Goal: Task Accomplishment & Management: Manage account settings

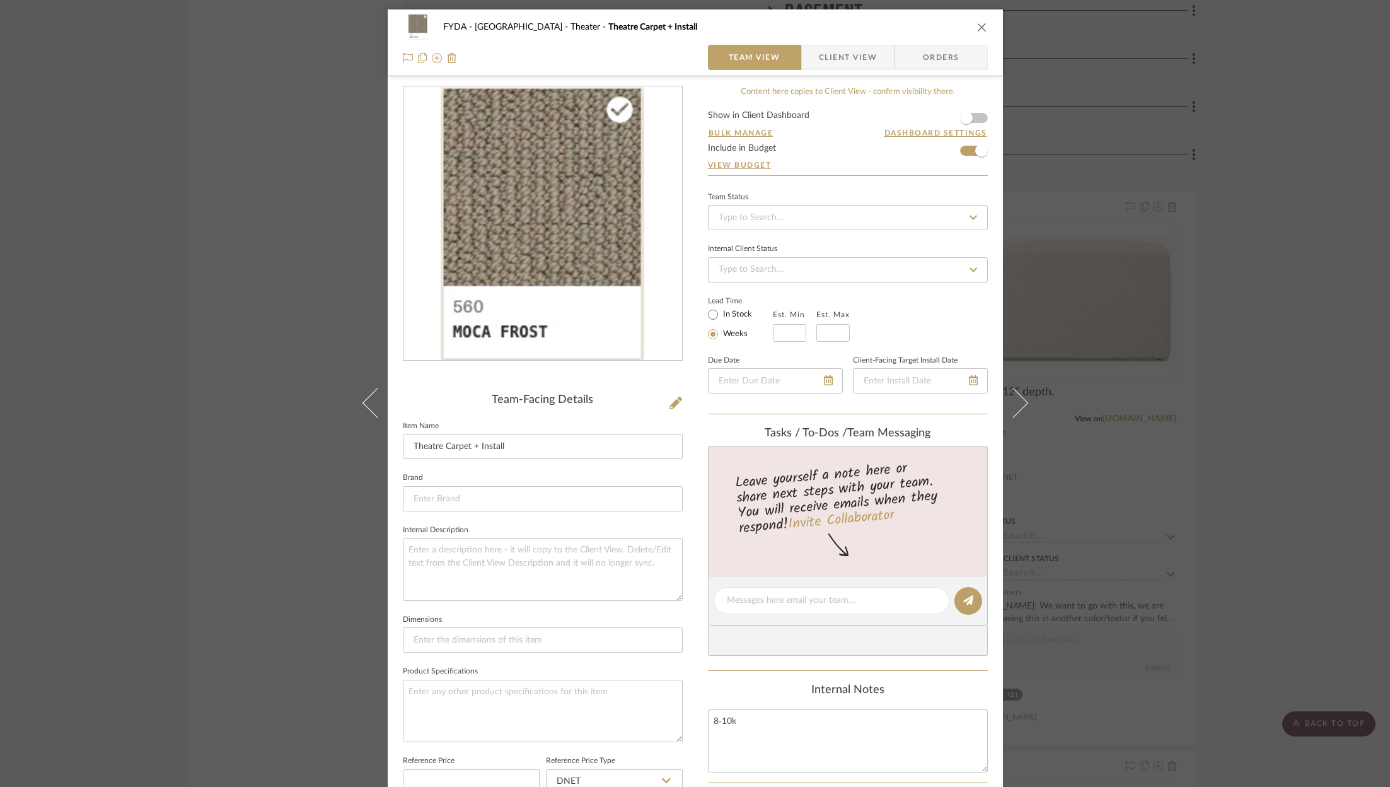
scroll to position [380, 0]
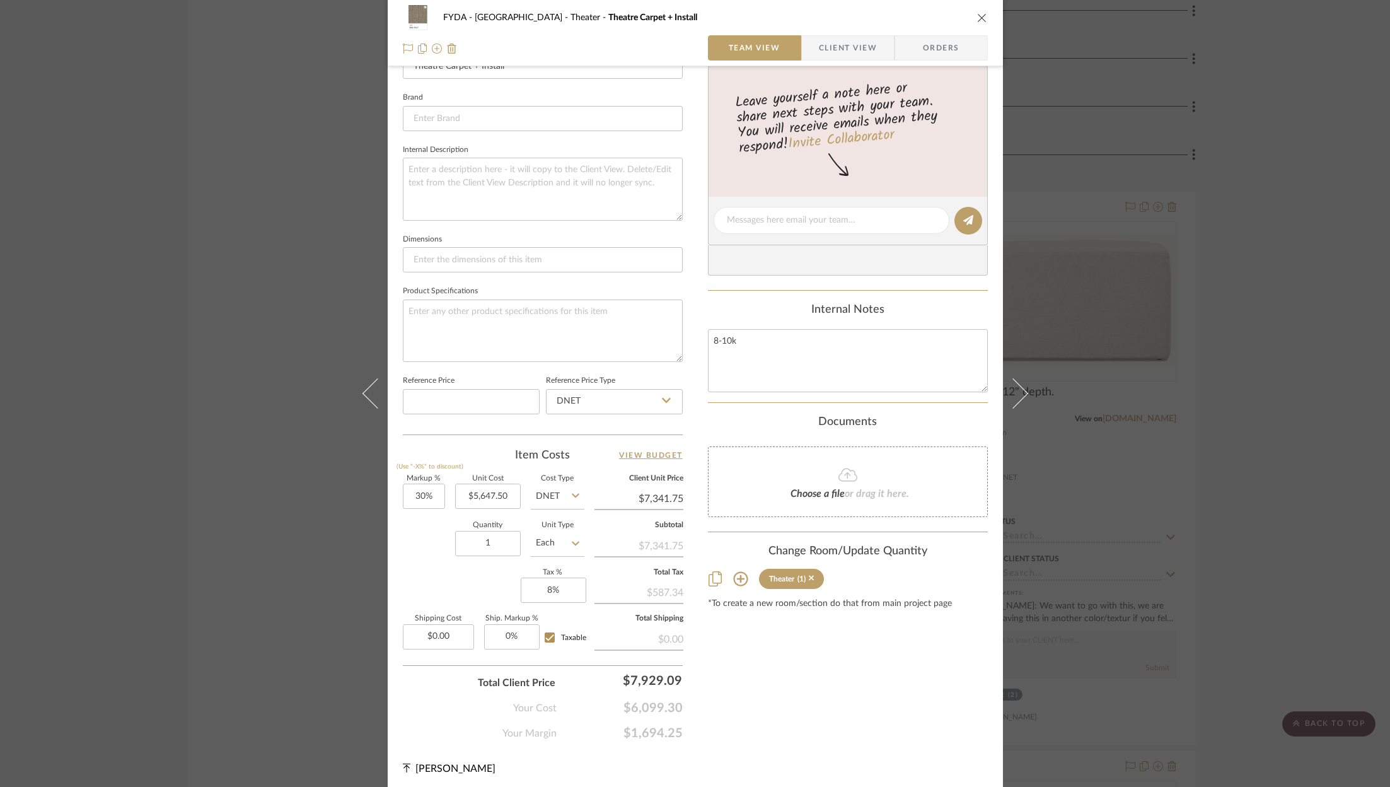
click at [1317, 359] on div "FYDA - 655 City Park Theater Theatre Carpet + Install Team View Client View Ord…" at bounding box center [695, 393] width 1390 height 787
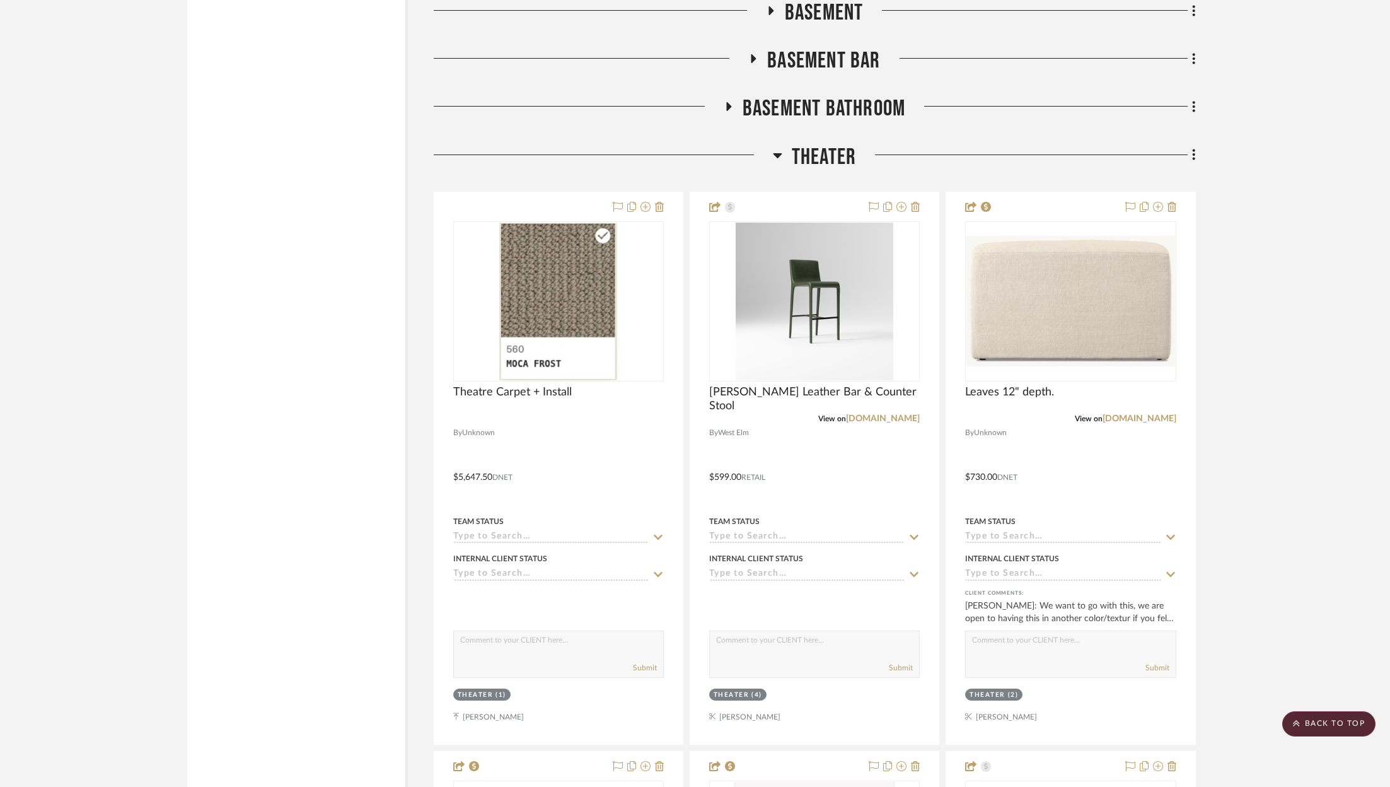
click at [1317, 359] on div "FYDA - 655 City Park Theater Theatre Carpet + Install Team View Client View Ord…" at bounding box center [695, 393] width 1390 height 787
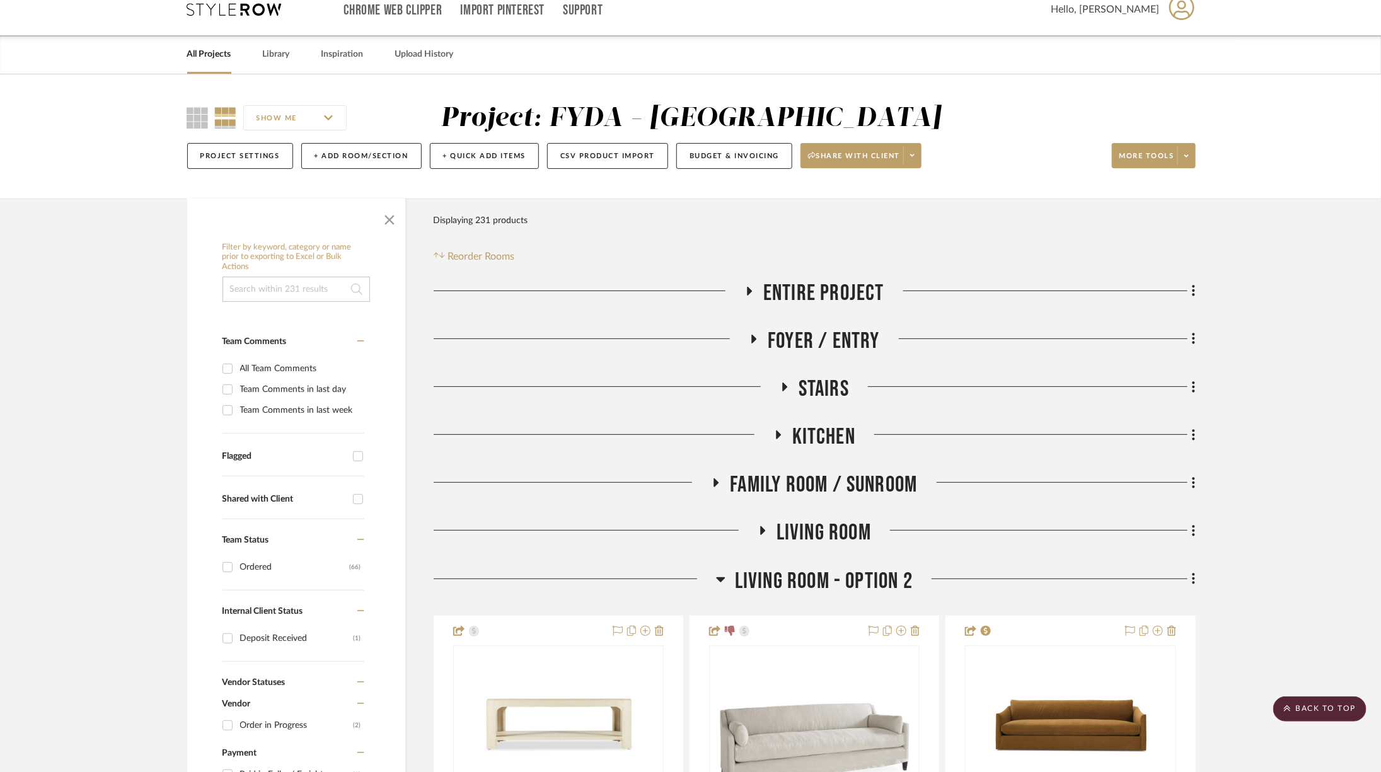
scroll to position [0, 0]
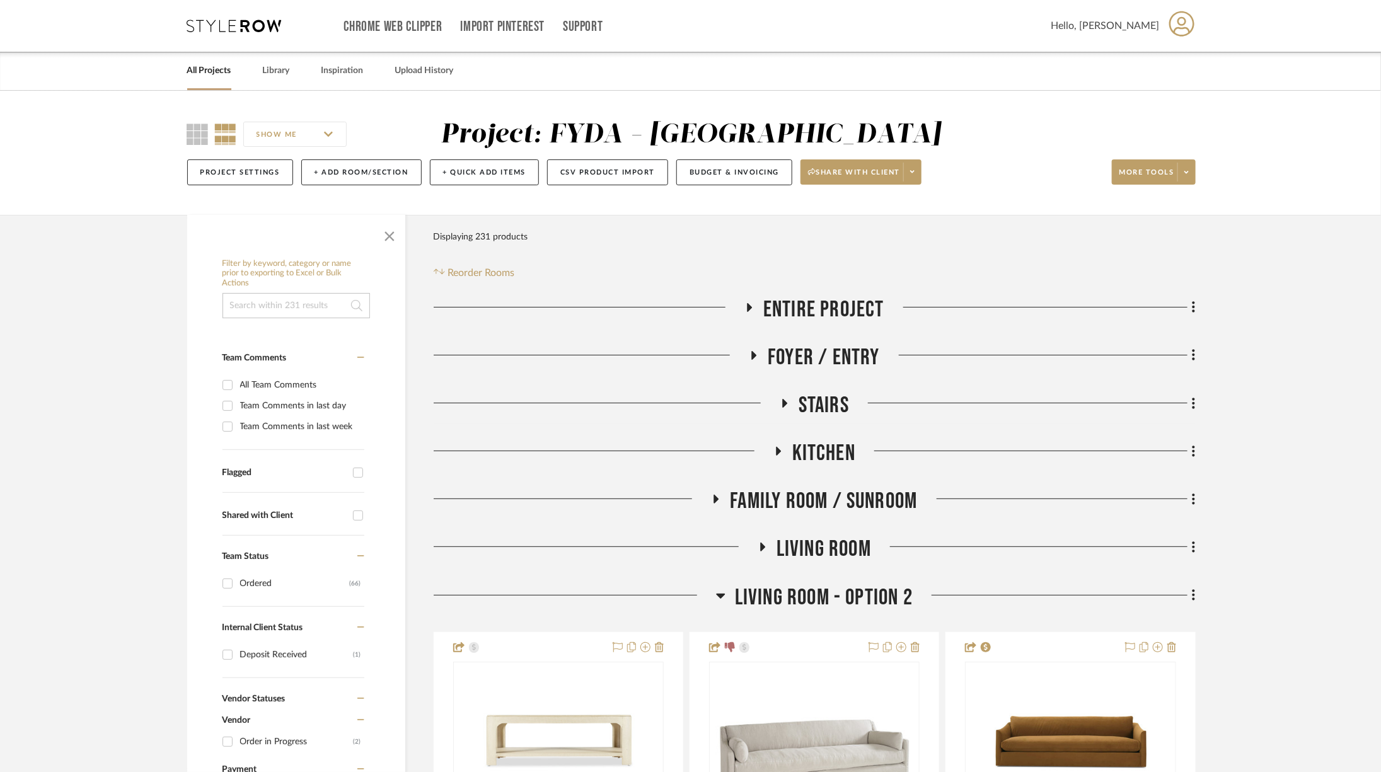
click at [830, 354] on span "Foyer / Entry" at bounding box center [824, 357] width 112 height 27
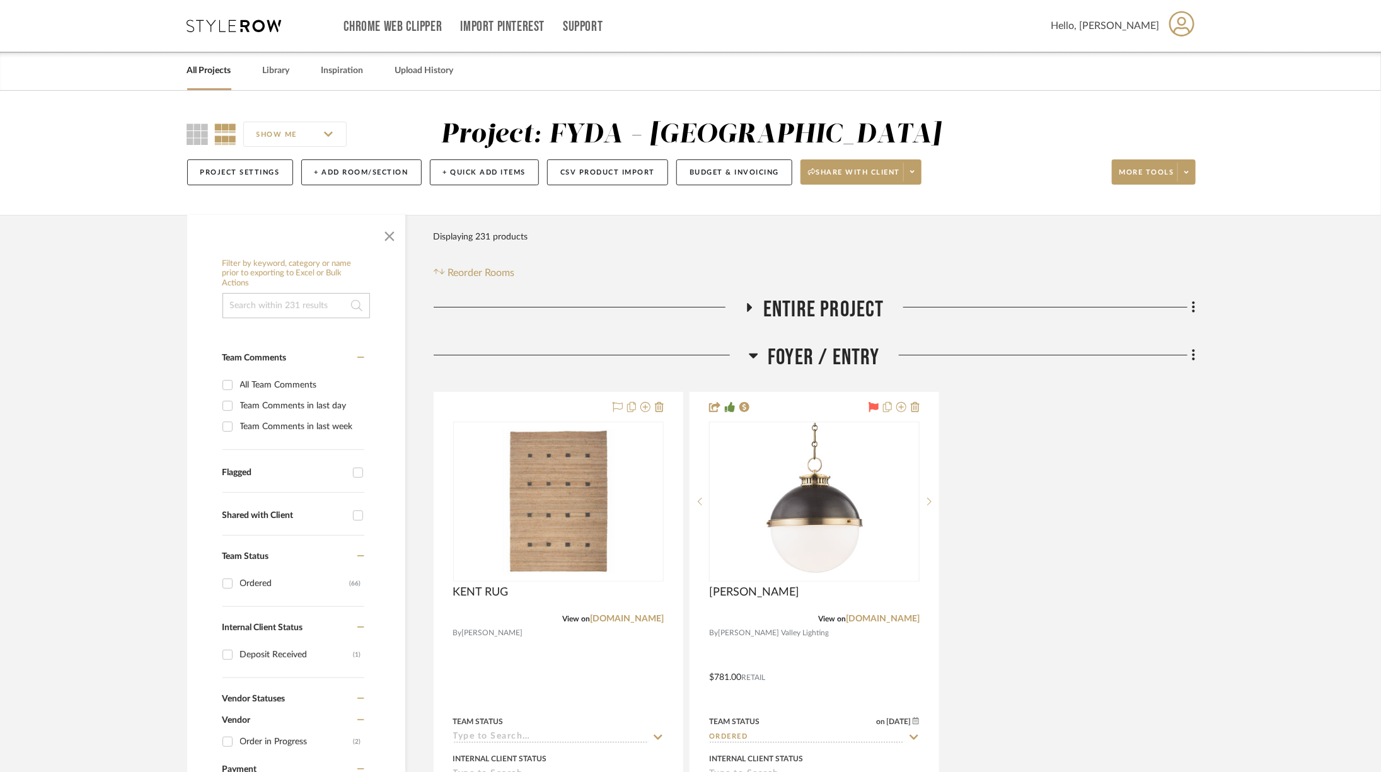
click at [845, 359] on span "Foyer / Entry" at bounding box center [824, 357] width 112 height 27
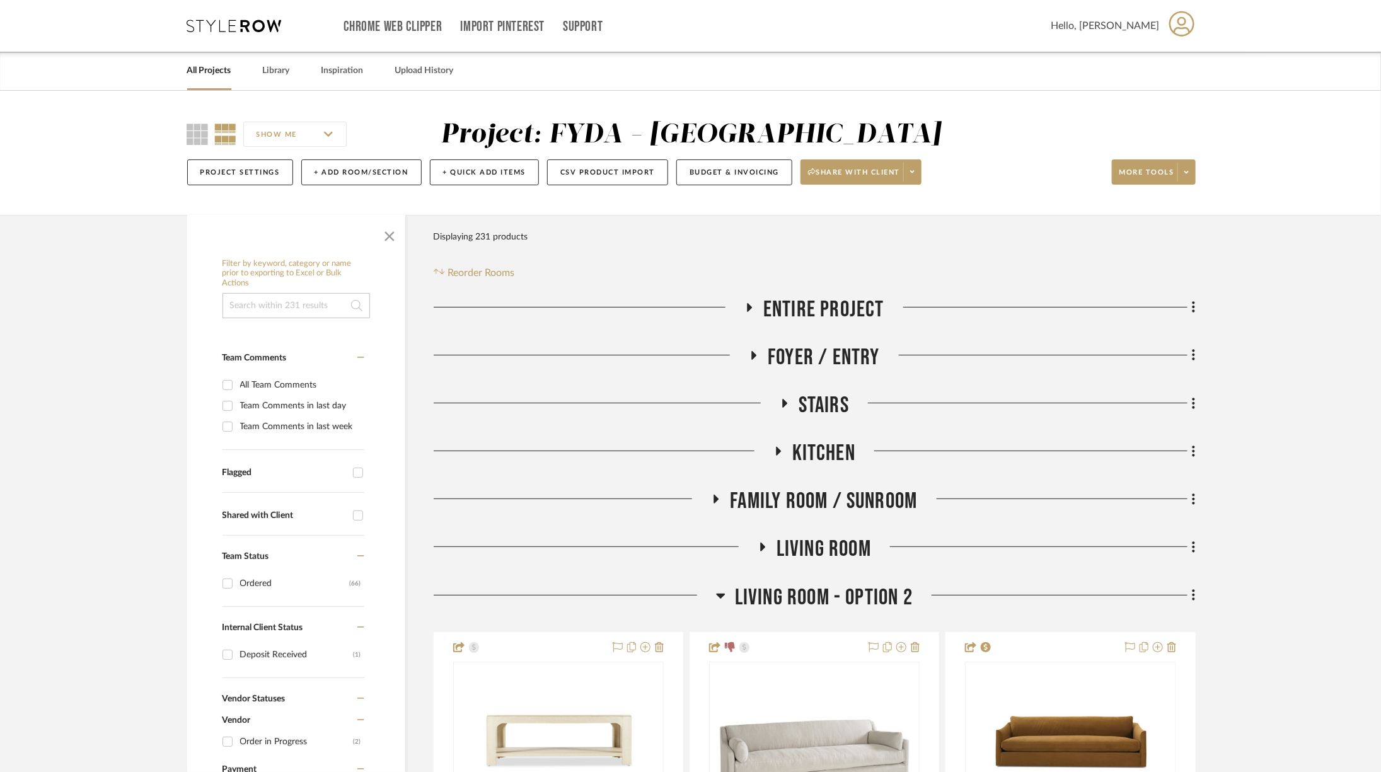
click at [842, 407] on span "Stairs" at bounding box center [824, 405] width 50 height 27
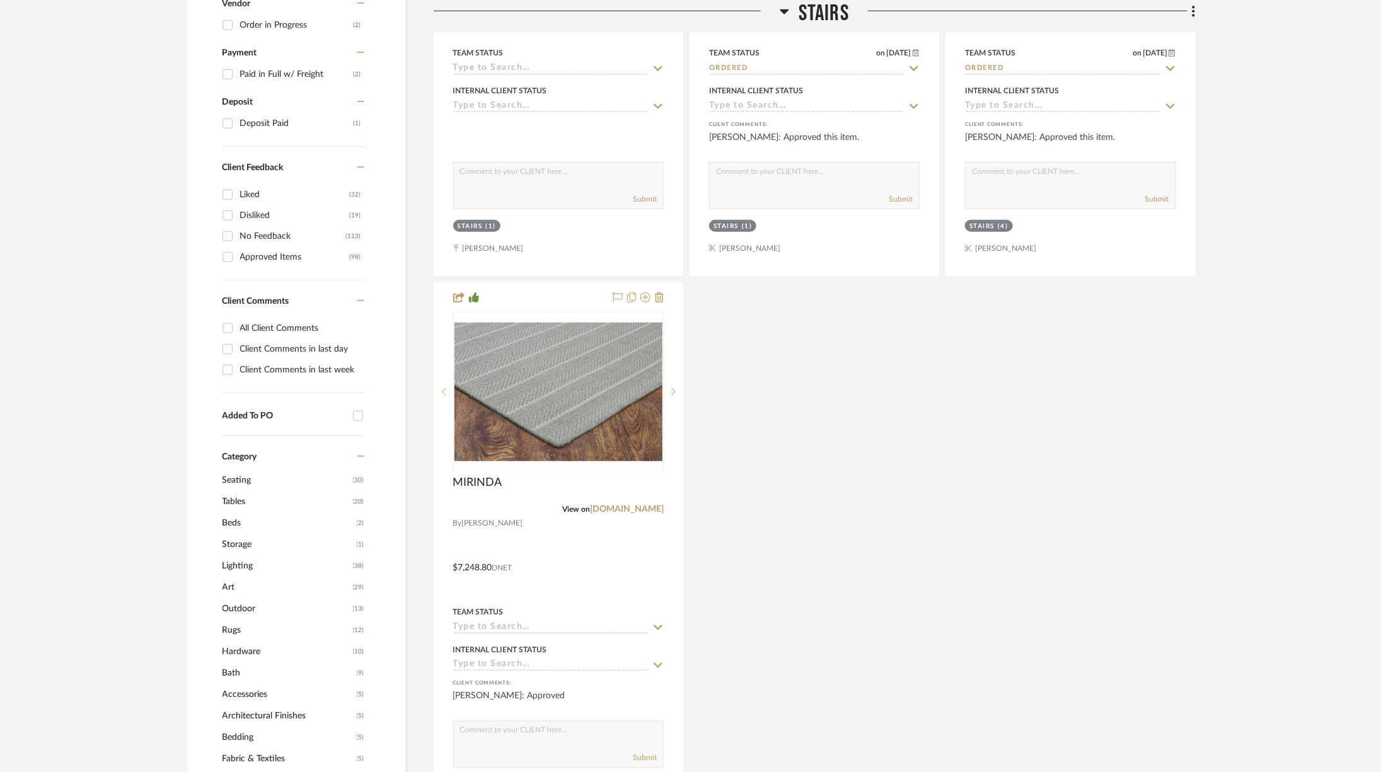
scroll to position [891, 0]
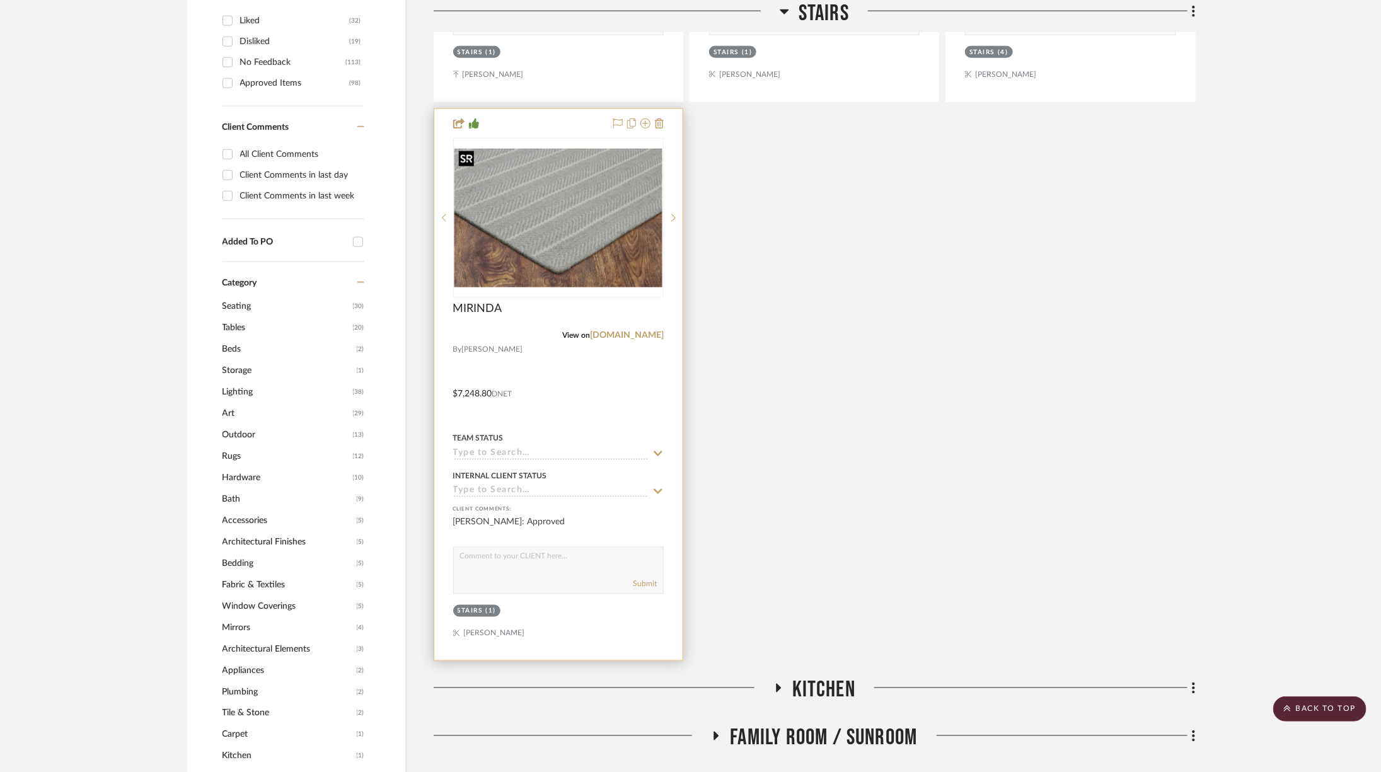
click at [611, 228] on img "0" at bounding box center [558, 218] width 208 height 139
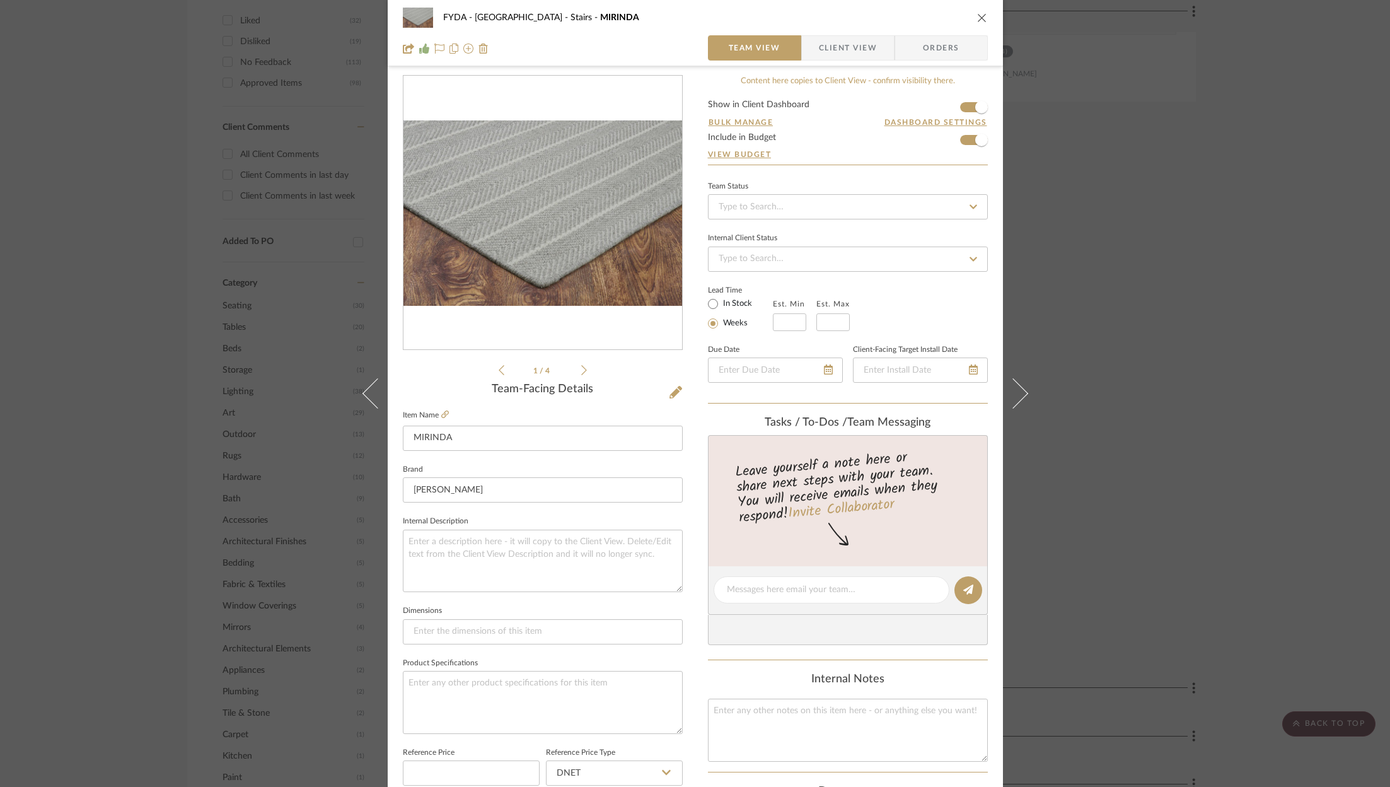
scroll to position [383, 0]
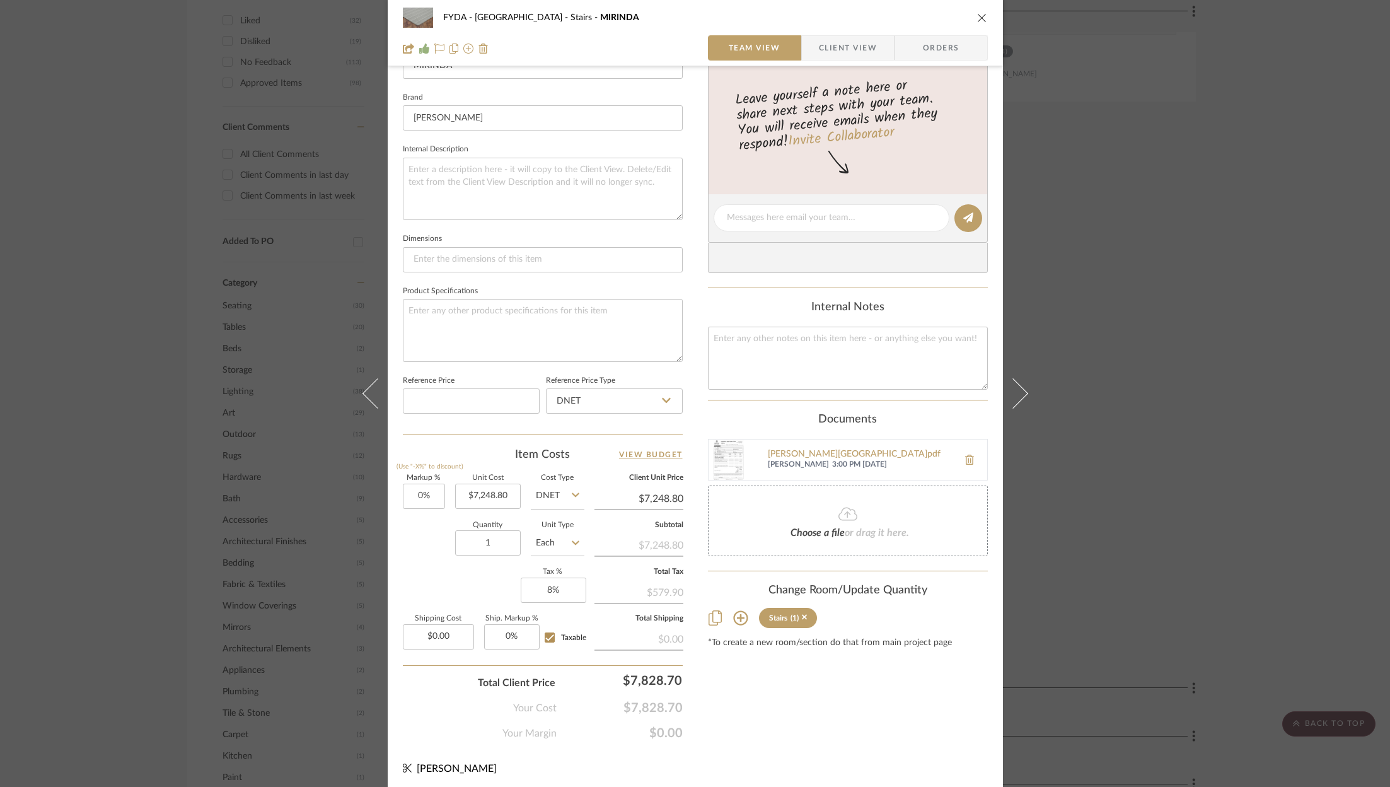
click at [867, 729] on div "Content here copies to Client View - confirm visibility there. Show in Client D…" at bounding box center [848, 222] width 280 height 1038
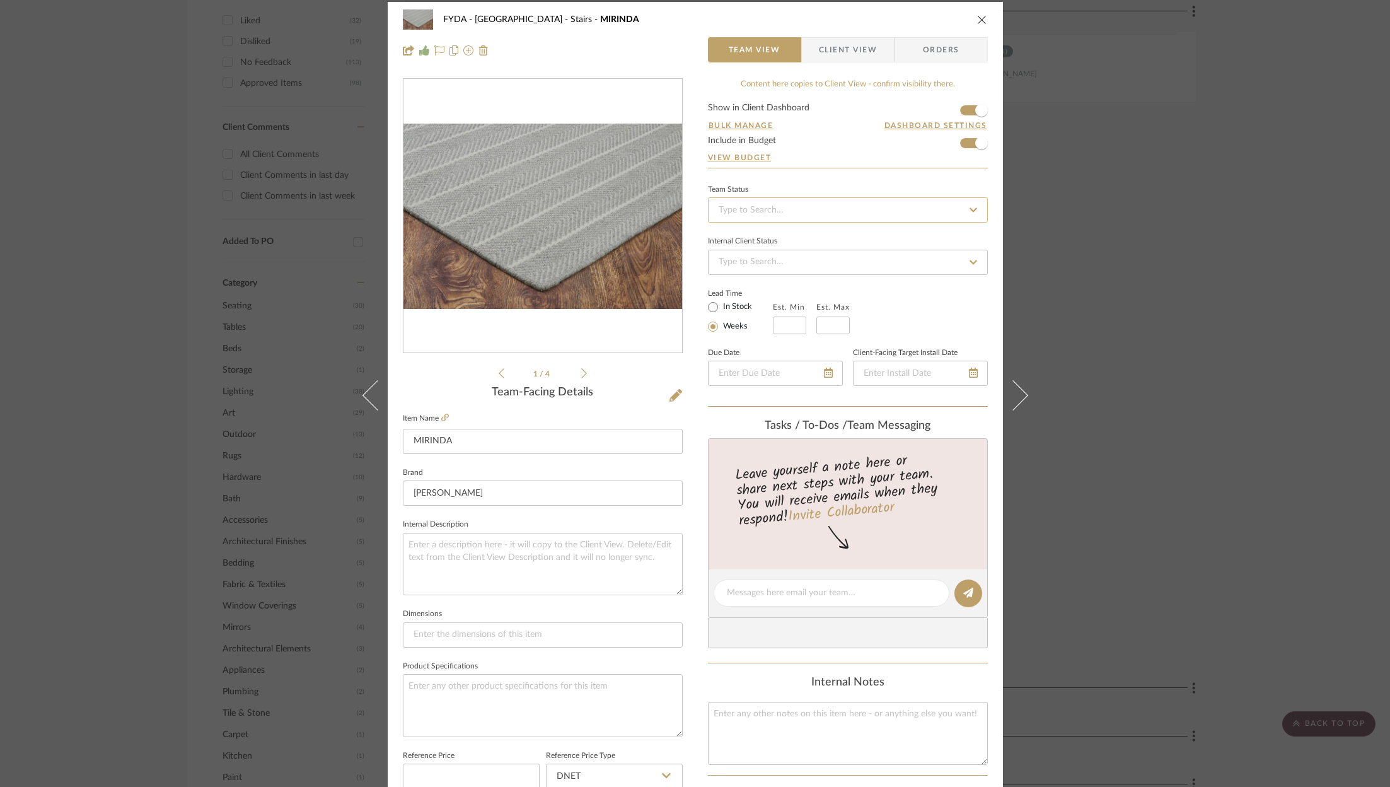
scroll to position [0, 0]
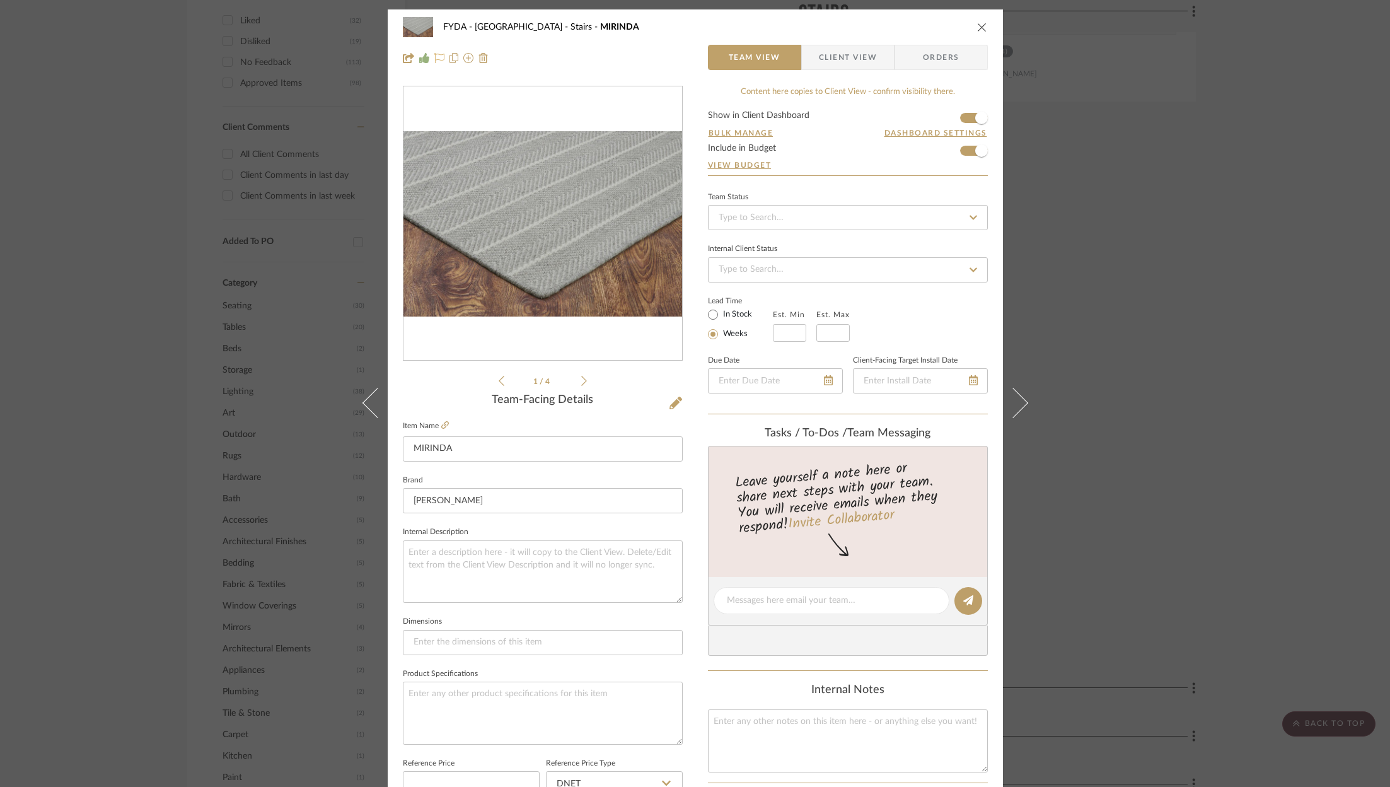
click at [434, 55] on icon at bounding box center [439, 58] width 10 height 10
click at [936, 240] on div "Internal Client Status" at bounding box center [848, 261] width 280 height 42
click at [937, 236] on div "Team Status Internal Client Status Lead Time In Stock Weeks Est. Min Est. Max D…" at bounding box center [848, 301] width 280 height 226
click at [937, 230] on div "Team Status Internal Client Status Lead Time In Stock Weeks Est. Min Est. Max D…" at bounding box center [848, 301] width 280 height 226
click at [943, 223] on input at bounding box center [848, 217] width 280 height 25
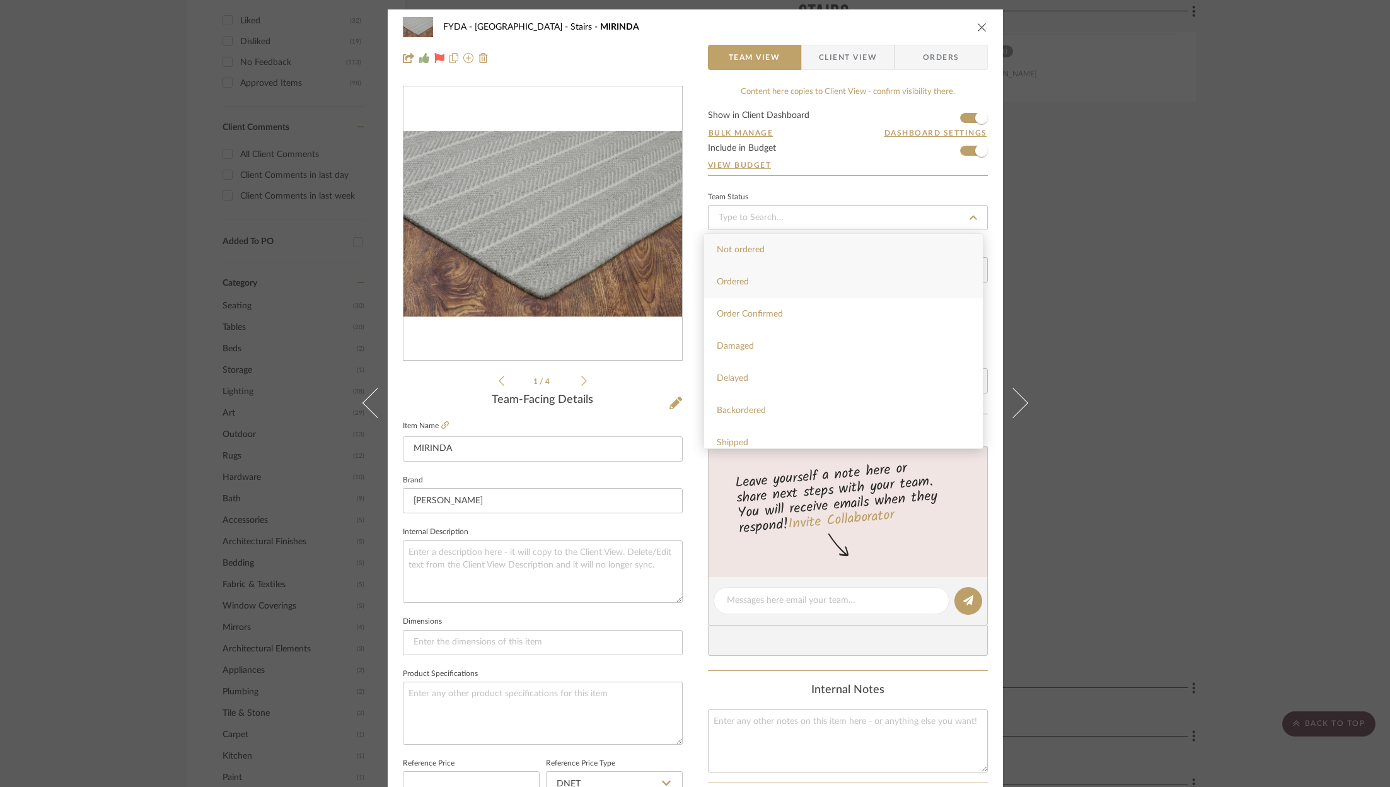
click at [896, 281] on div "Ordered" at bounding box center [843, 282] width 279 height 32
type input "9/9/2025"
type input "Ordered"
type input "9/9/2025"
type input "Ordered"
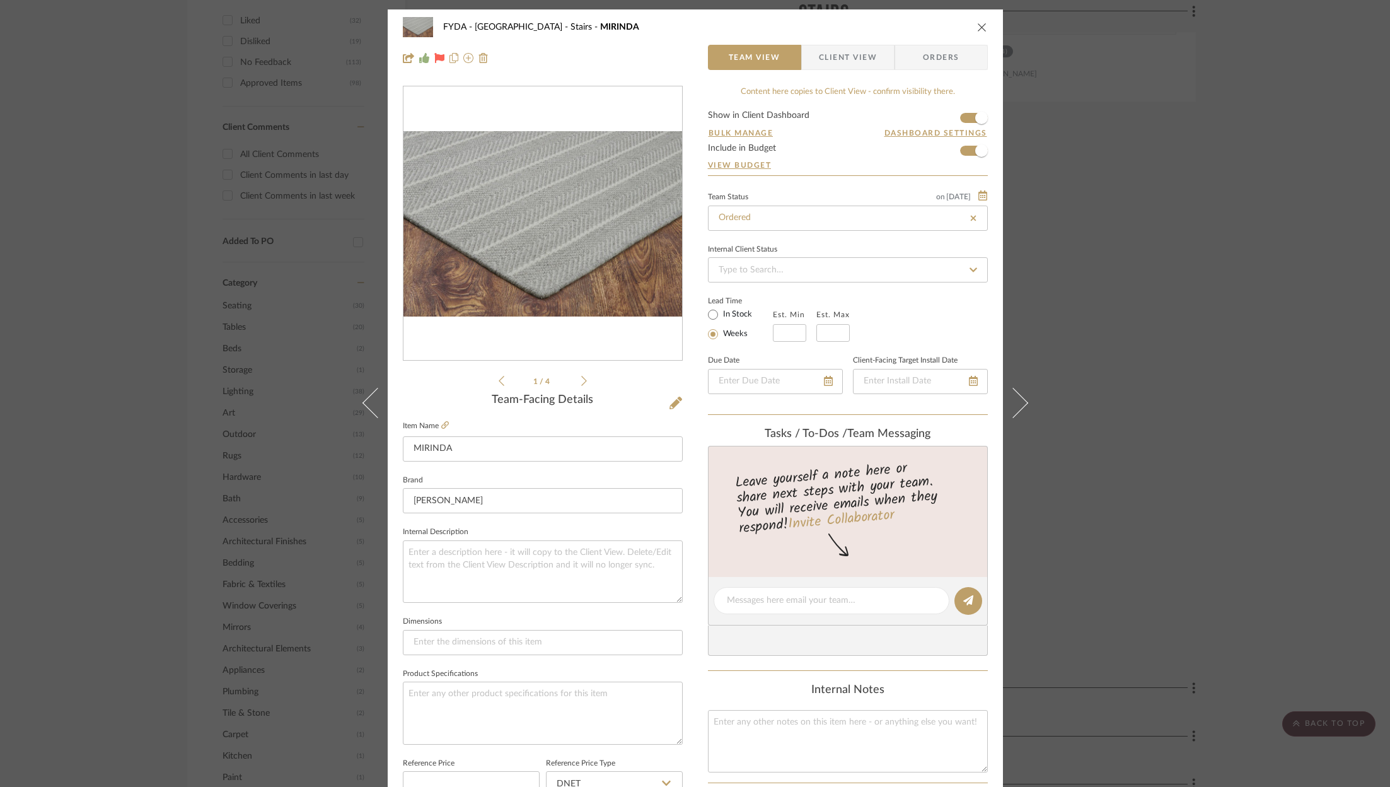
click at [967, 20] on div "FYDA - 655 City Park Stairs MIRINDA" at bounding box center [695, 26] width 585 height 25
click at [977, 31] on icon "close" at bounding box center [982, 27] width 10 height 10
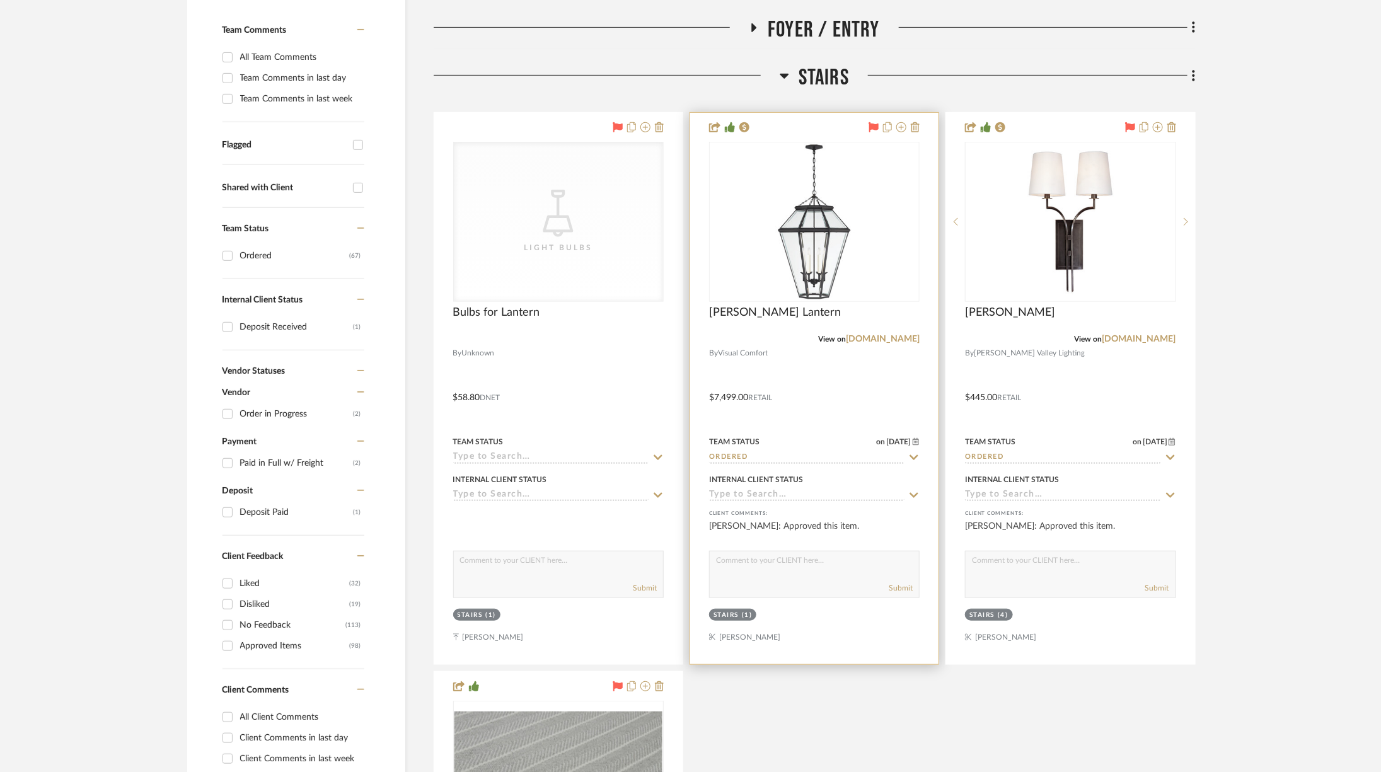
scroll to position [332, 0]
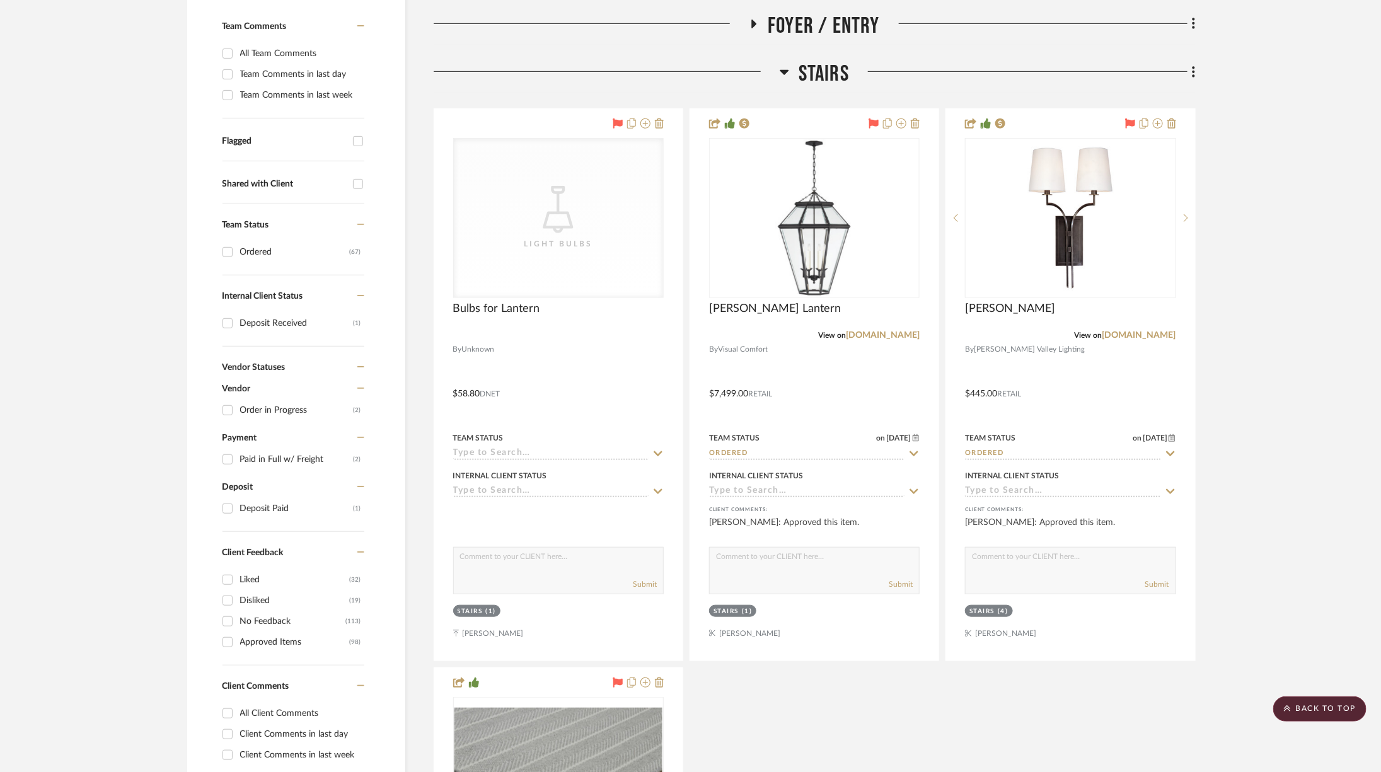
click at [824, 81] on span "Stairs" at bounding box center [824, 74] width 50 height 27
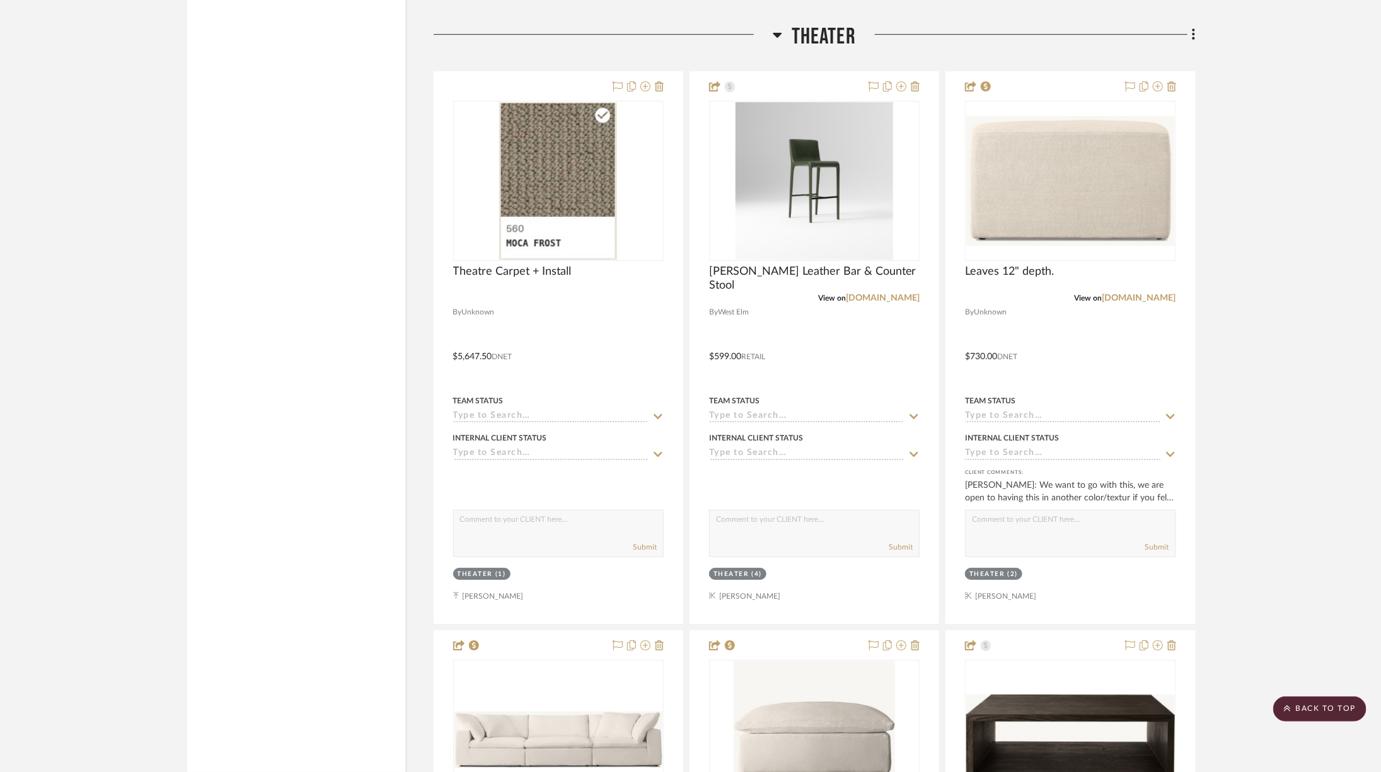
scroll to position [7863, 0]
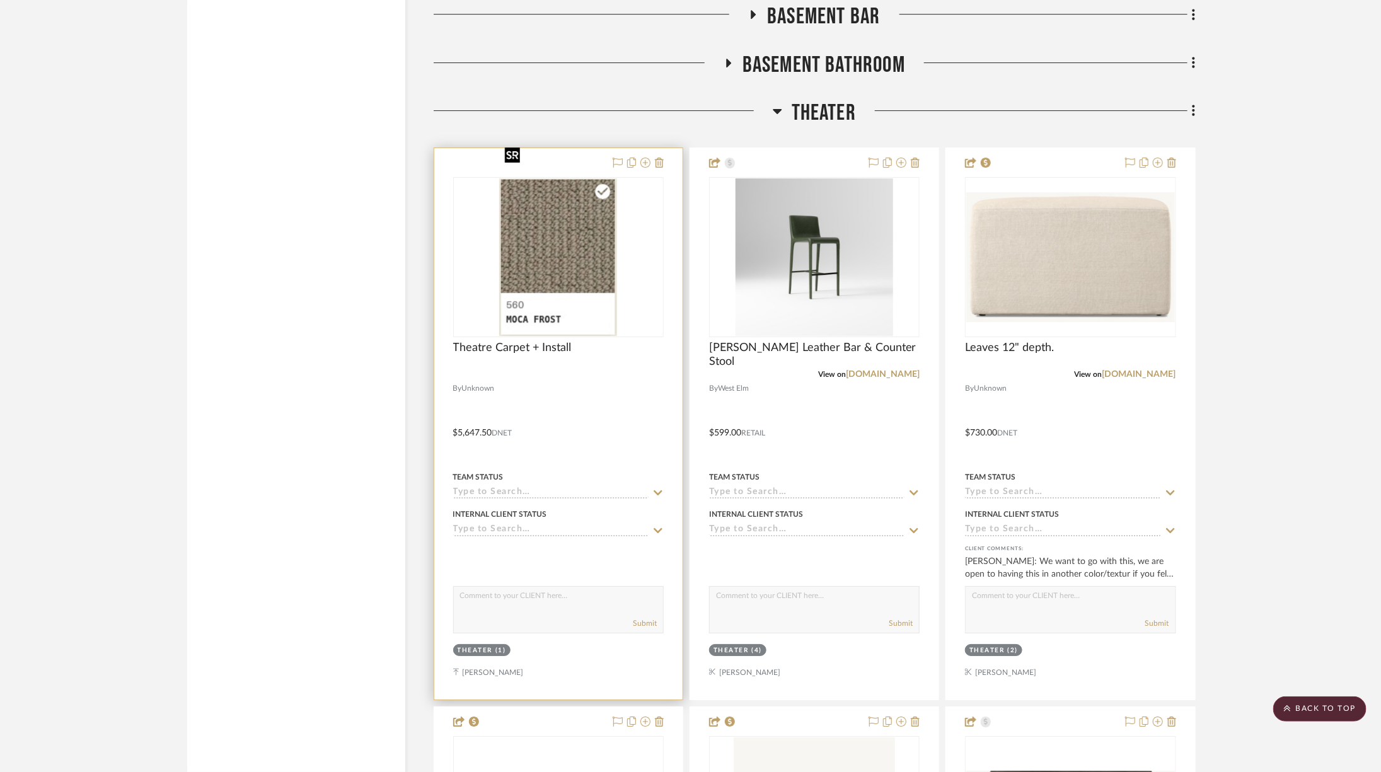
click at [567, 225] on img "0" at bounding box center [557, 257] width 117 height 158
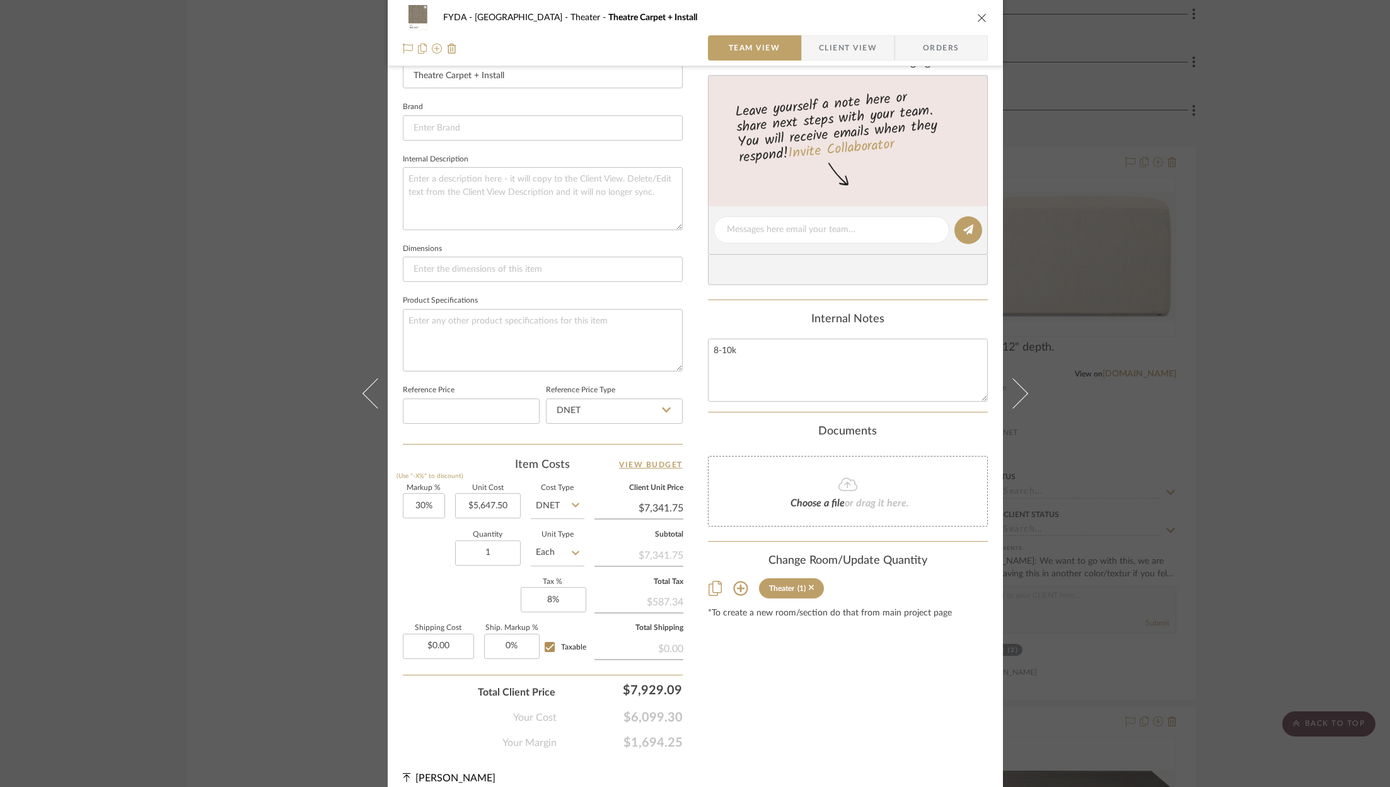
scroll to position [380, 0]
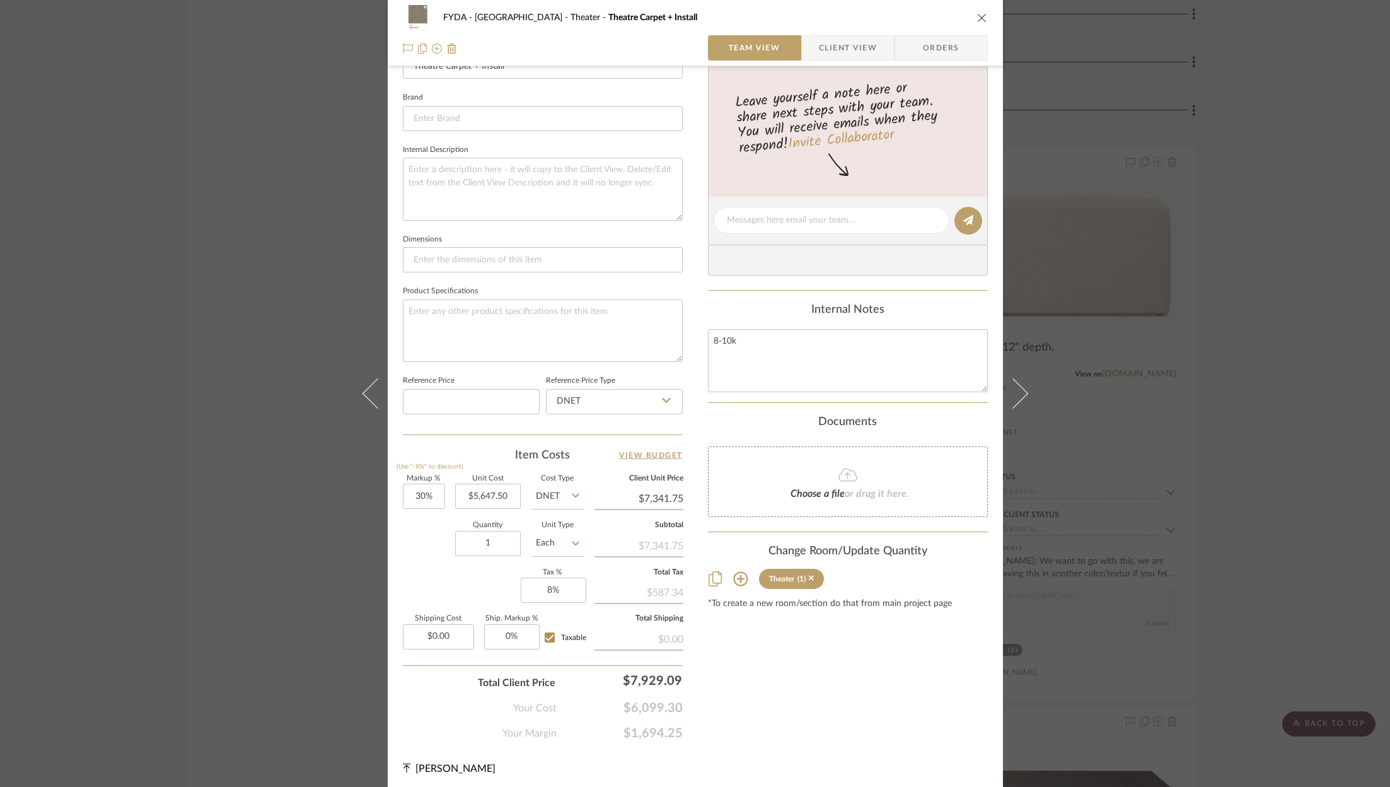
click at [850, 489] on span "or drag it here." at bounding box center [877, 494] width 64 height 10
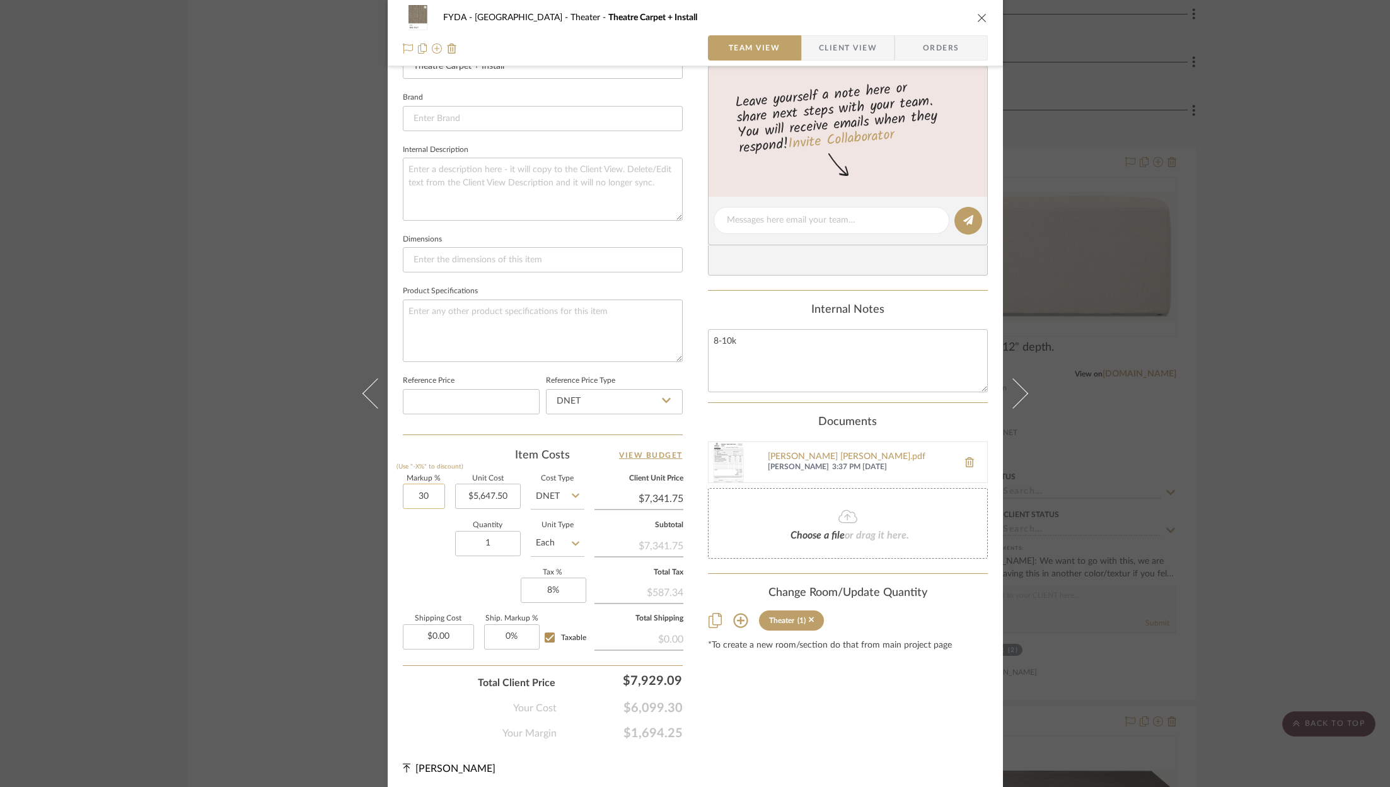
click at [437, 495] on input "30" at bounding box center [424, 495] width 42 height 25
type input "30%"
click at [477, 495] on input "5647.50" at bounding box center [488, 495] width 66 height 25
type input "$4,428.00"
click at [801, 743] on div "FYDA - 655 City Park Theater Theatre Carpet + Install Team View Client View Ord…" at bounding box center [695, 210] width 615 height 1162
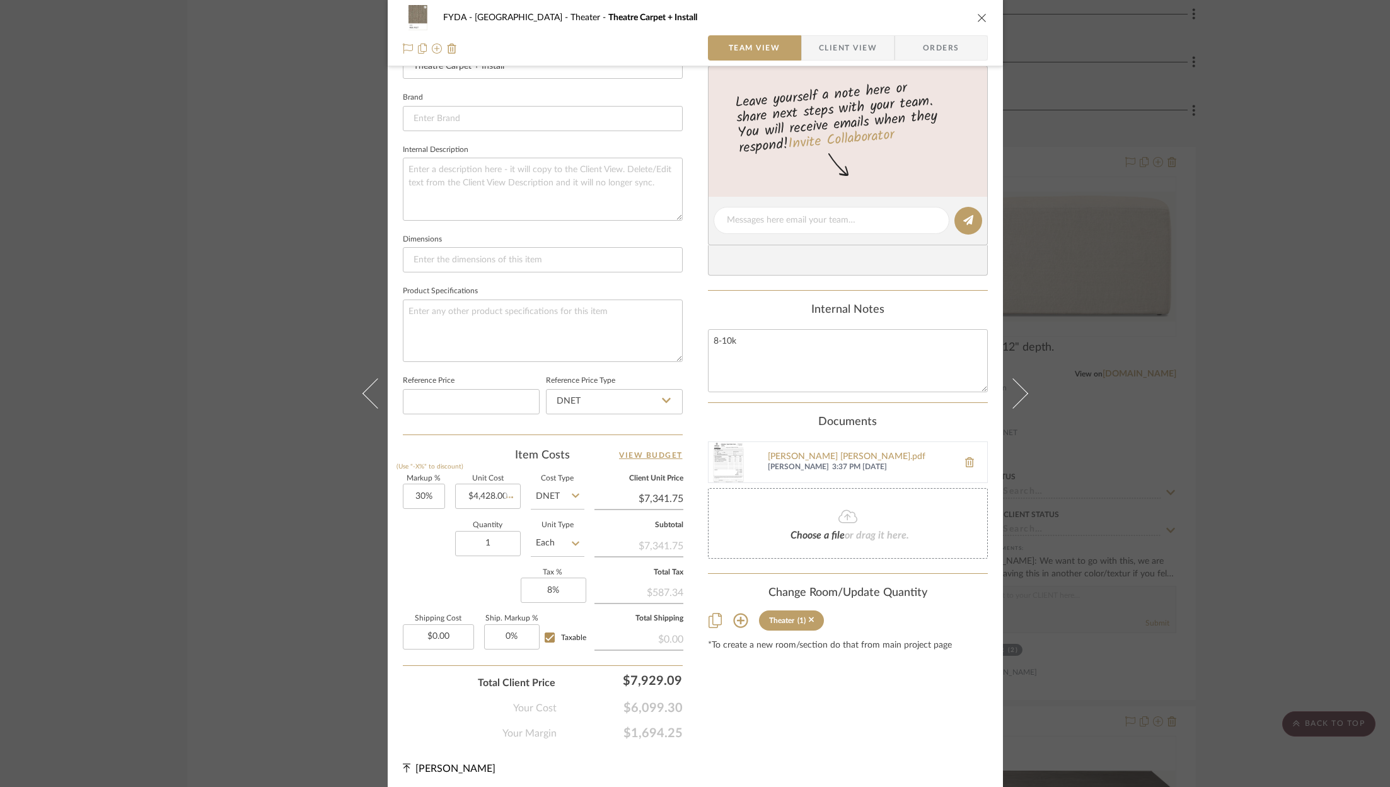
type input "$5,756.40"
click at [416, 491] on input "30" at bounding box center [424, 495] width 42 height 25
type input "40%"
click at [855, 721] on div "Content here copies to Client View - confirm visibility there. Show in Client D…" at bounding box center [848, 223] width 280 height 1035
type input "$6,199.20"
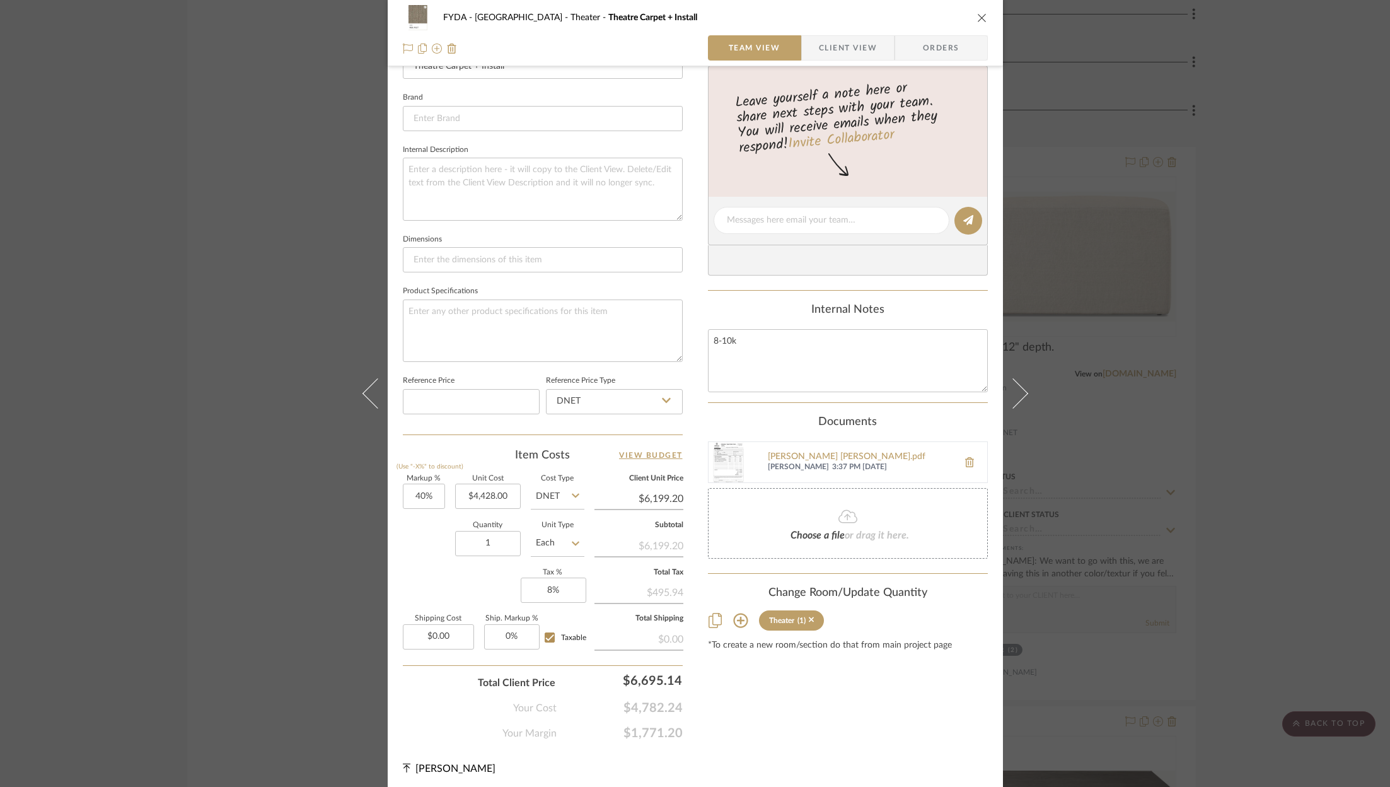
scroll to position [0, 0]
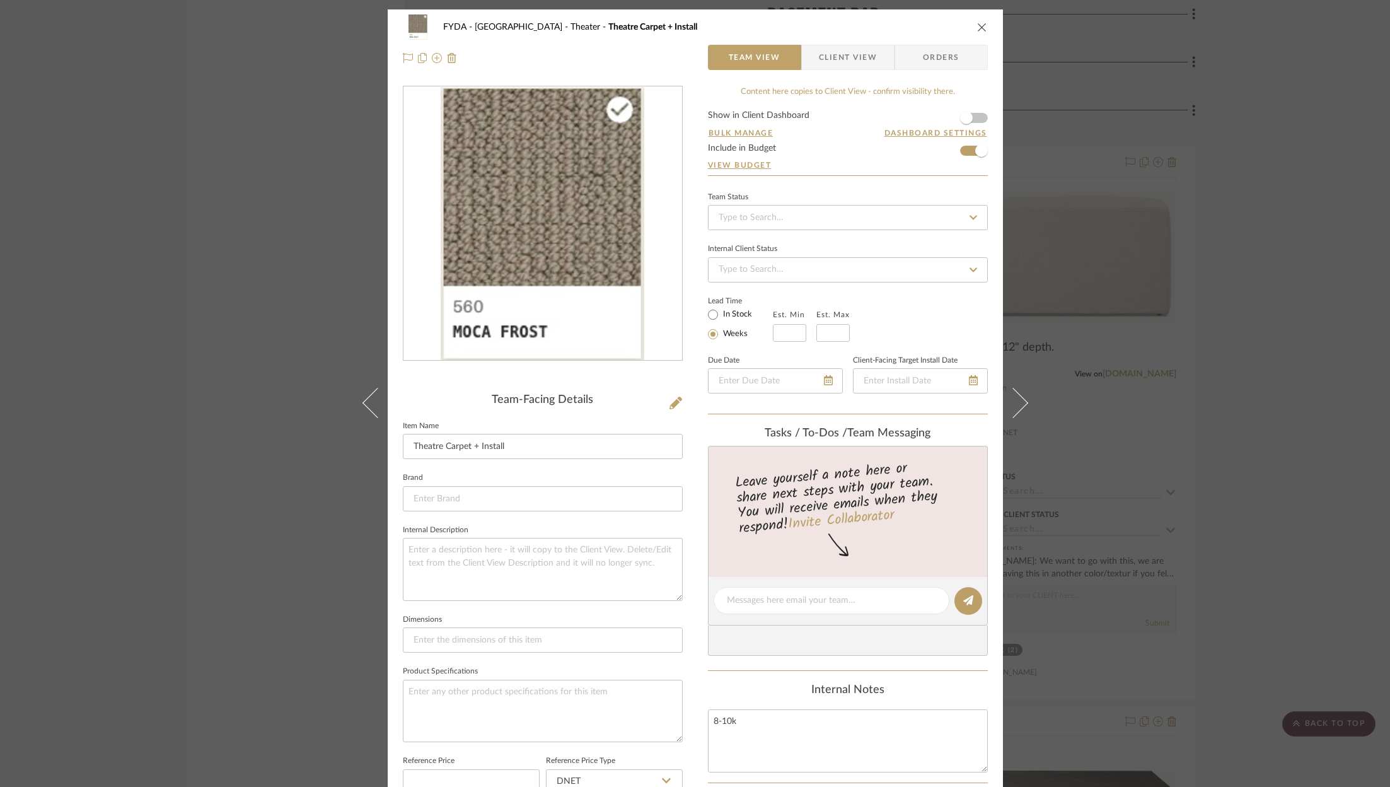
click at [980, 26] on icon "close" at bounding box center [982, 27] width 10 height 10
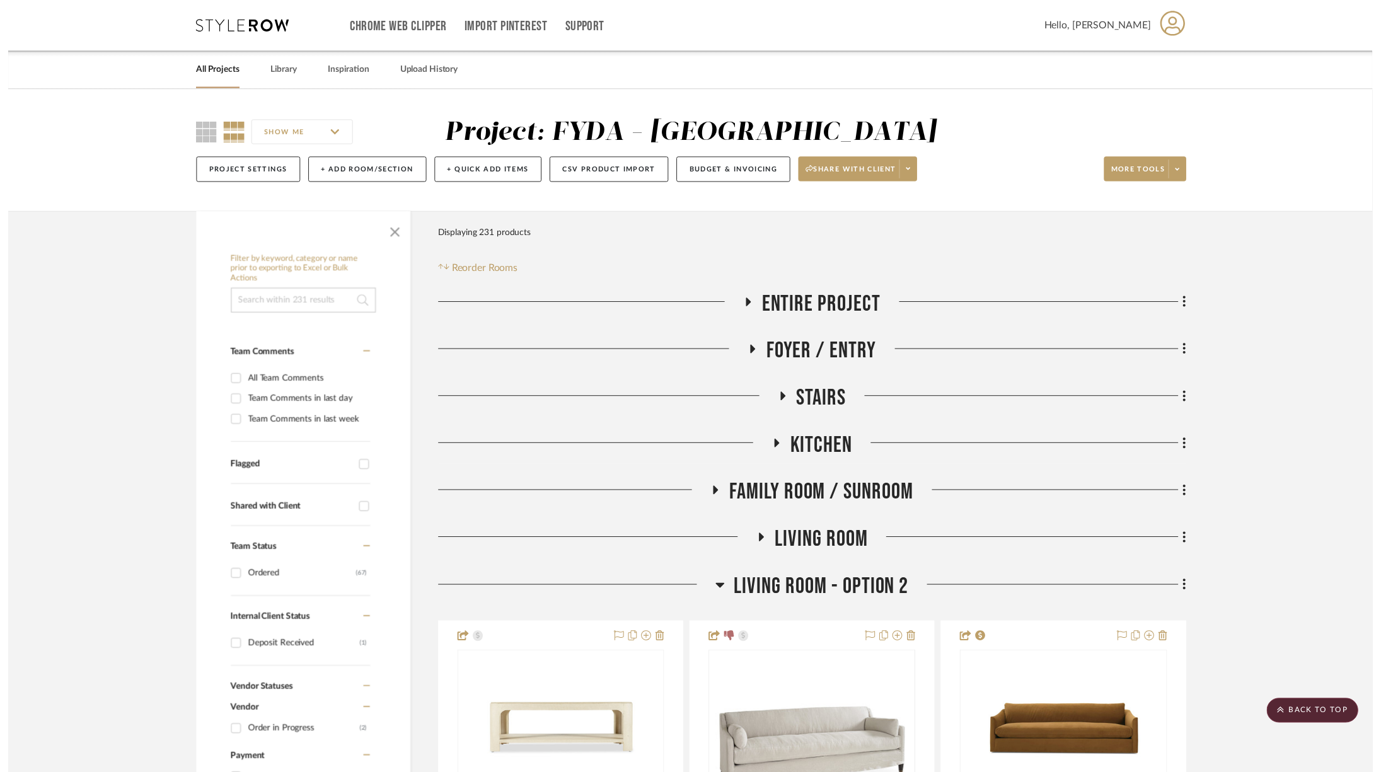
scroll to position [7863, 0]
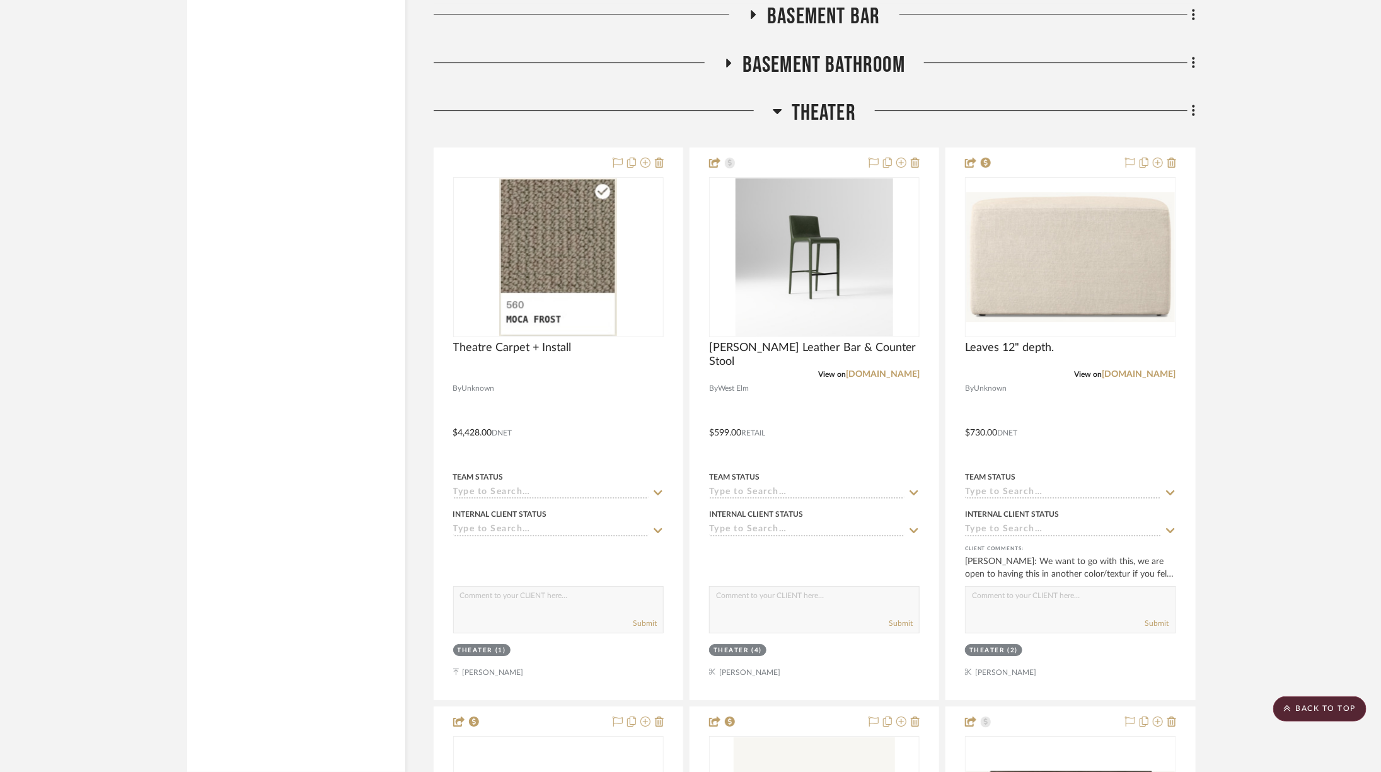
click at [973, 52] on div at bounding box center [1050, 68] width 290 height 32
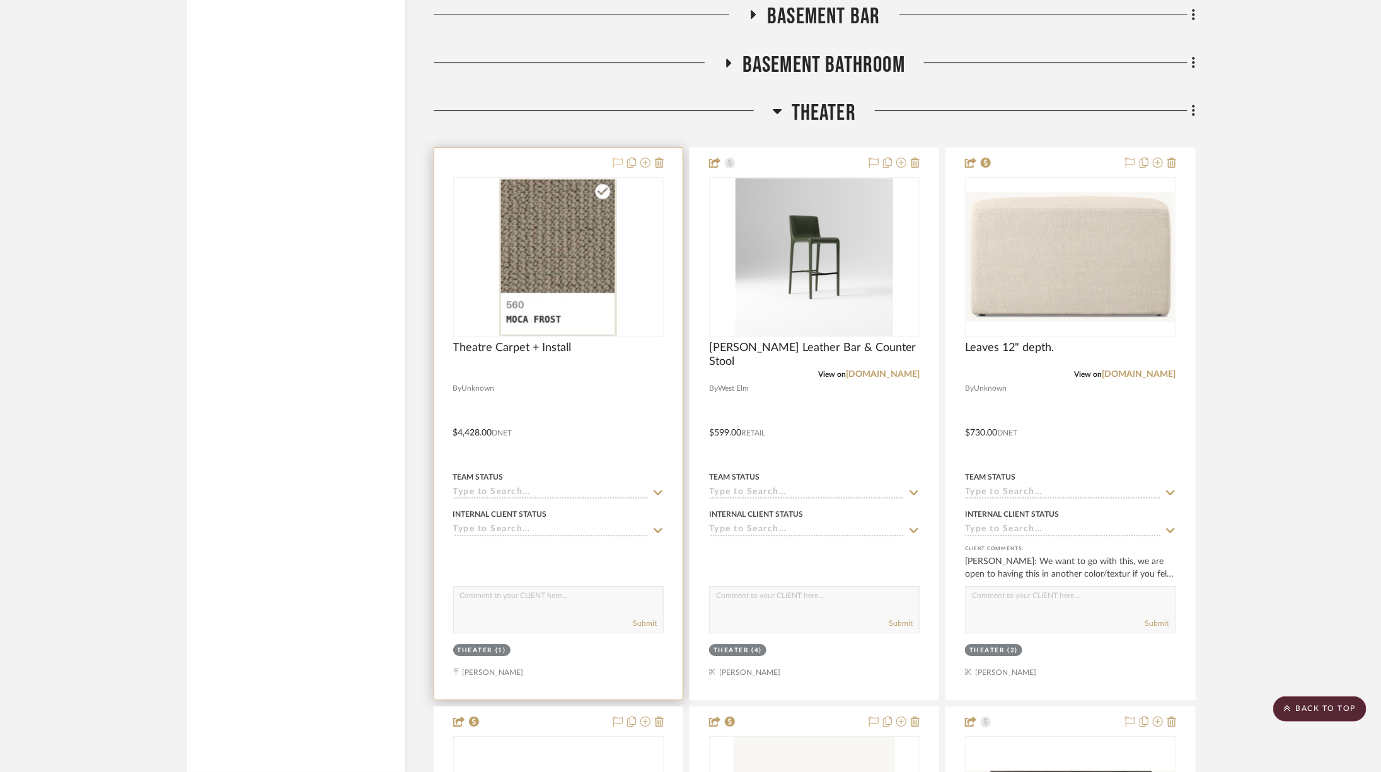
click at [615, 158] on icon at bounding box center [618, 163] width 10 height 10
click at [590, 197] on img "0" at bounding box center [557, 257] width 117 height 158
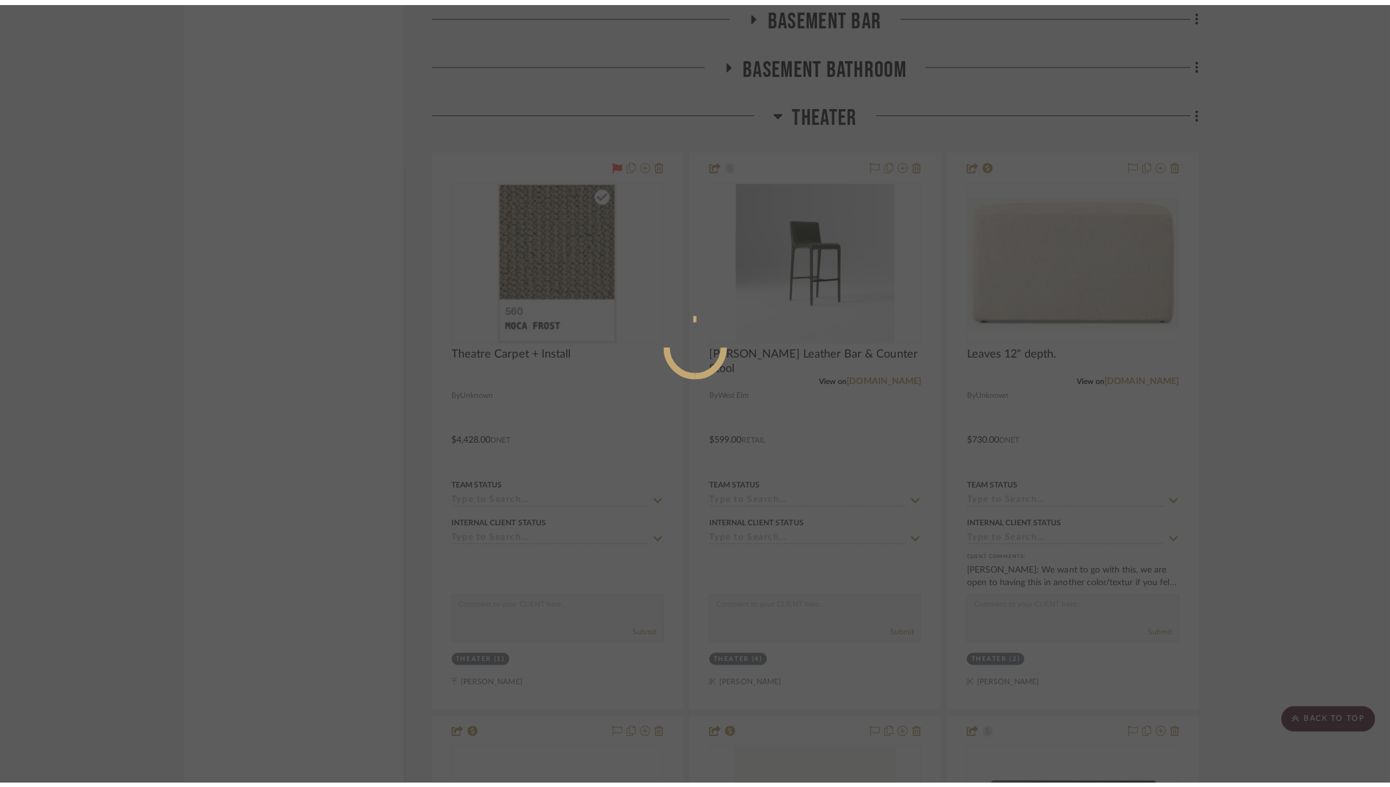
scroll to position [0, 0]
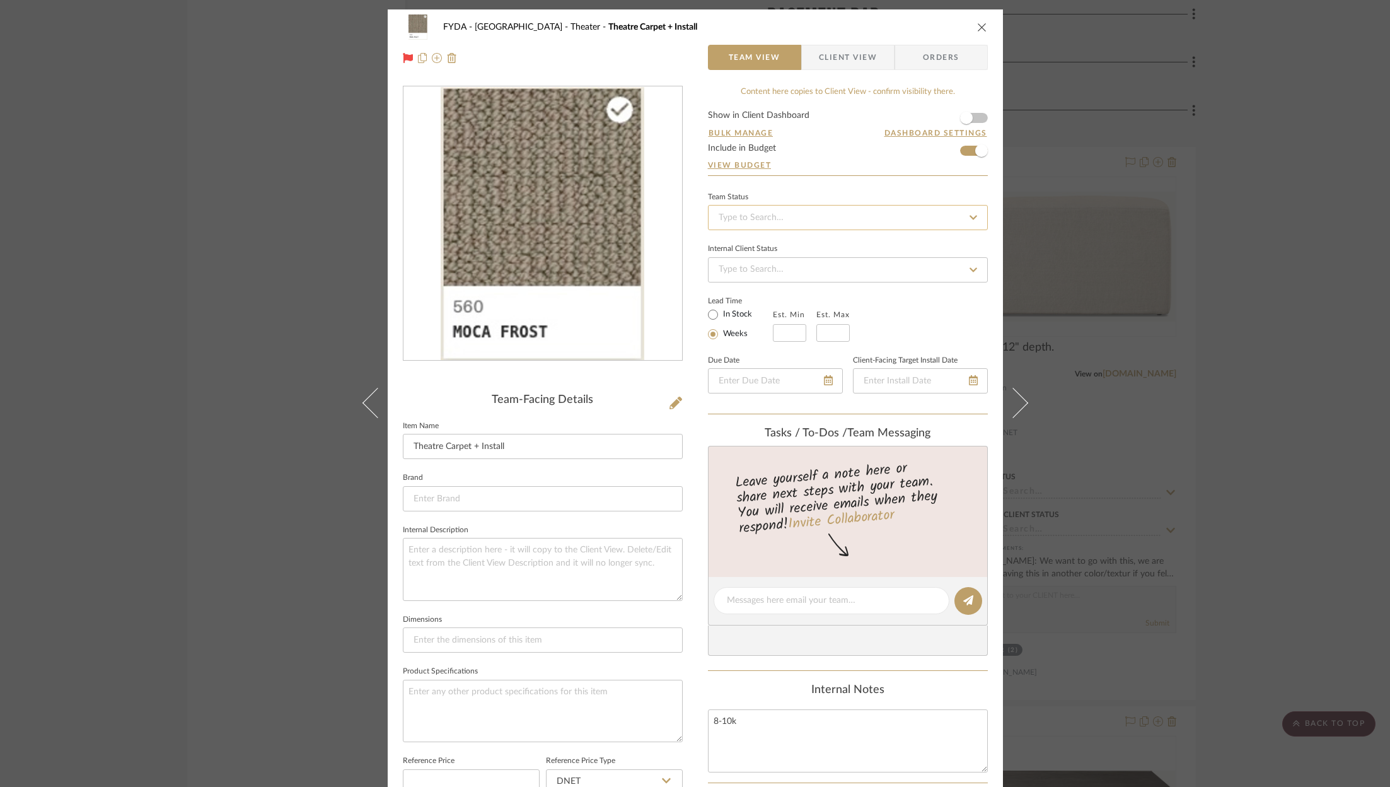
click at [885, 217] on input at bounding box center [848, 217] width 280 height 25
click at [867, 293] on div "Ordered" at bounding box center [843, 282] width 279 height 32
type input "9/9/2025"
type input "Ordered"
type input "9/9/2025"
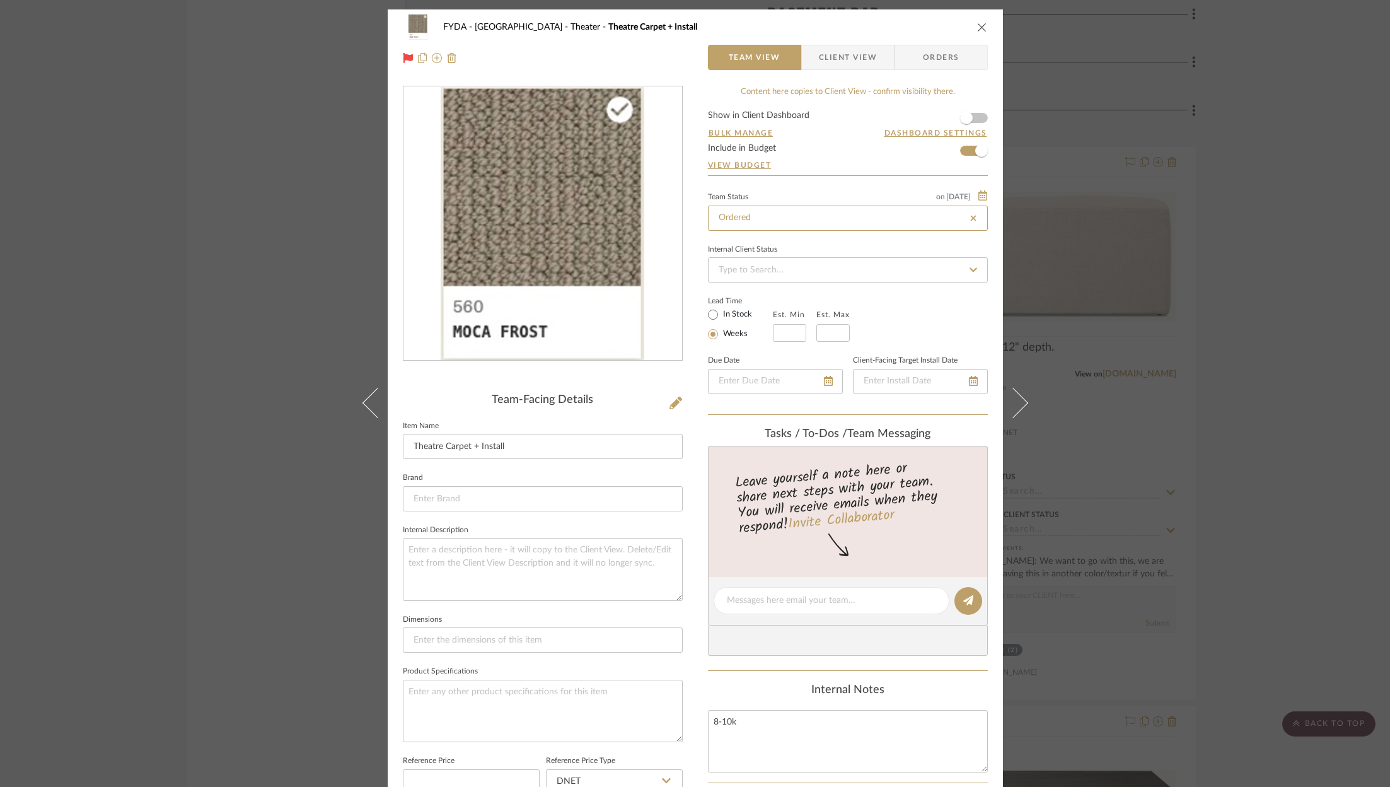
type input "Ordered"
click at [977, 20] on div "FYDA - 655 City Park Theater Theatre Carpet + Install" at bounding box center [695, 26] width 585 height 25
click at [982, 27] on icon "close" at bounding box center [982, 27] width 10 height 10
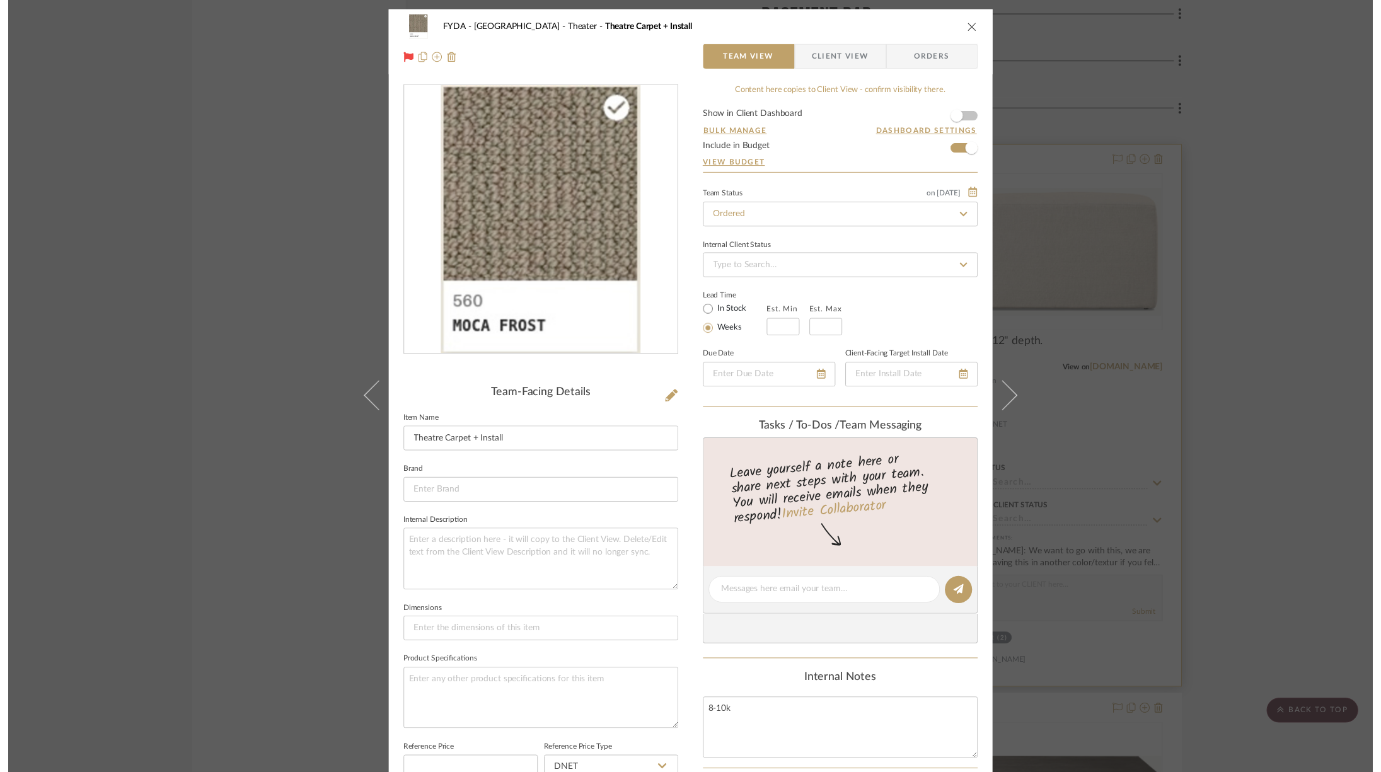
scroll to position [7863, 0]
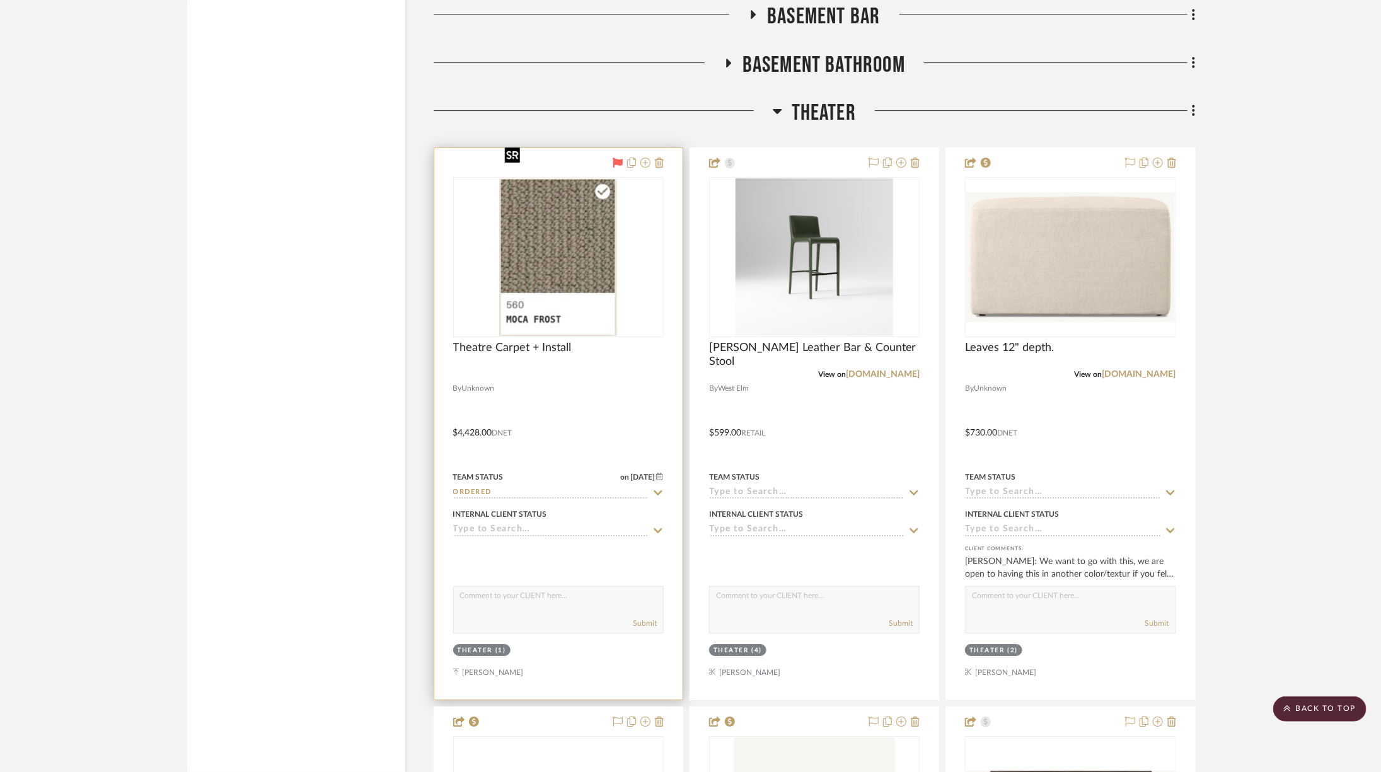
click at [567, 215] on img "0" at bounding box center [557, 257] width 117 height 158
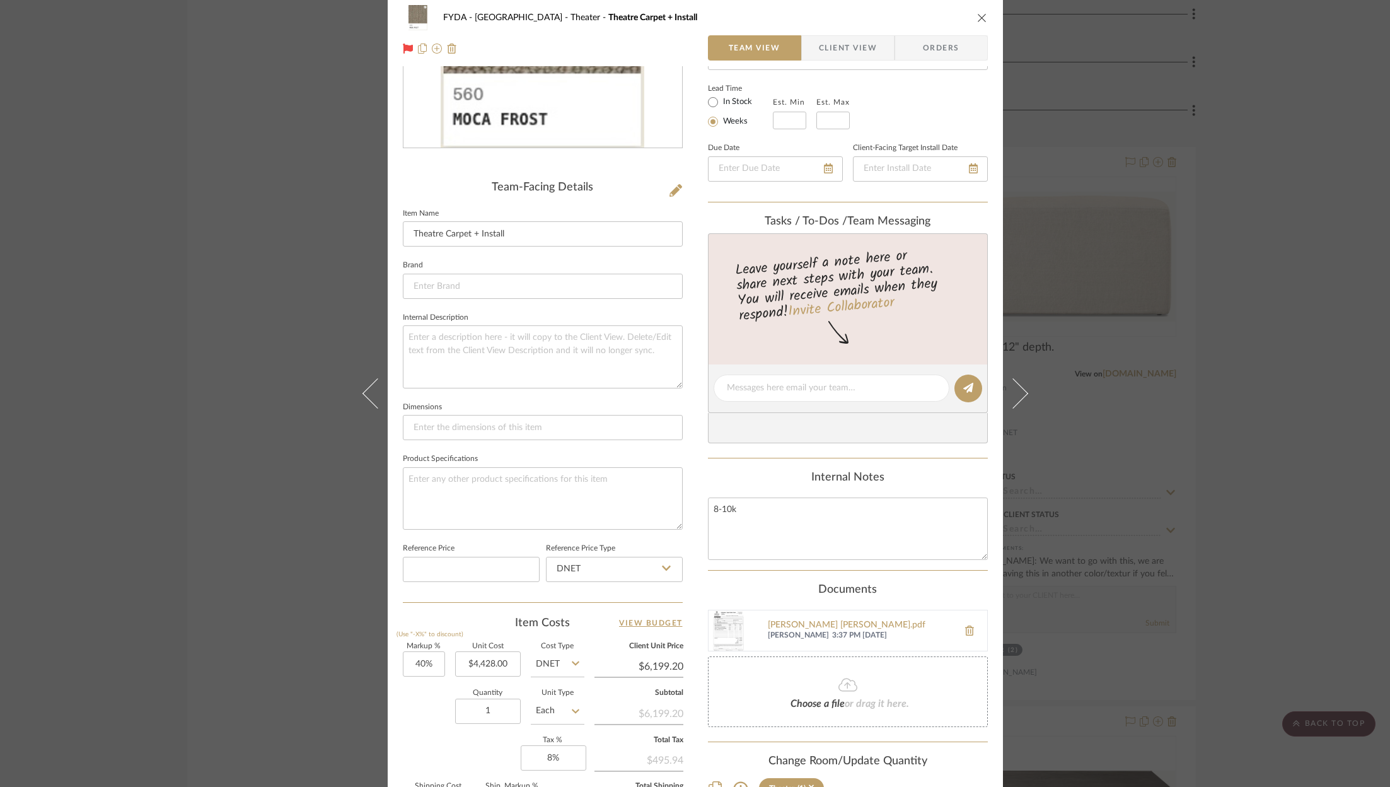
scroll to position [380, 0]
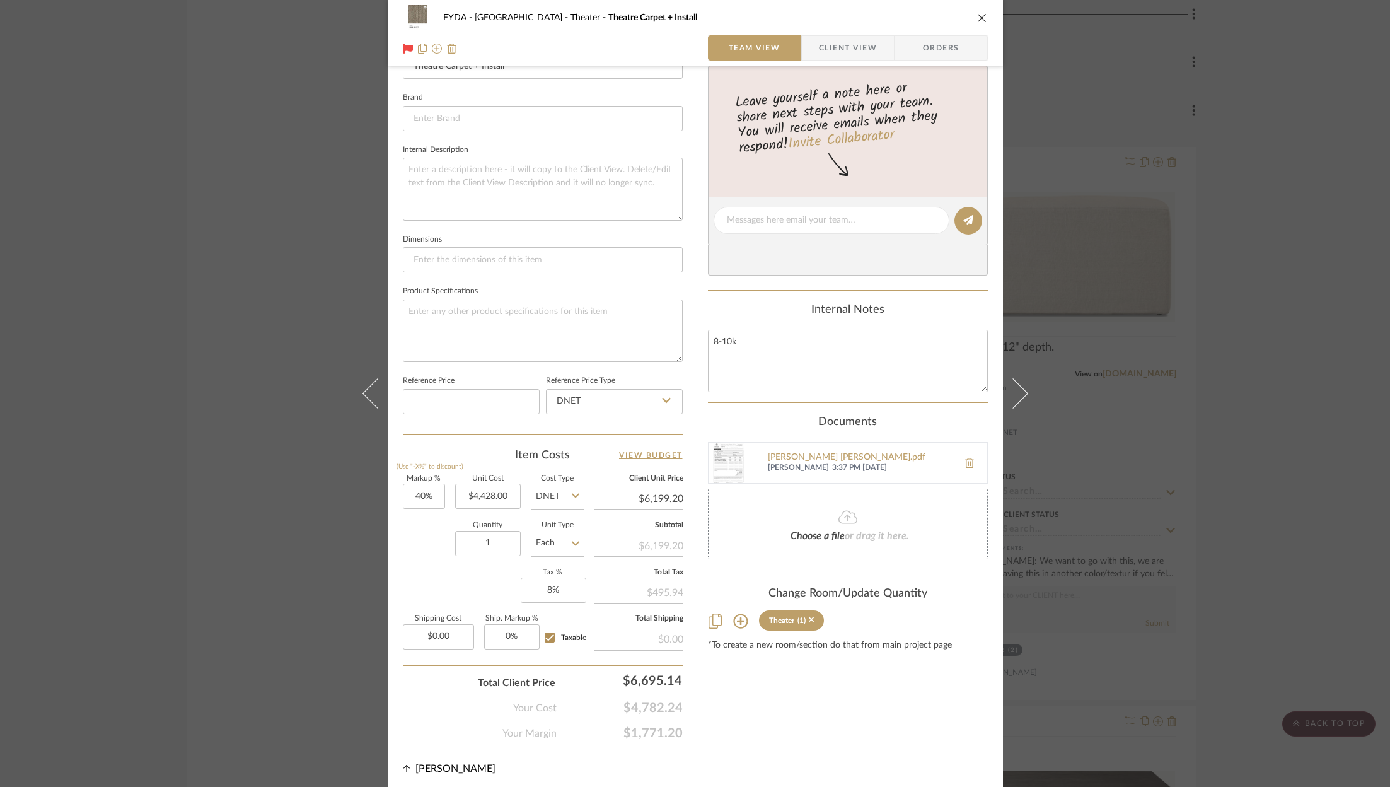
click at [971, 30] on div "FYDA - 655 City Park Theater Theatre Carpet + Install Team View Client View Ord…" at bounding box center [695, 33] width 615 height 66
click at [977, 21] on icon "close" at bounding box center [982, 18] width 10 height 10
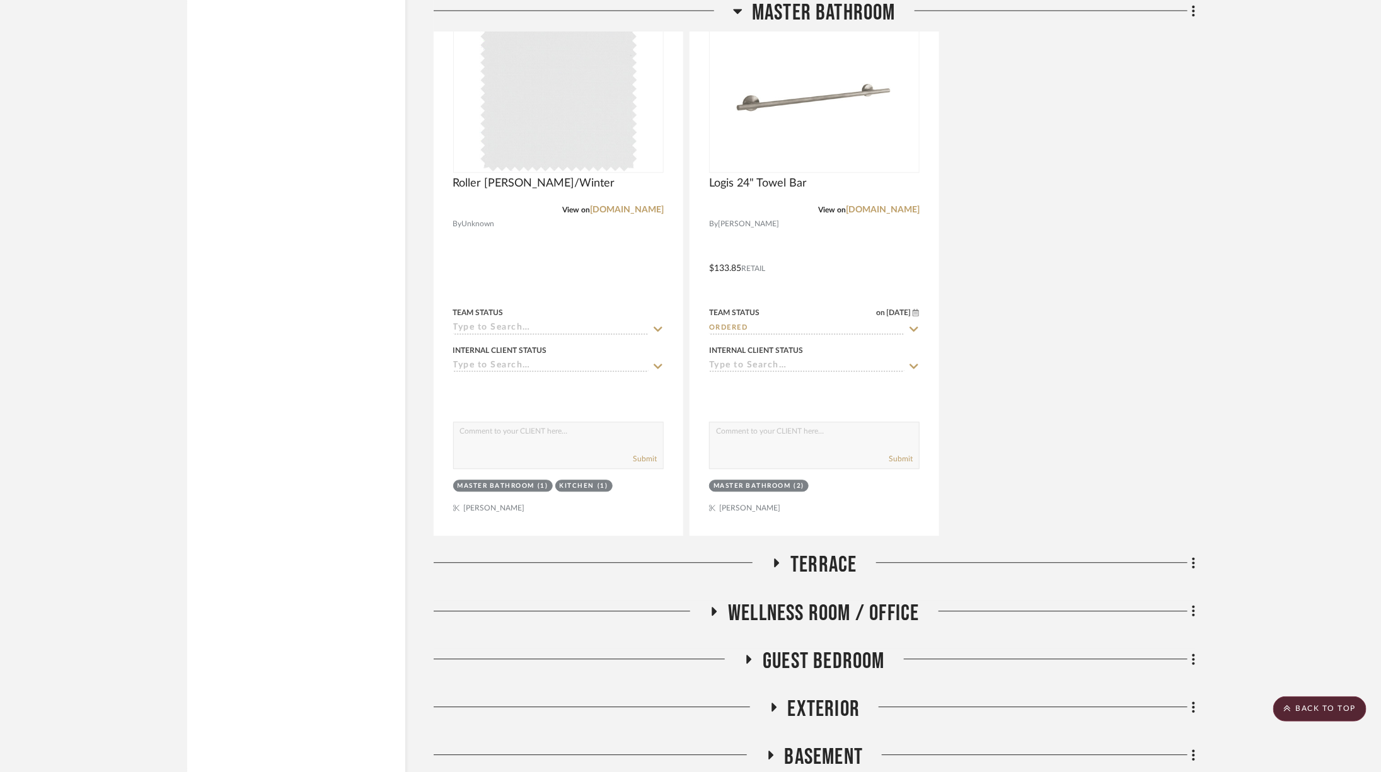
scroll to position [7352, 0]
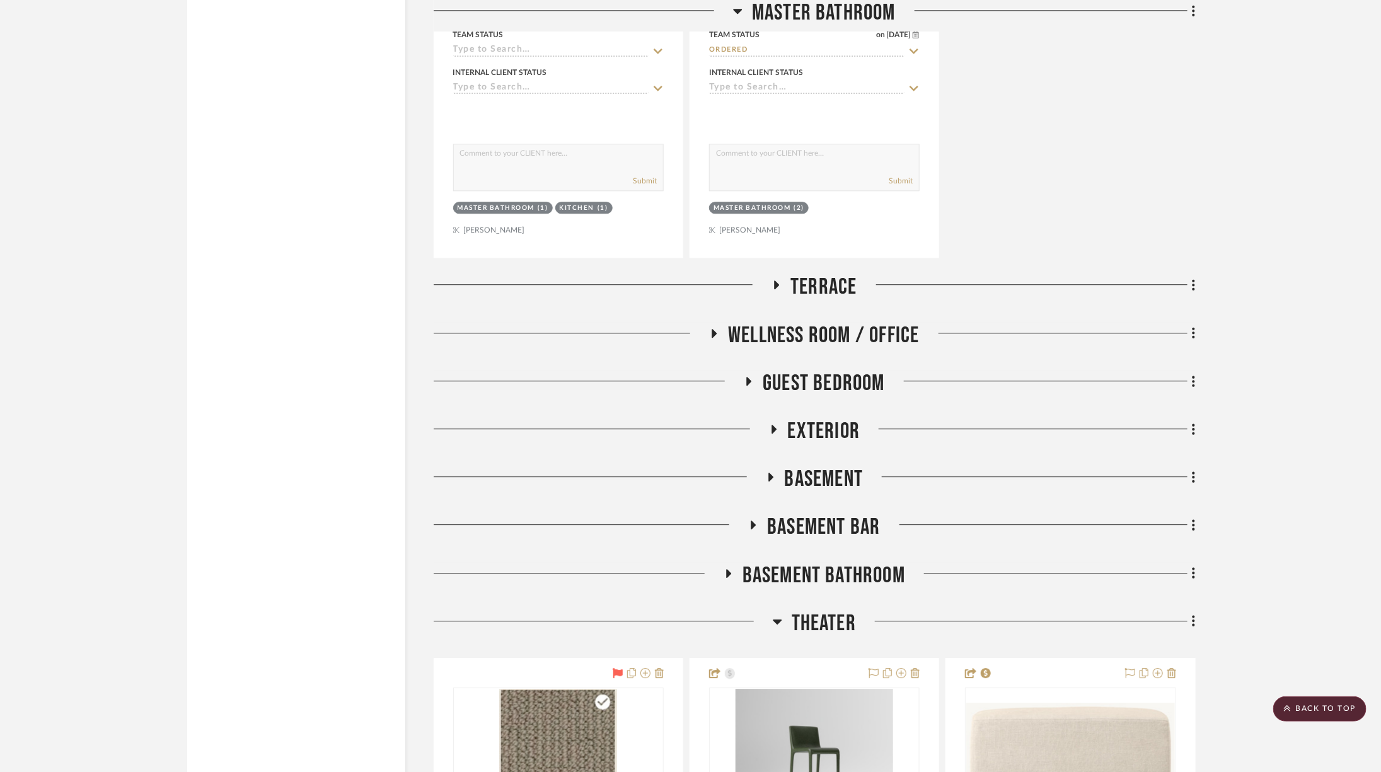
click at [823, 274] on span "Terrace" at bounding box center [823, 287] width 66 height 27
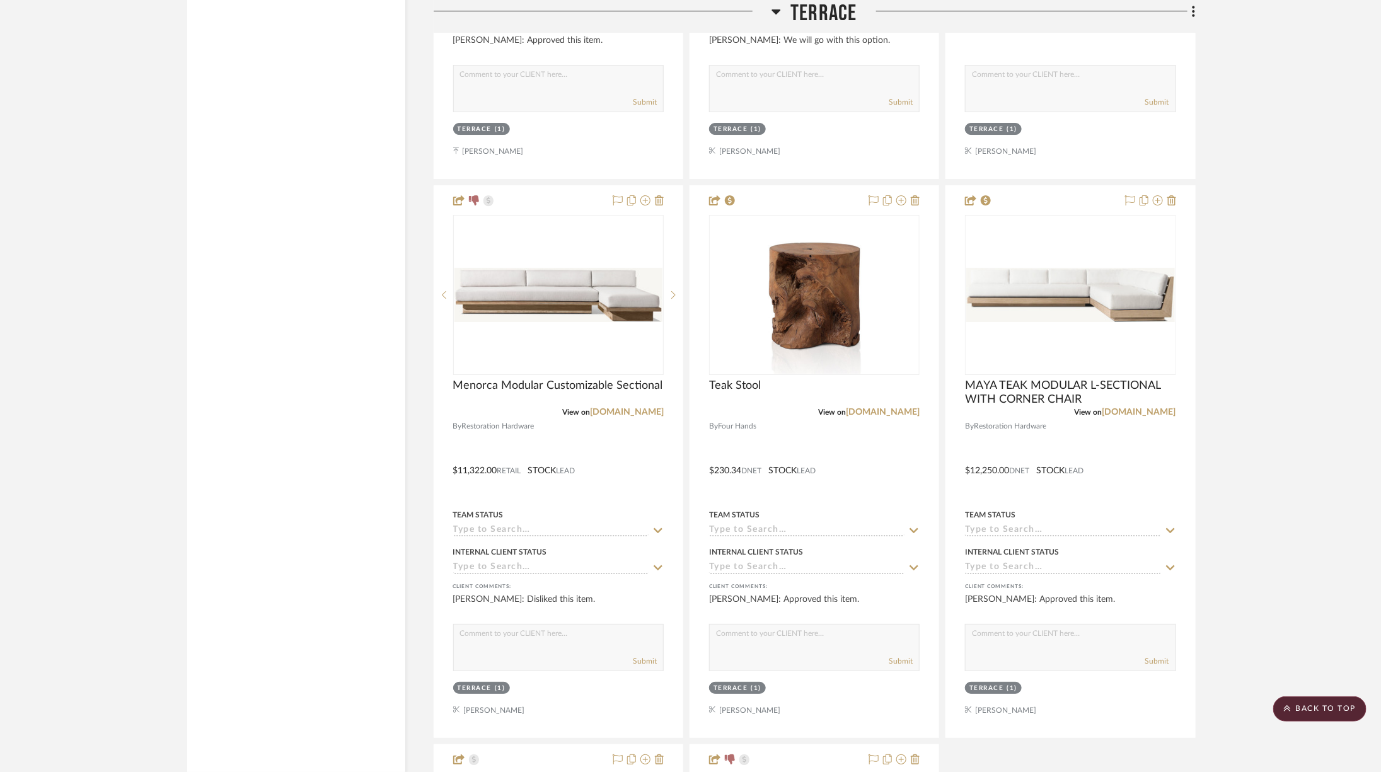
scroll to position [8105, 0]
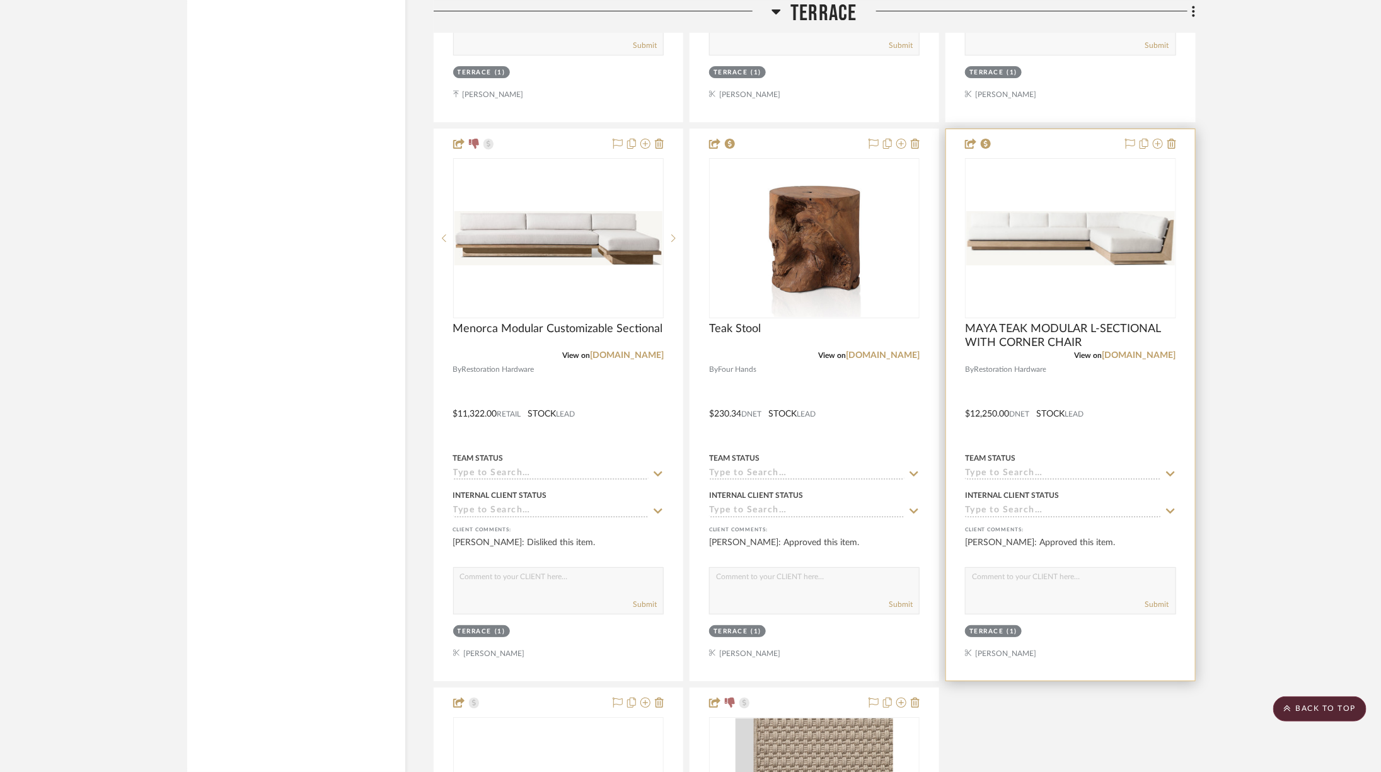
click at [1092, 215] on img "0" at bounding box center [1070, 238] width 208 height 54
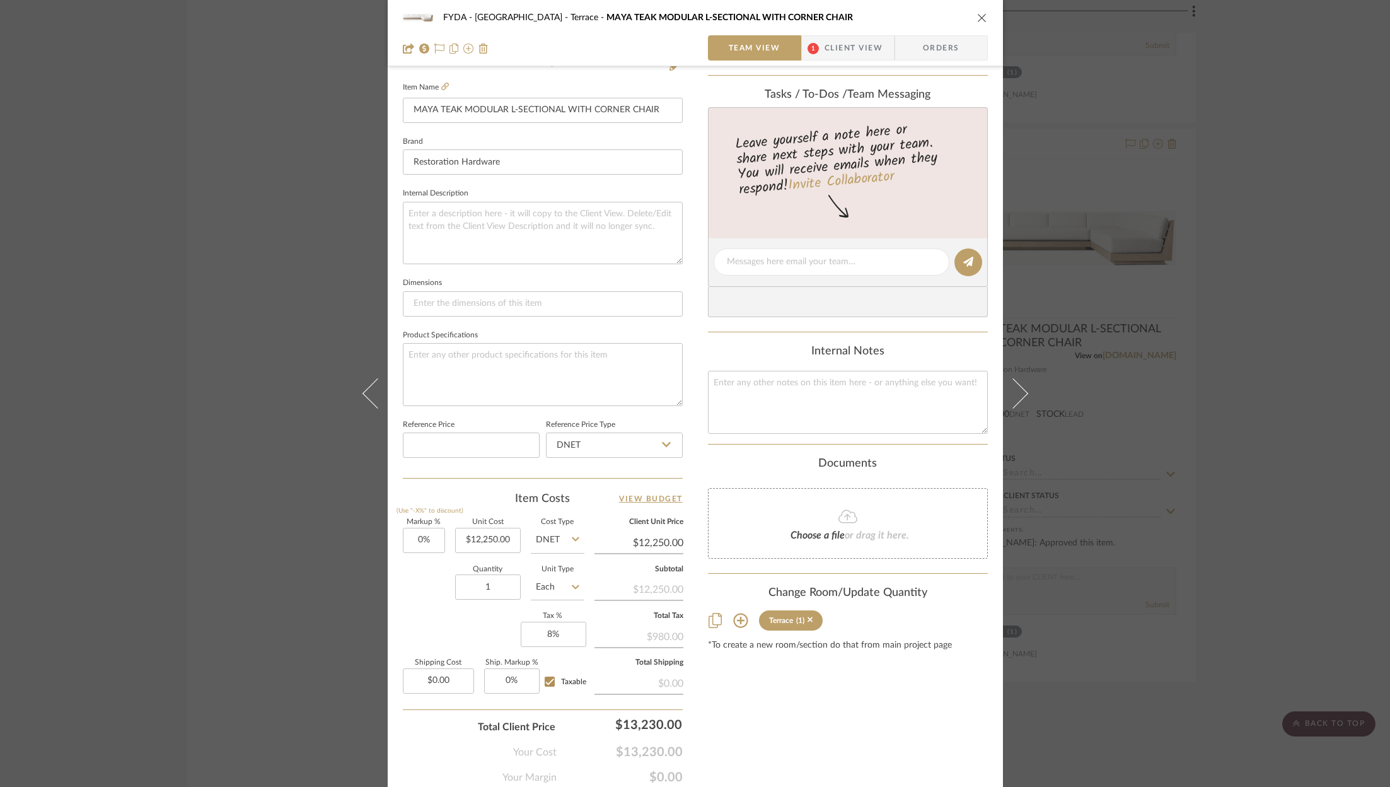
scroll to position [383, 0]
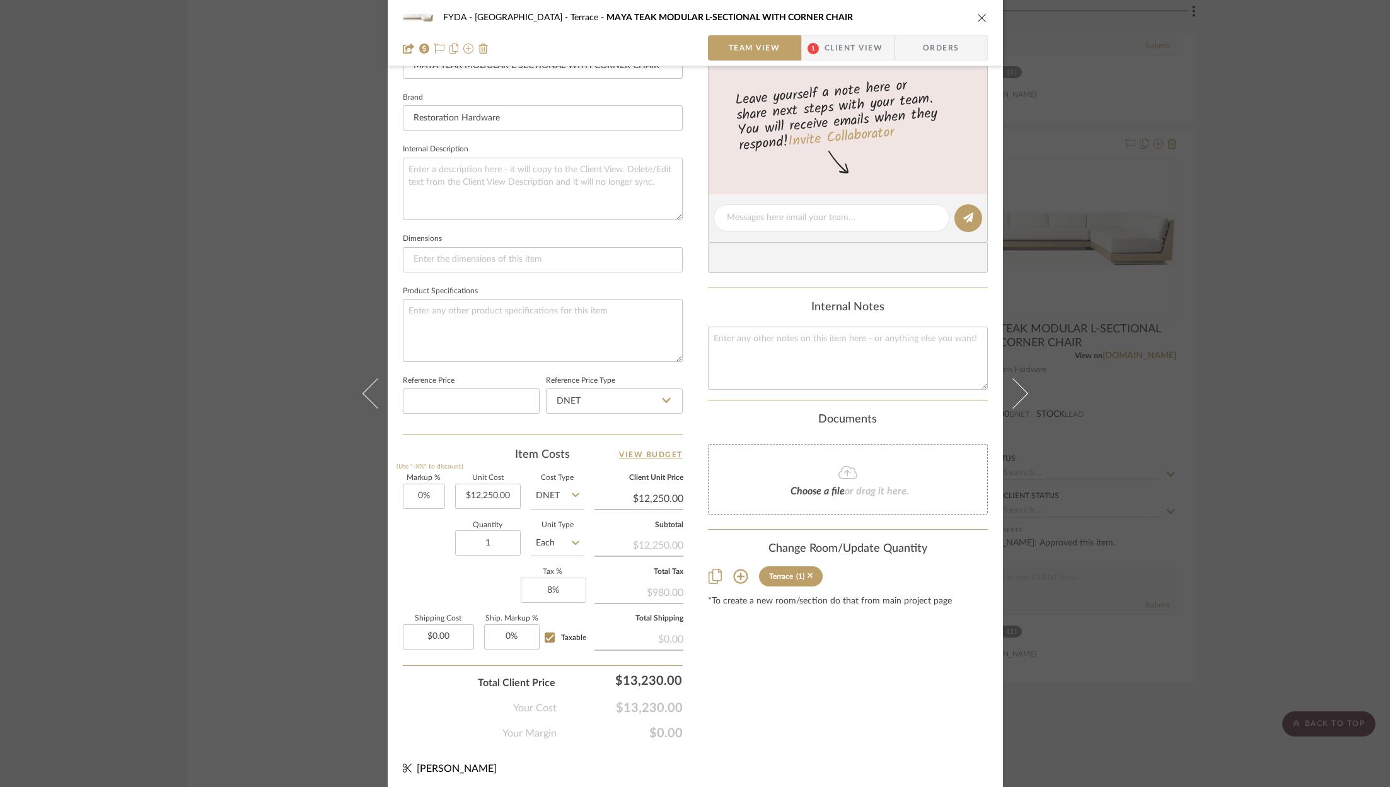
click at [1273, 335] on div "FYDA - 655 City Park Terrace MAYA TEAK MODULAR L-SECTIONAL WITH CORNER CHAIR Te…" at bounding box center [695, 393] width 1390 height 787
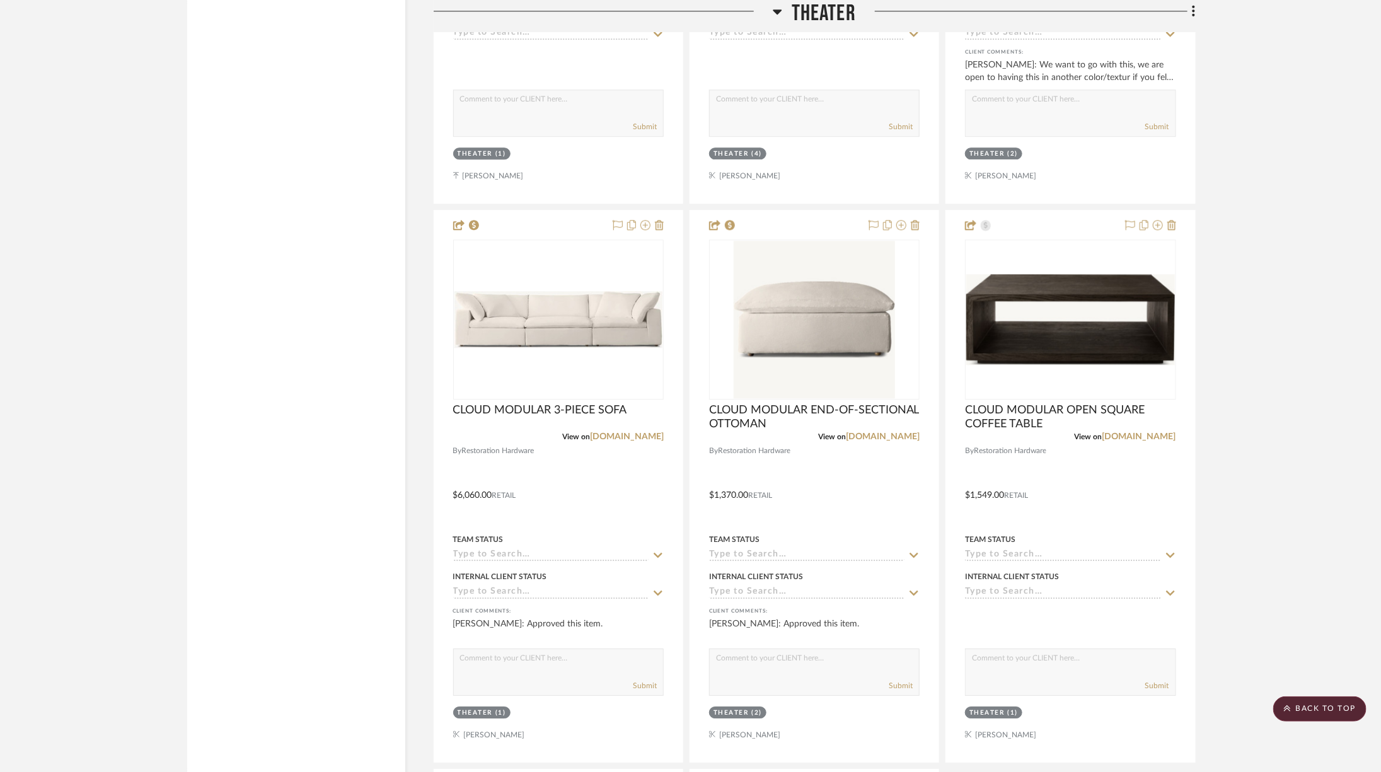
scroll to position [10183, 0]
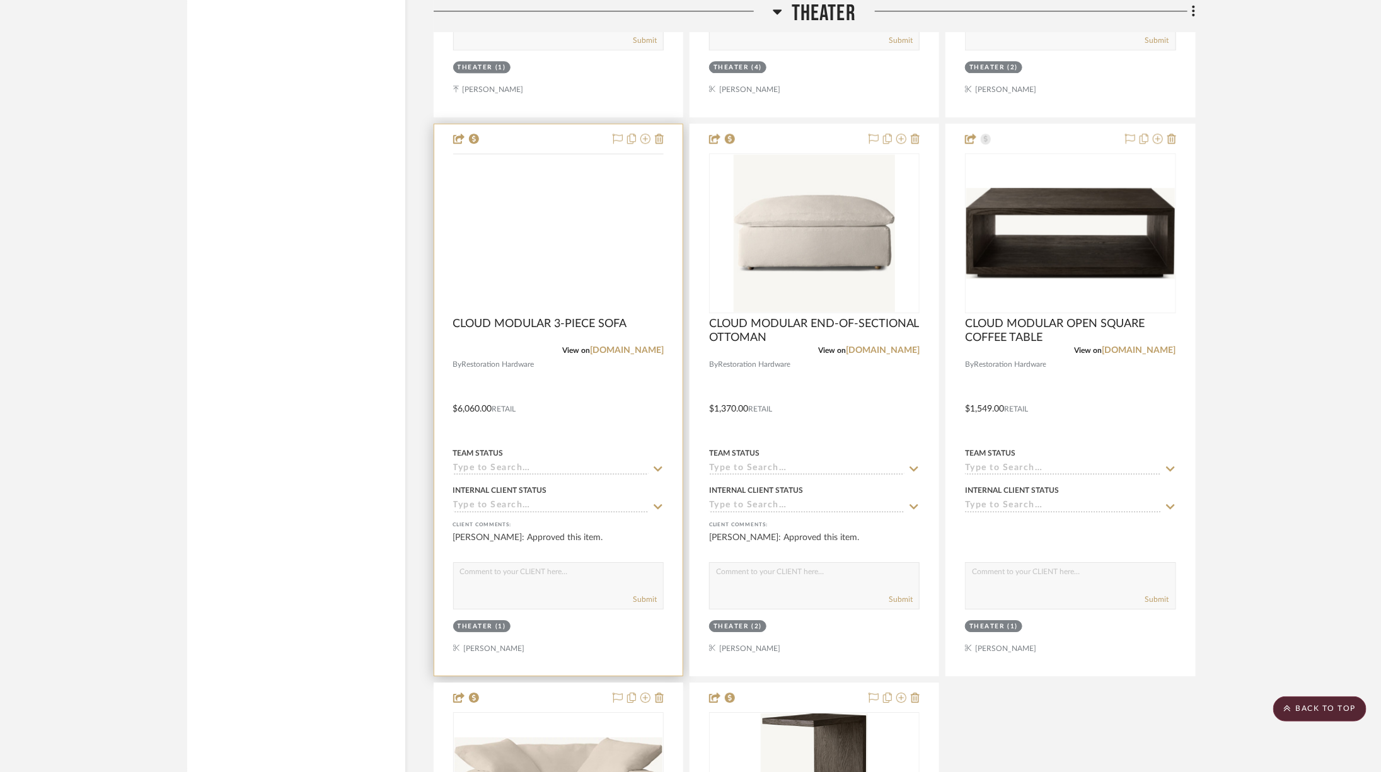
click at [0, 0] on img at bounding box center [0, 0] width 0 height 0
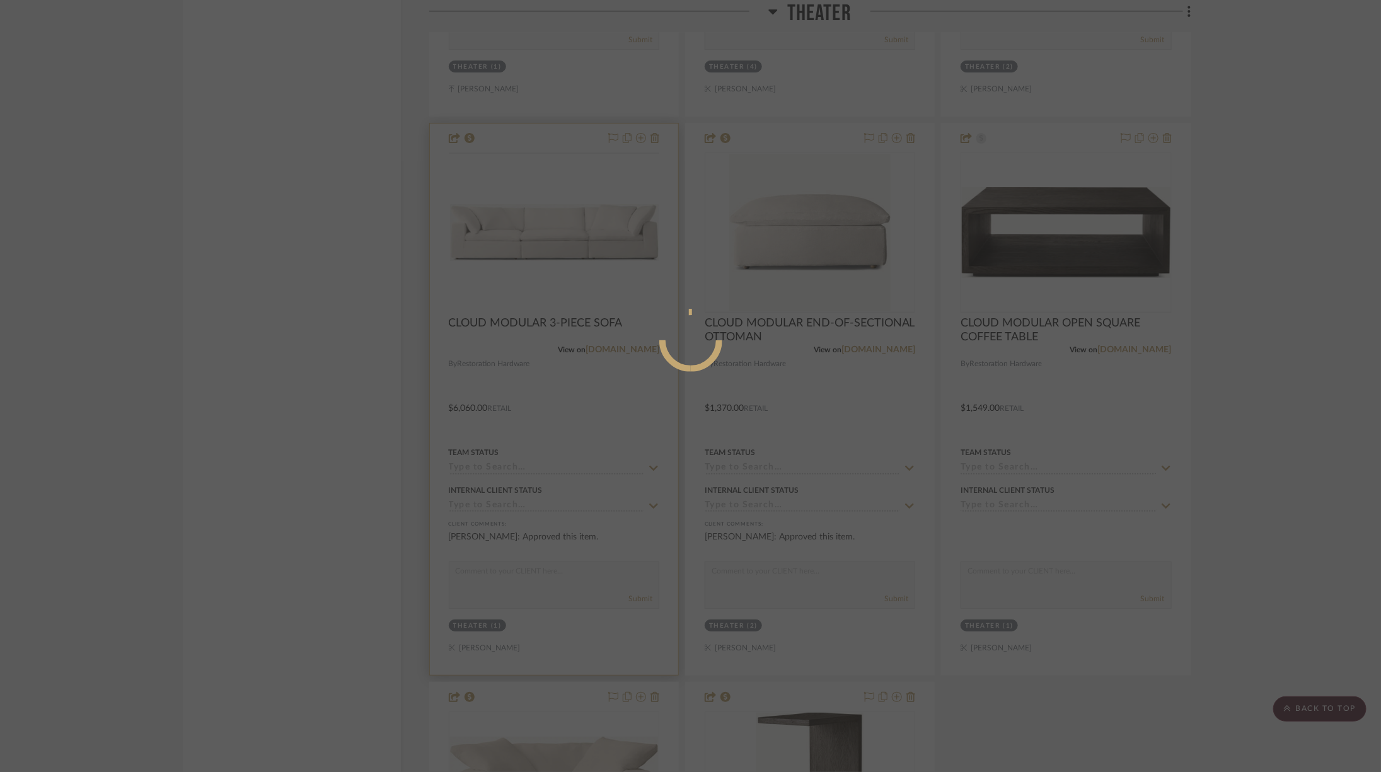
click at [564, 216] on div at bounding box center [690, 386] width 1381 height 772
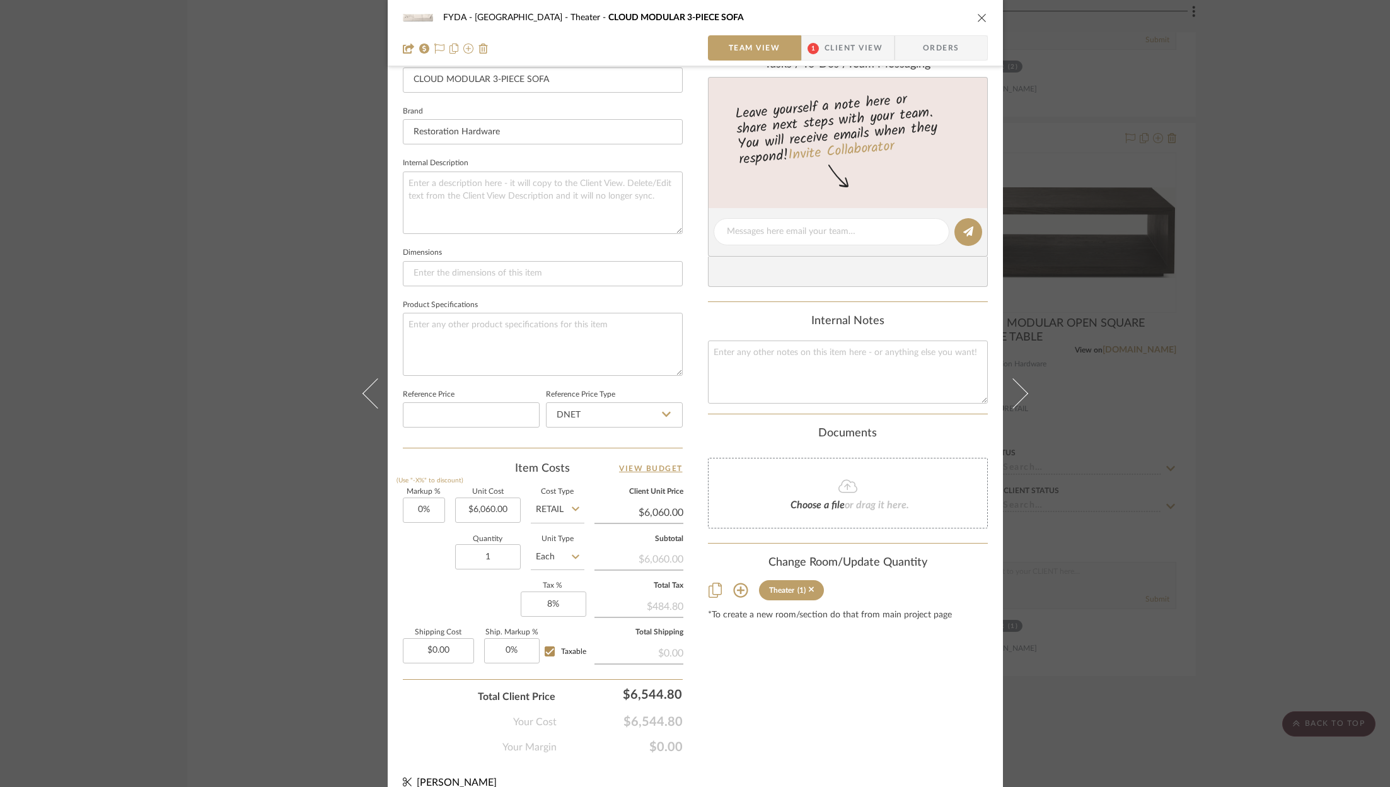
scroll to position [383, 0]
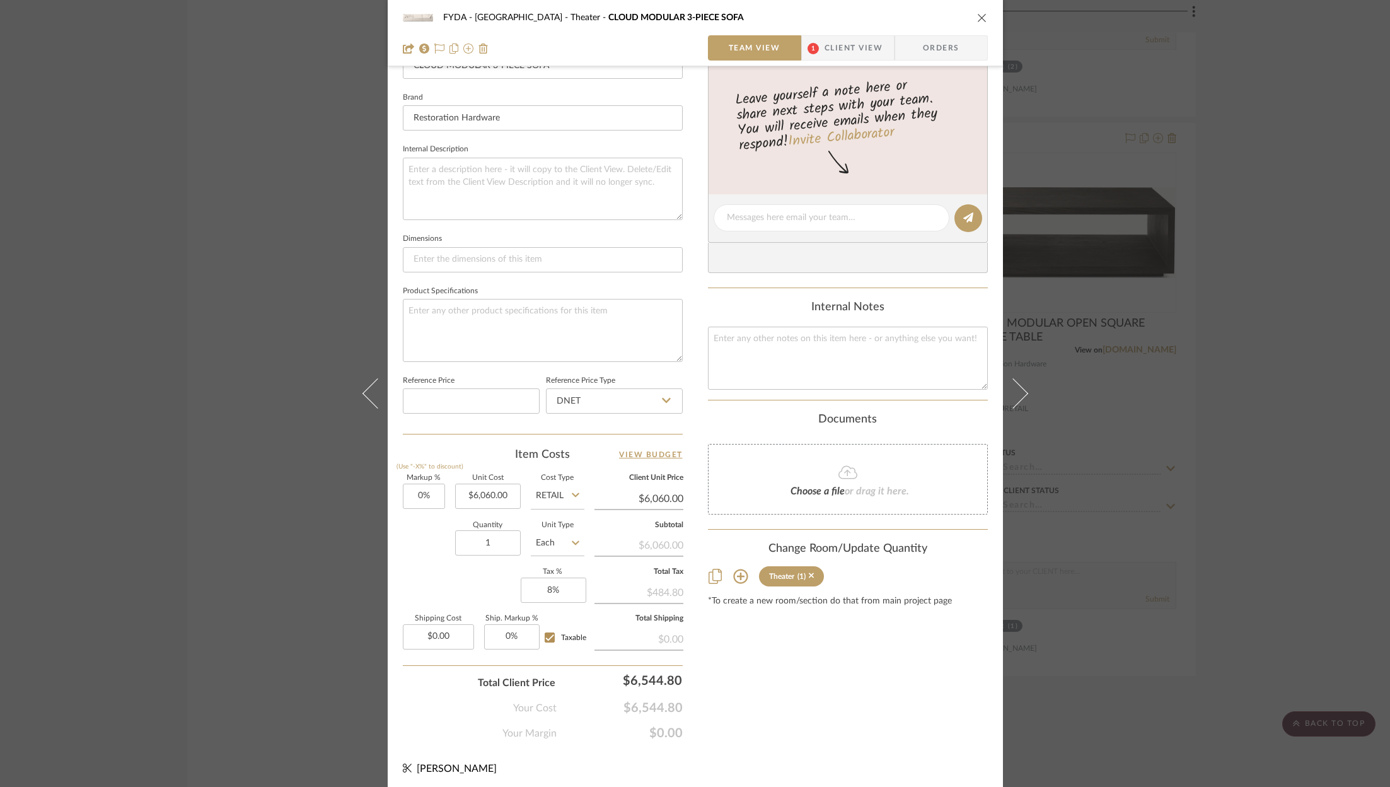
click at [1260, 415] on div "FYDA - 655 City Park Theater CLOUD MODULAR 3-PIECE SOFA Team View 1 Client View…" at bounding box center [695, 393] width 1390 height 787
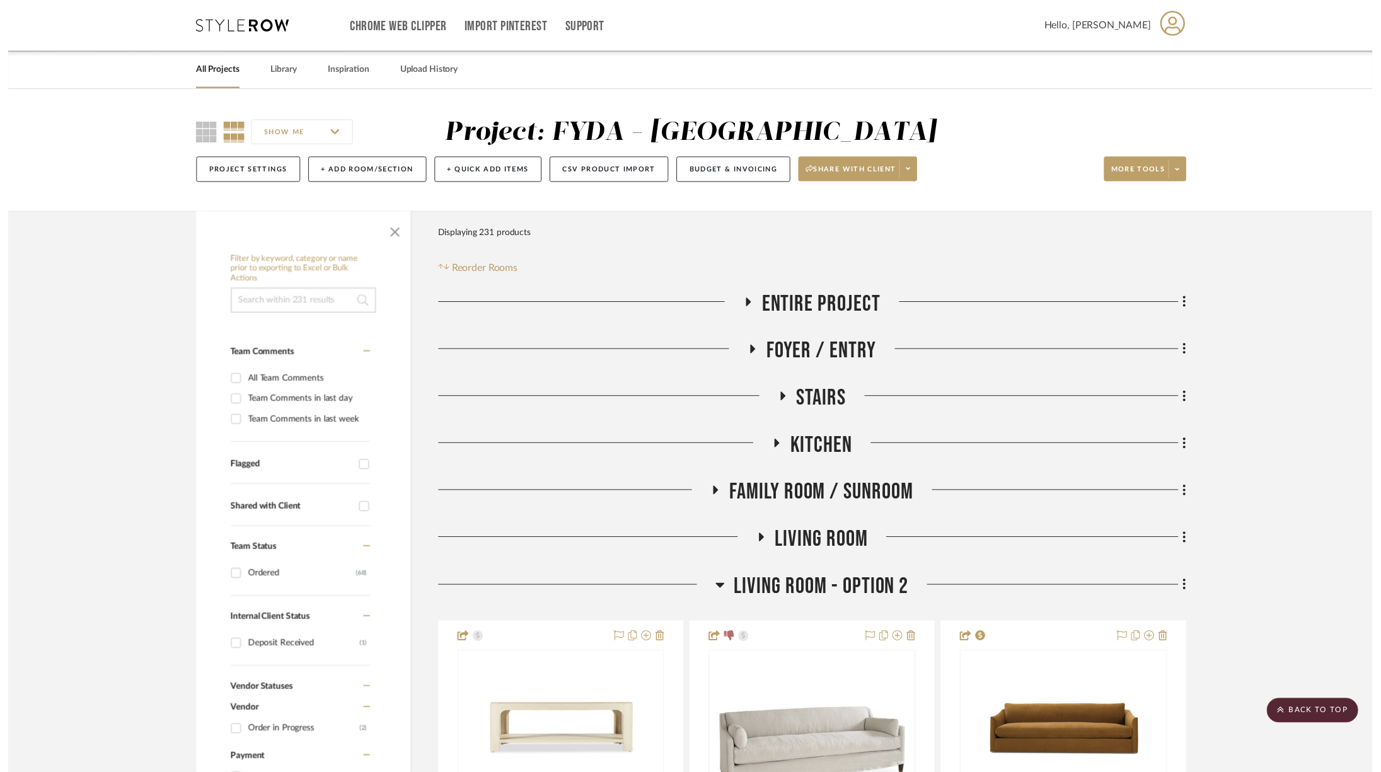
scroll to position [10183, 0]
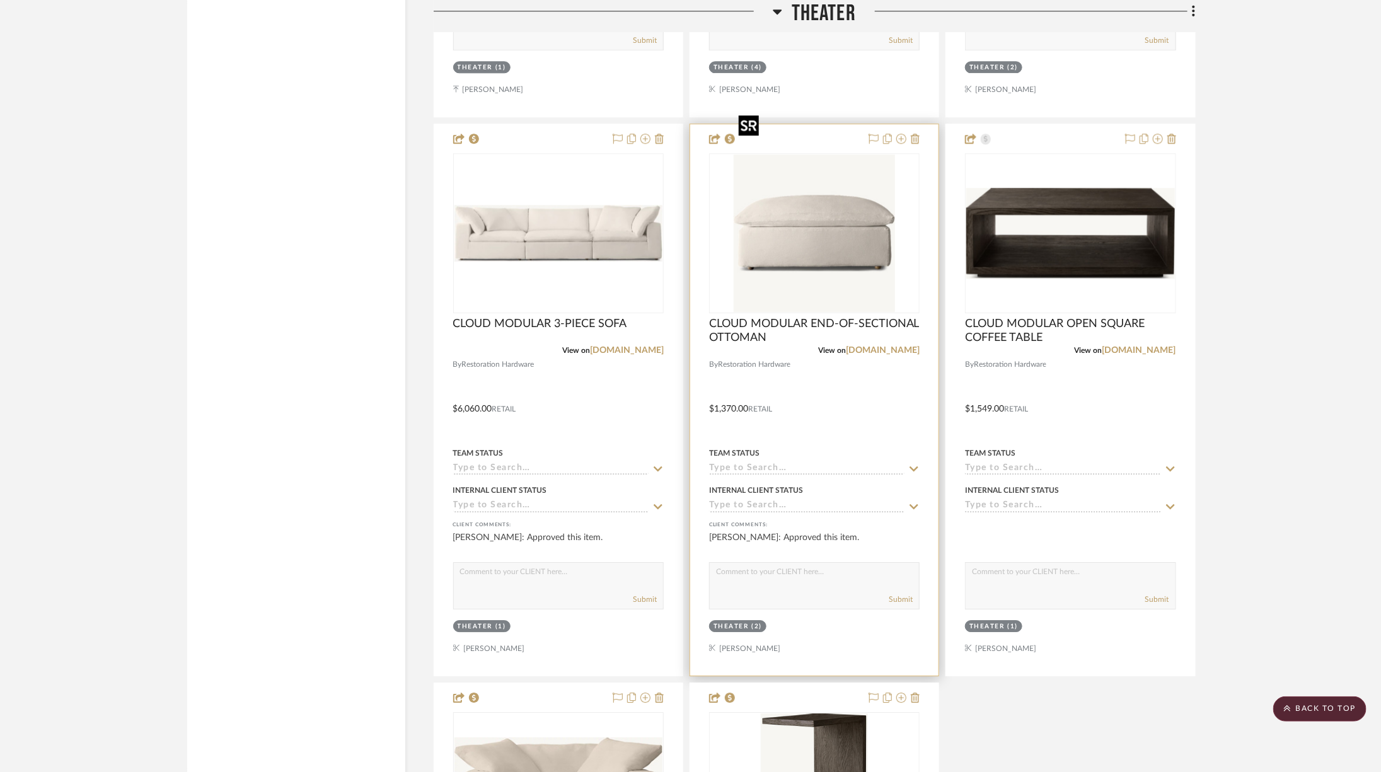
click at [824, 223] on img "0" at bounding box center [814, 233] width 161 height 158
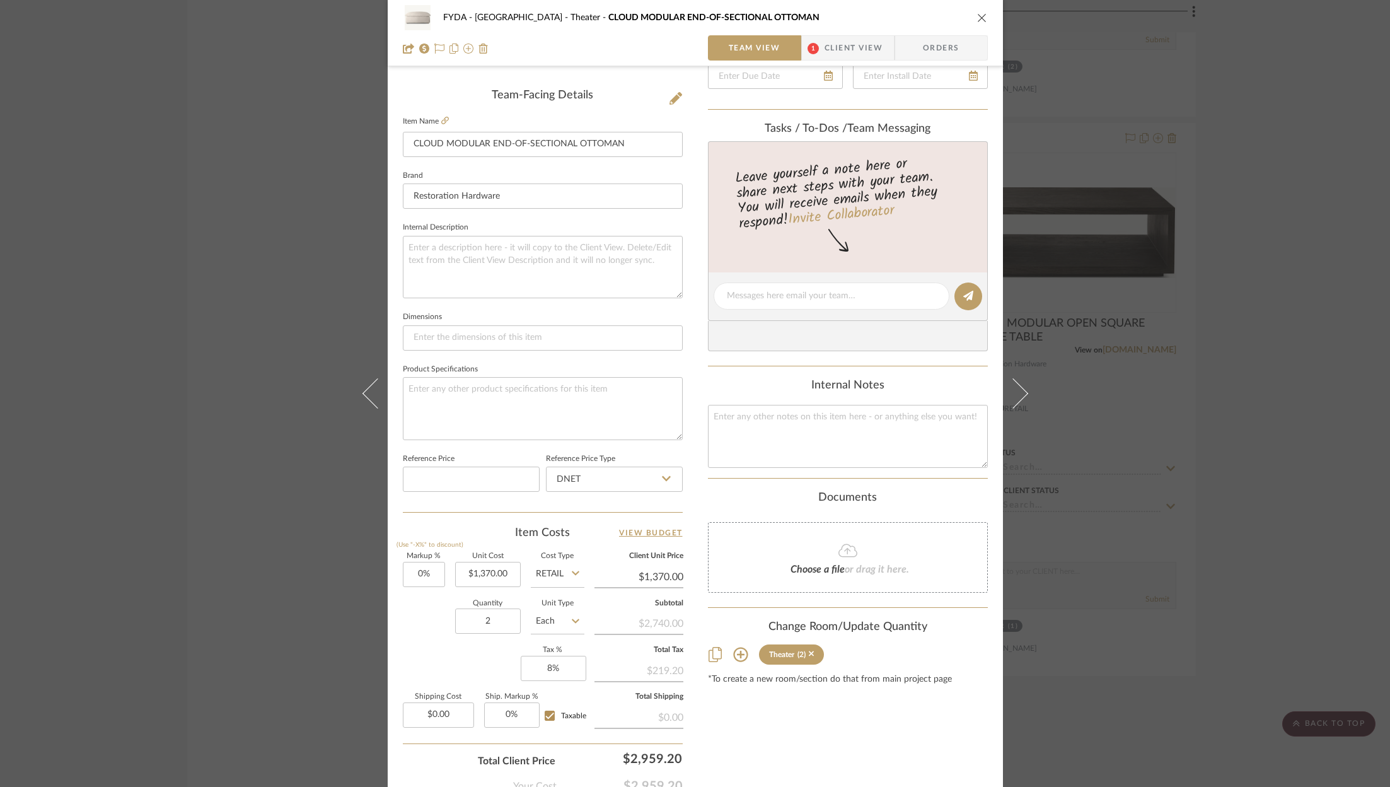
scroll to position [383, 0]
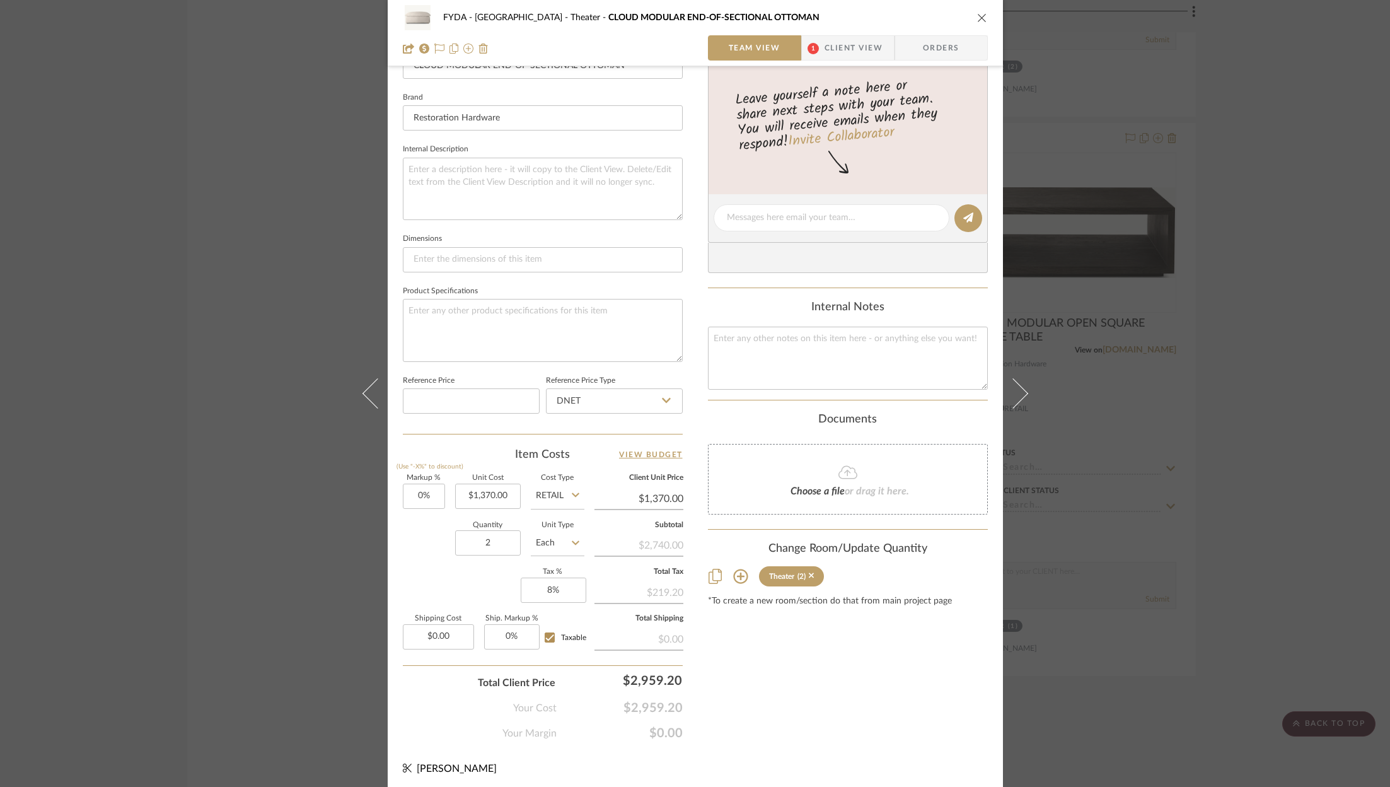
click at [978, 14] on icon "close" at bounding box center [982, 18] width 10 height 10
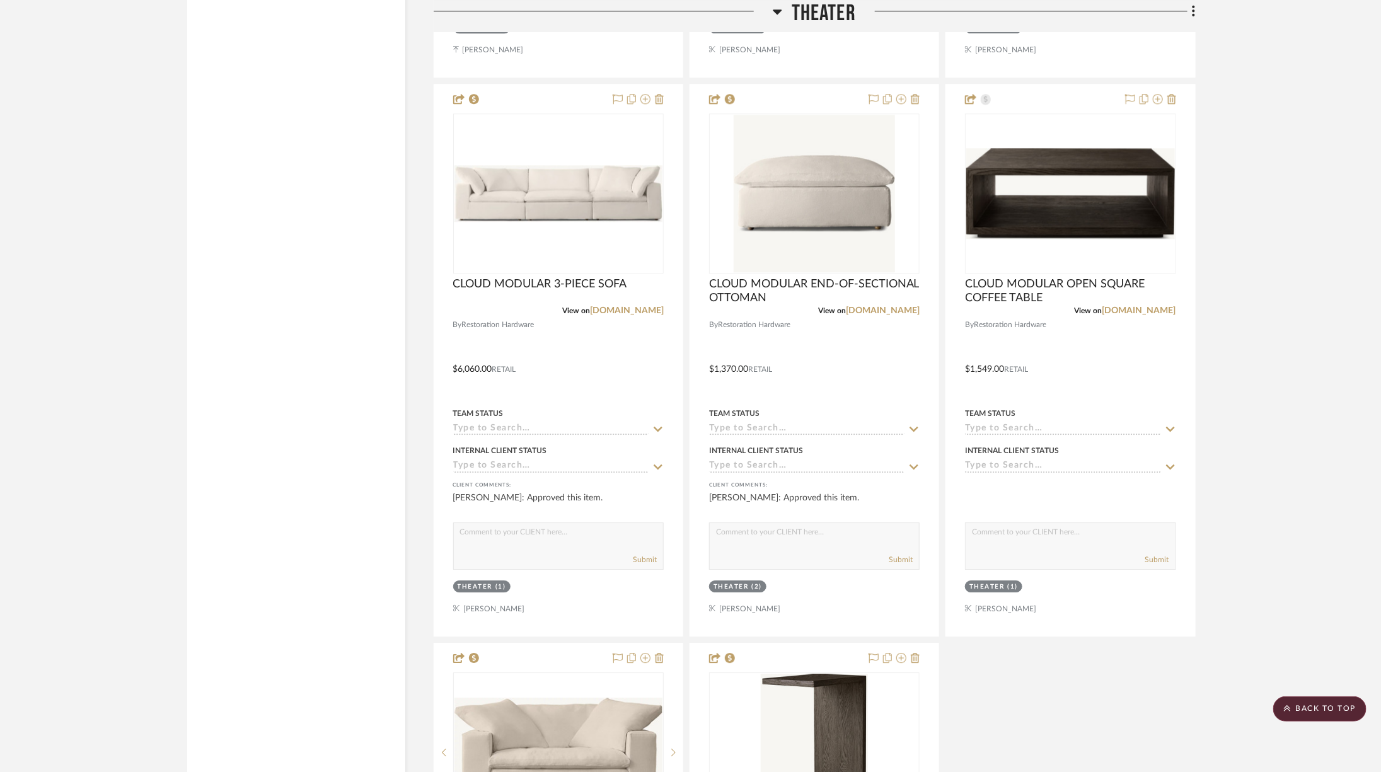
scroll to position [10224, 0]
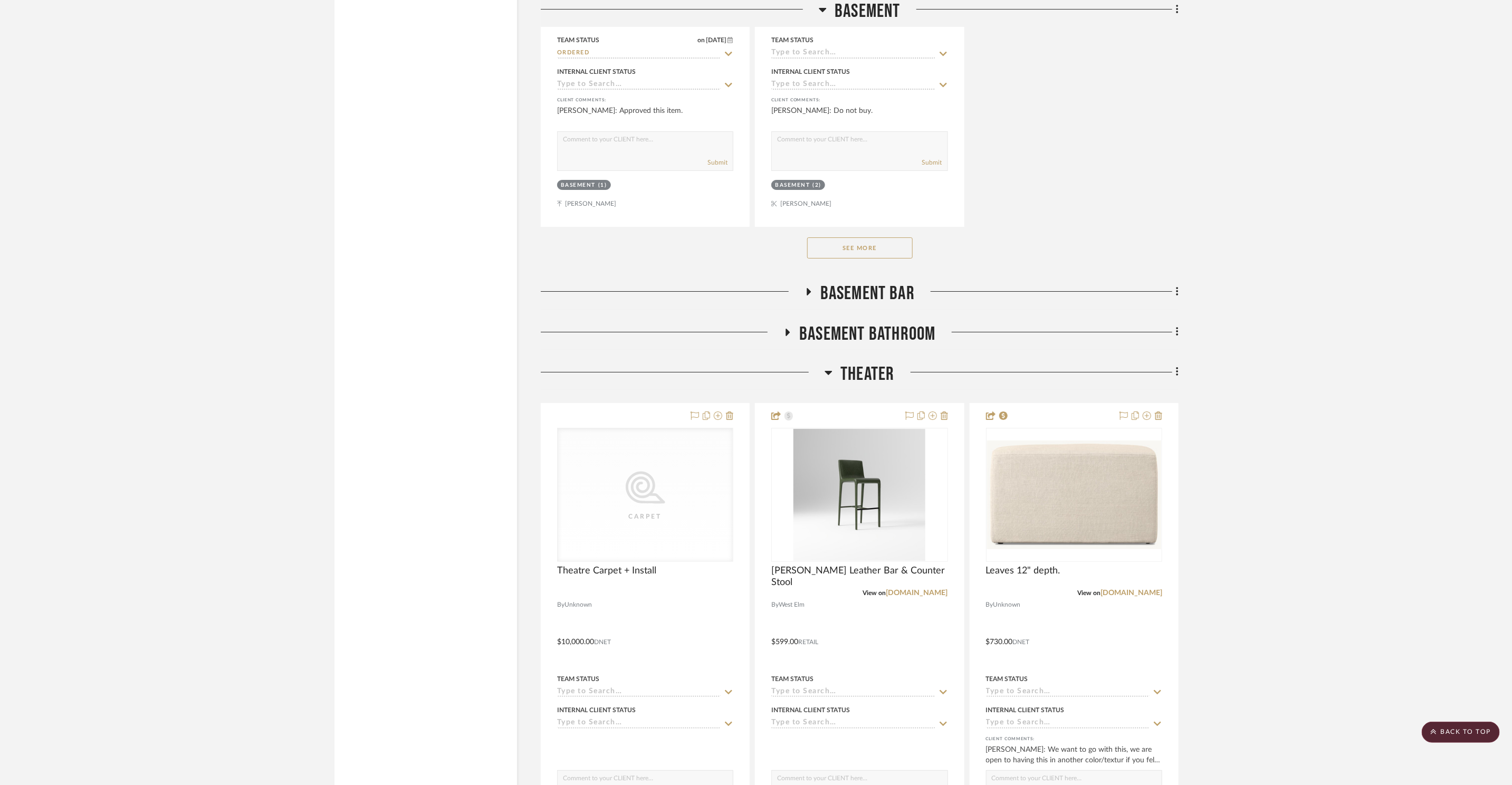
scroll to position [5866, 0]
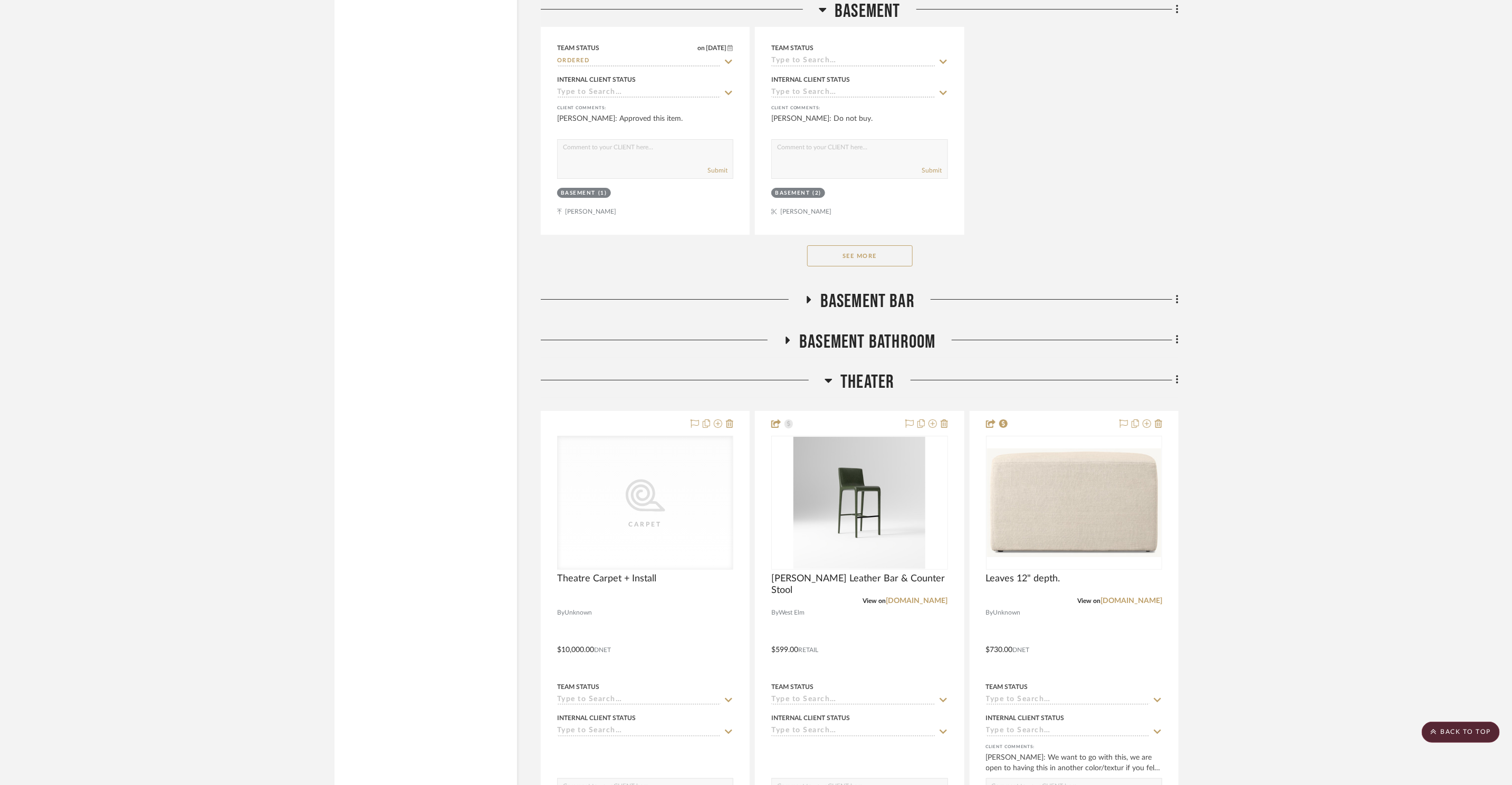
click at [869, 386] on span "Theater" at bounding box center [867, 382] width 54 height 23
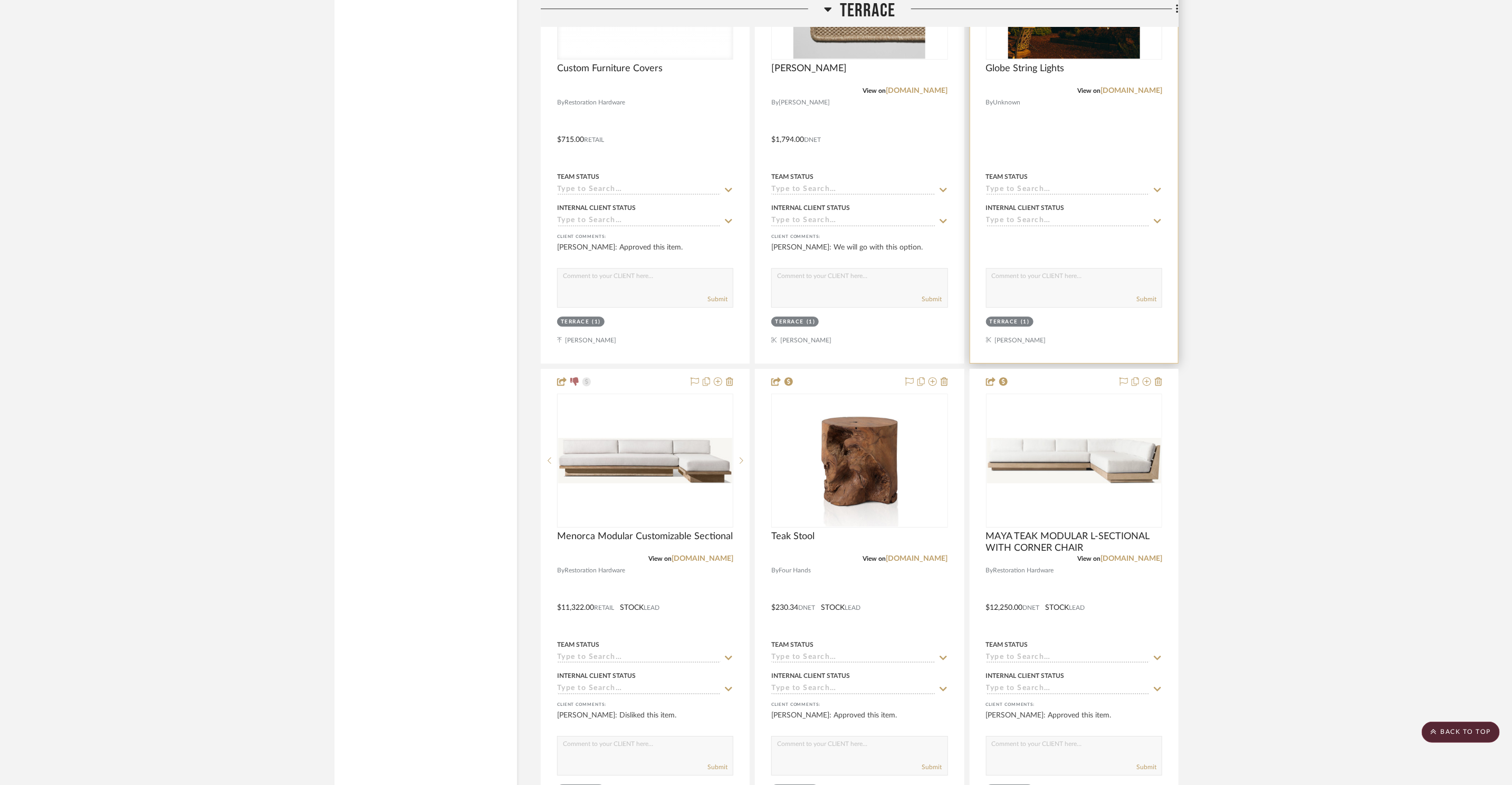
scroll to position [2137, 0]
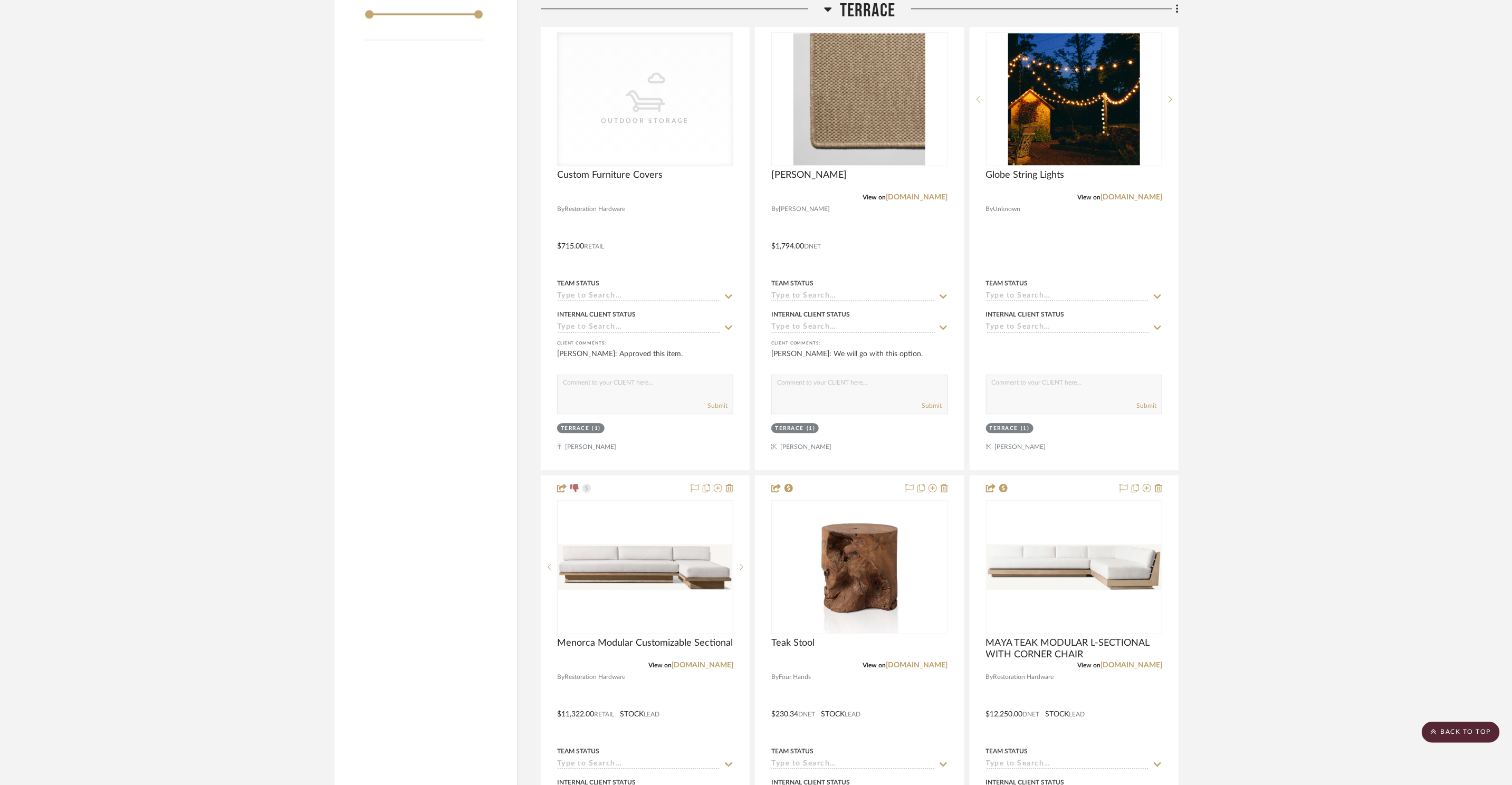
click at [873, 11] on span "Terrace" at bounding box center [868, 11] width 55 height 23
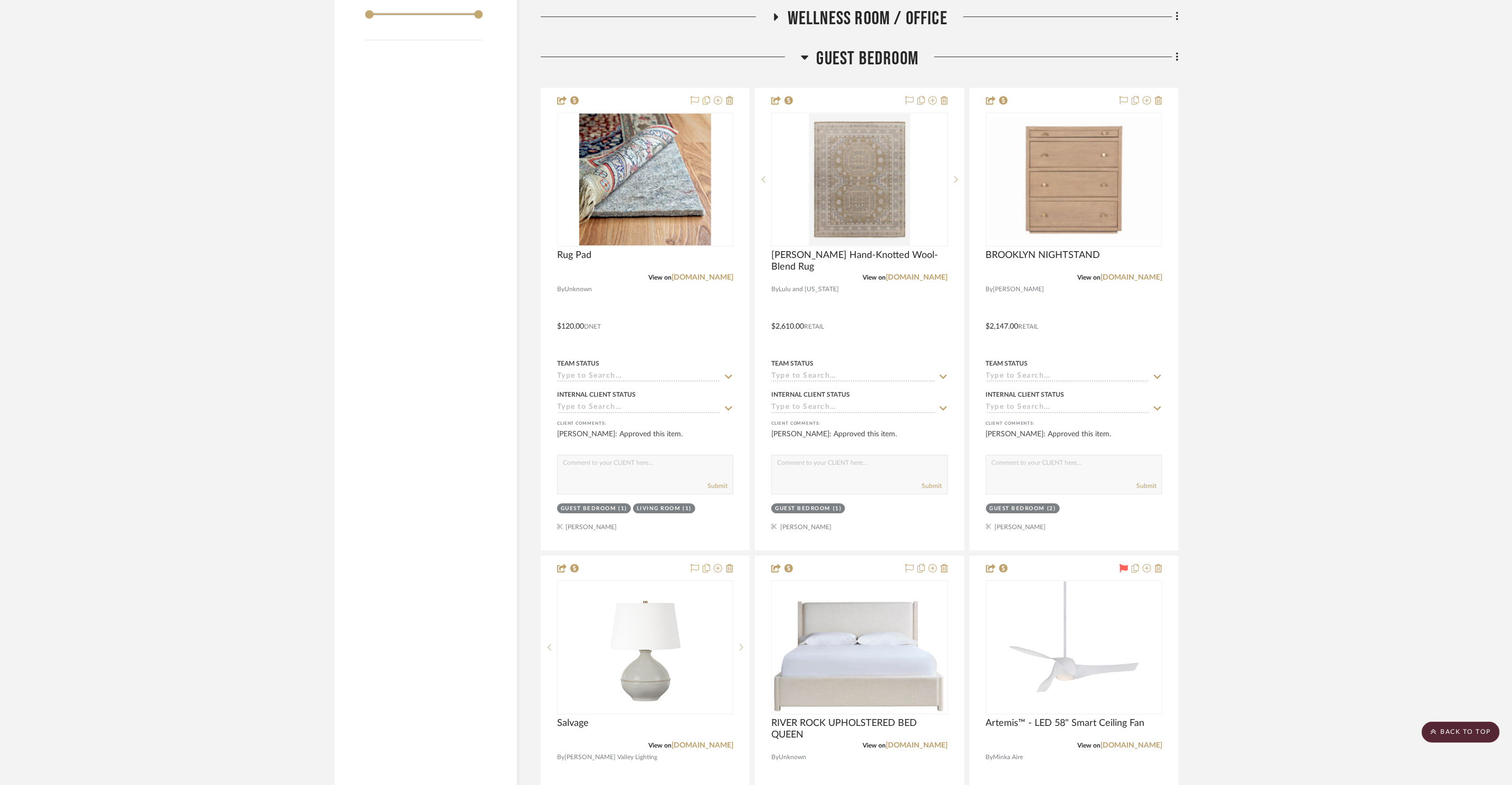
click at [863, 60] on span "Guest Bedroom" at bounding box center [868, 59] width 102 height 23
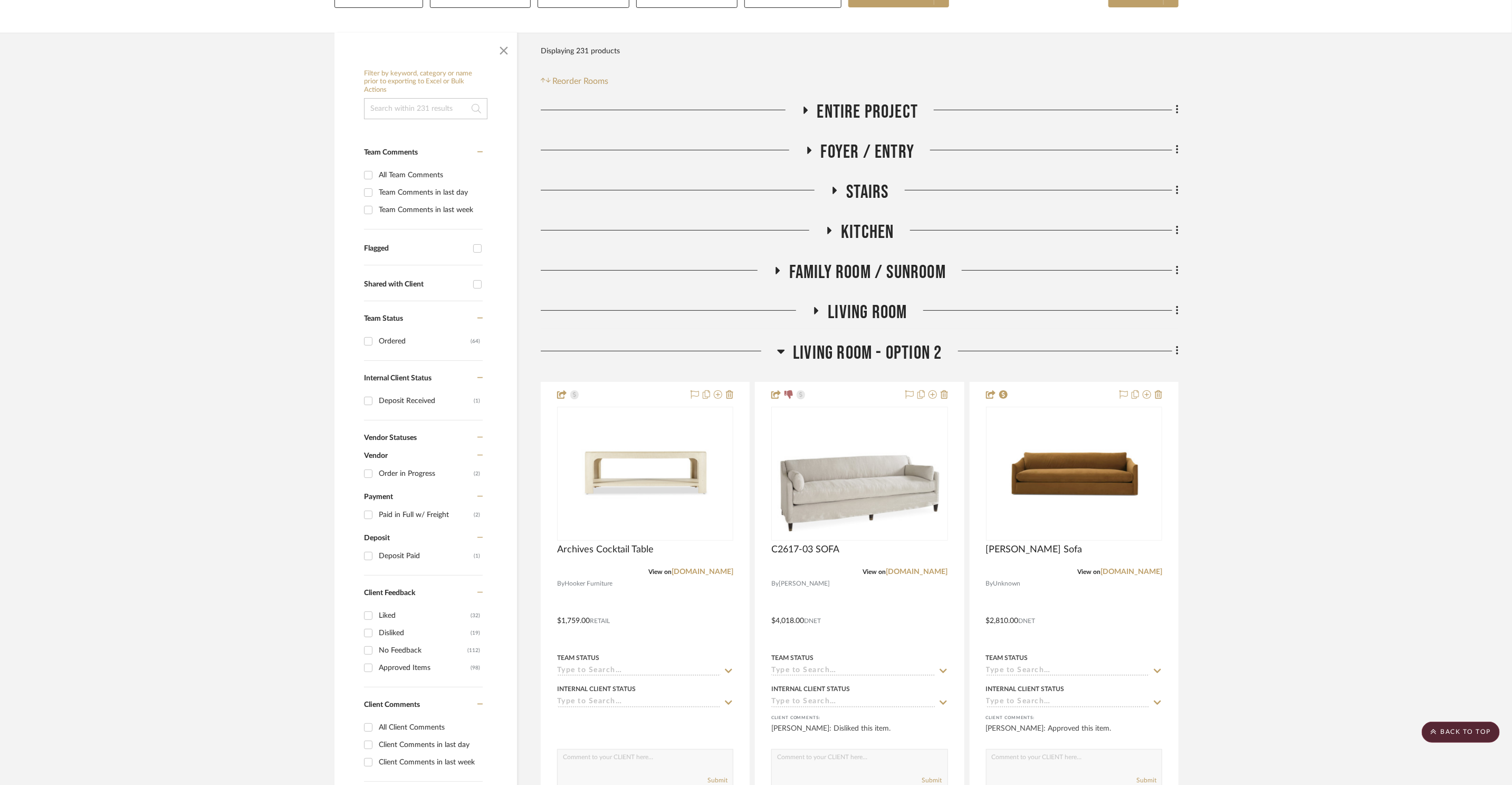
scroll to position [0, 0]
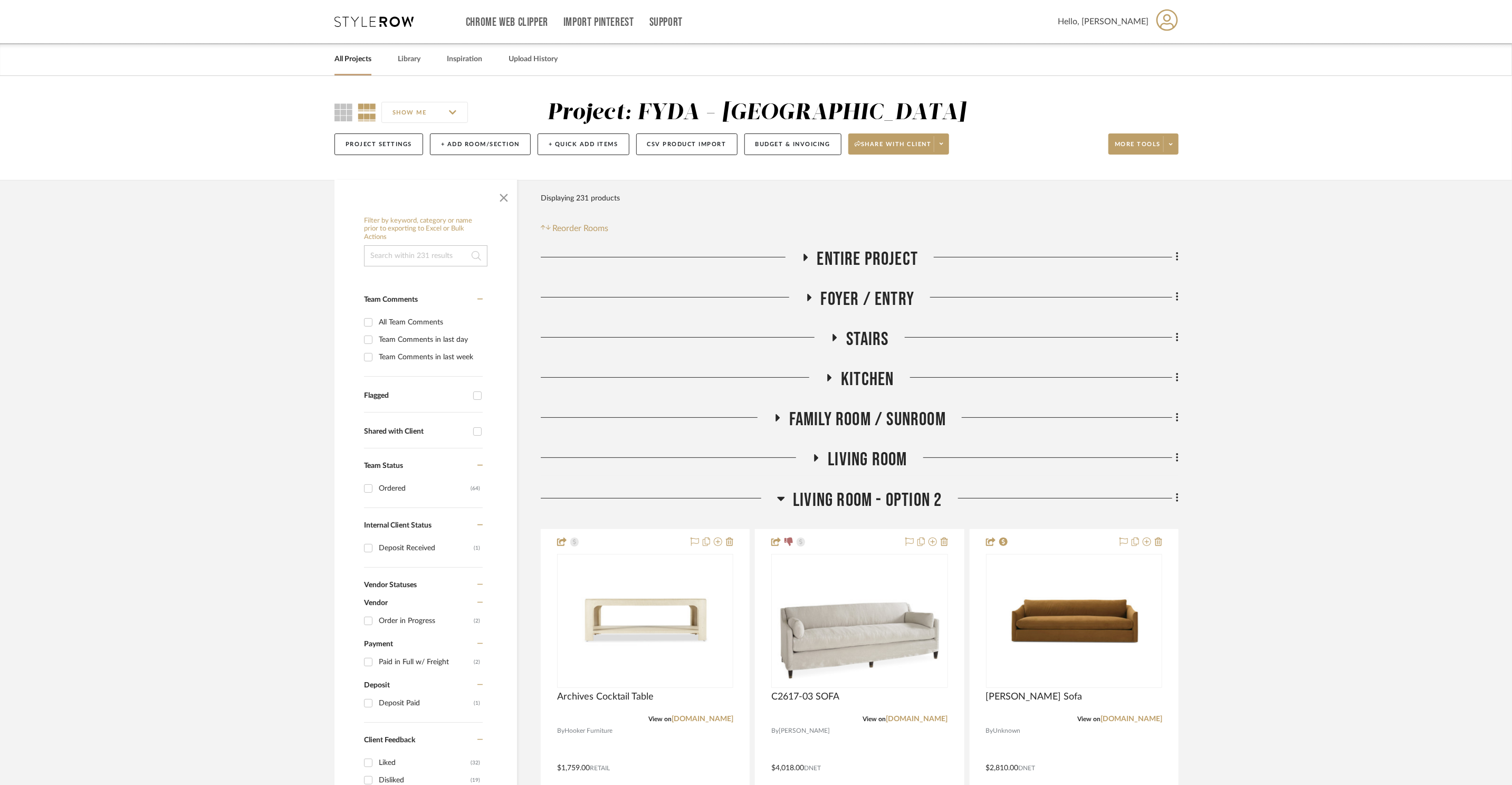
click at [845, 257] on span "Entire Project" at bounding box center [867, 259] width 101 height 23
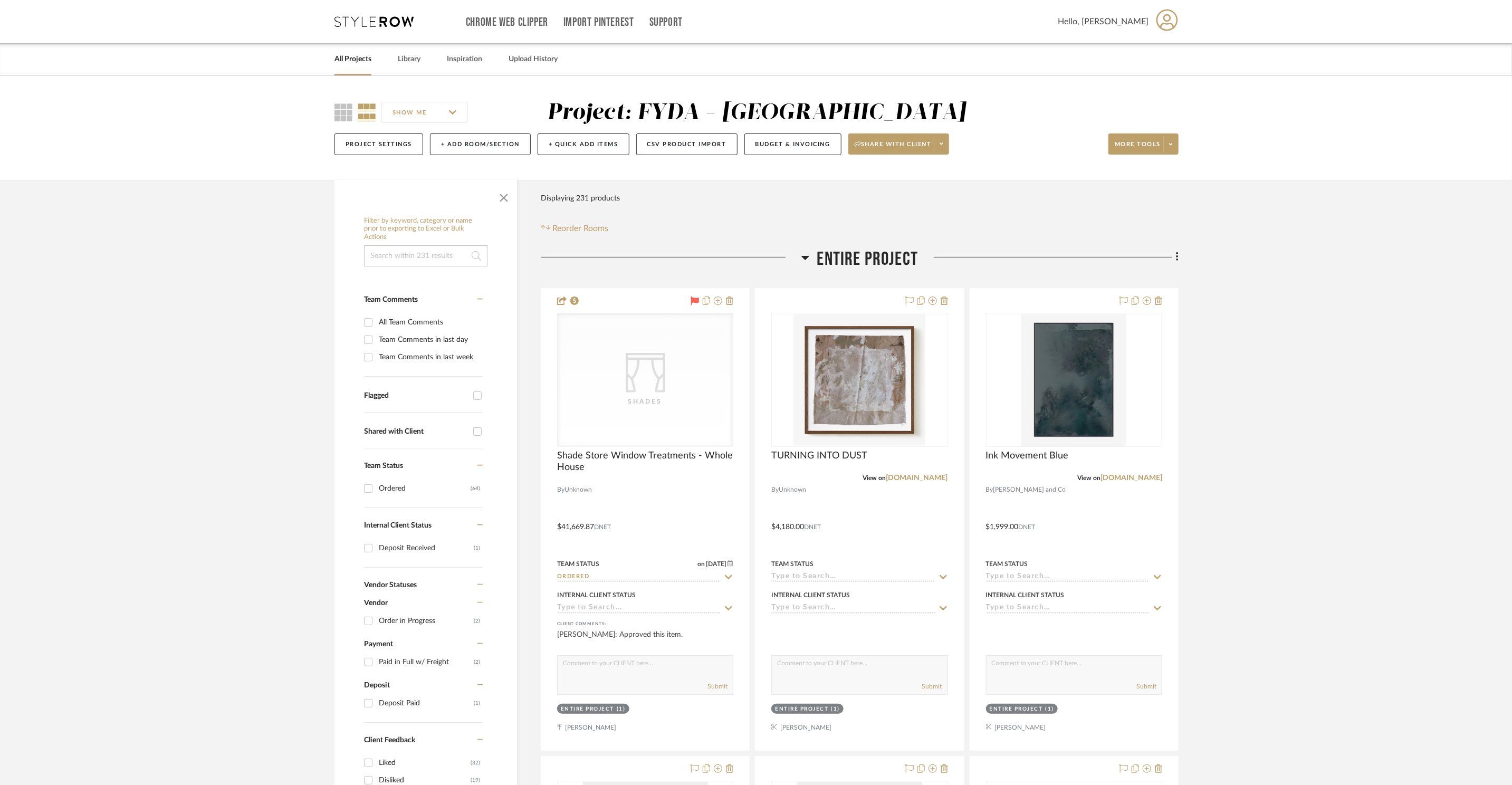
click at [851, 258] on span "Entire Project" at bounding box center [867, 259] width 101 height 23
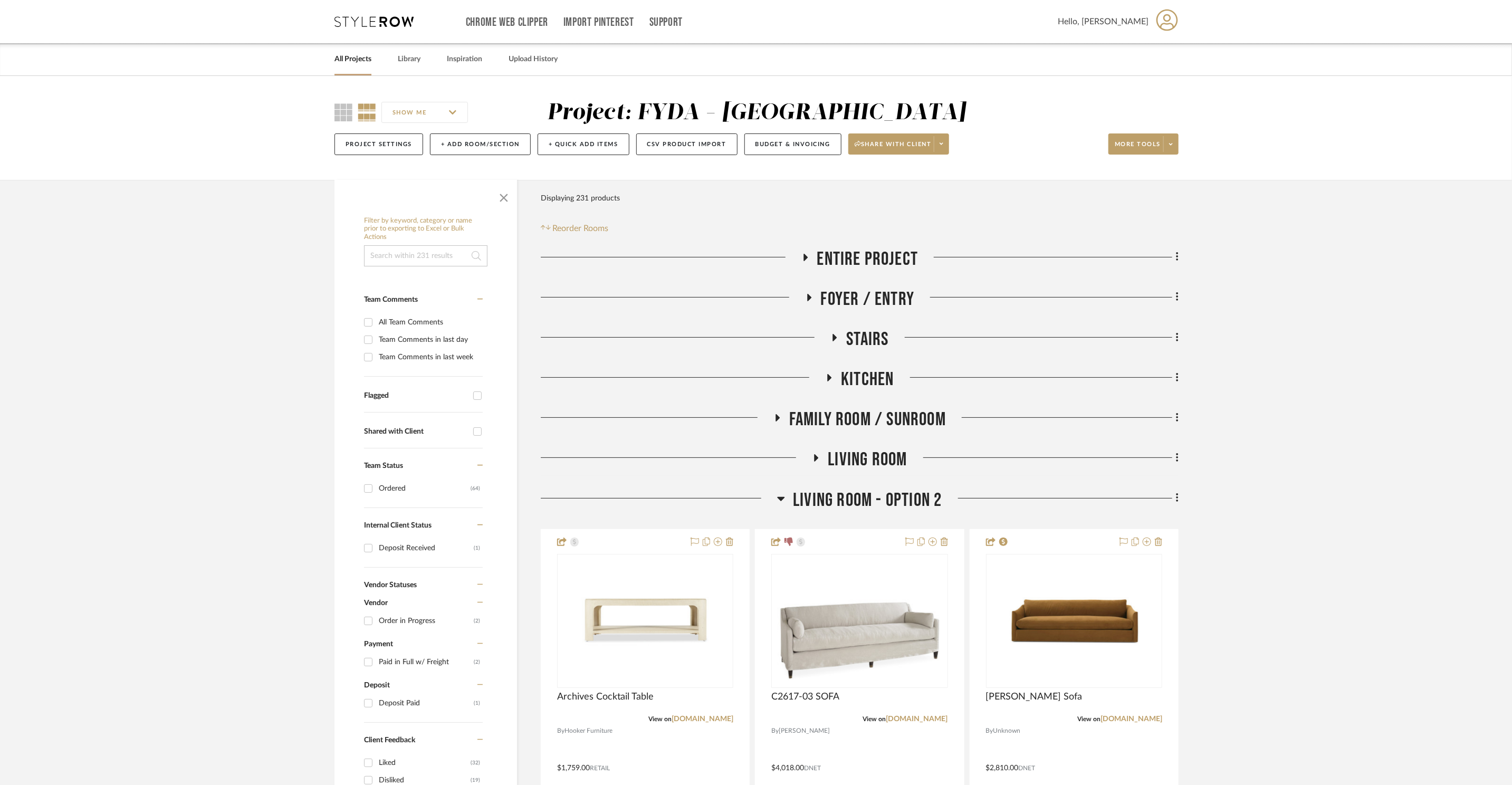
click at [855, 300] on span "Foyer / Entry" at bounding box center [868, 299] width 94 height 23
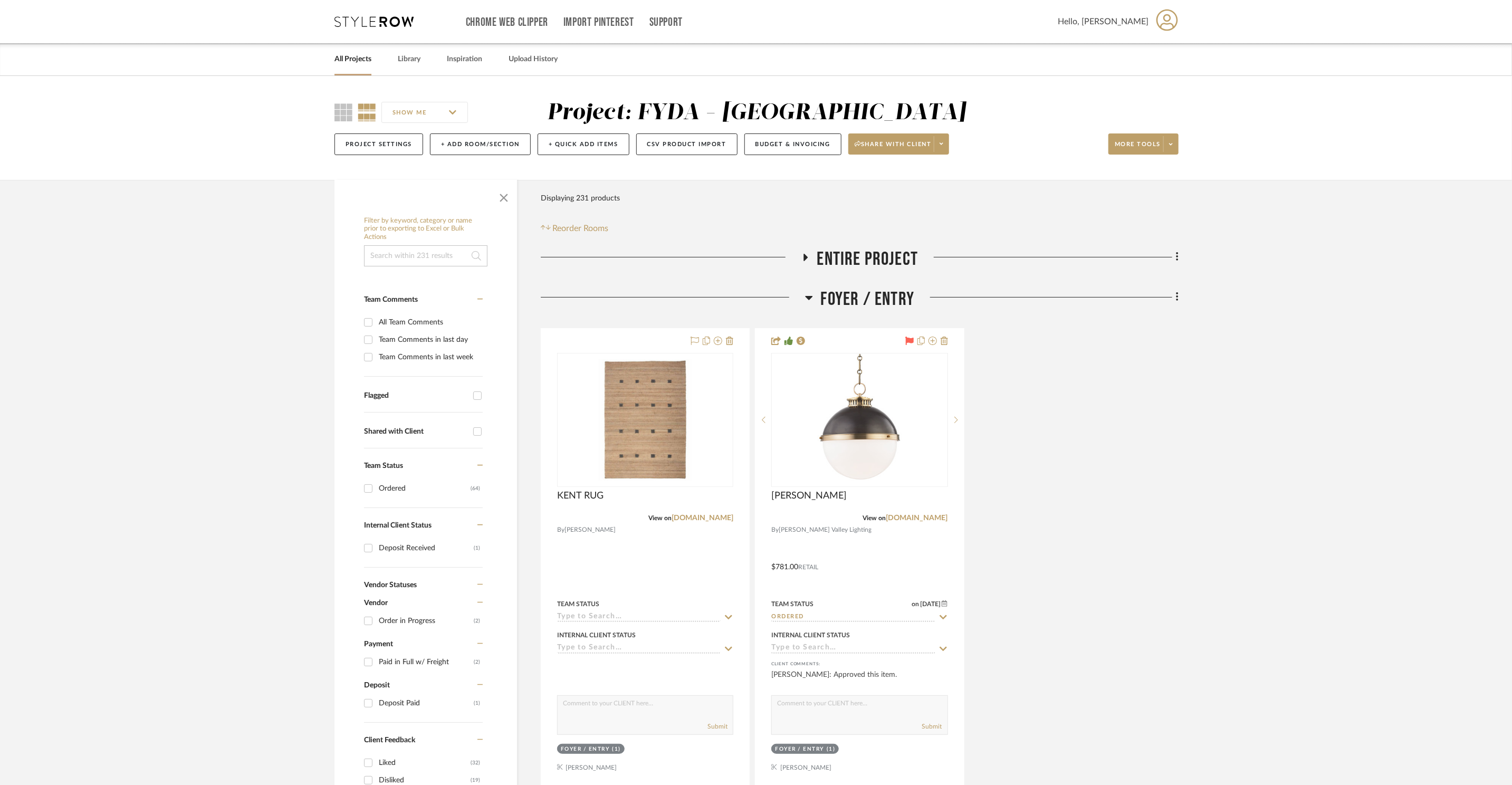
click at [855, 300] on span "Foyer / Entry" at bounding box center [868, 299] width 94 height 23
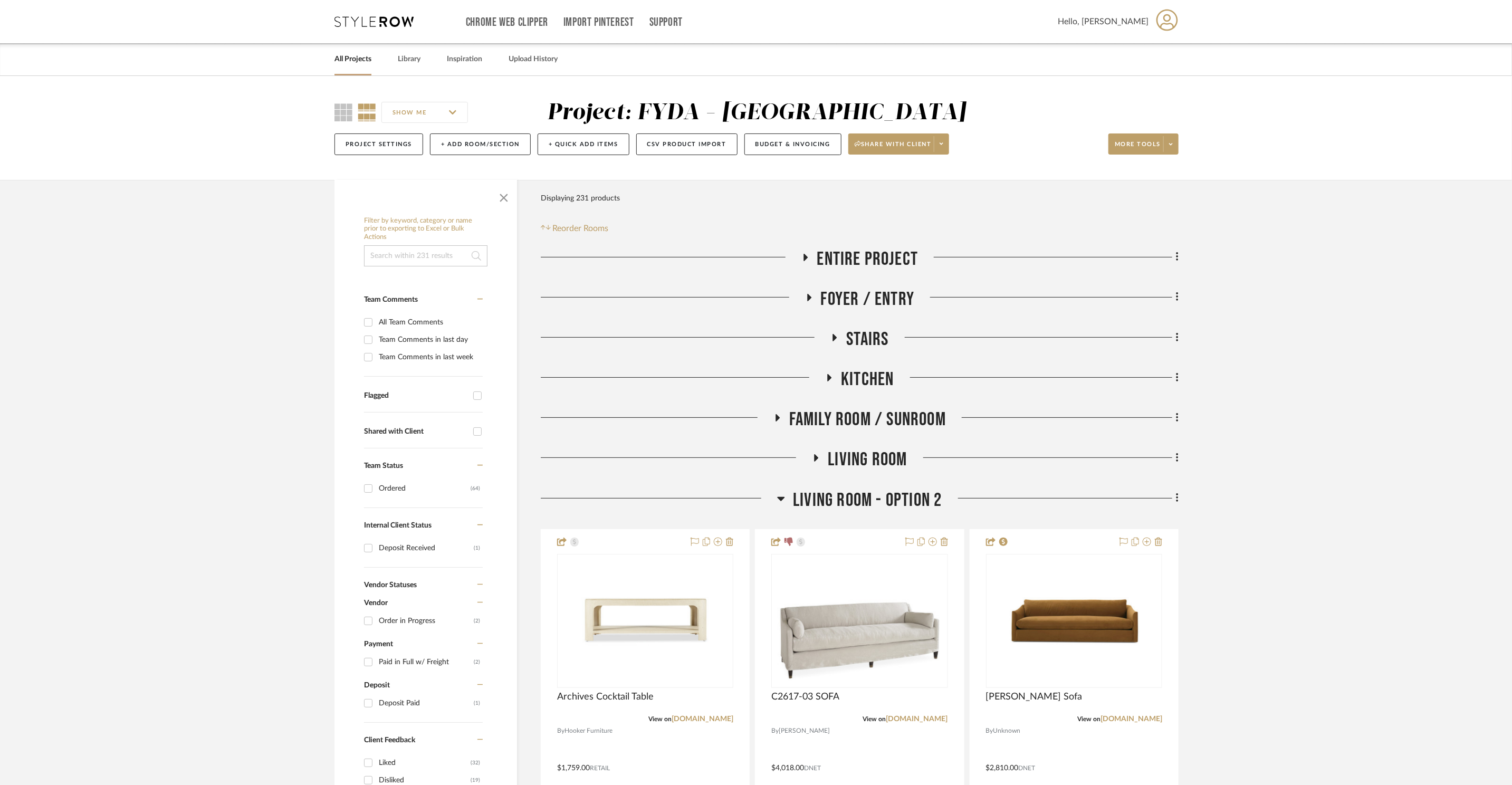
click at [840, 331] on h3 "Stairs" at bounding box center [859, 339] width 58 height 23
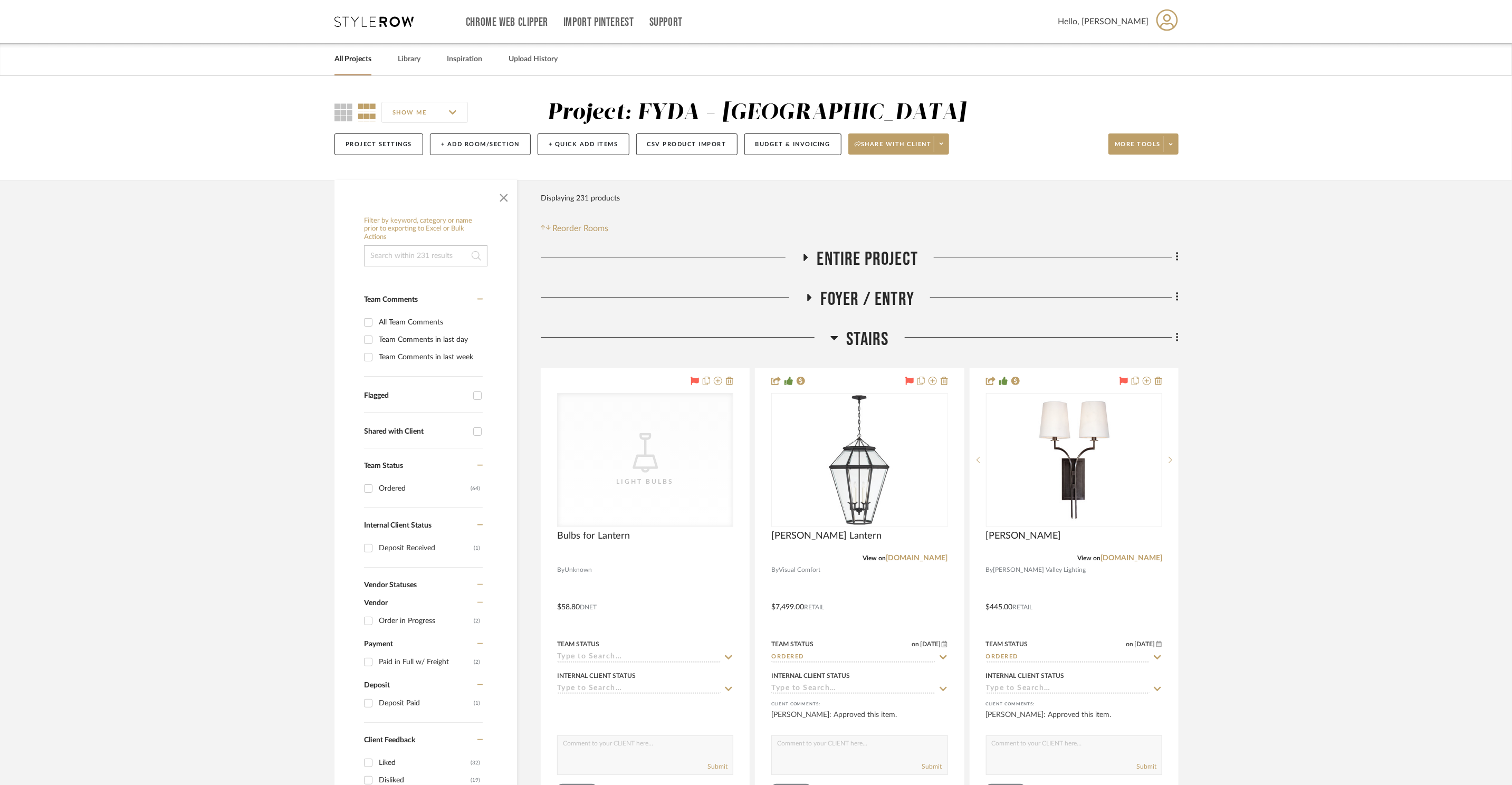
click at [859, 331] on span "Stairs" at bounding box center [867, 339] width 42 height 23
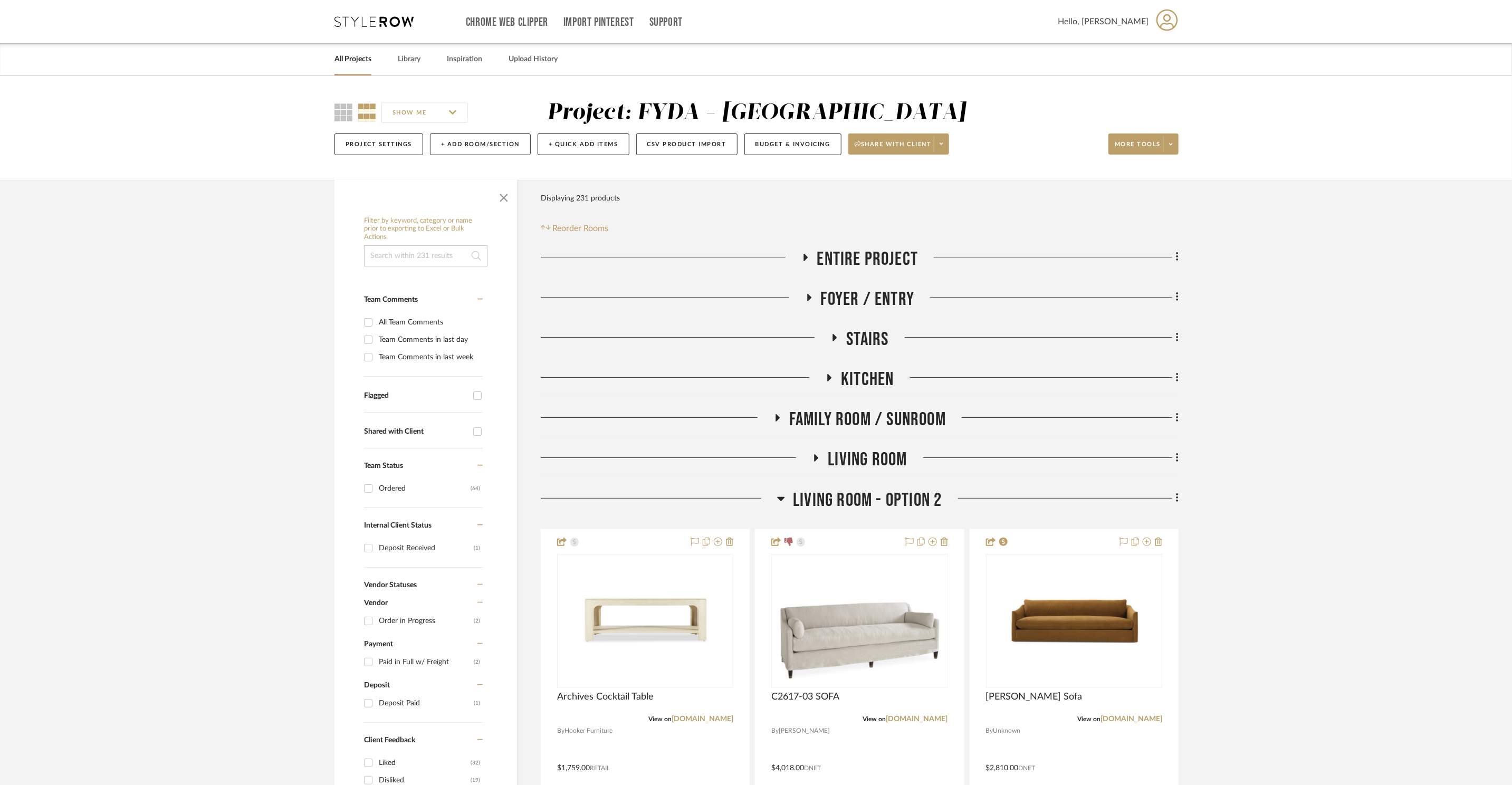
click at [859, 331] on span "Stairs" at bounding box center [867, 339] width 42 height 23
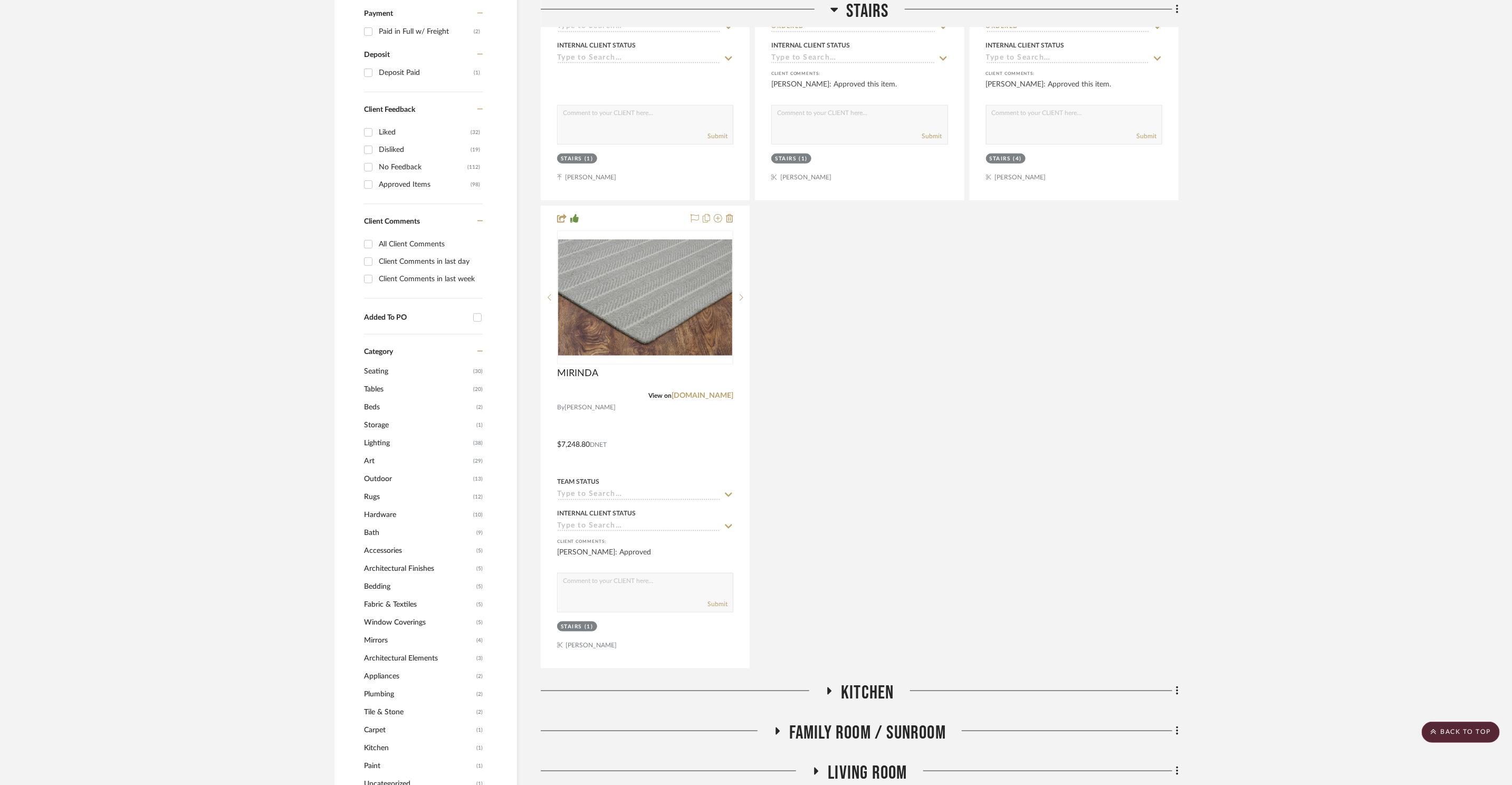
scroll to position [295, 0]
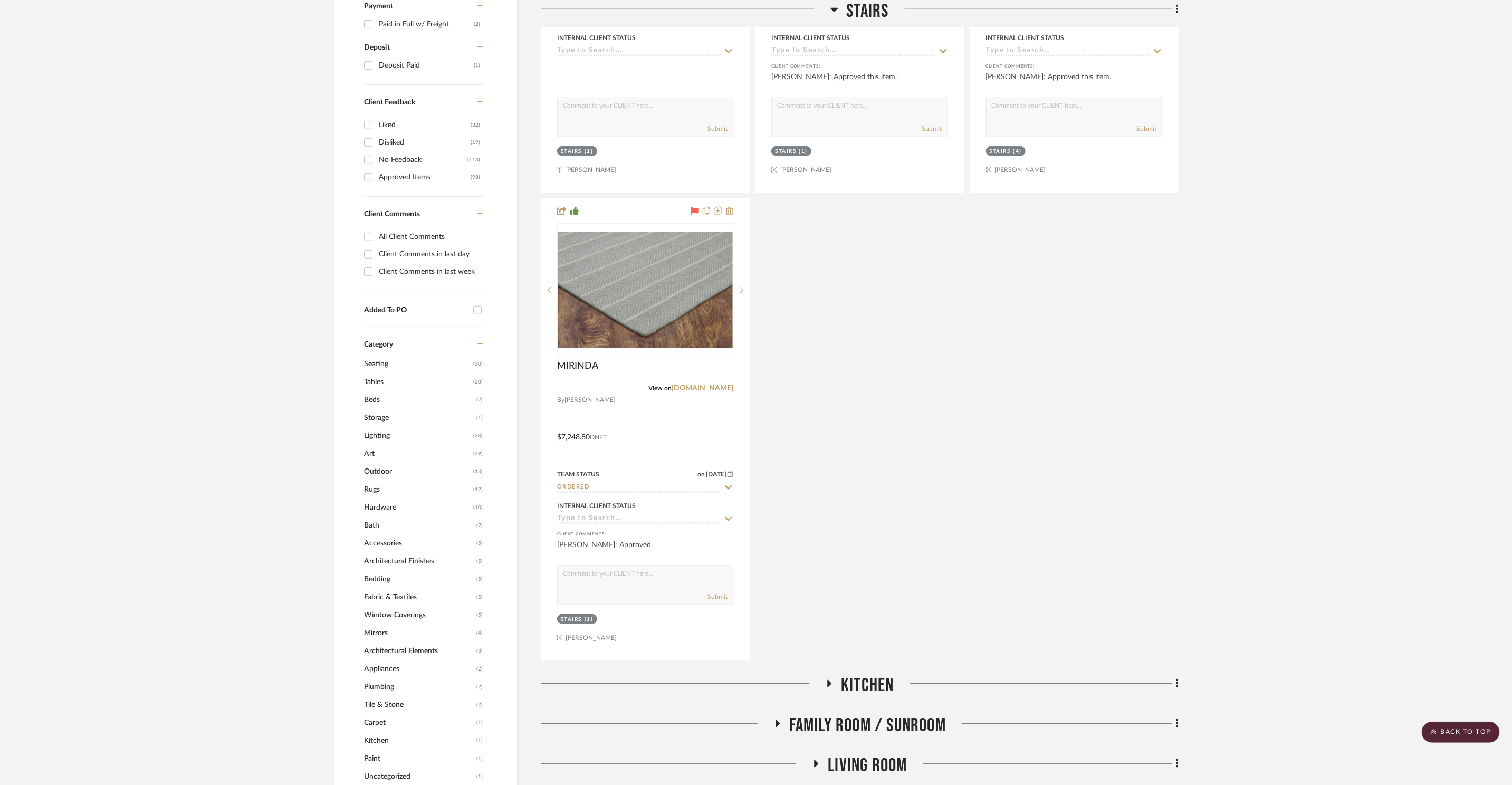
scroll to position [920, 0]
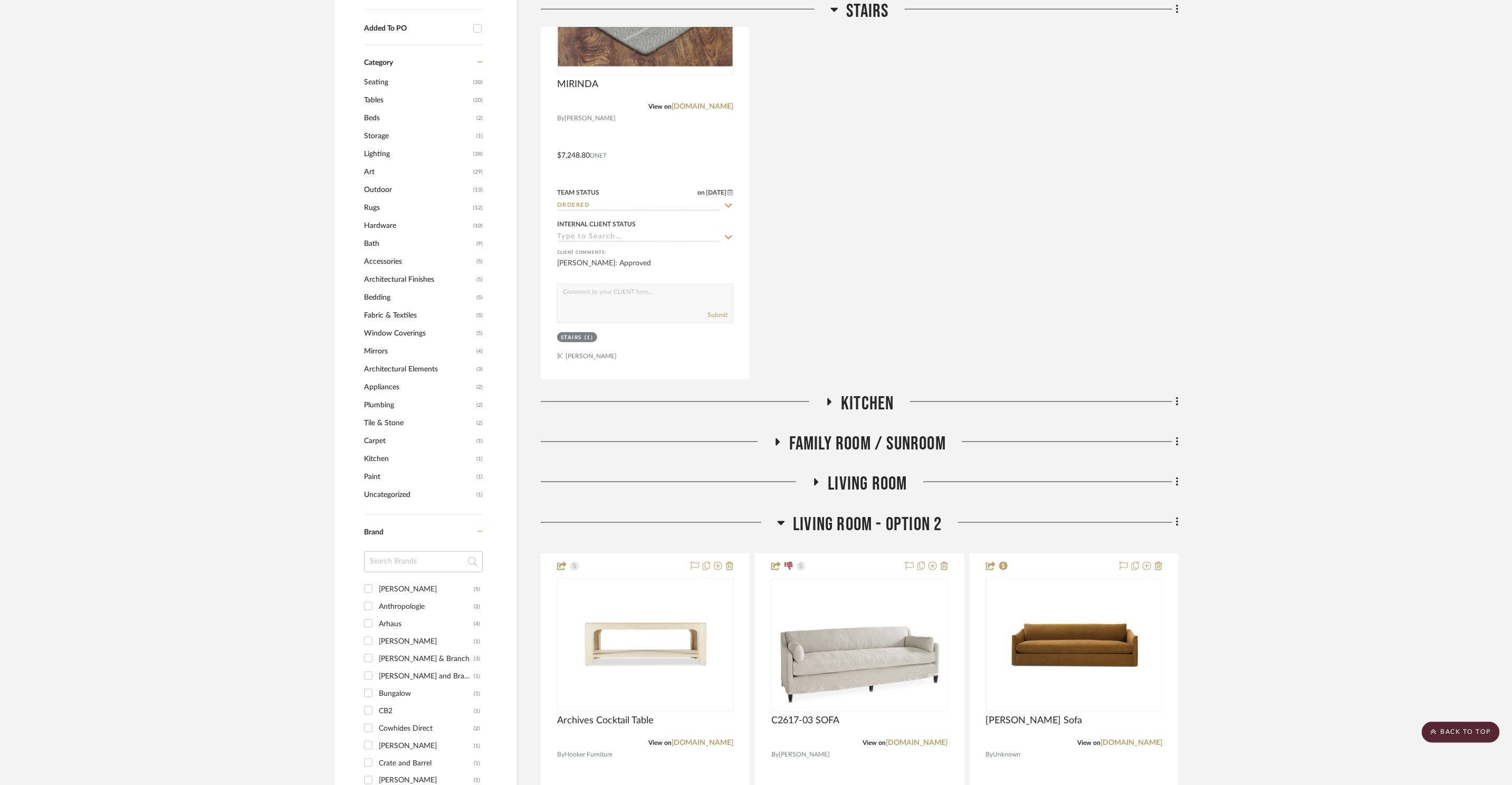
click at [884, 396] on span "Kitchen" at bounding box center [867, 403] width 53 height 23
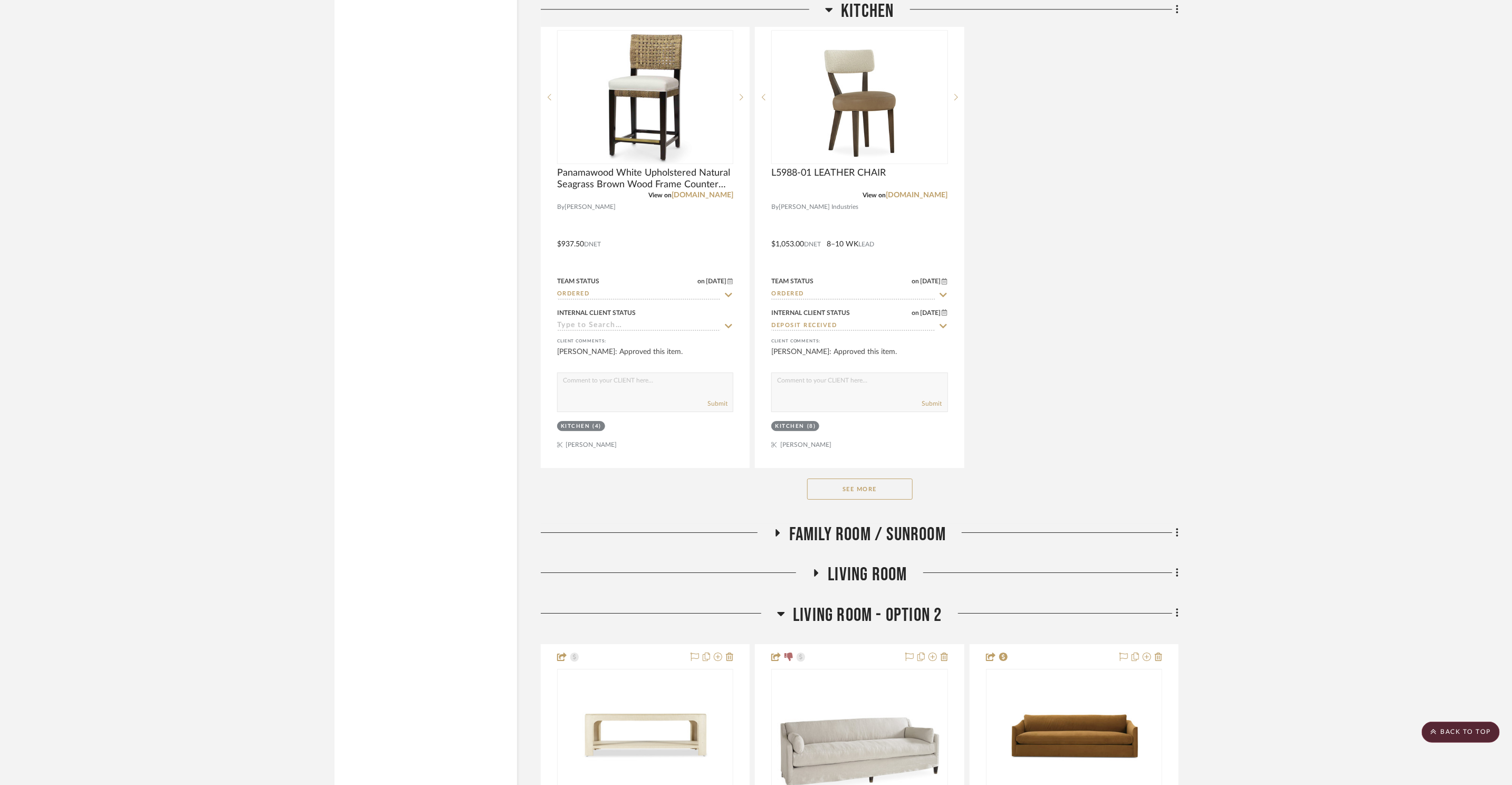
scroll to position [2330, 0]
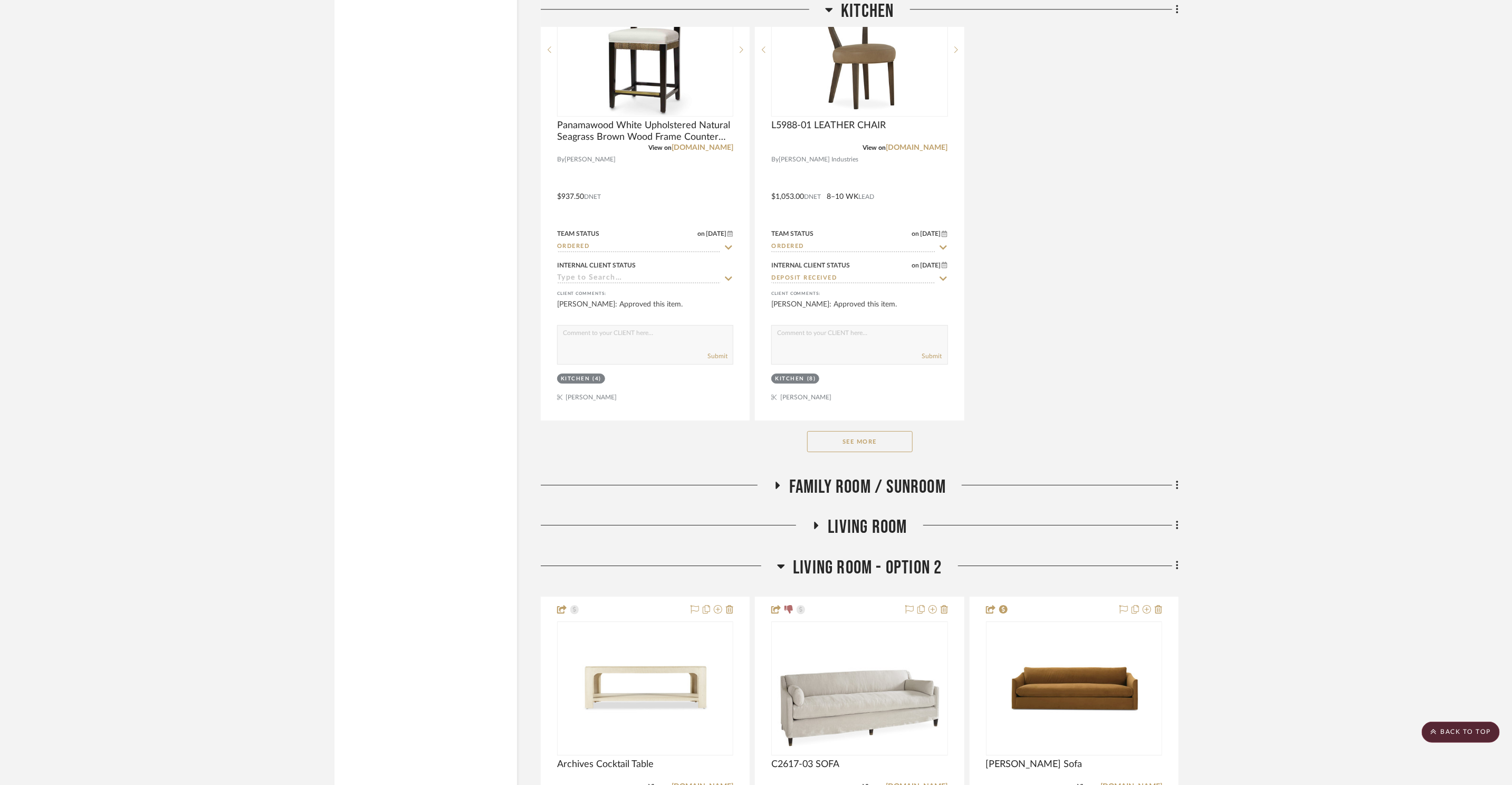
click at [823, 443] on button "See More" at bounding box center [859, 441] width 105 height 21
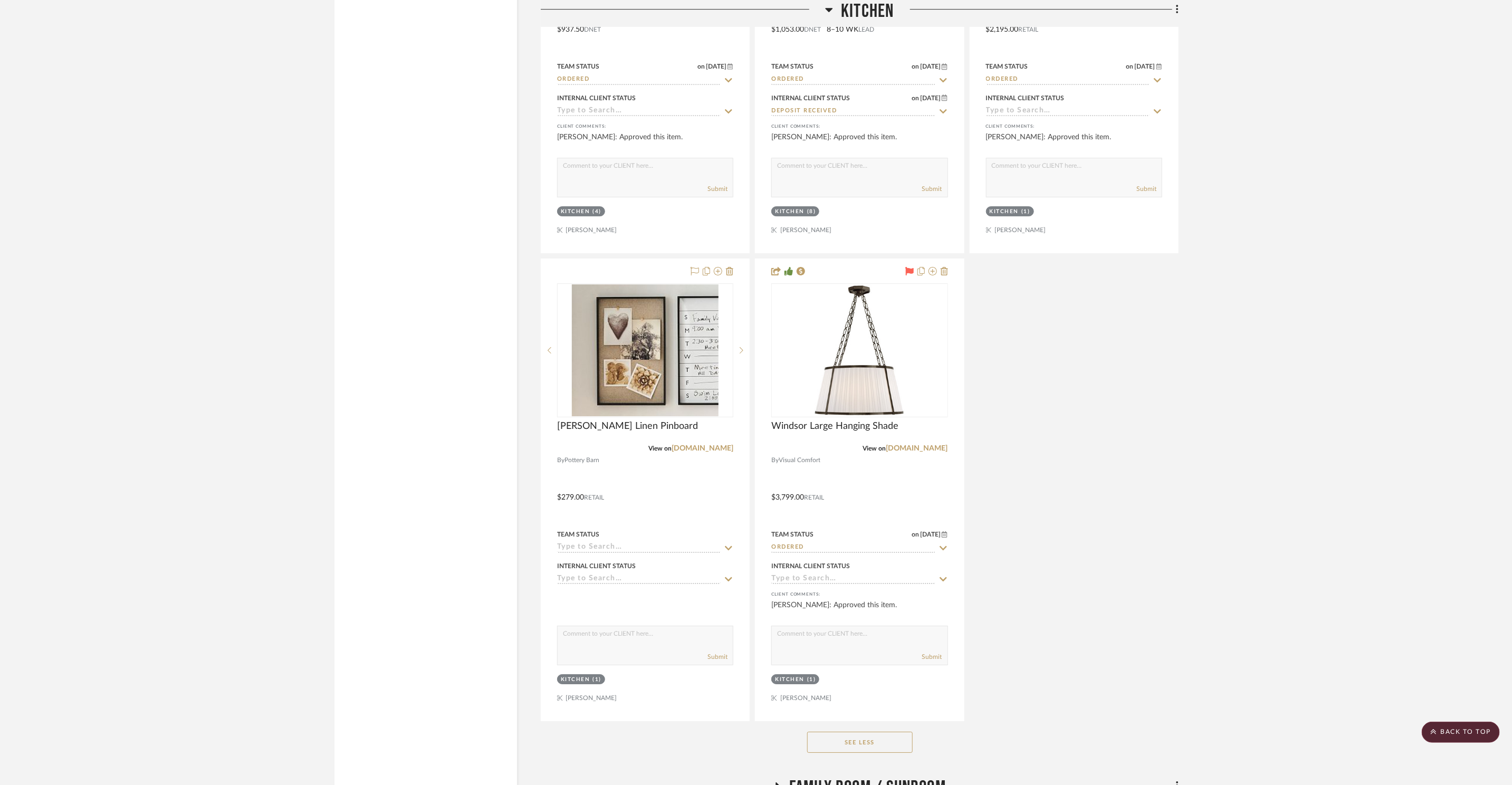
scroll to position [2812, 0]
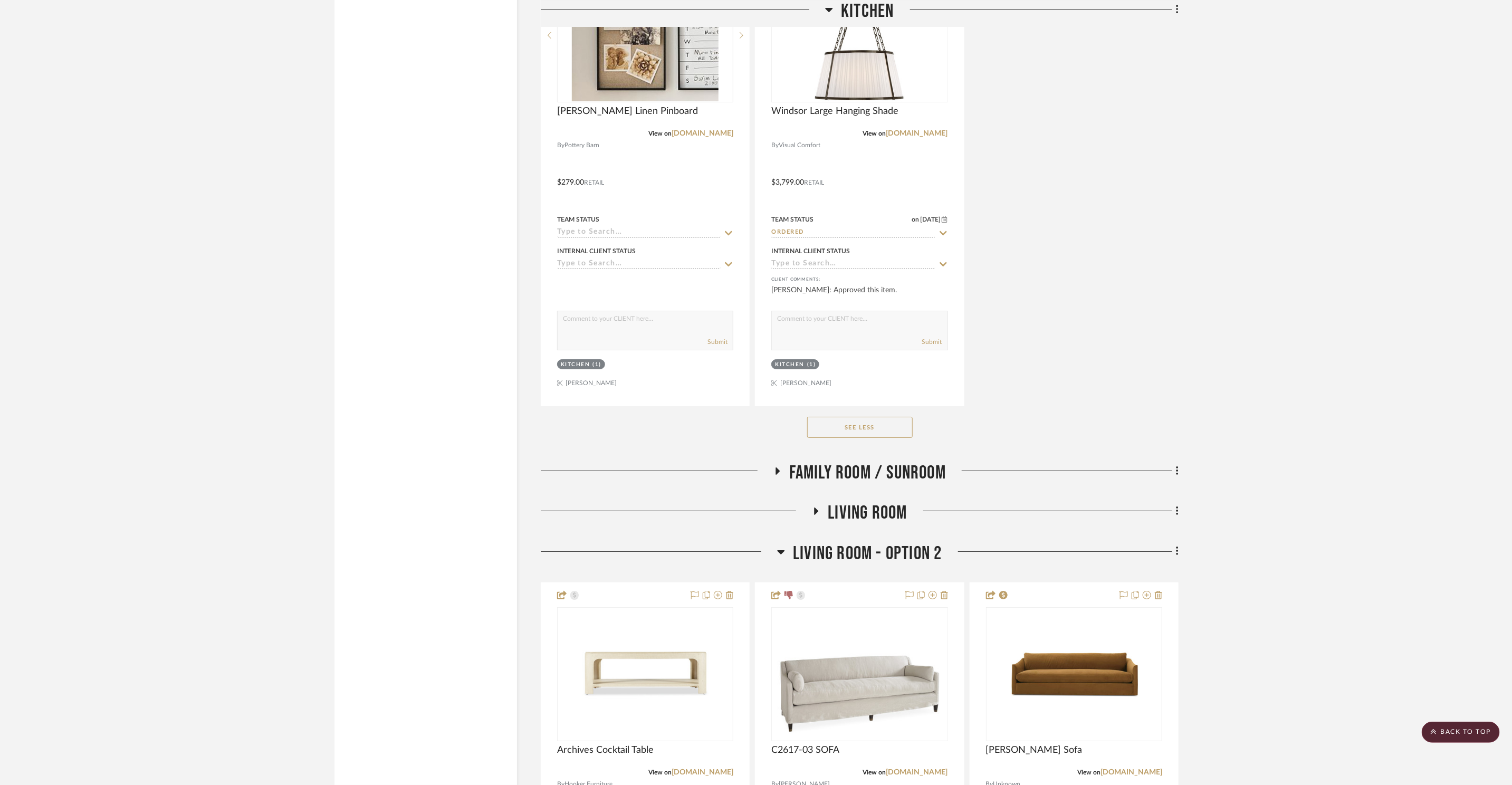
click at [886, 472] on span "Family Room / Sunroom" at bounding box center [867, 473] width 156 height 23
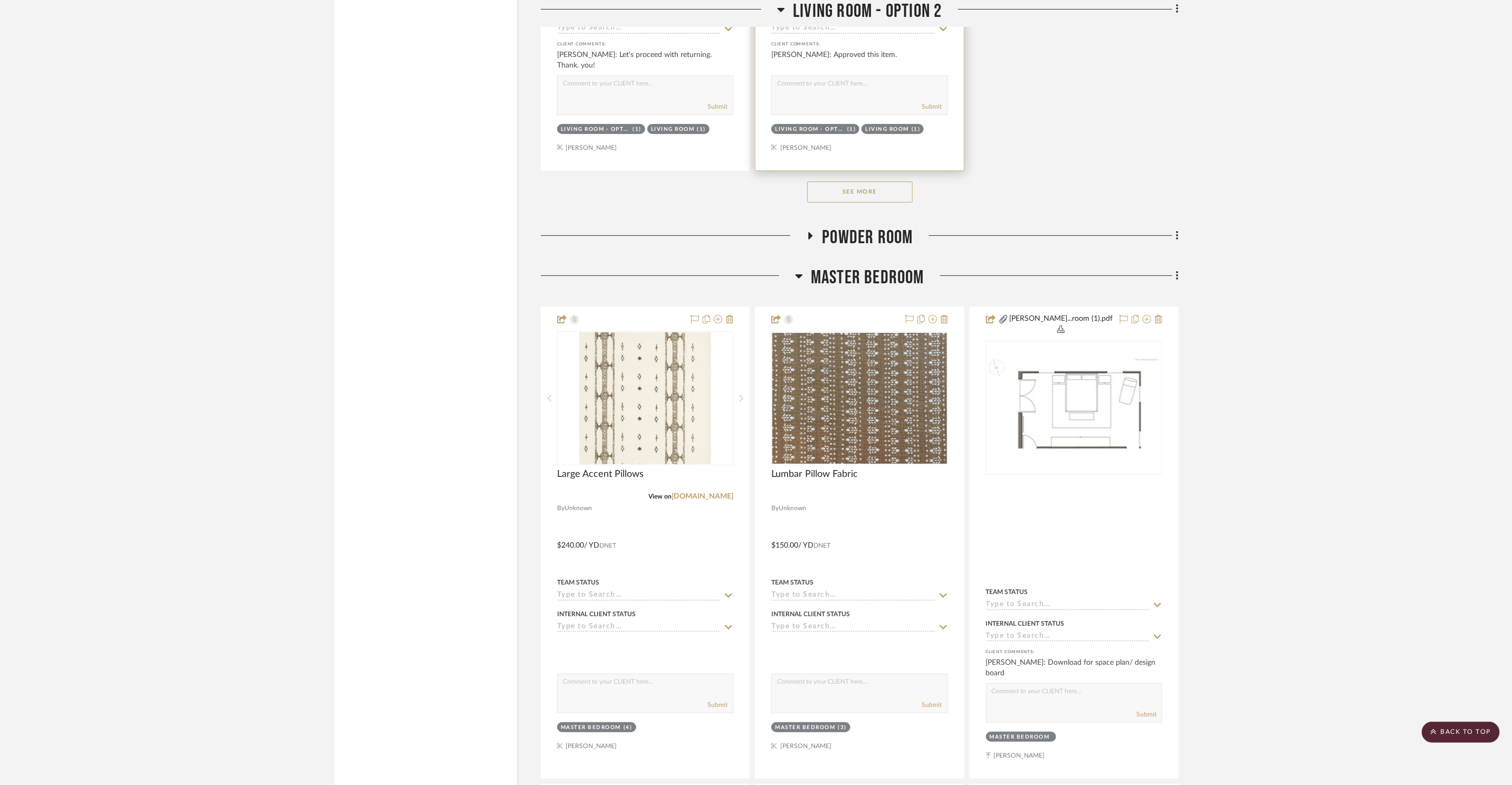
scroll to position [5537, 0]
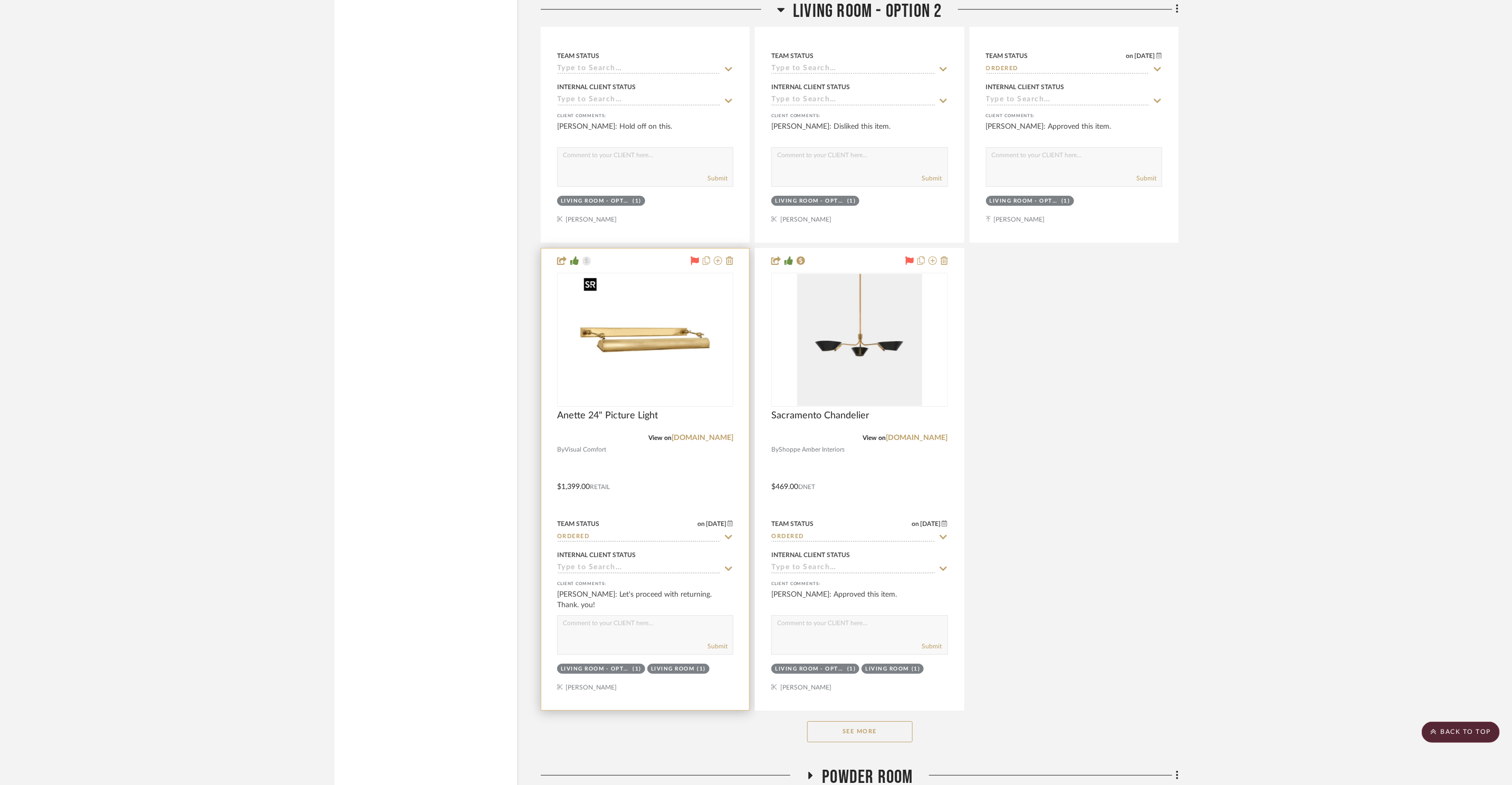
click at [0, 0] on img at bounding box center [0, 0] width 0 height 0
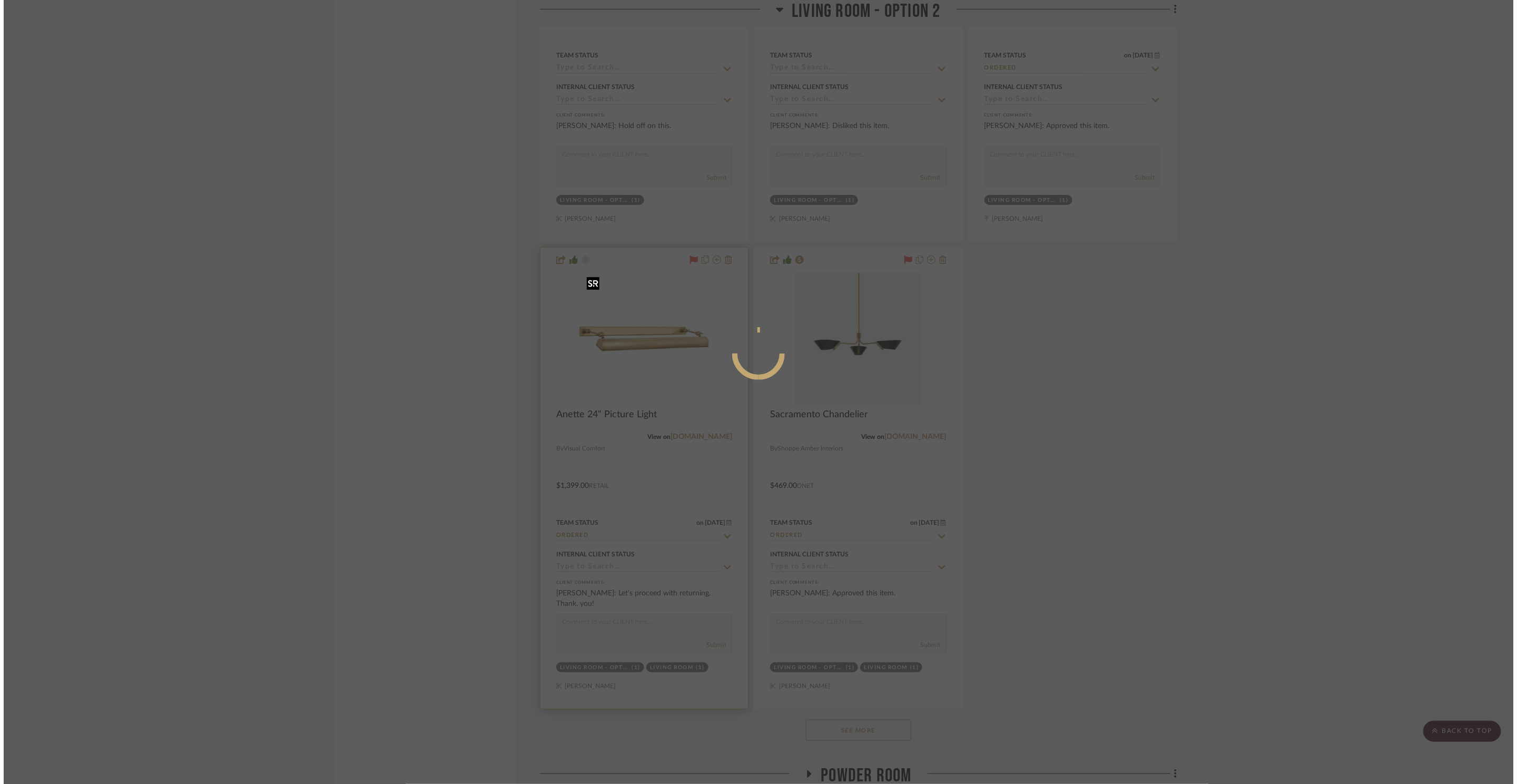
scroll to position [0, 0]
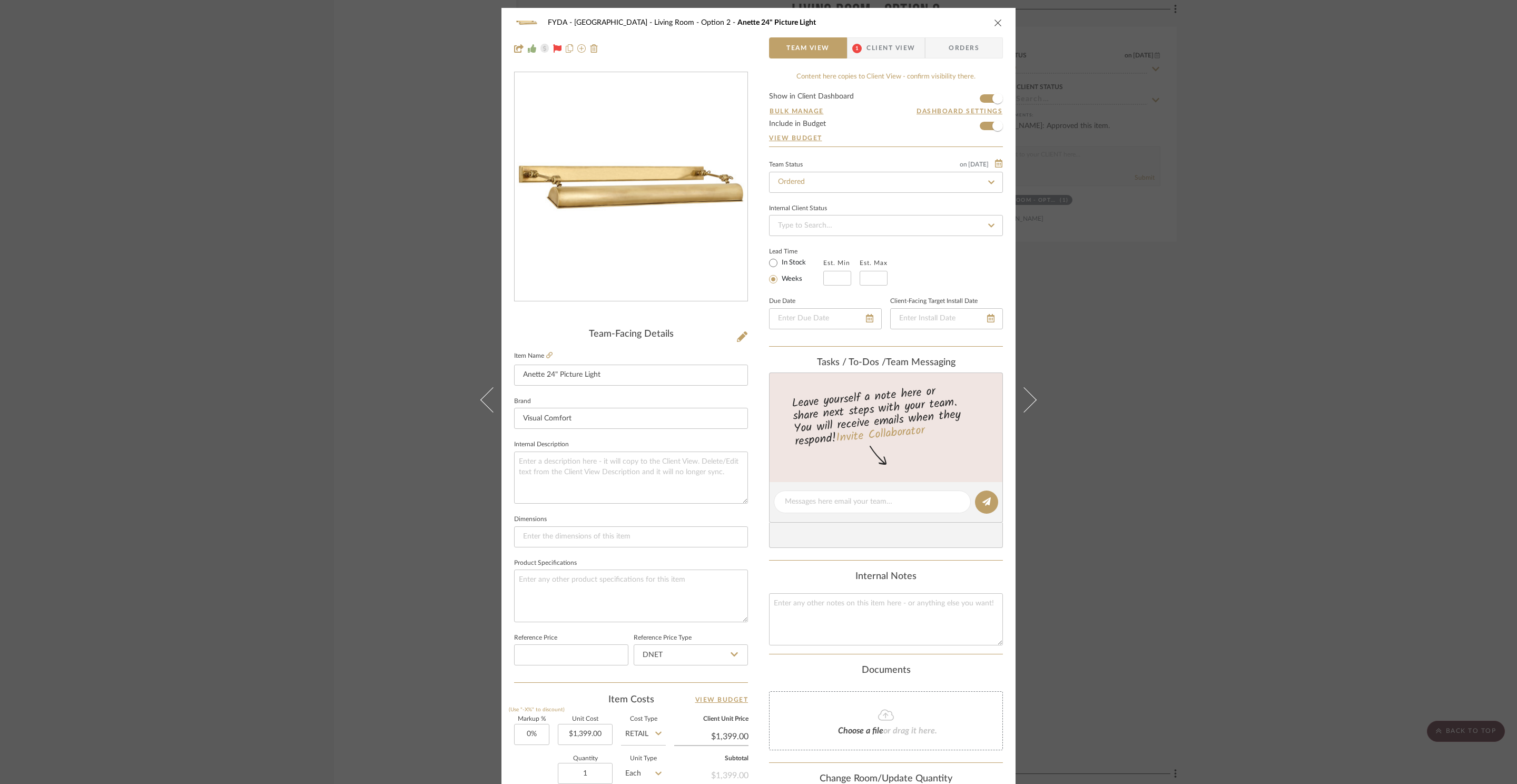
click at [948, 48] on span "Orders" at bounding box center [964, 48] width 53 height 21
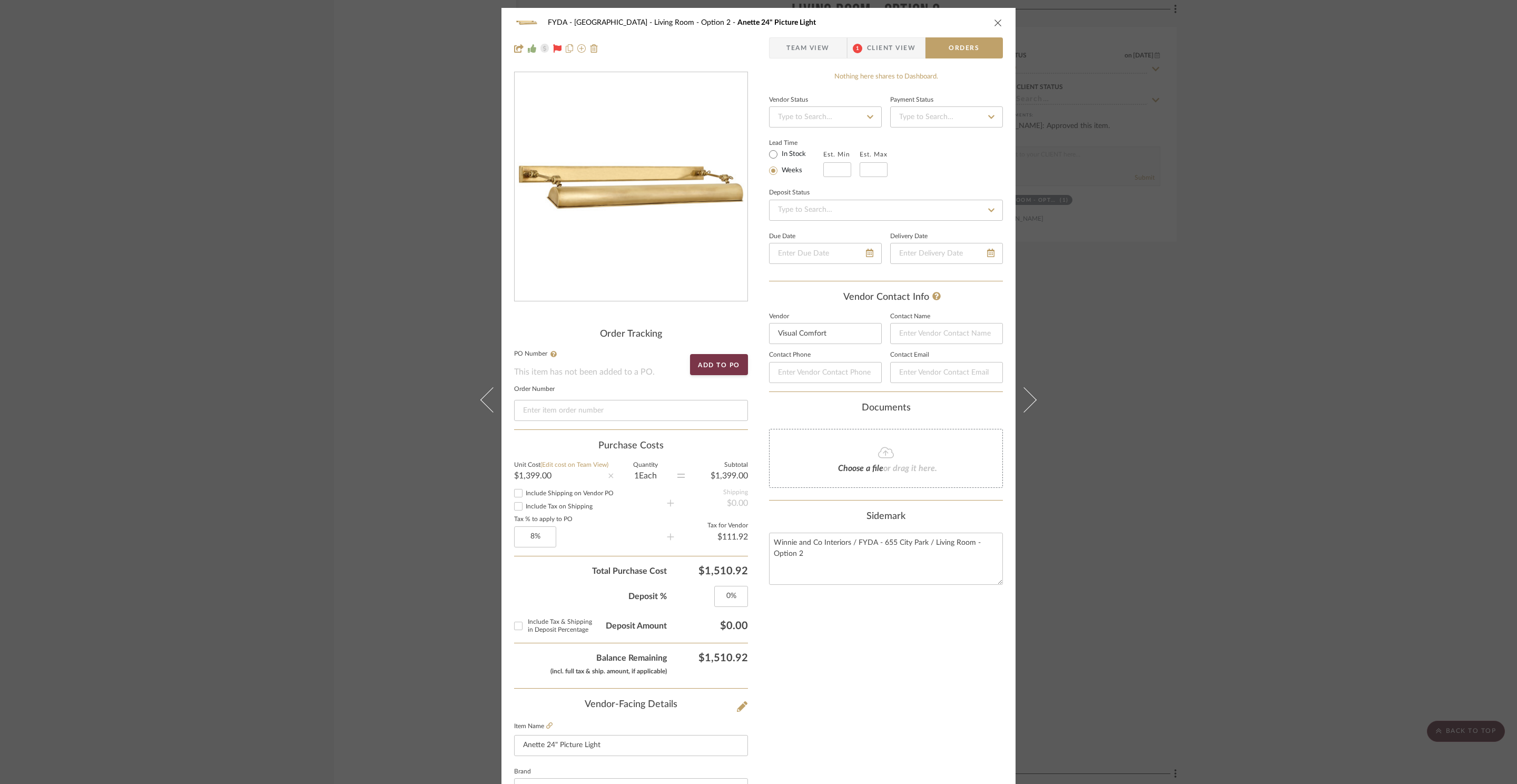
click at [807, 50] on span "Team View" at bounding box center [808, 48] width 43 height 21
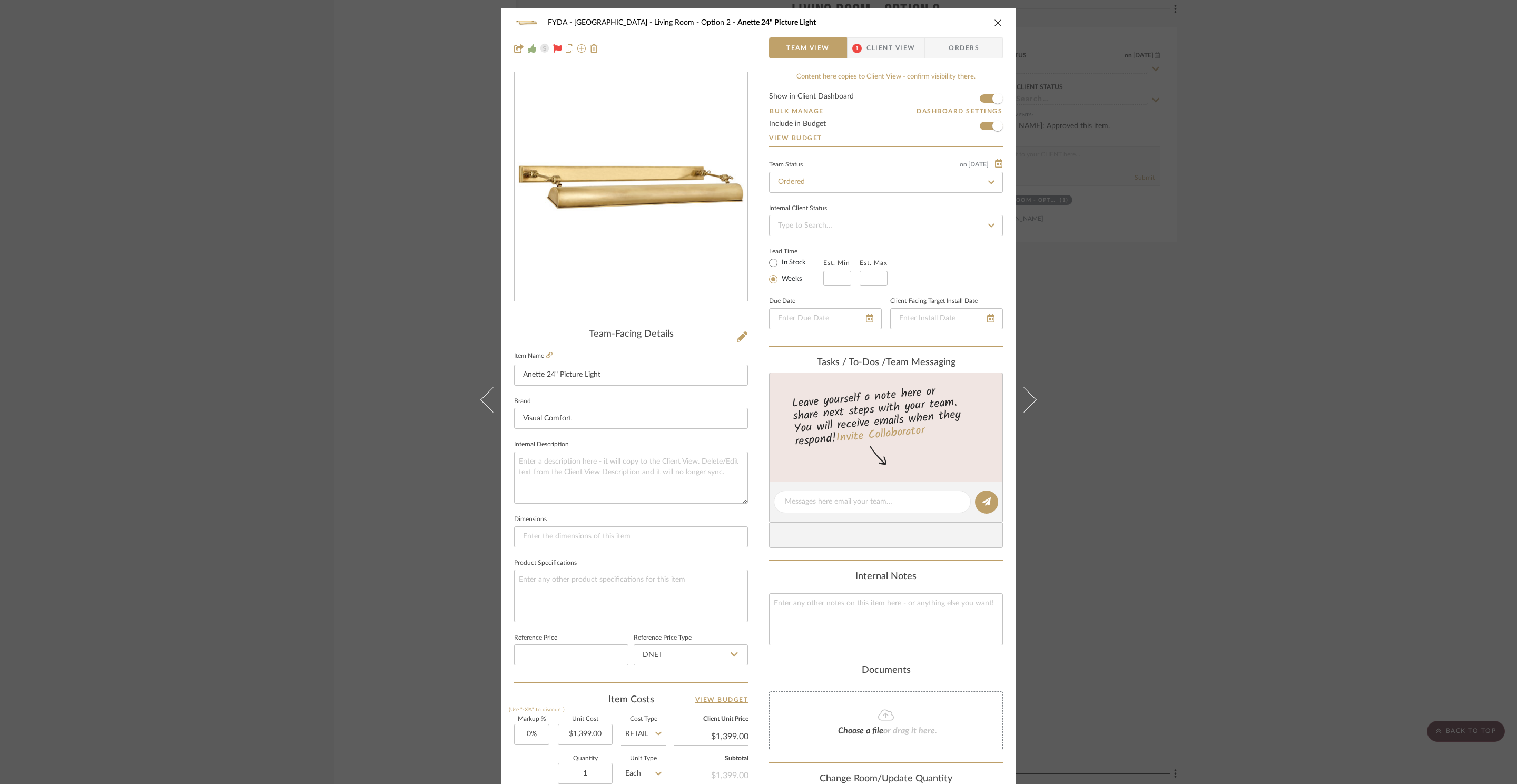
click at [994, 19] on icon "close" at bounding box center [998, 23] width 8 height 8
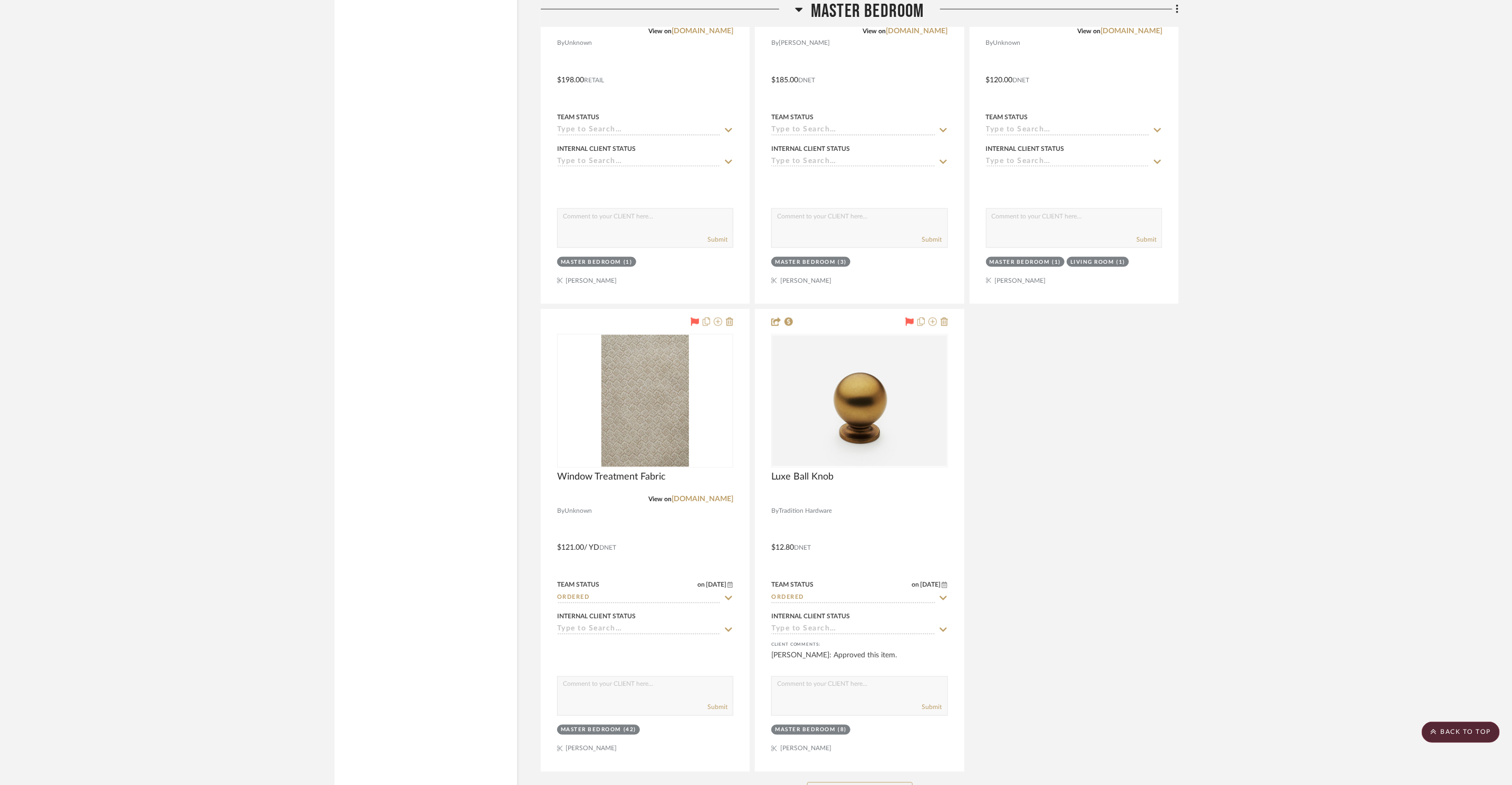
scroll to position [8092, 0]
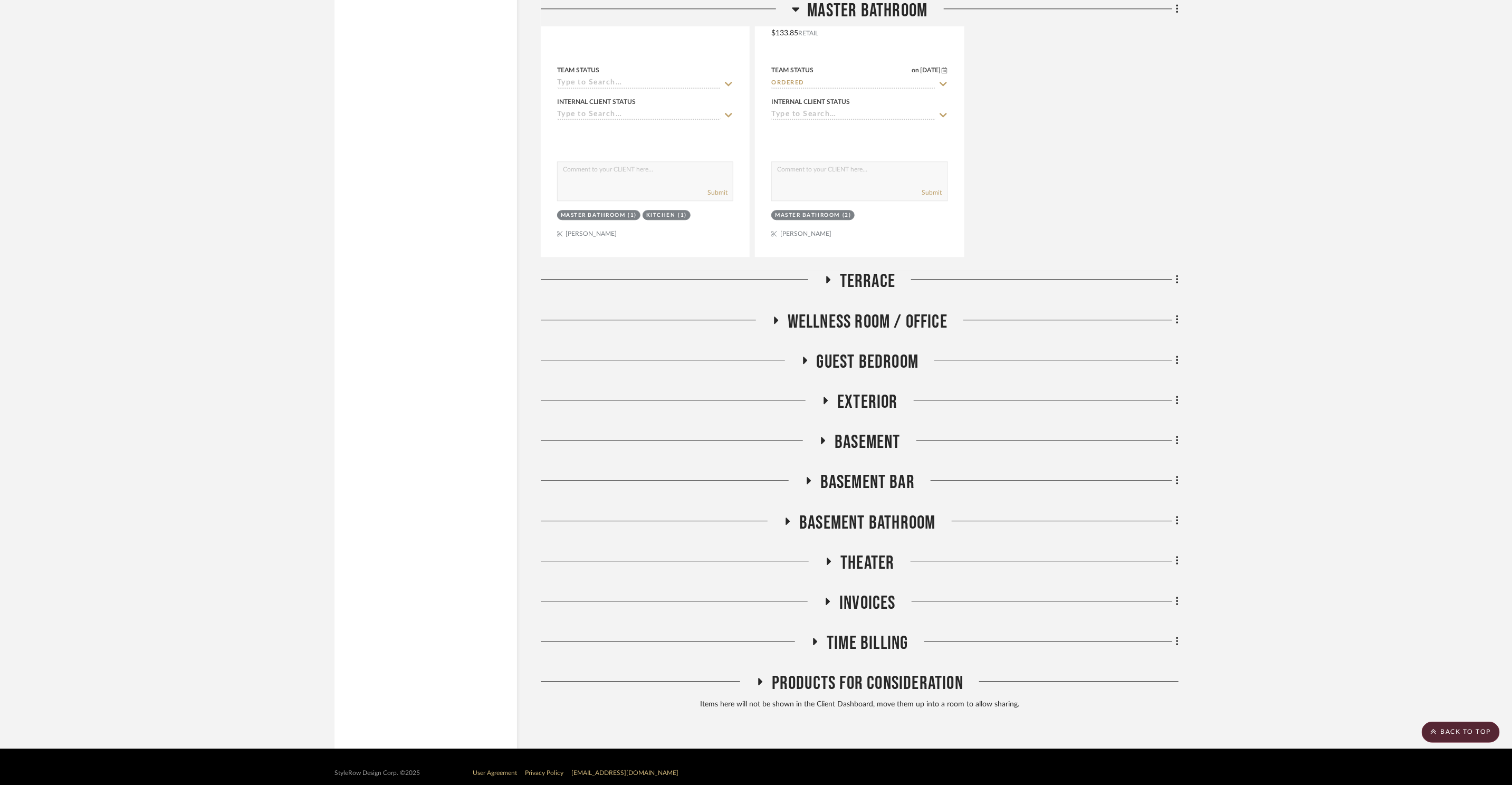
click at [884, 431] on span "Basement" at bounding box center [867, 442] width 66 height 23
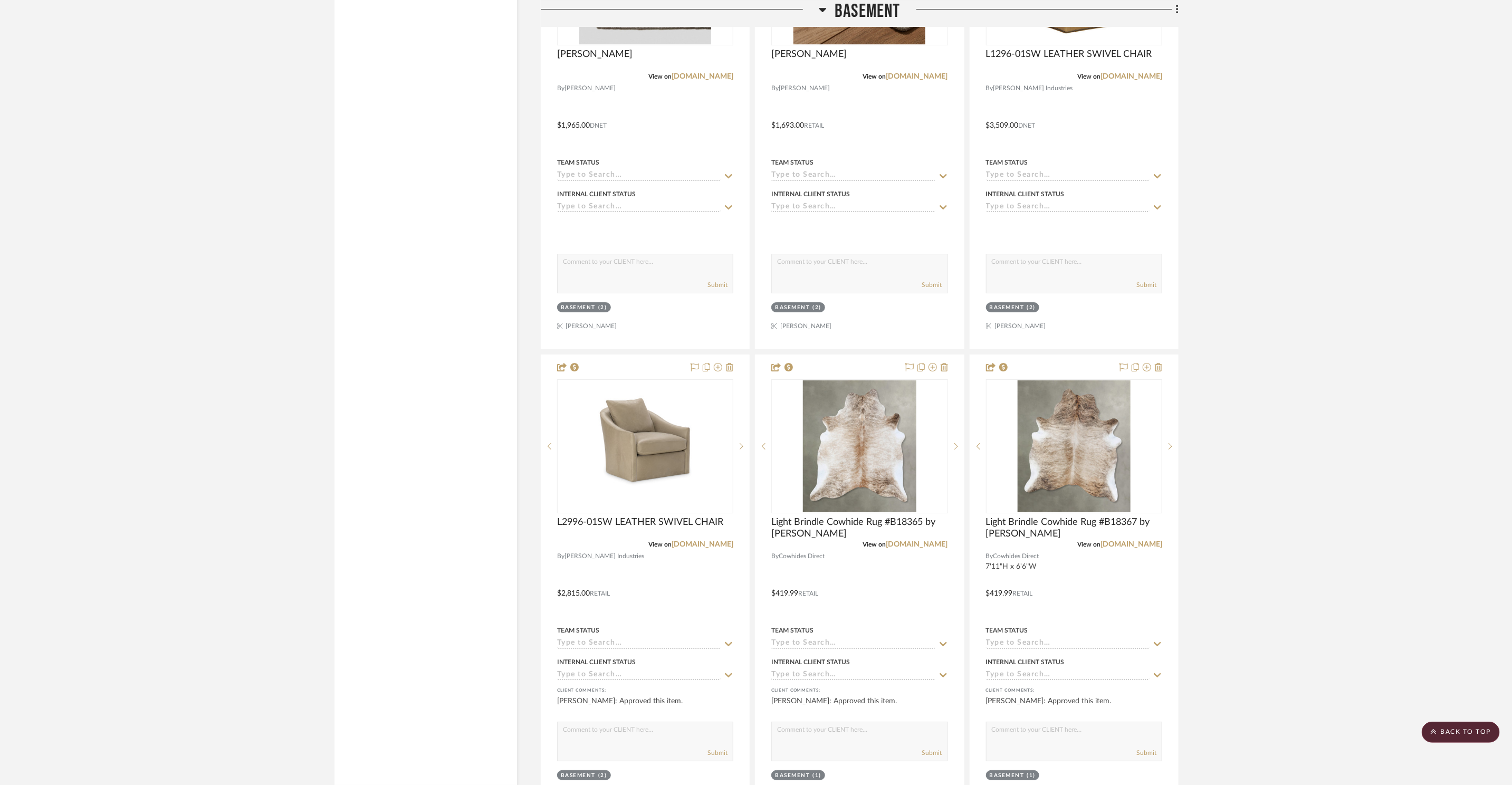
scroll to position [8801, 0]
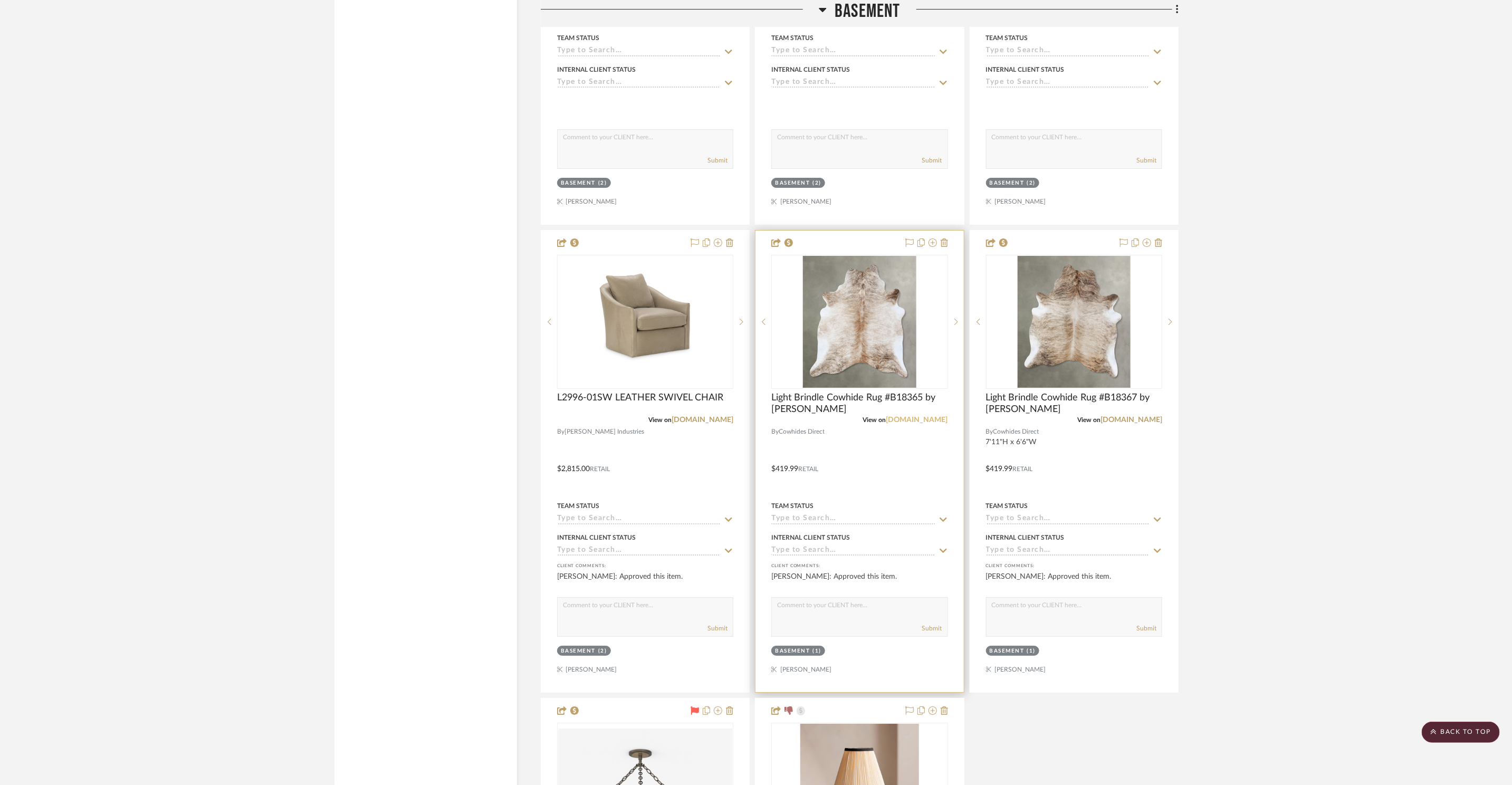
click at [905, 416] on link "cowhidesdirect.com" at bounding box center [917, 419] width 62 height 8
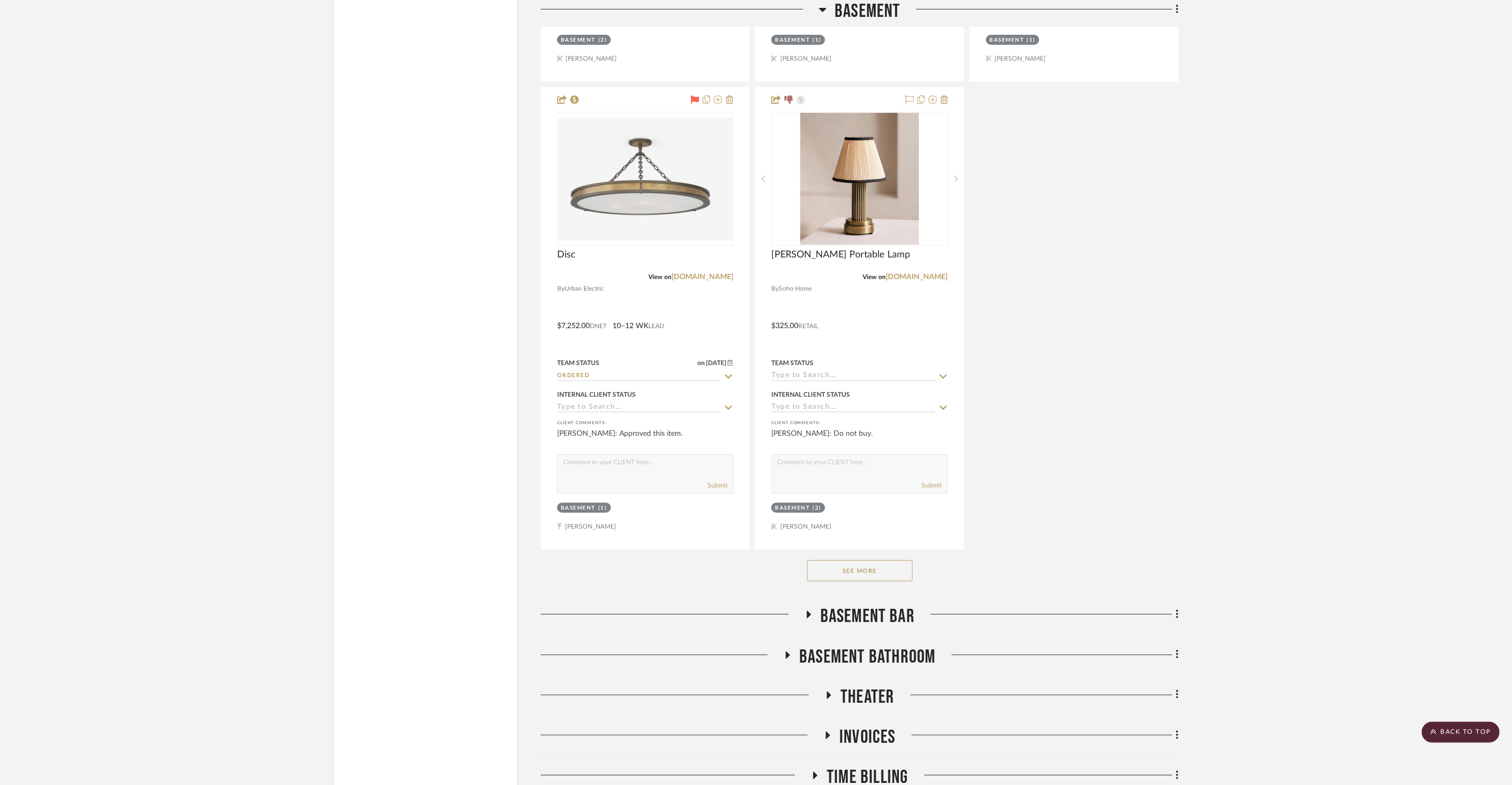
scroll to position [9426, 0]
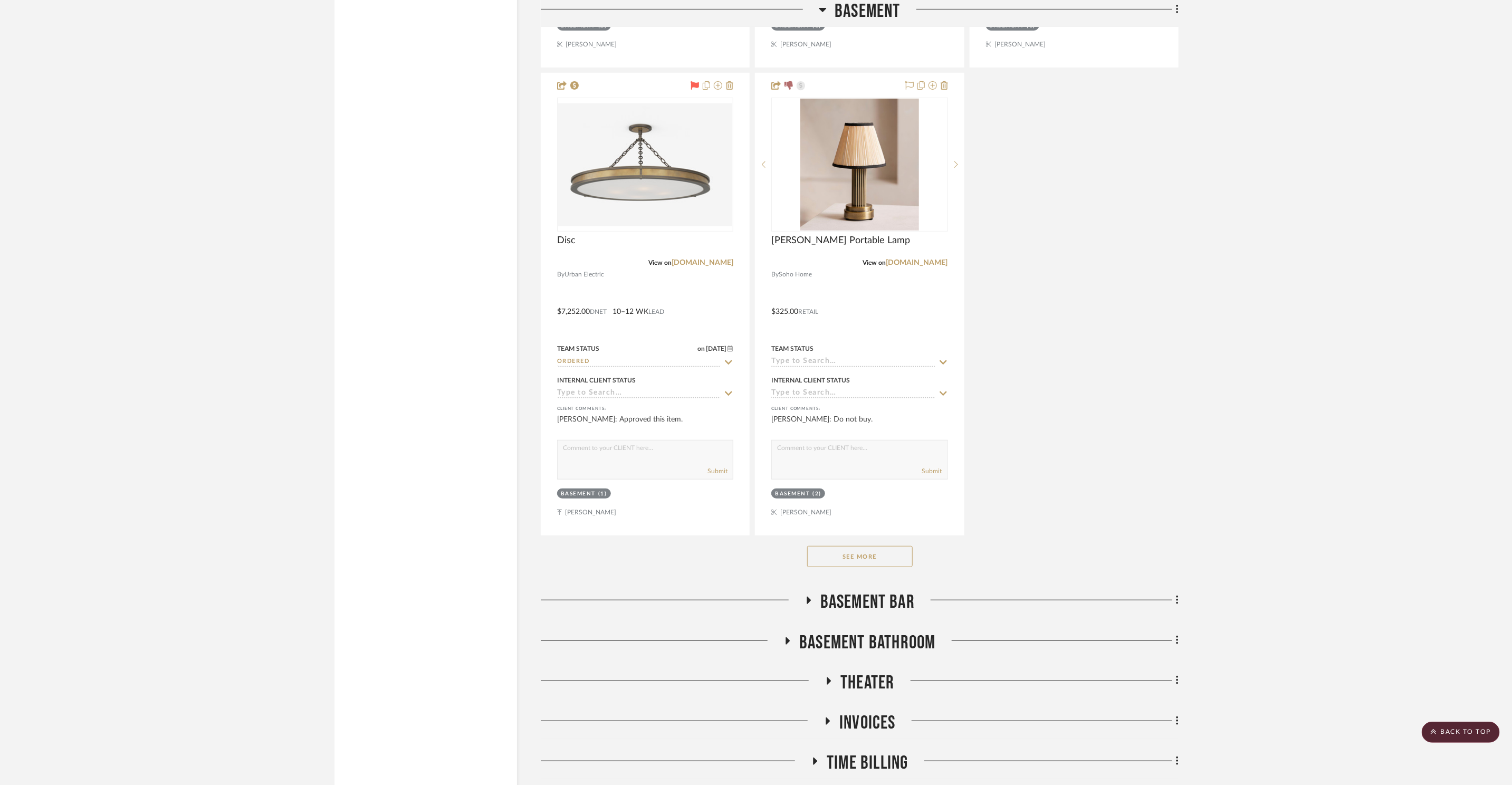
drag, startPoint x: 859, startPoint y: 546, endPoint x: 874, endPoint y: 543, distance: 15.3
click at [859, 546] on button "See More" at bounding box center [859, 556] width 105 height 21
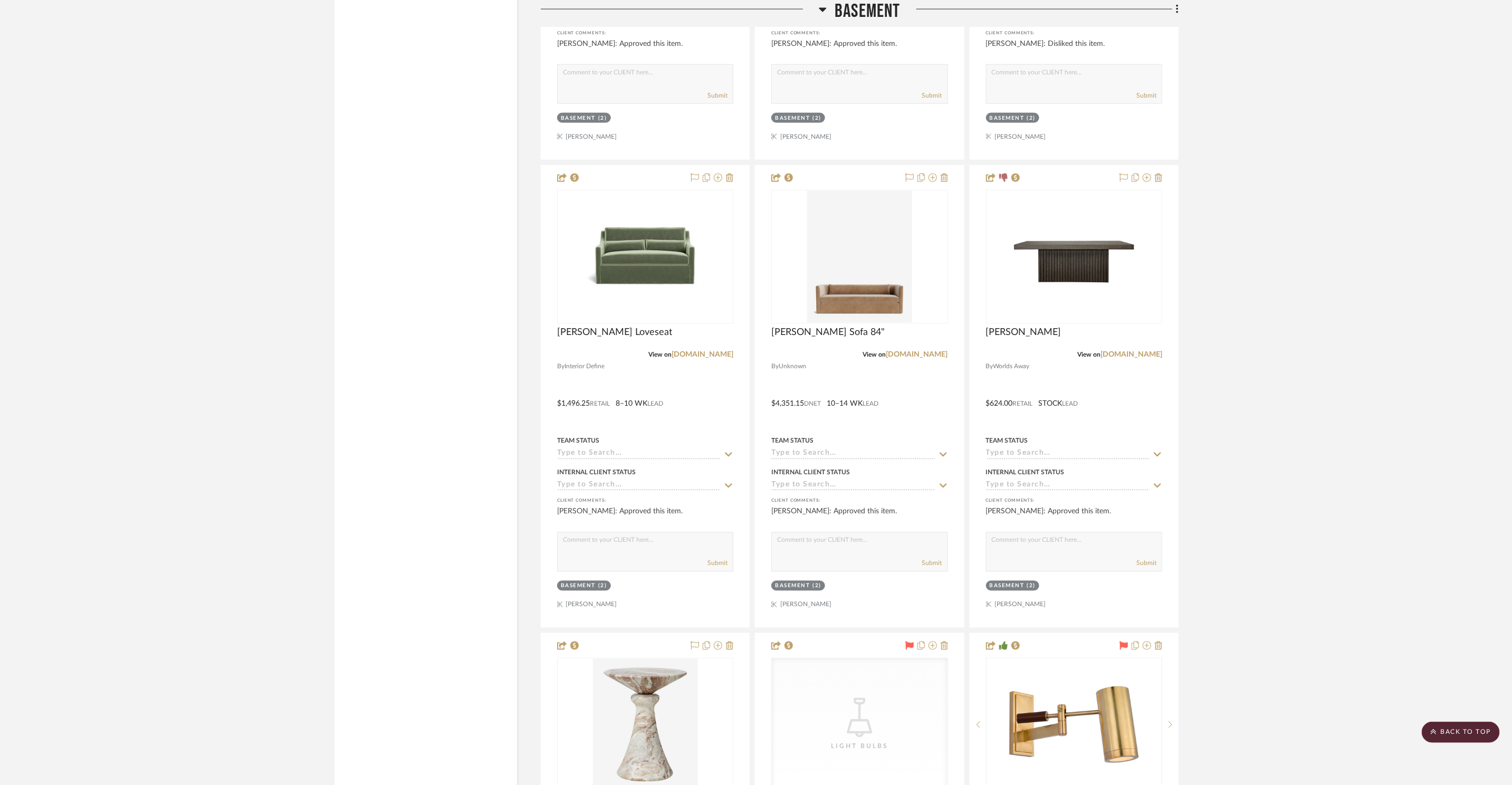
scroll to position [10400, 0]
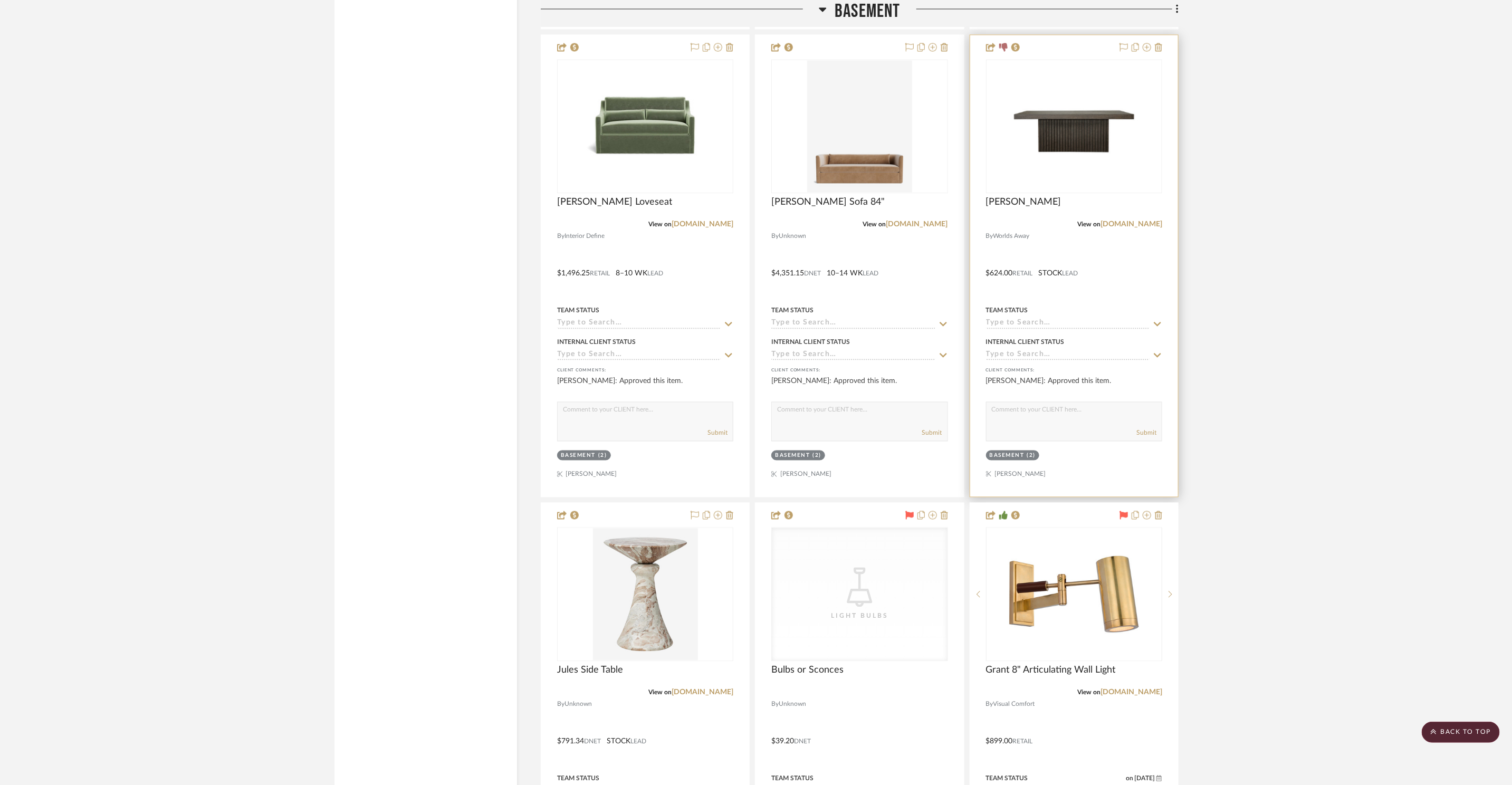
click at [1131, 220] on div at bounding box center [1074, 266] width 208 height 462
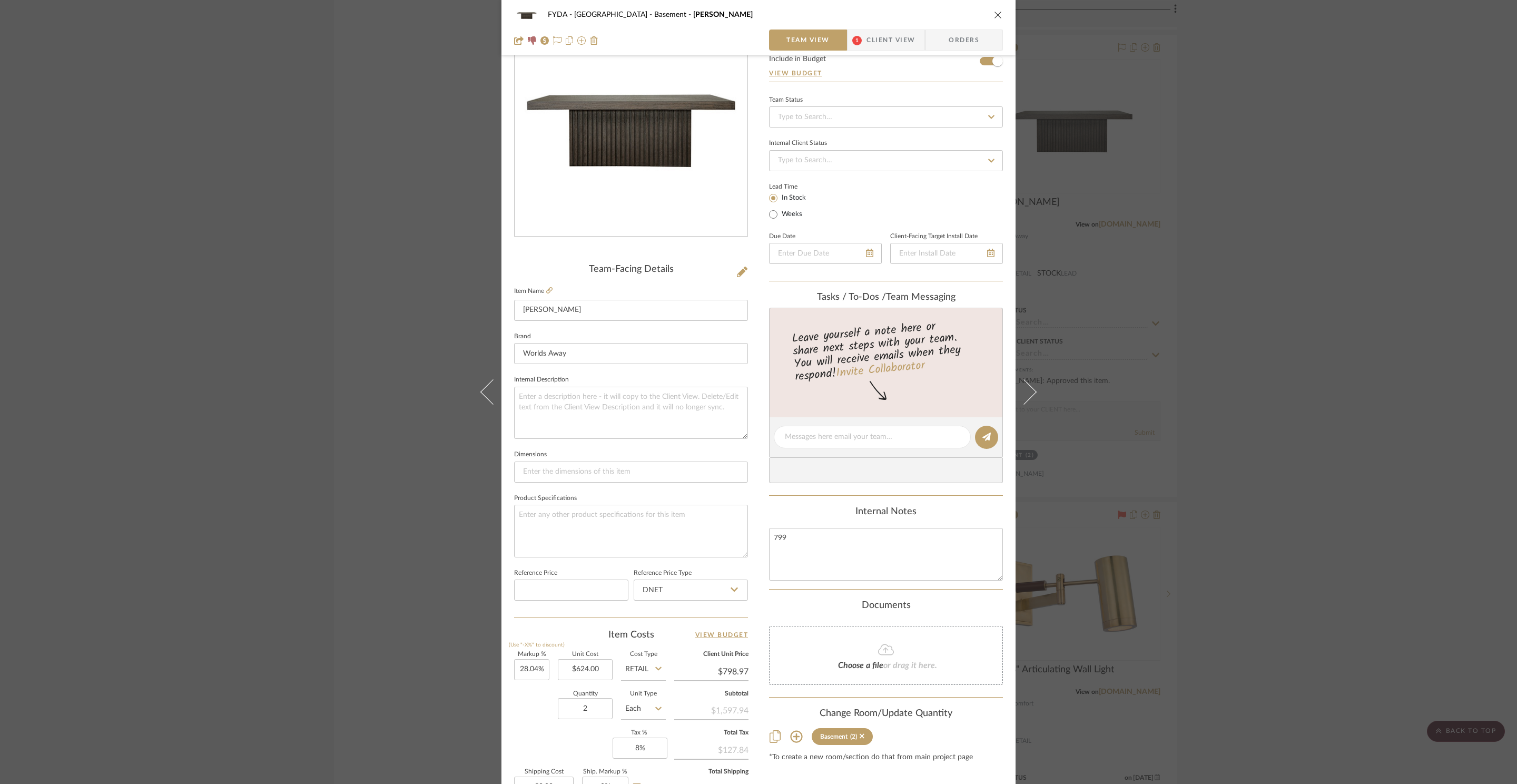
scroll to position [198, 0]
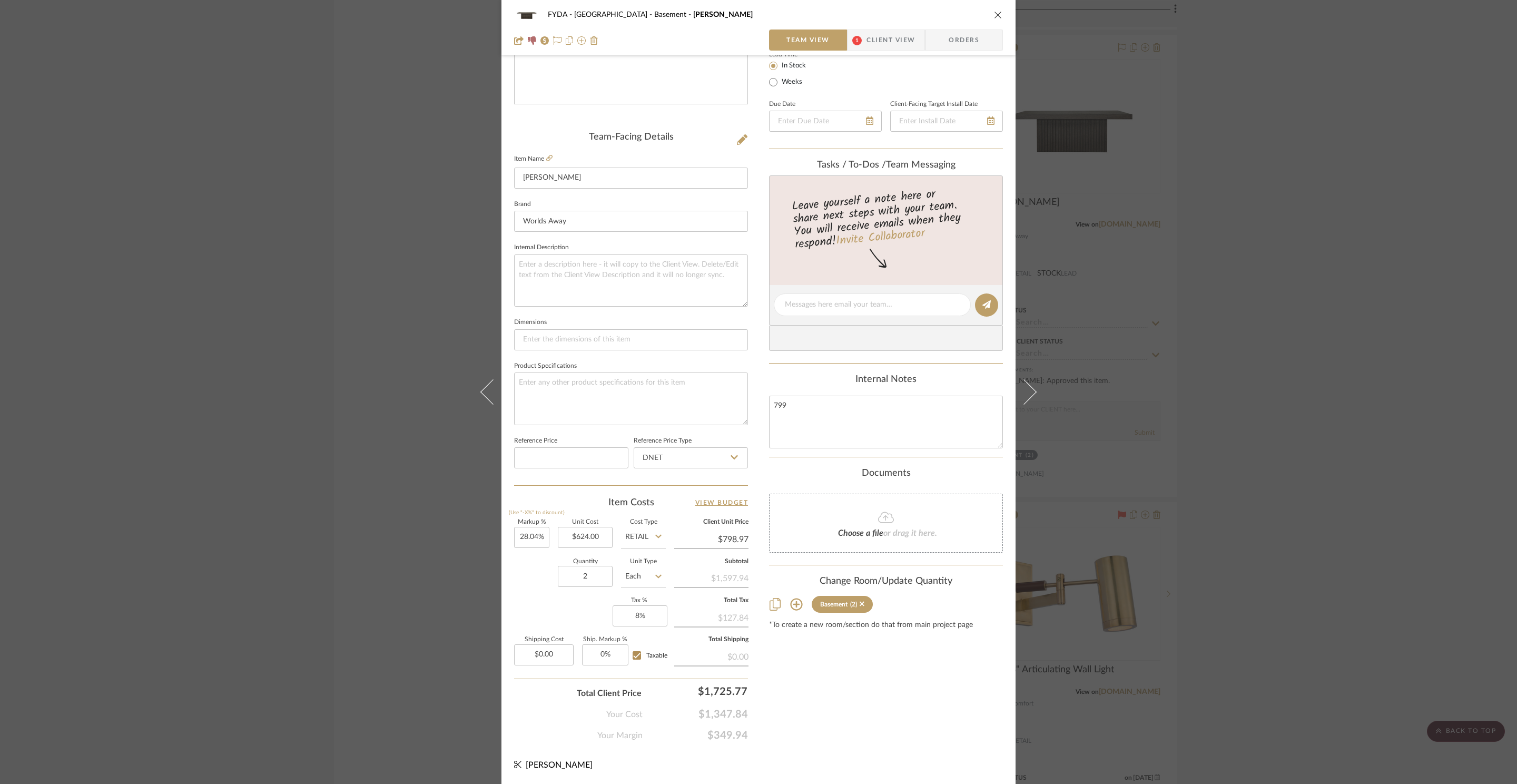
click at [1240, 236] on div "FYDA - 655 City Park Basement TYSON Team View 1 Client View Orders Team-Facing …" at bounding box center [758, 392] width 1517 height 784
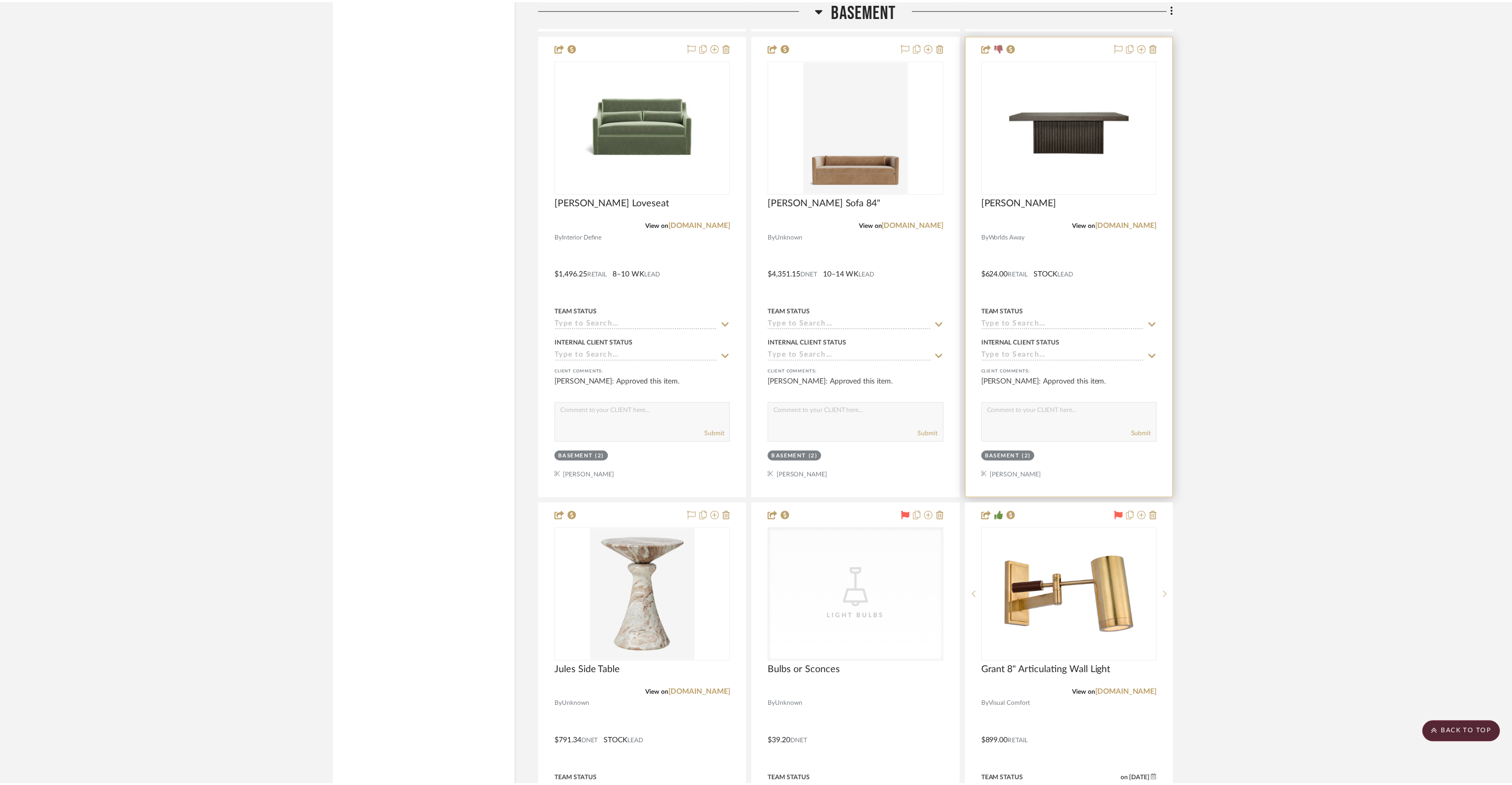
scroll to position [10400, 0]
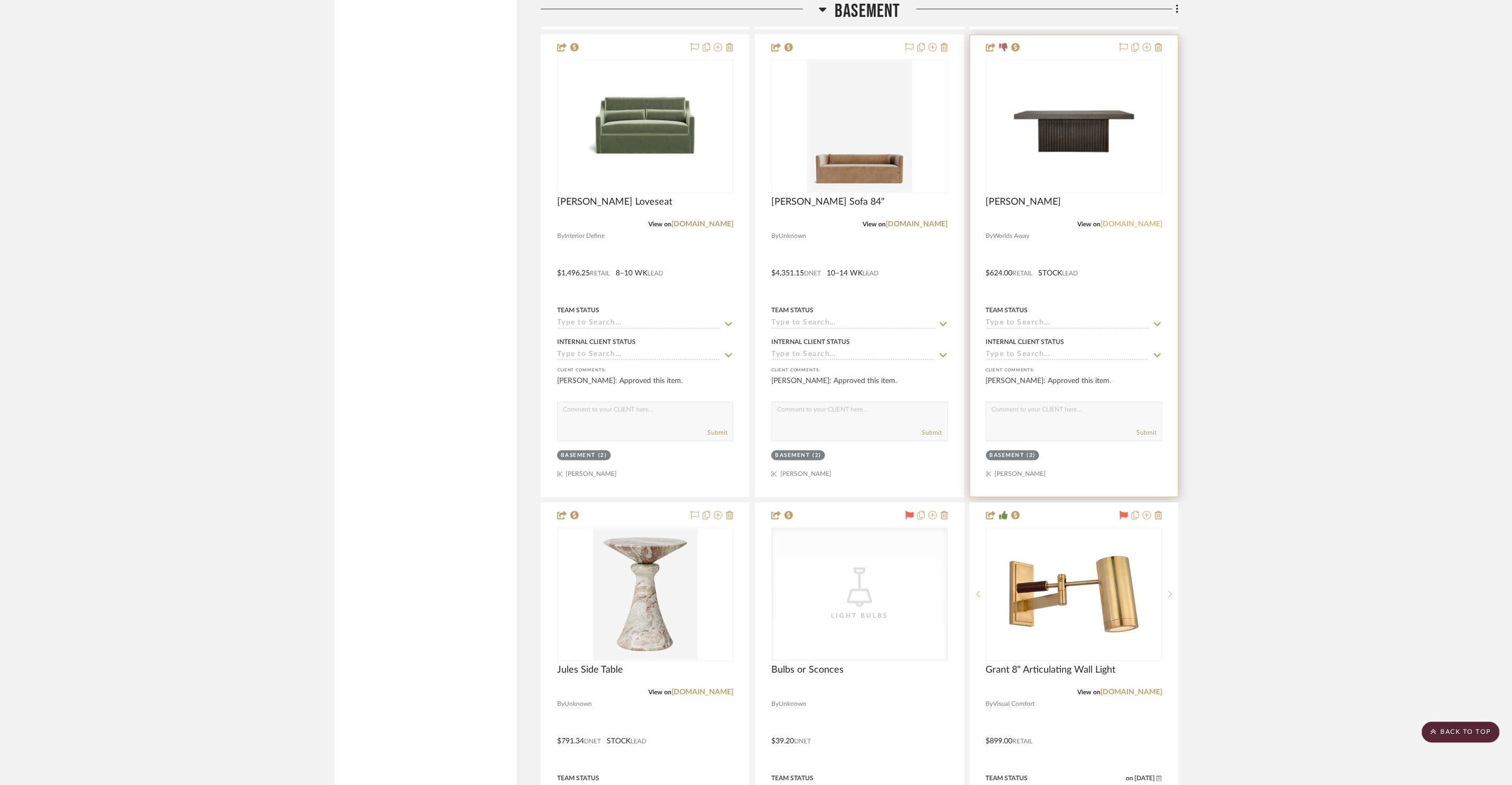
click at [1140, 221] on link "worlds-away.com" at bounding box center [1131, 224] width 62 height 8
click at [938, 221] on link "mcgeeandco.com" at bounding box center [917, 224] width 62 height 8
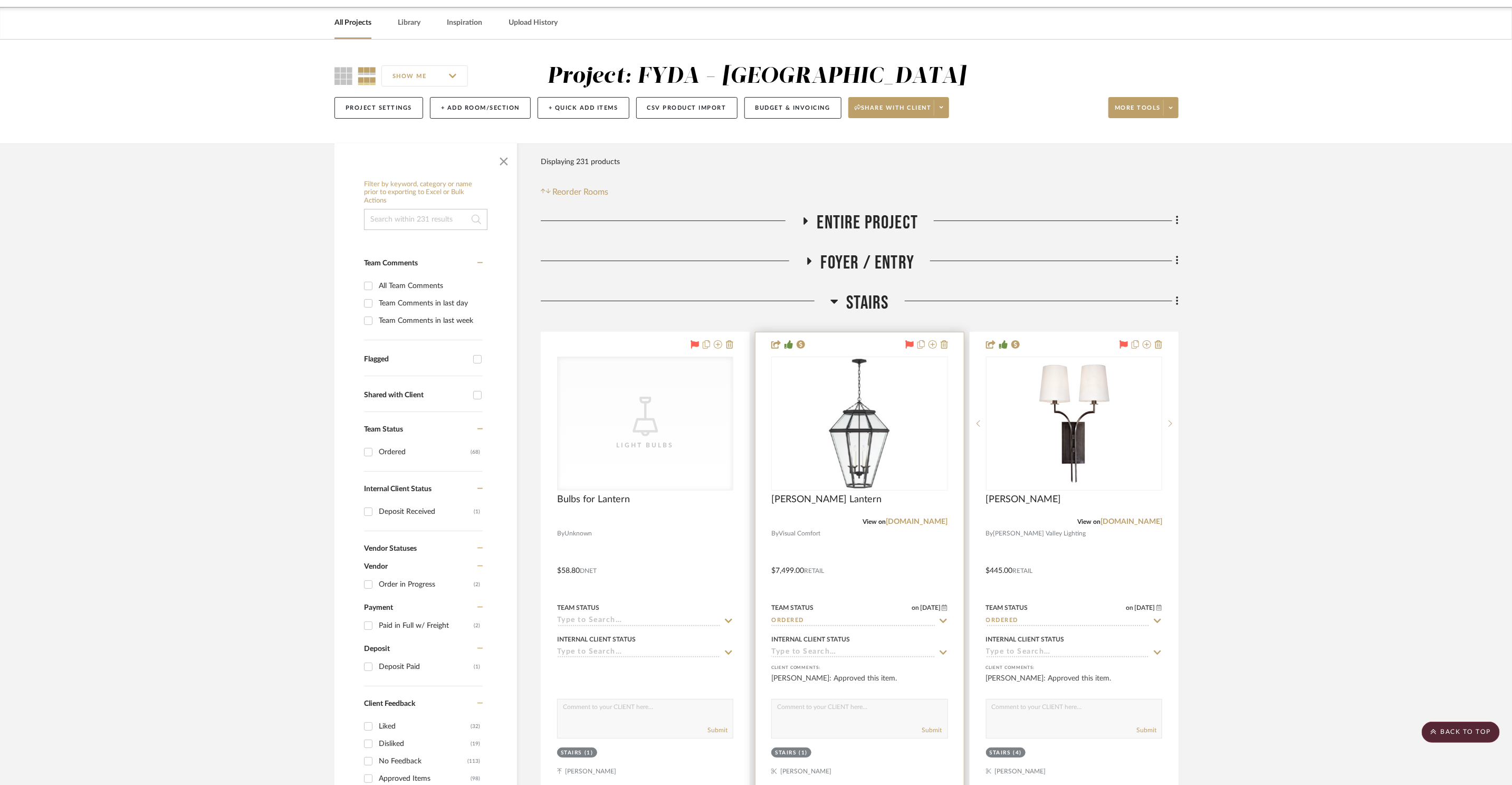
scroll to position [0, 0]
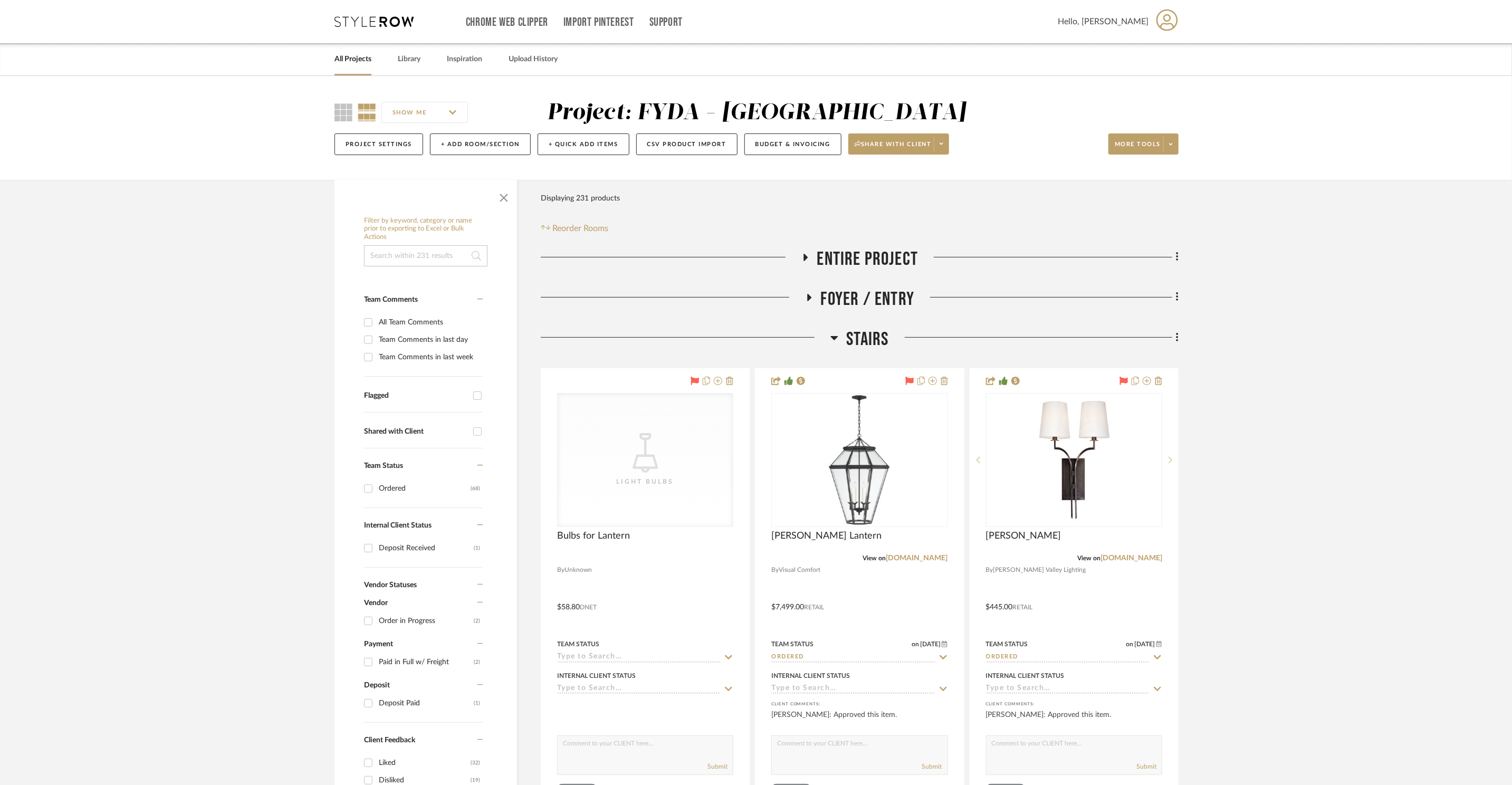
click at [869, 329] on span "Stairs" at bounding box center [867, 339] width 42 height 23
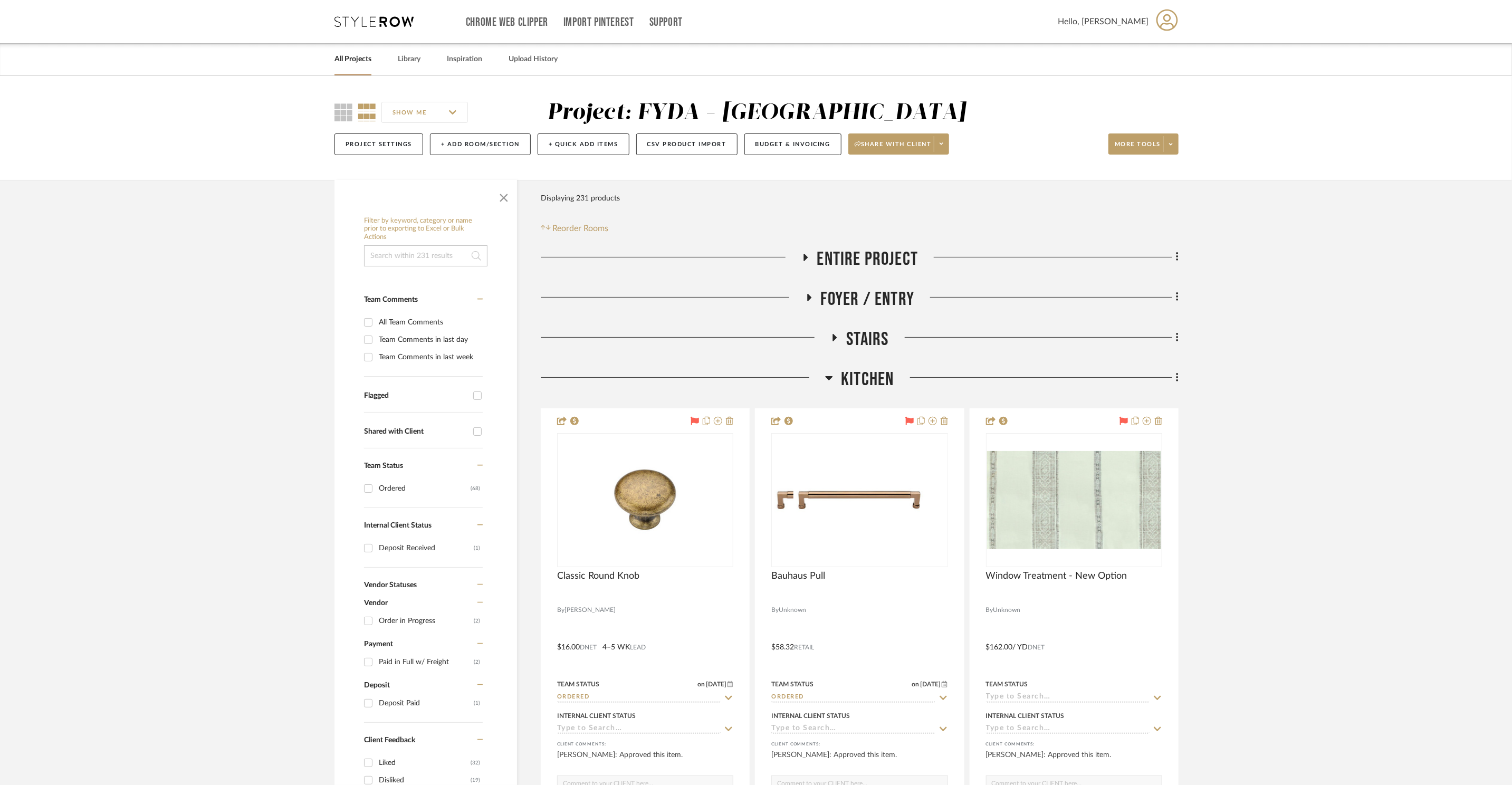
click at [879, 368] on span "Kitchen" at bounding box center [867, 379] width 53 height 23
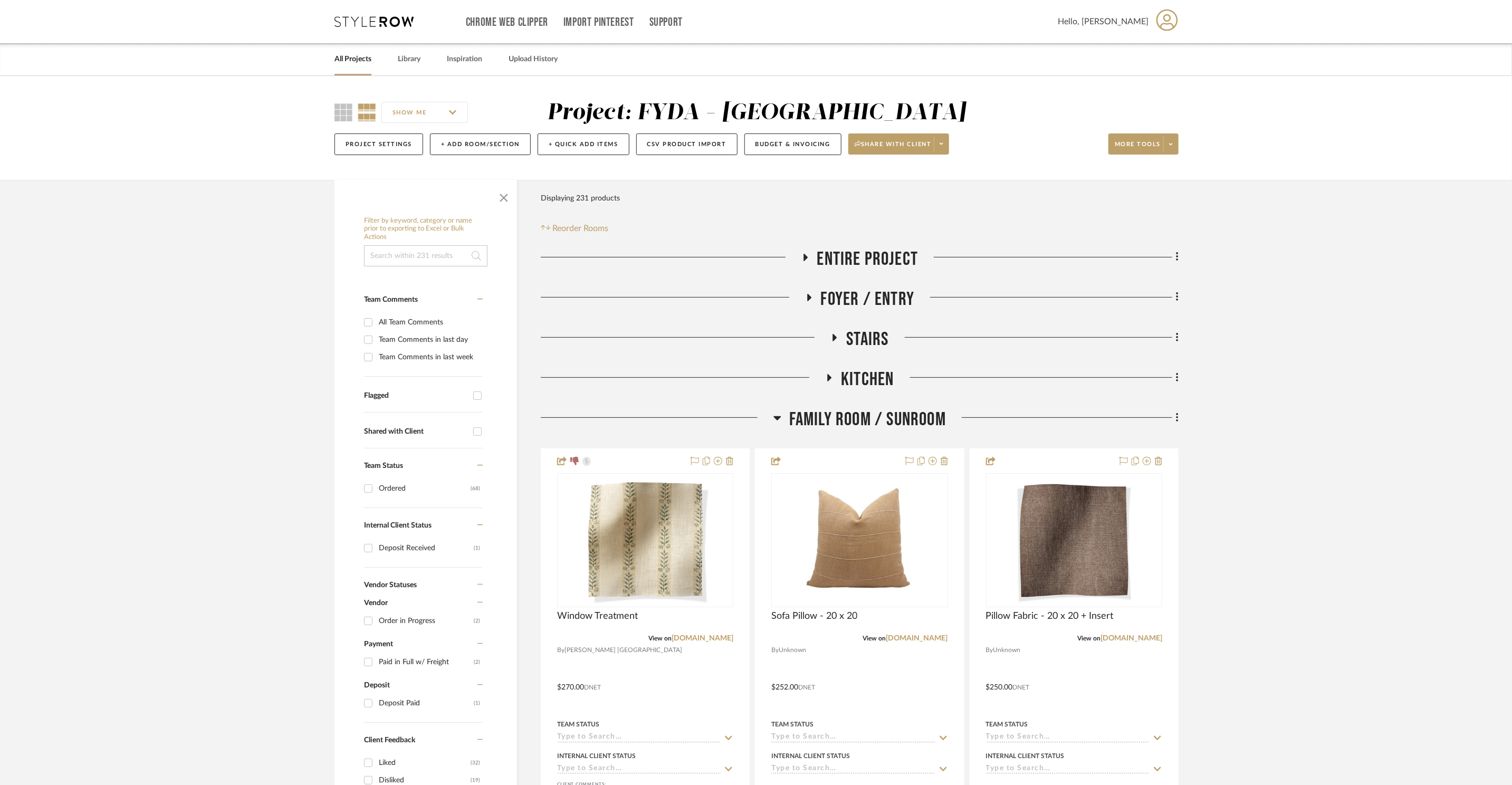
click at [854, 416] on span "Family Room / Sunroom" at bounding box center [867, 419] width 156 height 23
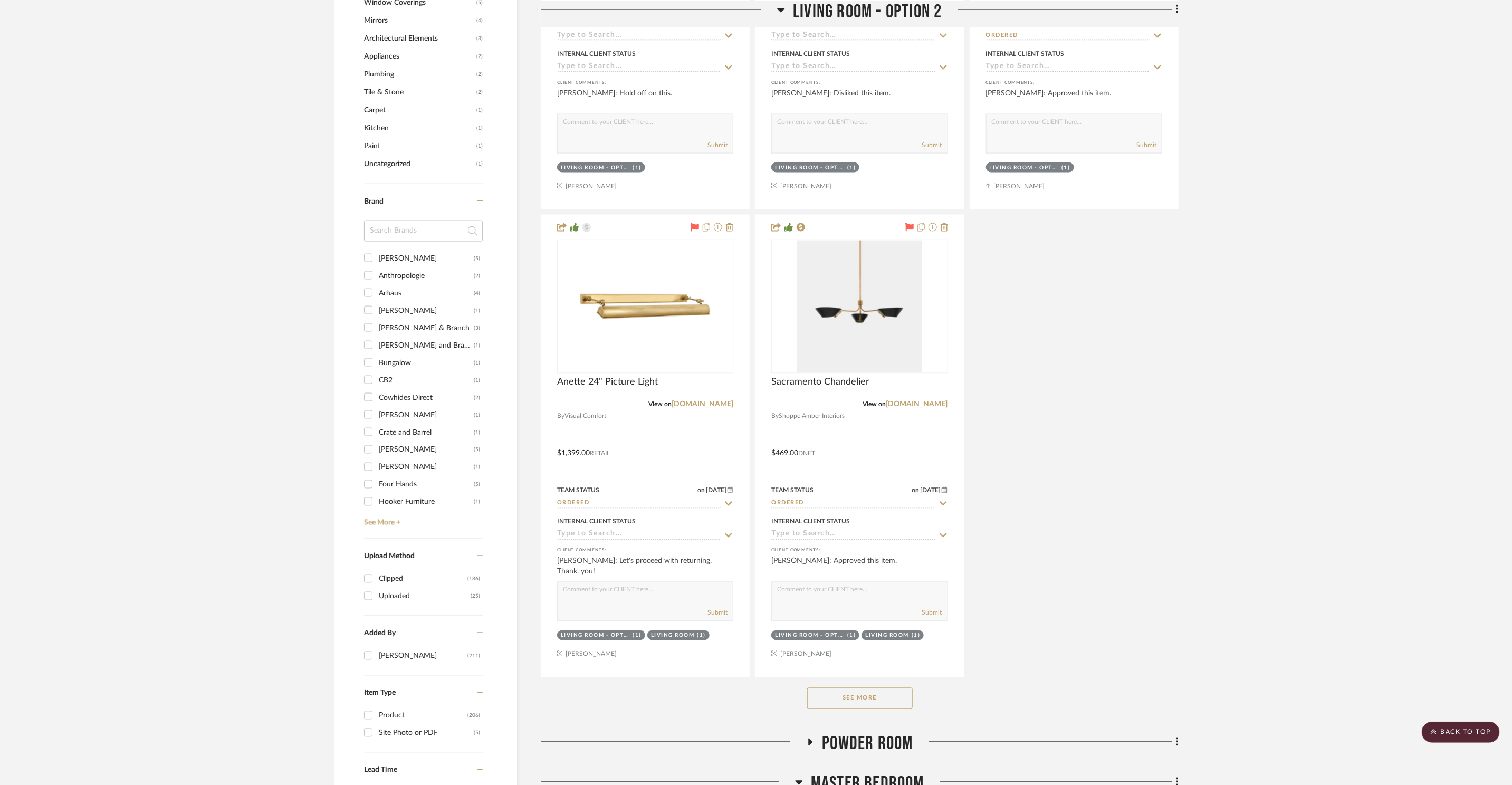
scroll to position [1268, 0]
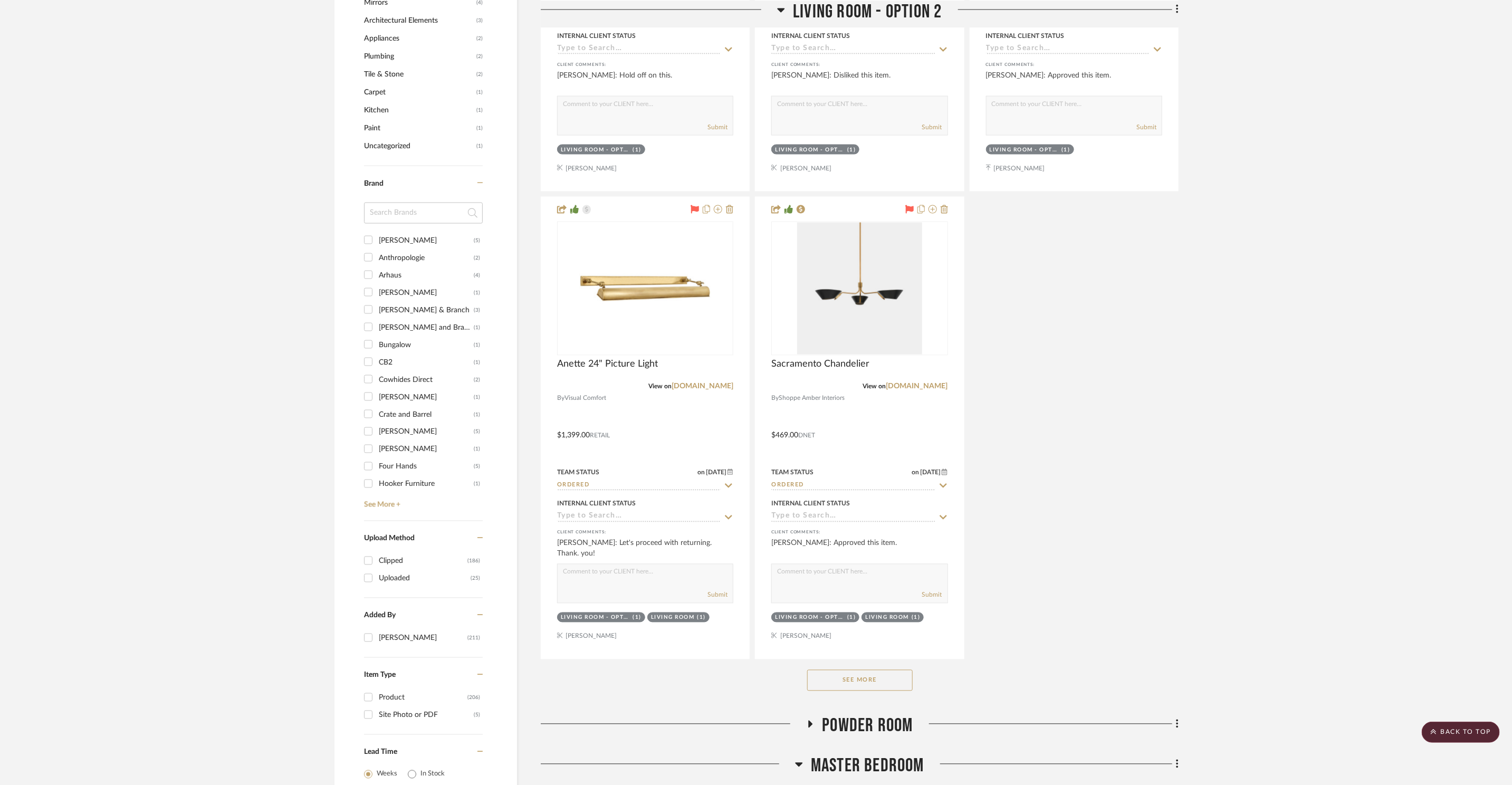
click at [895, 692] on div "See More" at bounding box center [859, 680] width 638 height 42
click at [883, 690] on button "See More" at bounding box center [859, 680] width 105 height 21
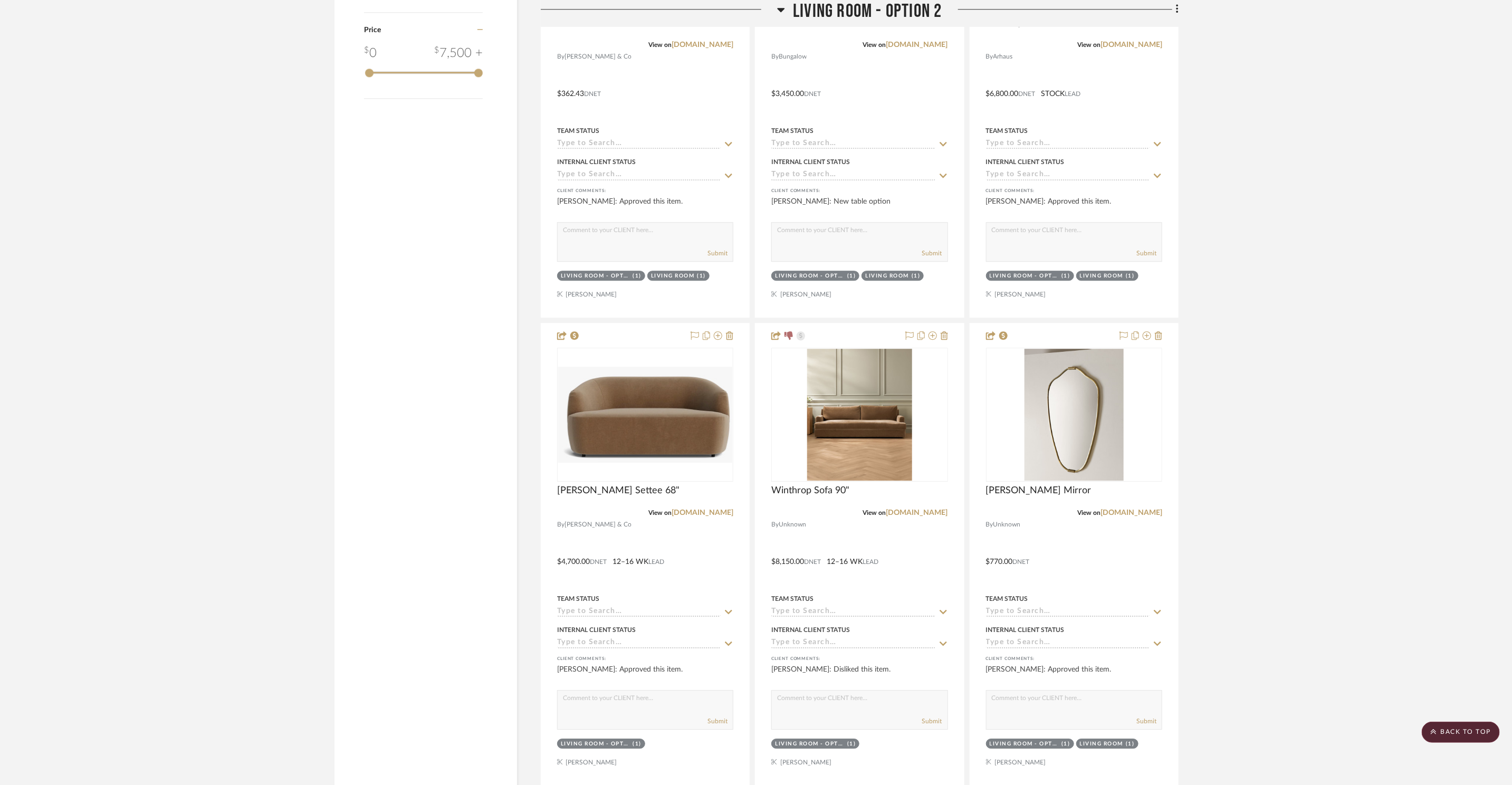
scroll to position [2298, 0]
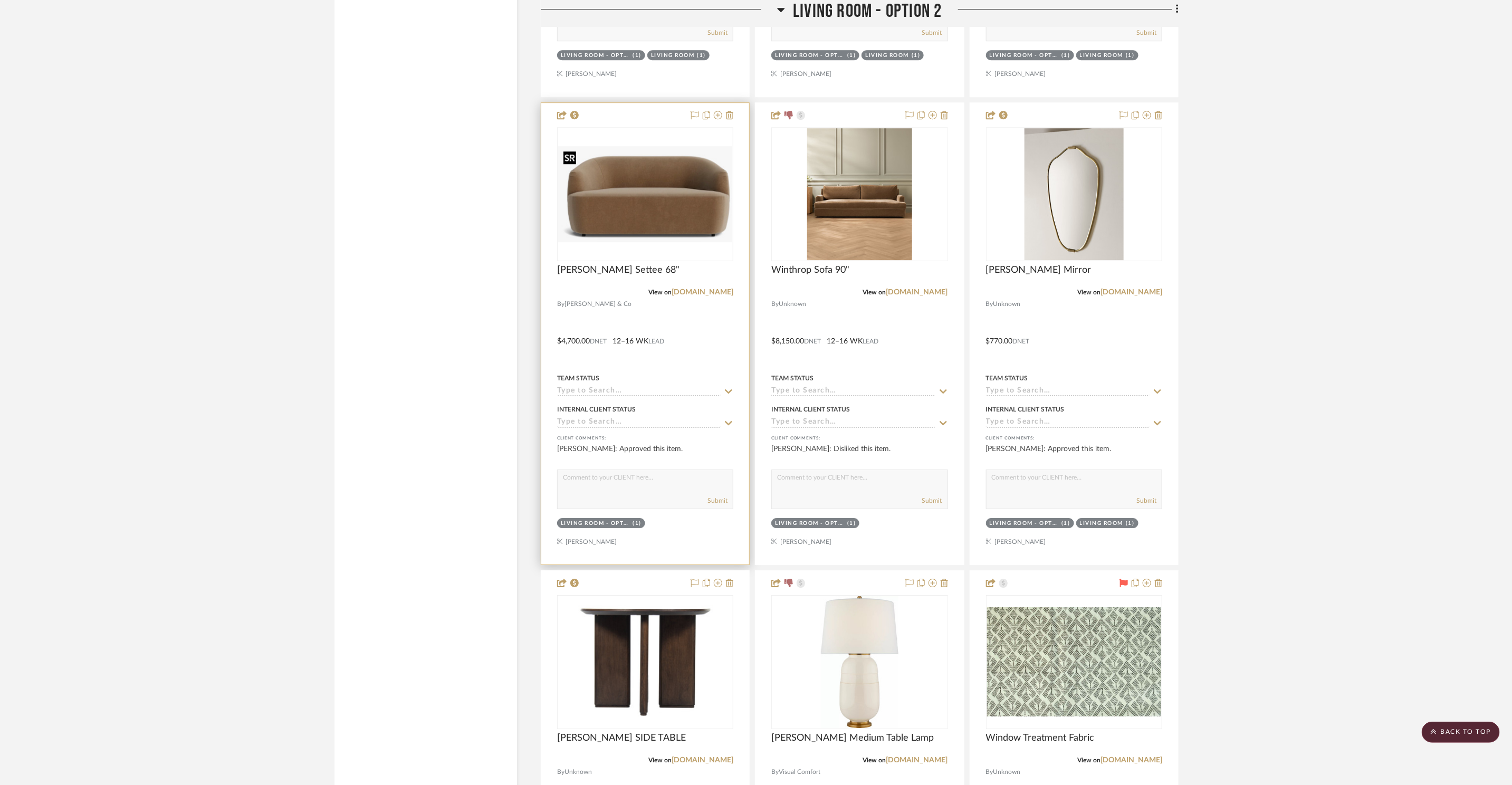
click at [701, 222] on img "0" at bounding box center [645, 194] width 174 height 96
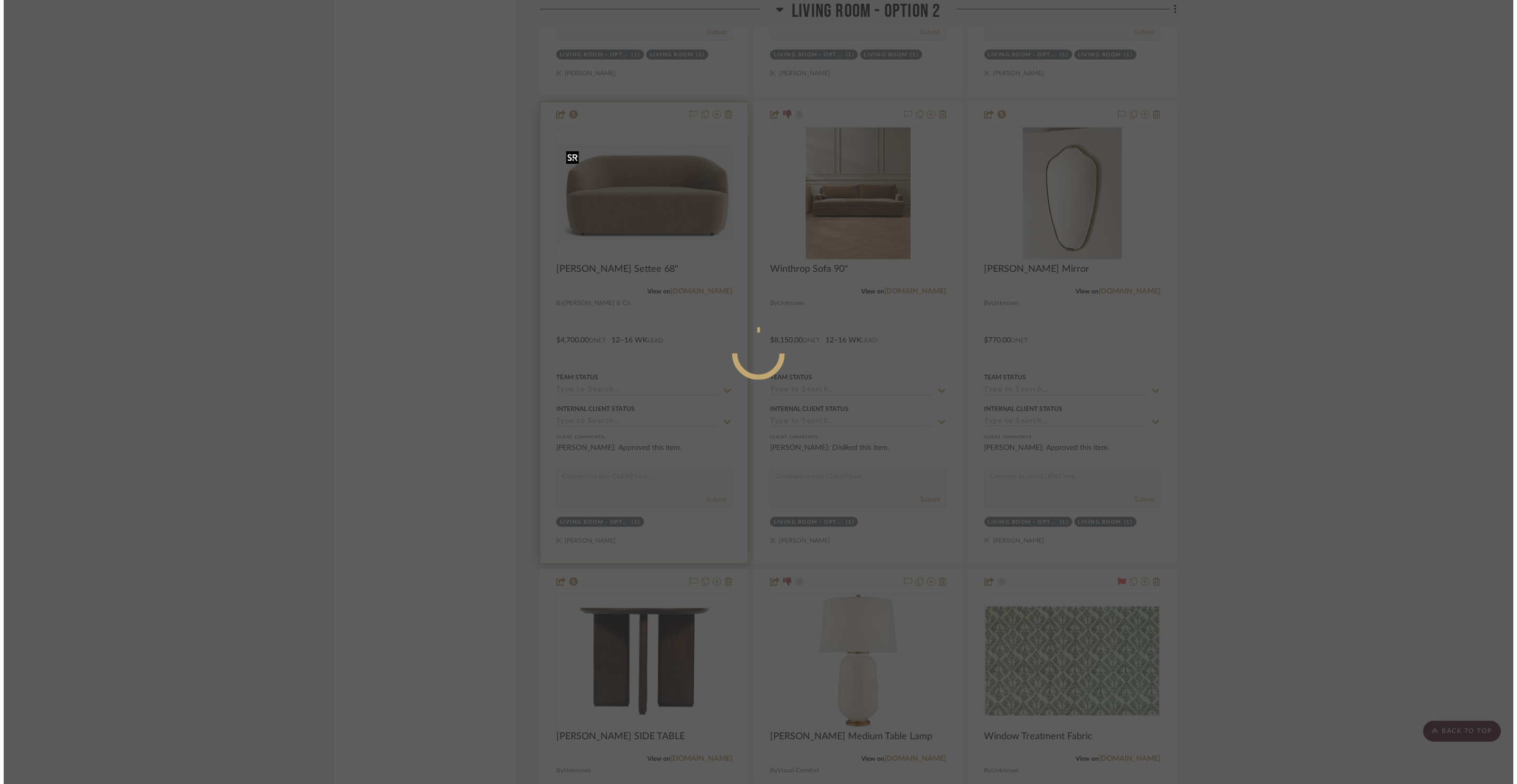
scroll to position [0, 0]
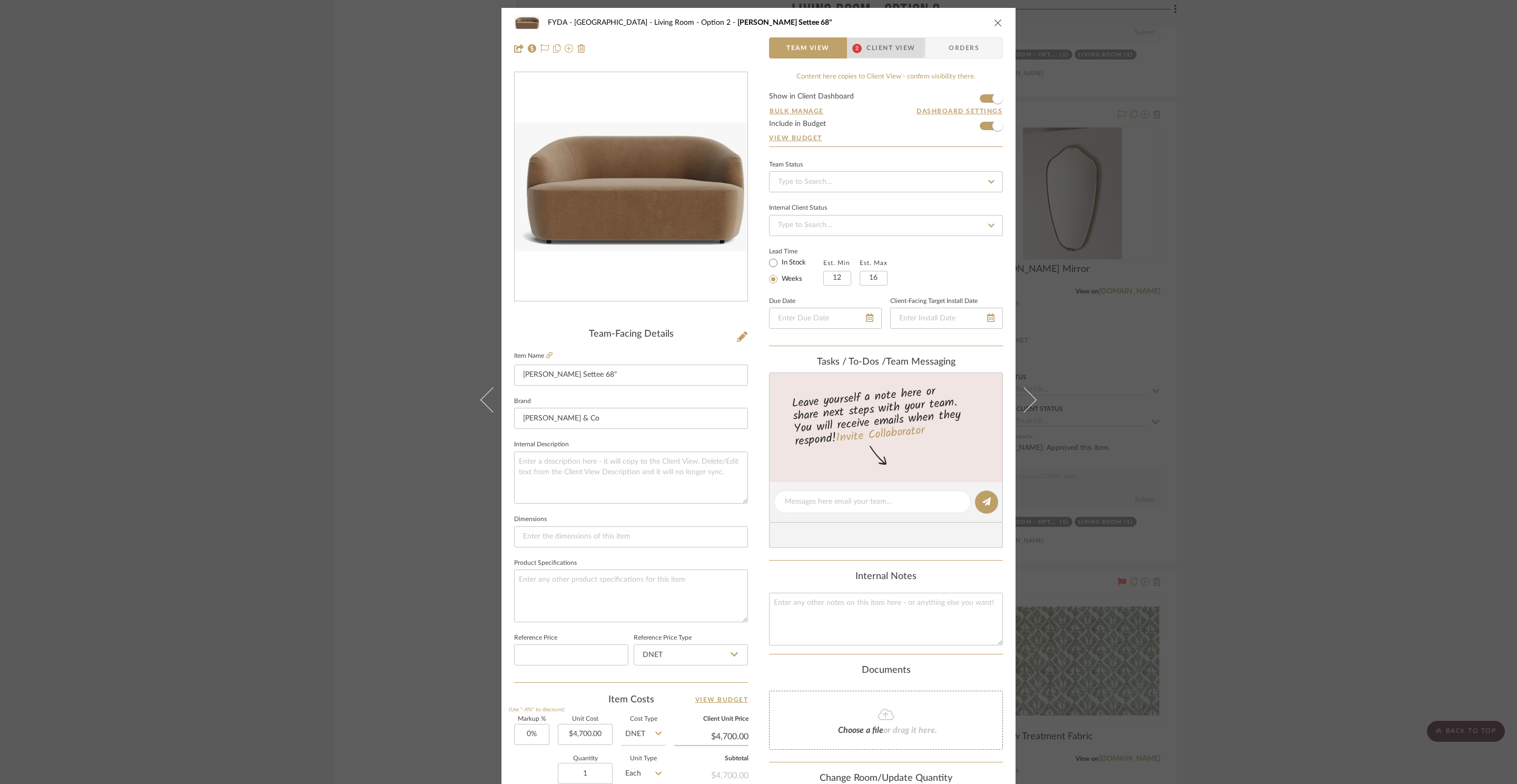
click at [873, 45] on span "Client View" at bounding box center [891, 48] width 48 height 21
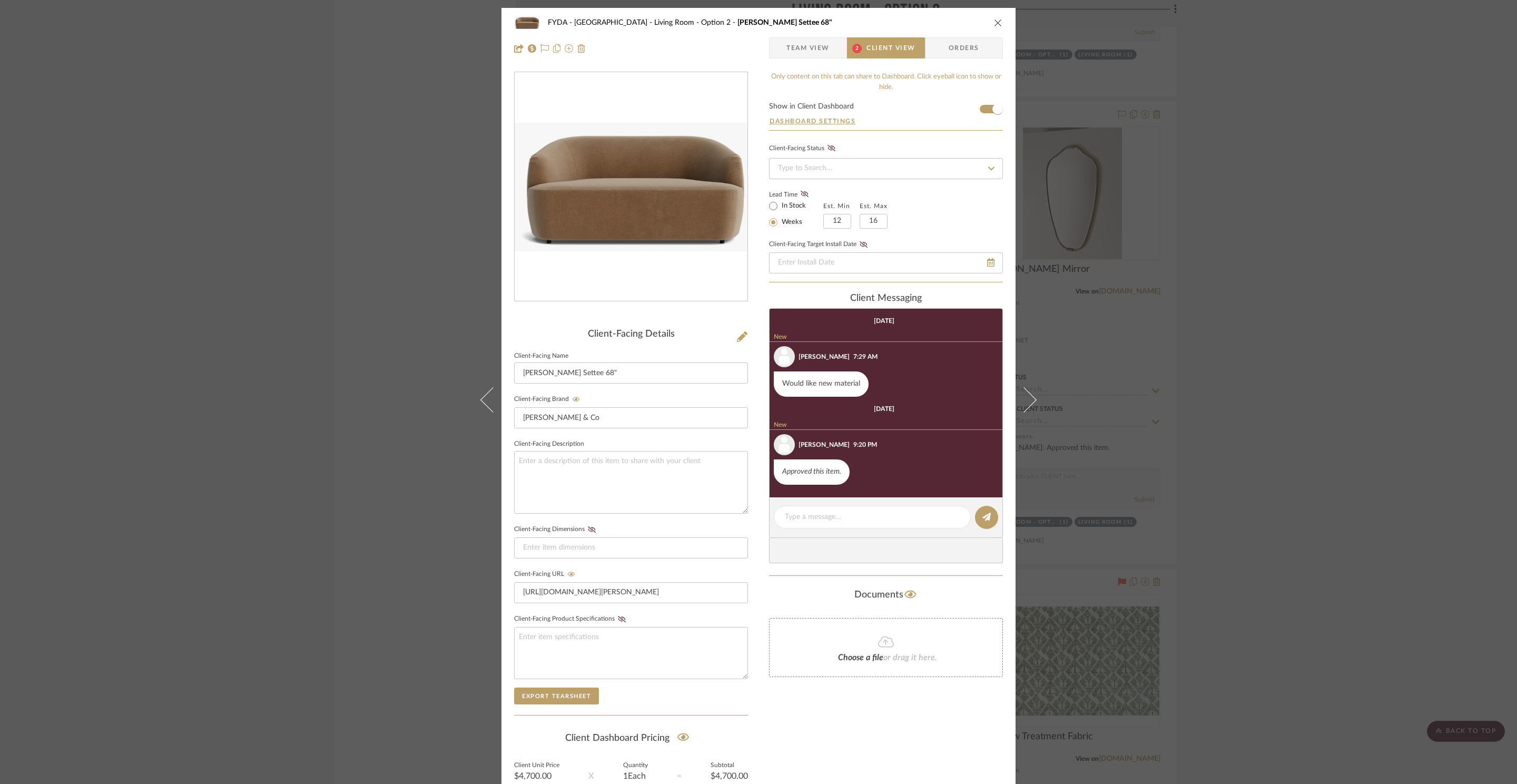
click at [996, 21] on icon "close" at bounding box center [998, 23] width 8 height 8
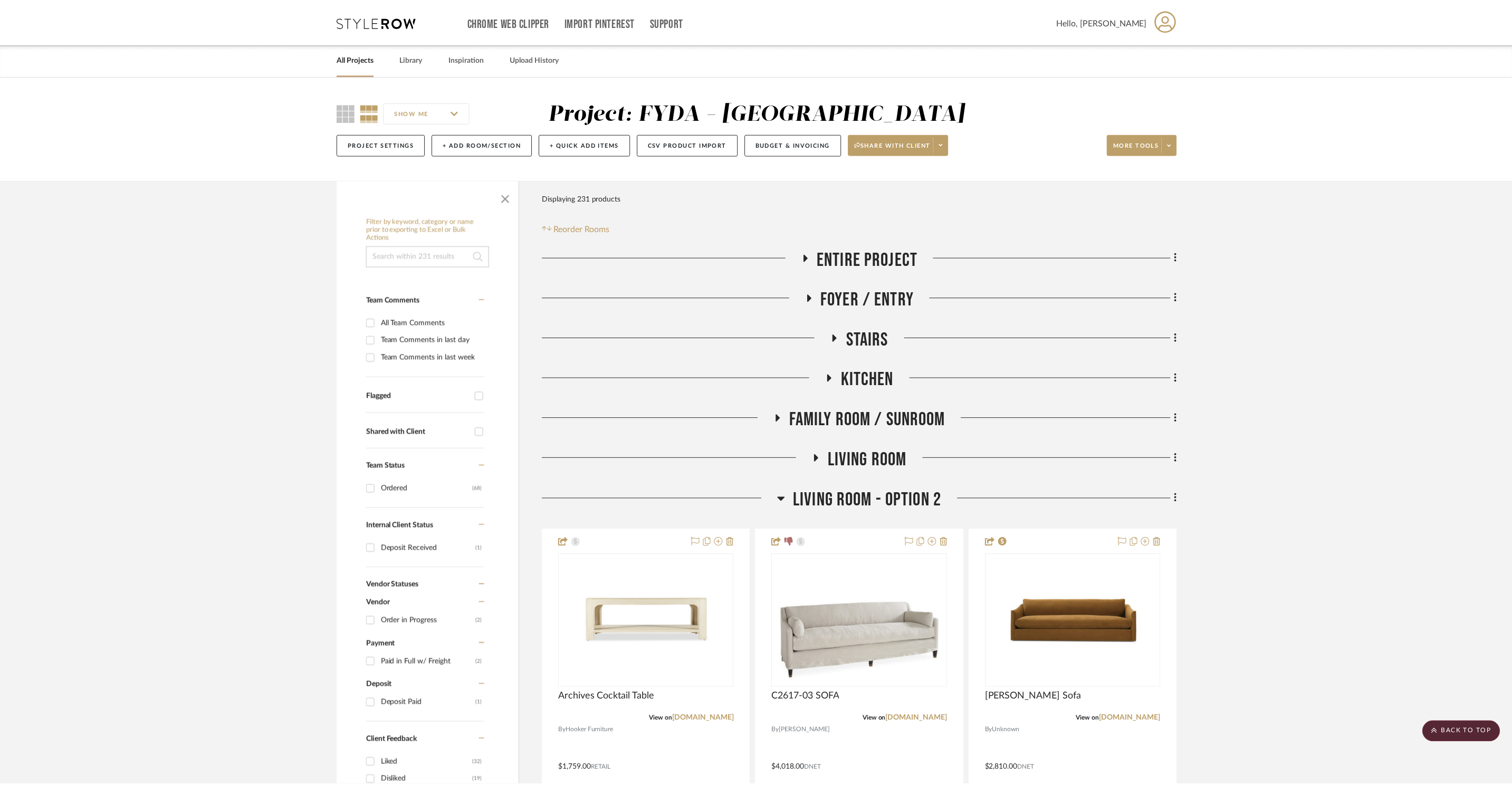
scroll to position [2298, 0]
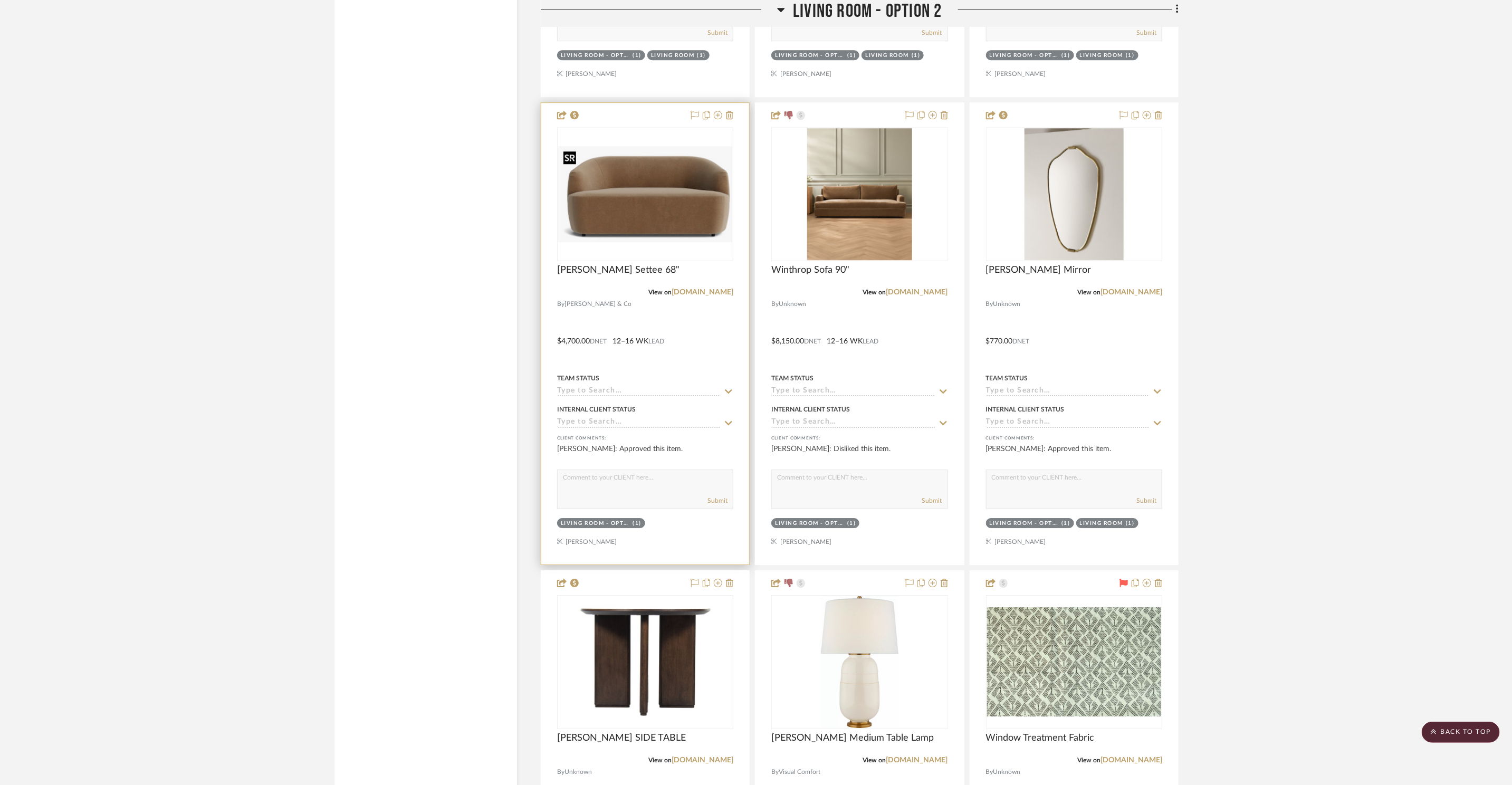
click at [659, 199] on img "0" at bounding box center [645, 194] width 174 height 96
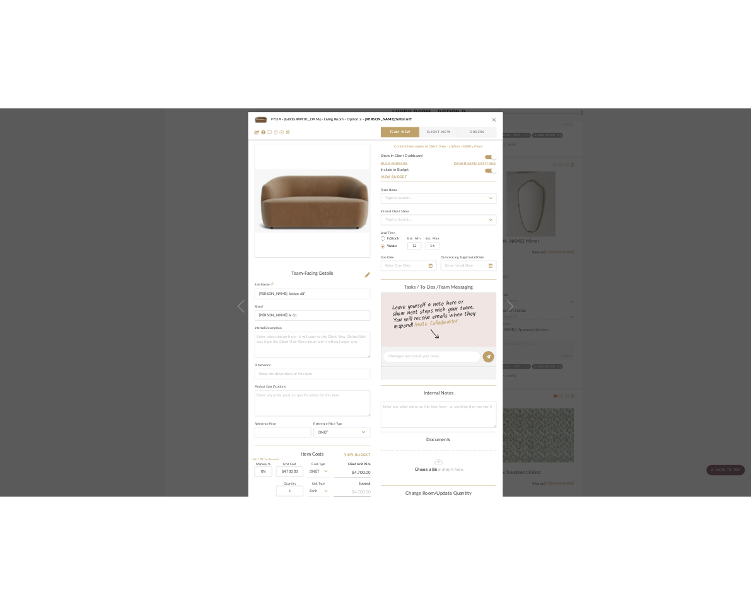
scroll to position [237, 0]
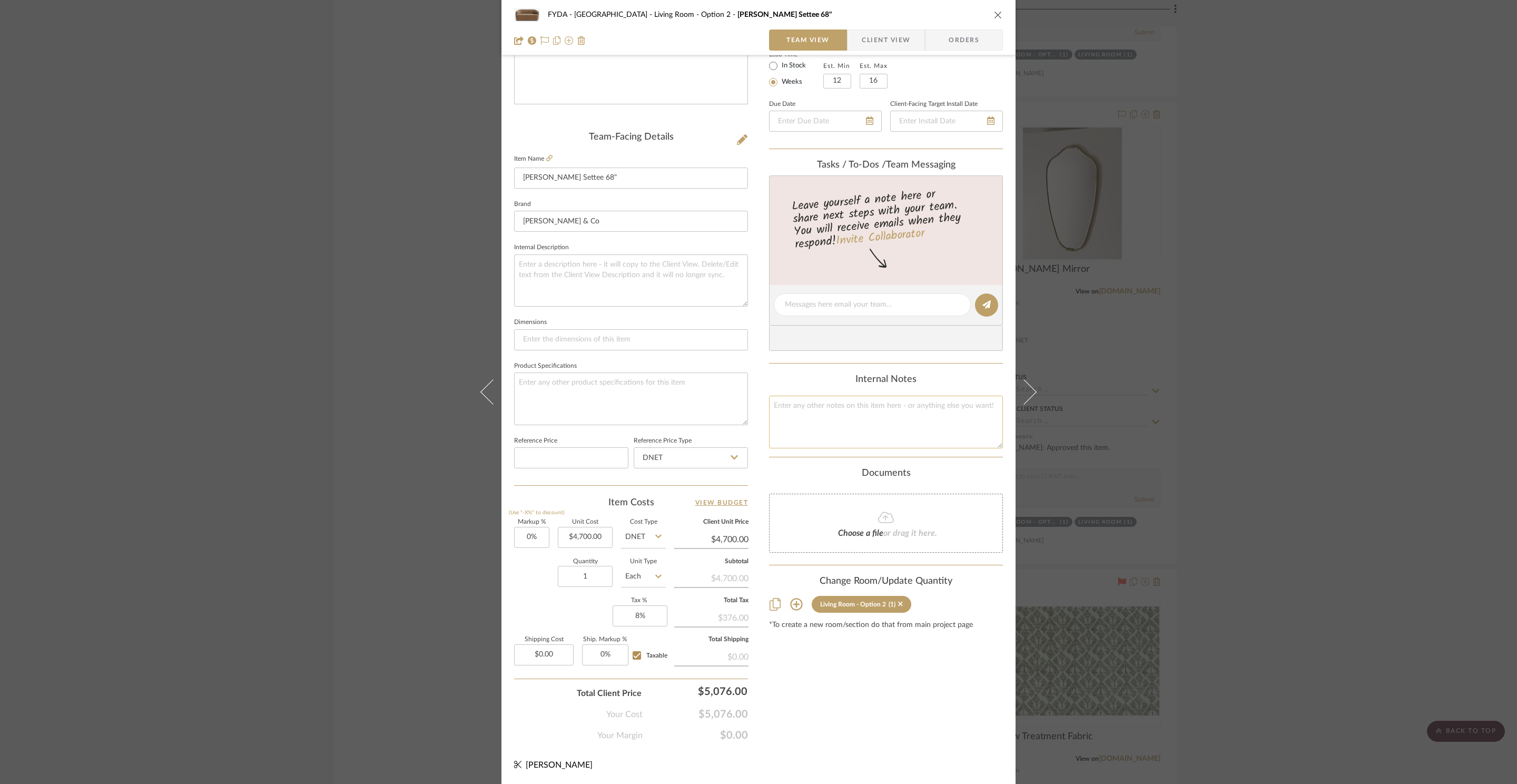
click at [890, 418] on textarea at bounding box center [886, 421] width 234 height 52
type textarea "4700"
type input "0.00"
click at [541, 664] on input "0.00" at bounding box center [543, 654] width 59 height 21
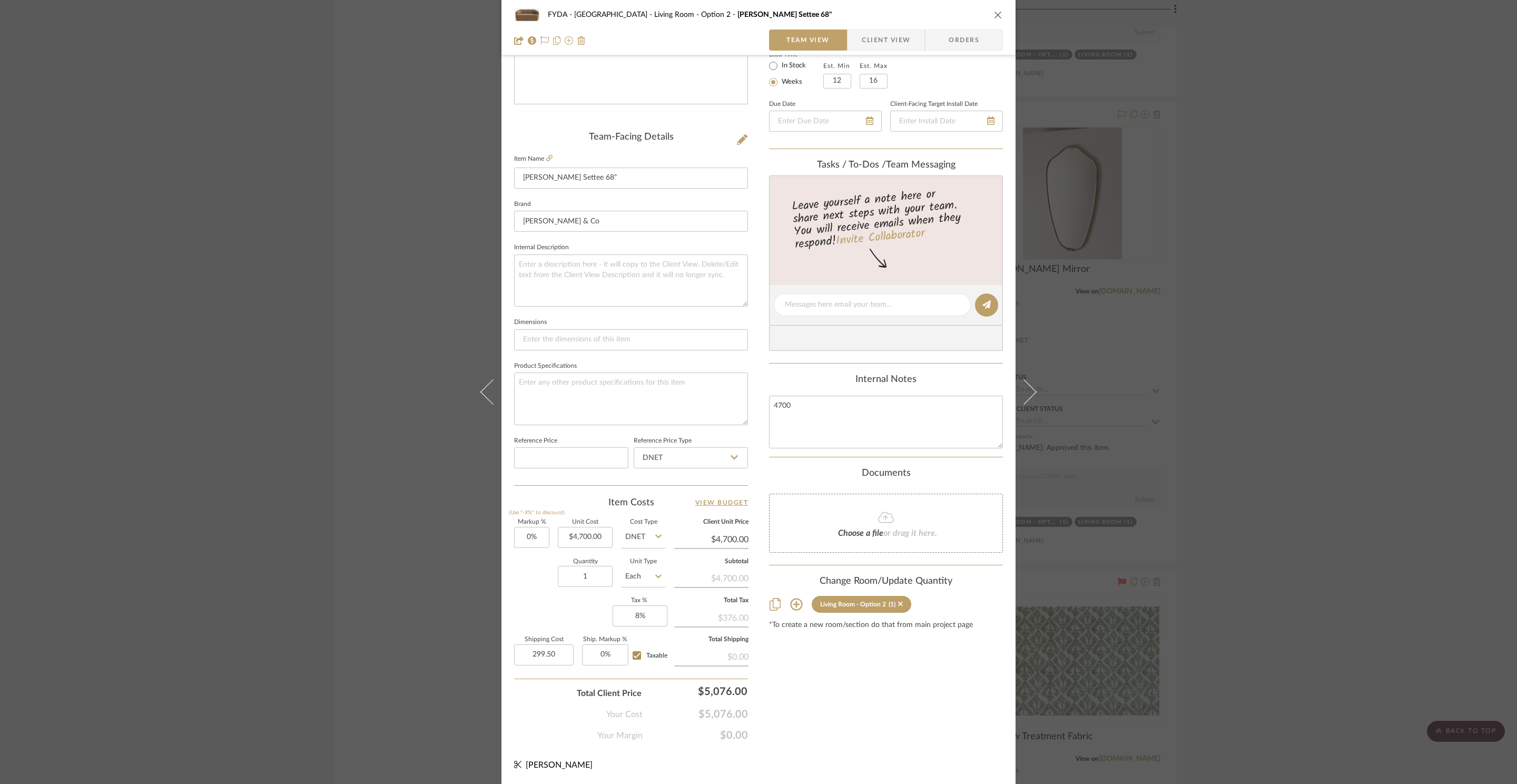
type input "$299.50"
click at [853, 700] on div "Content here copies to Client View - confirm visibility there. Show in Client D…" at bounding box center [886, 308] width 234 height 868
click at [557, 659] on input "299.50" at bounding box center [543, 654] width 59 height 21
type input "$0.00"
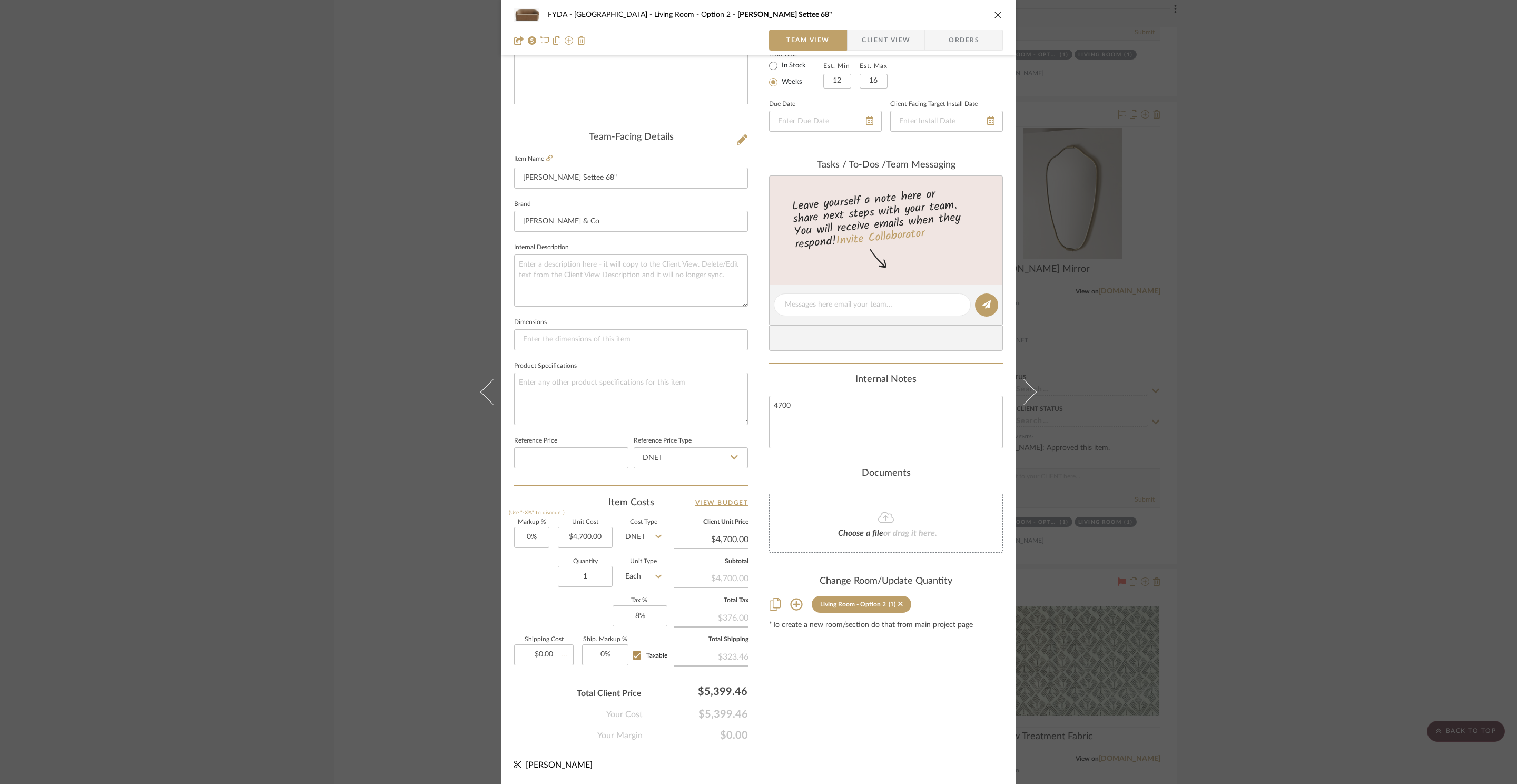
click at [973, 739] on div "Content here copies to Client View - confirm visibility there. Show in Client D…" at bounding box center [886, 308] width 234 height 868
click at [598, 397] on textarea at bounding box center [631, 399] width 234 height 52
type textarea "Fawn"
click at [902, 702] on div "Content here copies to Client View - confirm visibility there. Show in Client D…" at bounding box center [886, 308] width 234 height 868
click at [878, 418] on textarea "4700" at bounding box center [886, 421] width 234 height 52
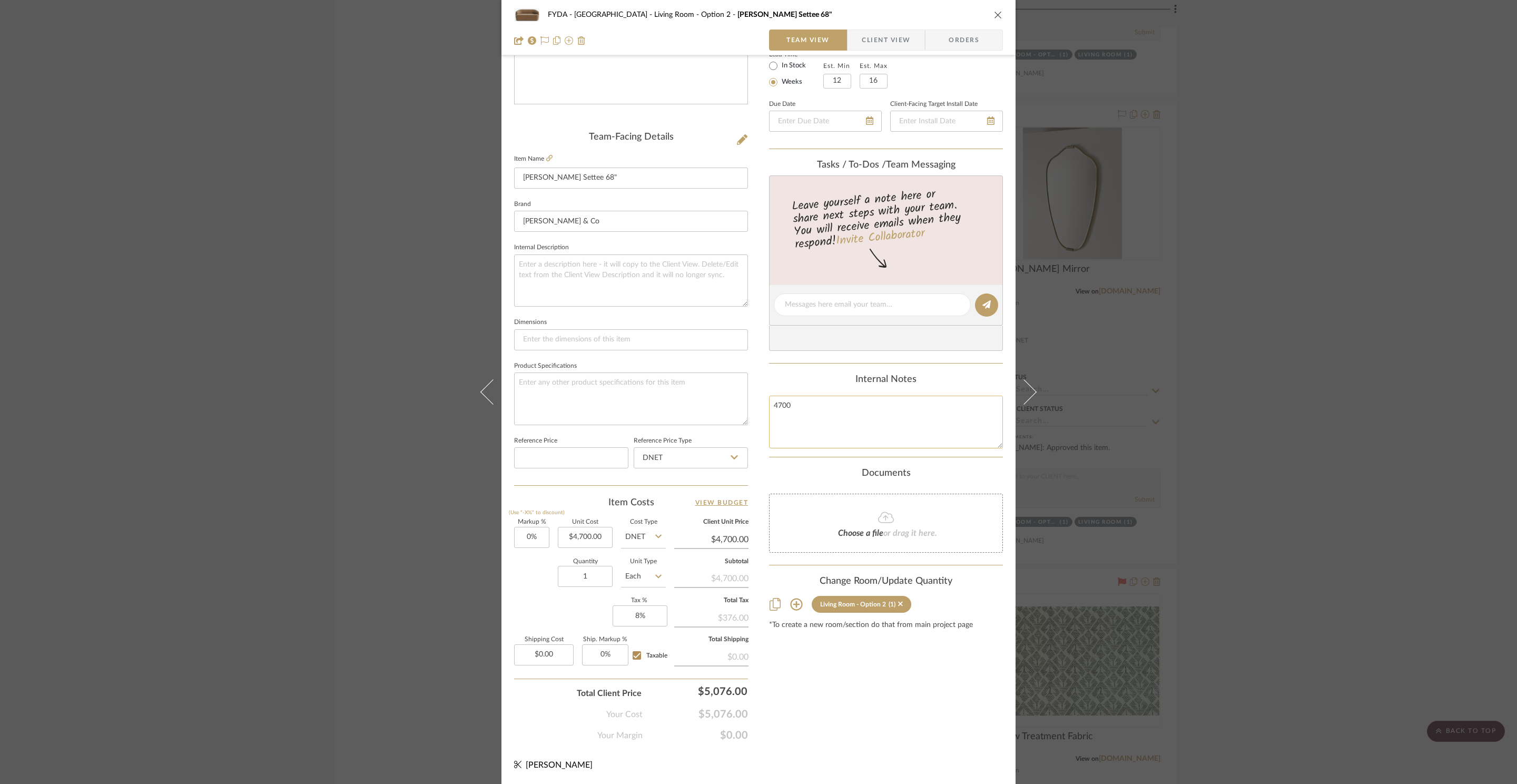
click at [878, 418] on textarea "4700" at bounding box center [886, 421] width 234 height 52
type textarea "4409"
click at [729, 541] on input "4700.00" at bounding box center [711, 539] width 74 height 16
type input "4409"
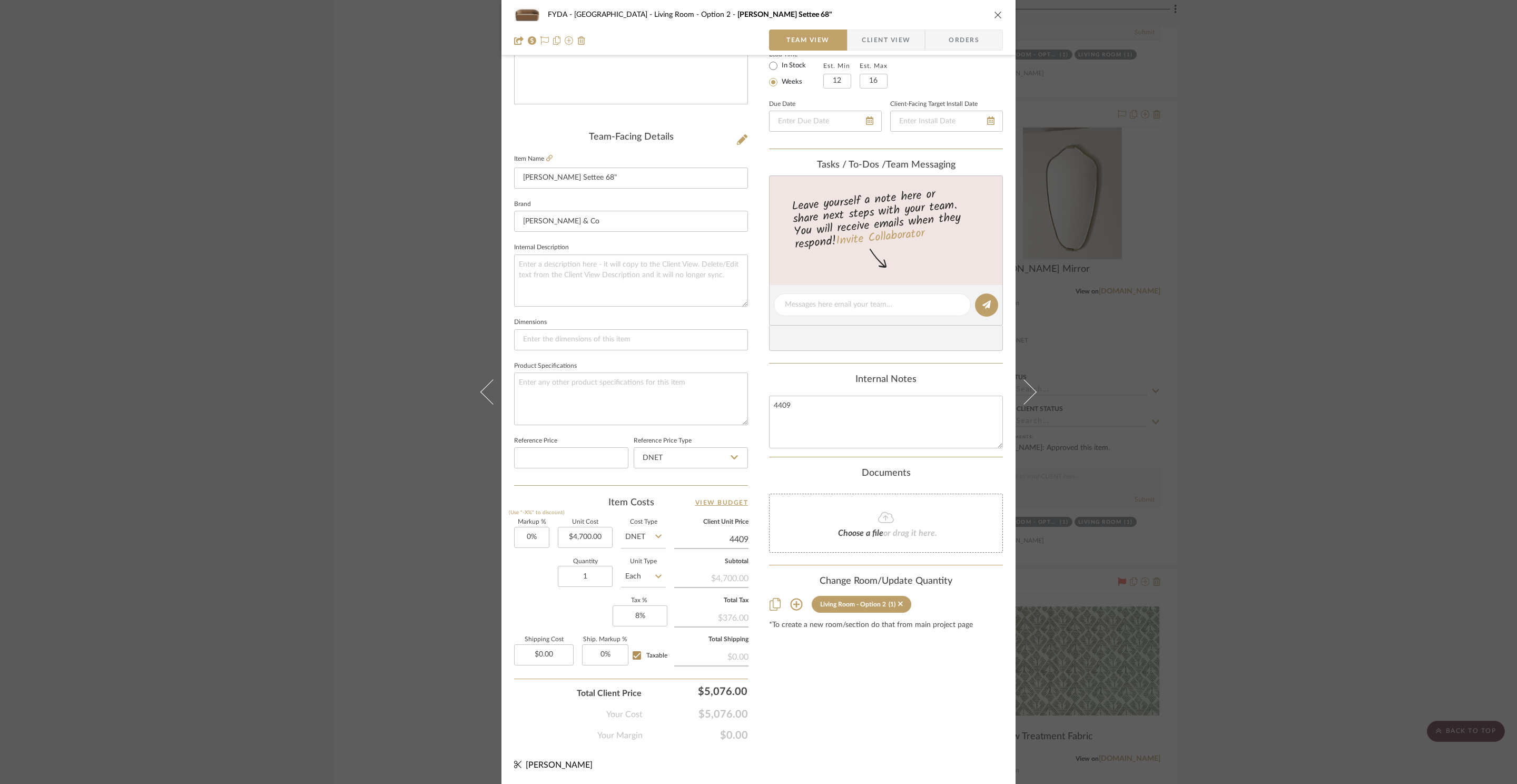
type input "-6.19%"
type input "$4,409.00"
click at [936, 725] on div "Content here copies to Client View - confirm visibility there. Show in Client D…" at bounding box center [886, 308] width 234 height 868
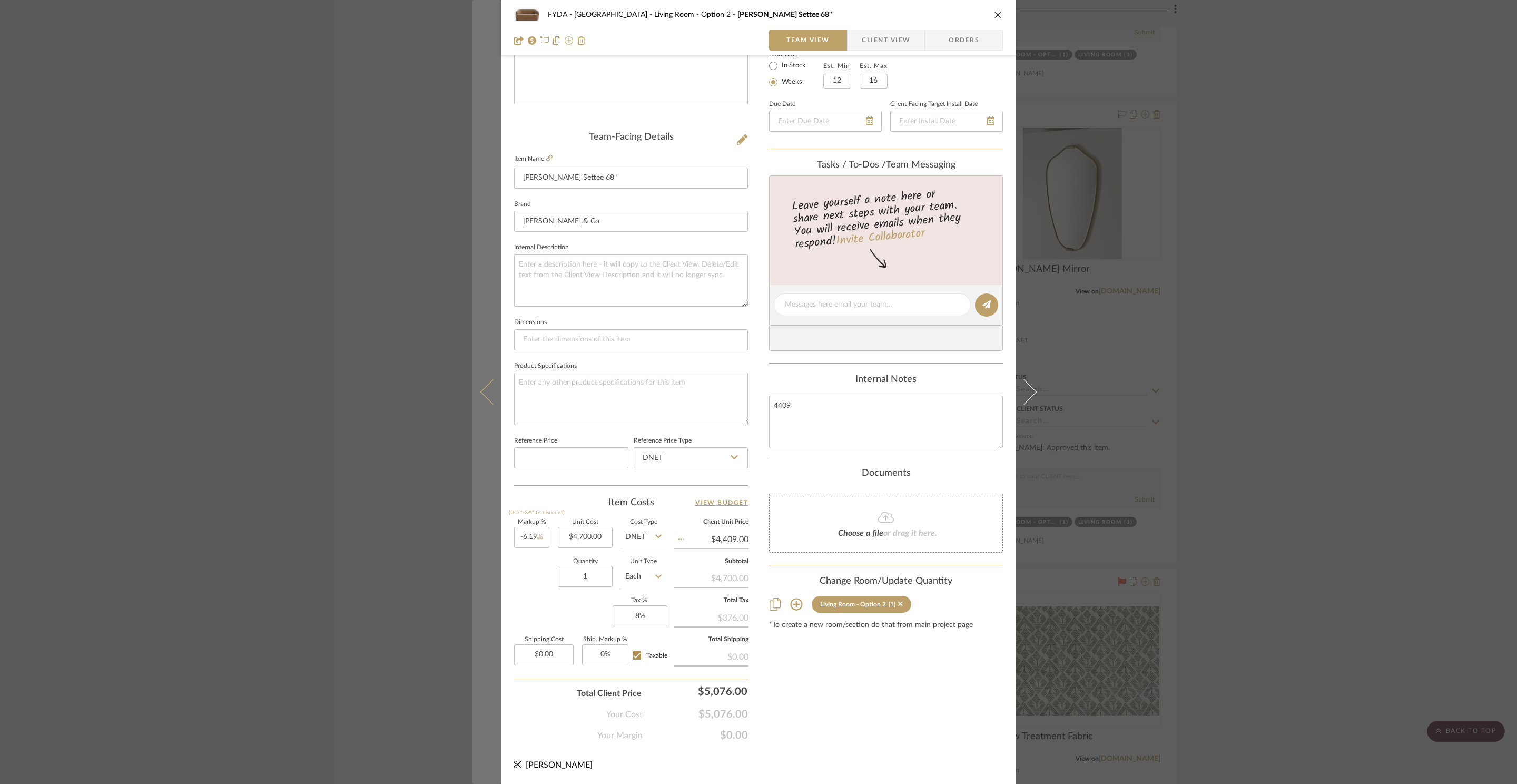
type input "$4,409.07"
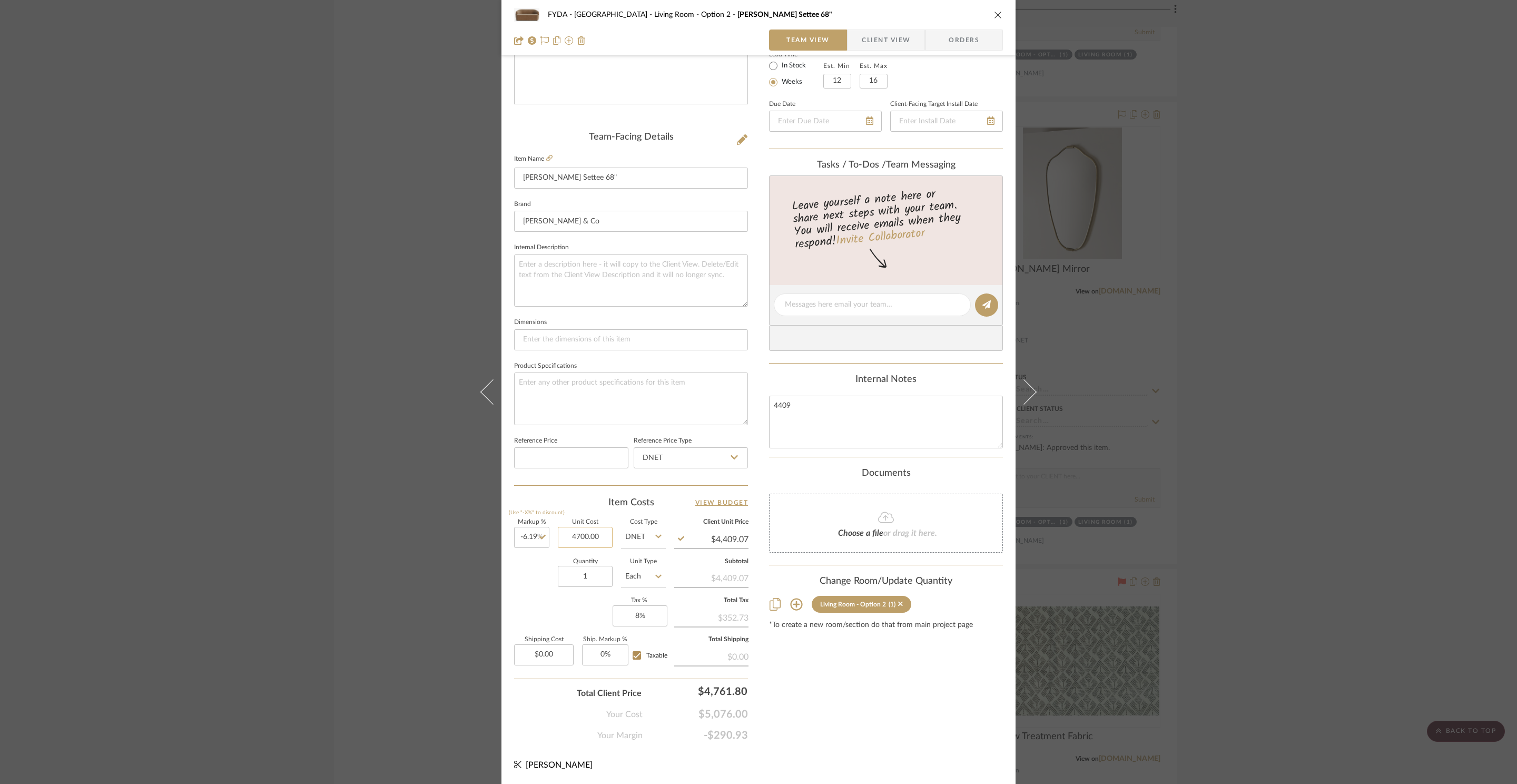
click at [583, 538] on input "4700.00" at bounding box center [586, 537] width 55 height 21
type input "$3,747.65"
click at [874, 690] on div "Content here copies to Client View - confirm visibility there. Show in Client D…" at bounding box center [886, 308] width 234 height 868
click at [725, 542] on input "3515.67" at bounding box center [711, 539] width 74 height 16
type input "4409"
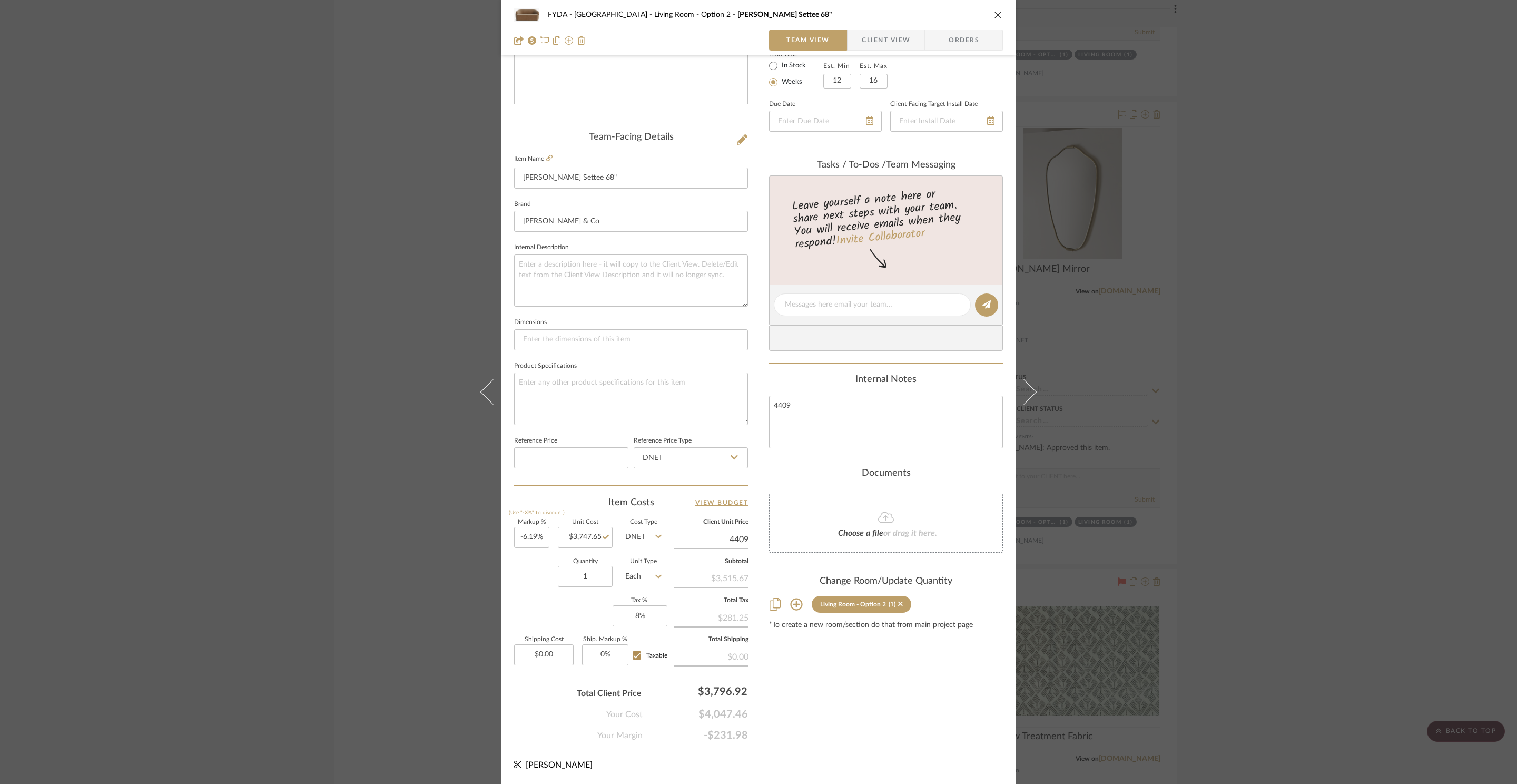
type input "17.65%"
type input "$4,409.00"
click at [918, 709] on div "Content here copies to Client View - confirm visibility there. Show in Client D…" at bounding box center [886, 308] width 234 height 868
click at [745, 539] on div "FYDA - 655 City Park Living Room - Option 2 Byron Settee 68" Team View Client V…" at bounding box center [758, 298] width 514 height 973
click at [742, 538] on input "4409.11" at bounding box center [711, 539] width 74 height 16
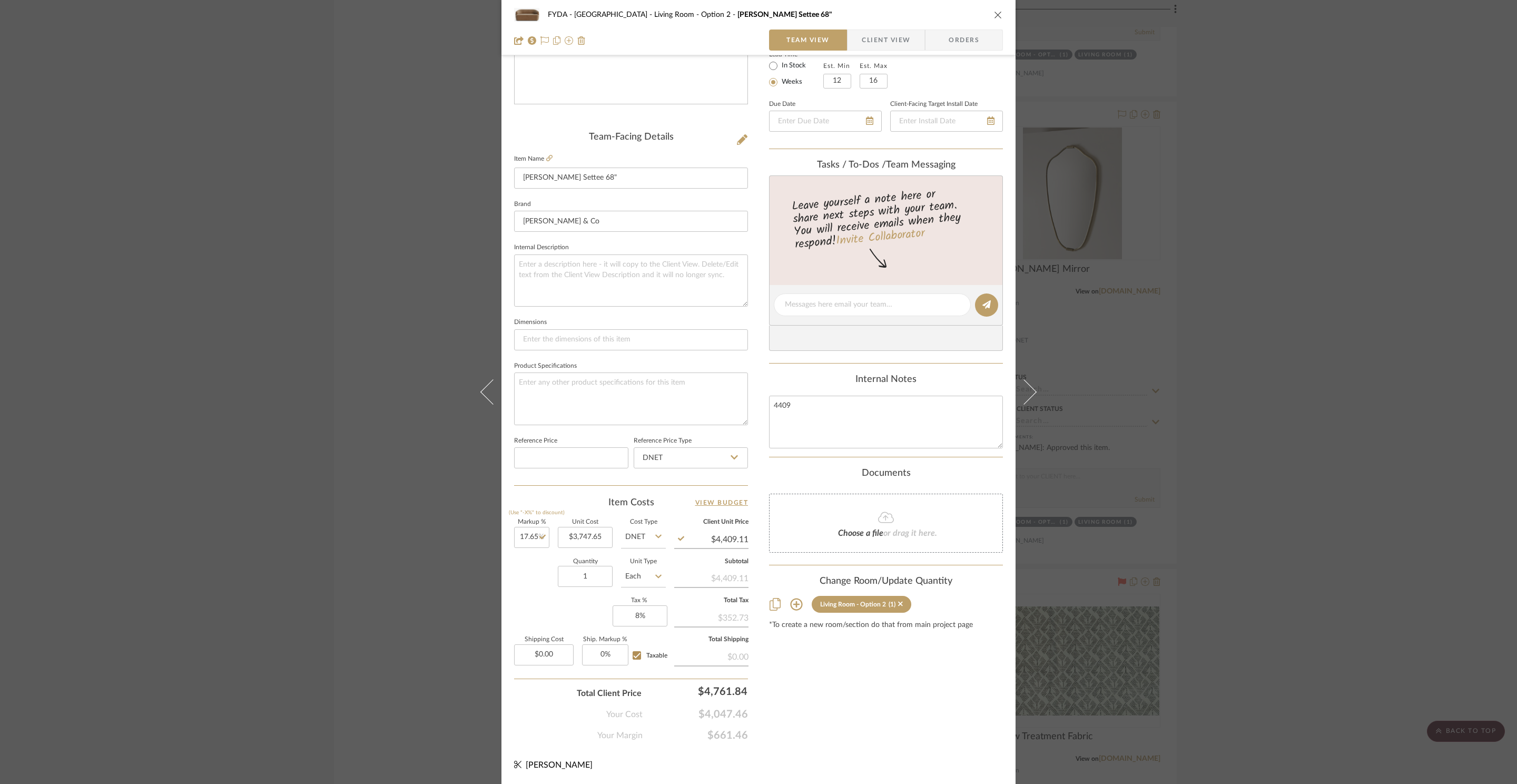
click at [746, 537] on div "FYDA - 655 City Park Living Room - Option 2 Byron Settee 68" Team View Client V…" at bounding box center [758, 298] width 514 height 973
click at [743, 539] on input "4409.11" at bounding box center [711, 539] width 74 height 16
type input "$4,409.00"
click at [840, 718] on div "Content here copies to Client View - confirm visibility there. Show in Client D…" at bounding box center [886, 308] width 234 height 868
click at [868, 717] on div "Content here copies to Client View - confirm visibility there. Show in Client D…" at bounding box center [886, 308] width 234 height 868
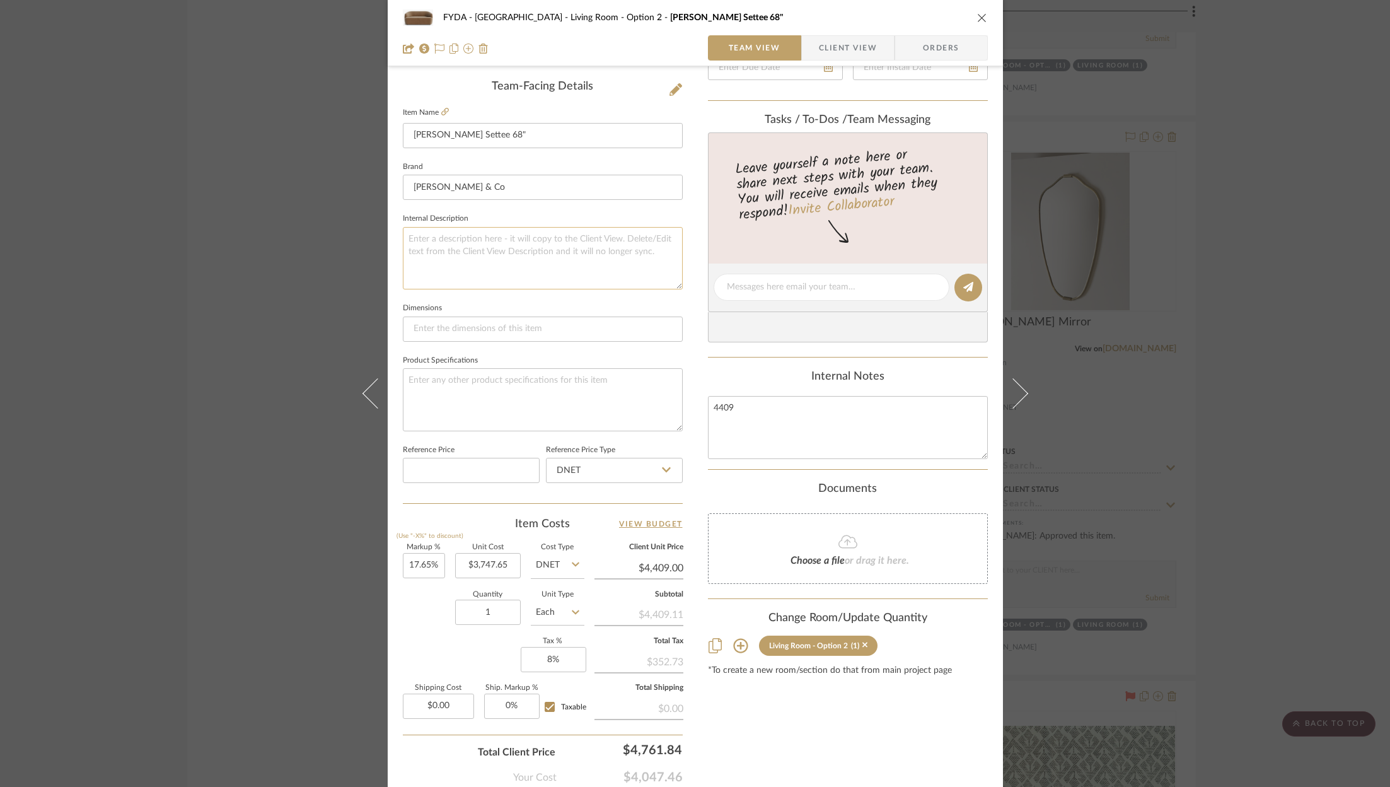
scroll to position [383, 0]
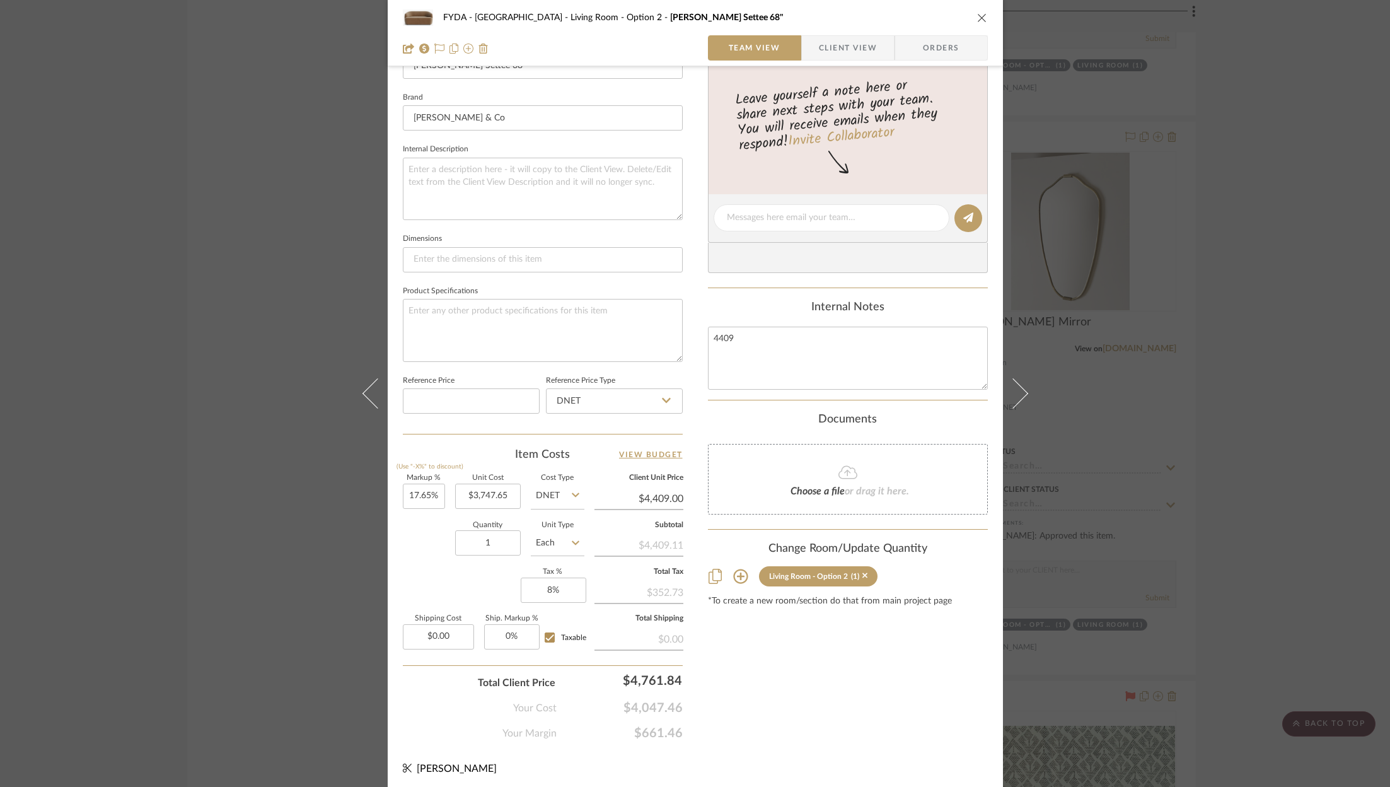
click at [798, 717] on div "Content here copies to Client View - confirm visibility there. Show in Client D…" at bounding box center [848, 222] width 280 height 1038
click at [850, 711] on div "Content here copies to Client View - confirm visibility there. Show in Client D…" at bounding box center [848, 222] width 280 height 1038
click at [434, 49] on icon at bounding box center [439, 48] width 10 height 10
type input "$4,409.11"
click at [675, 493] on input "4409.11" at bounding box center [638, 498] width 89 height 19
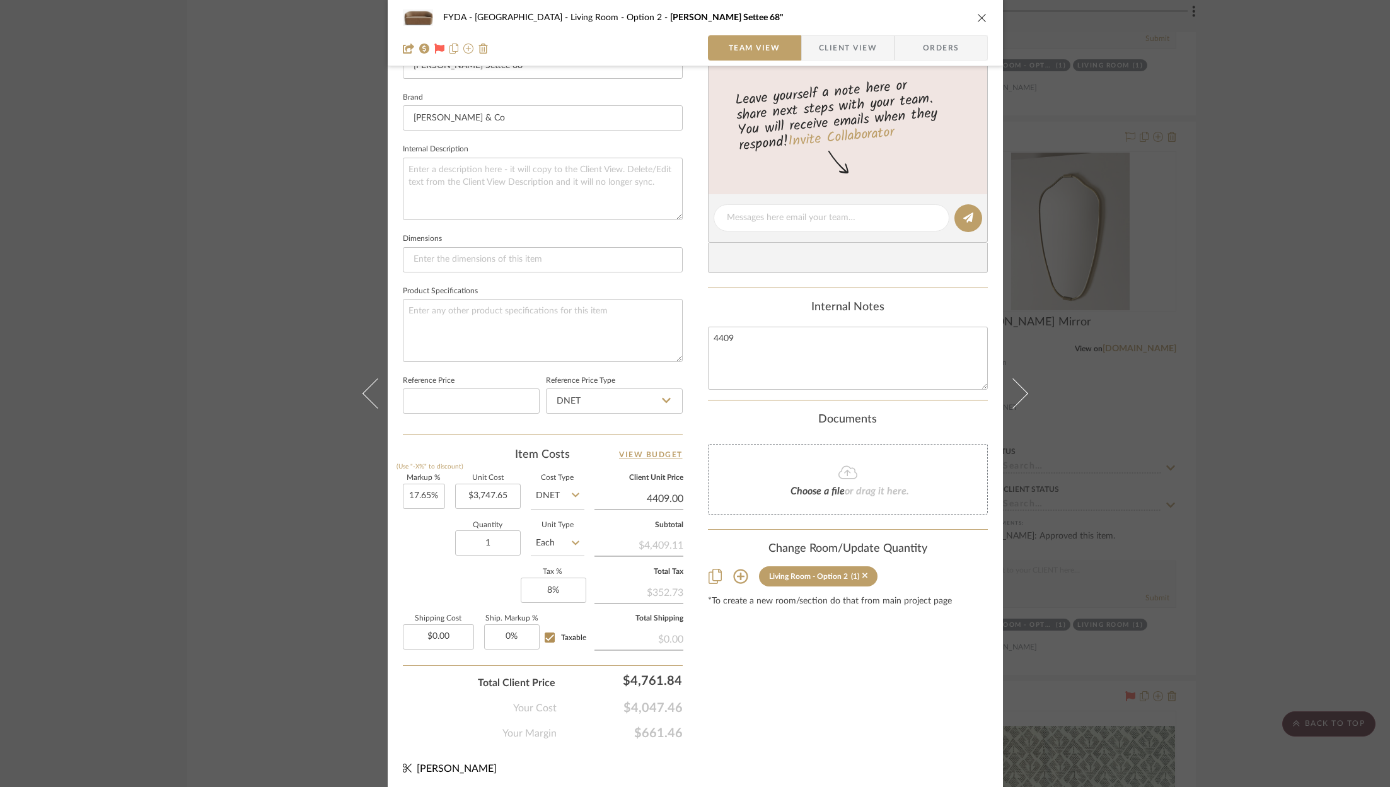
type input "$4,409.00"
click at [748, 721] on div "Content here copies to Client View - confirm visibility there. Show in Client D…" at bounding box center [848, 222] width 280 height 1038
click at [642, 674] on input "4761.84" at bounding box center [625, 680] width 126 height 25
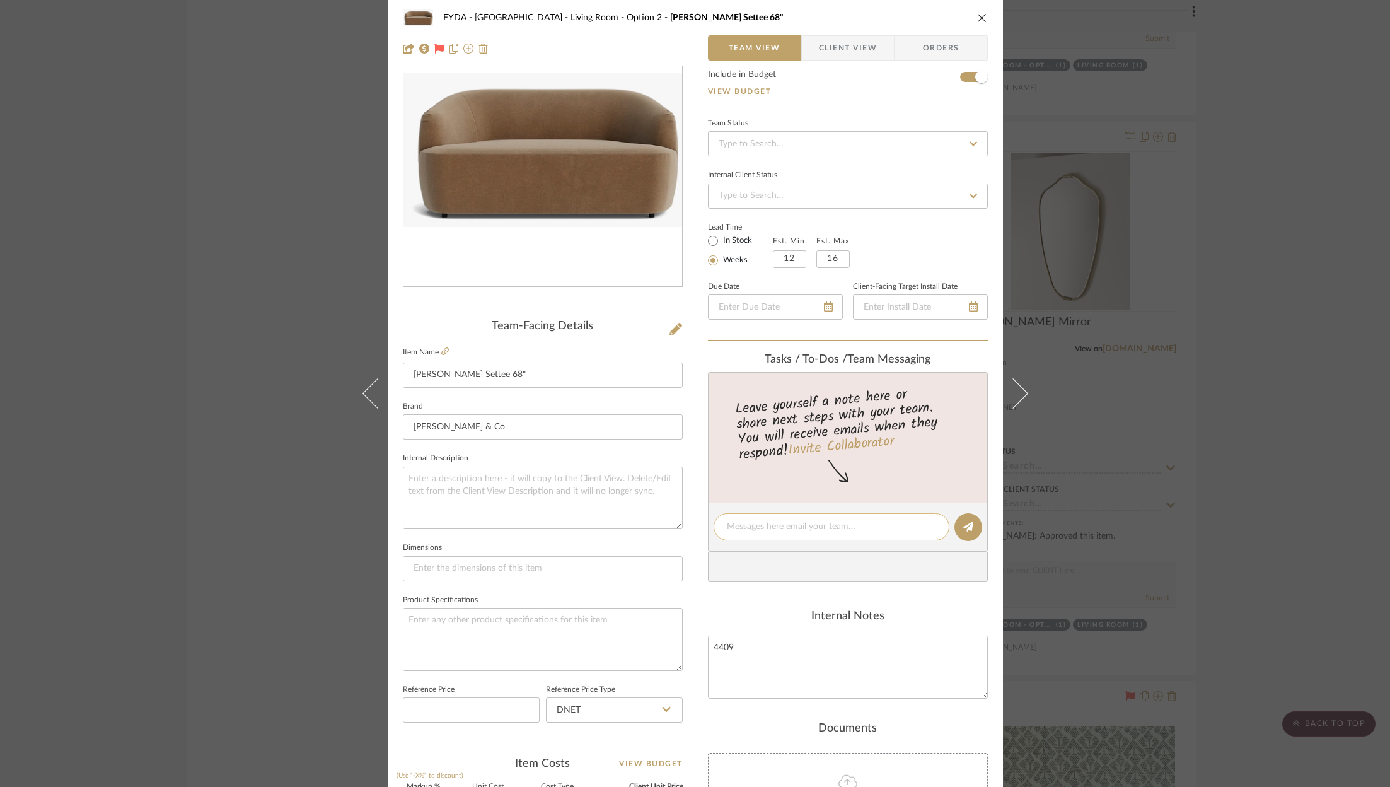
scroll to position [0, 0]
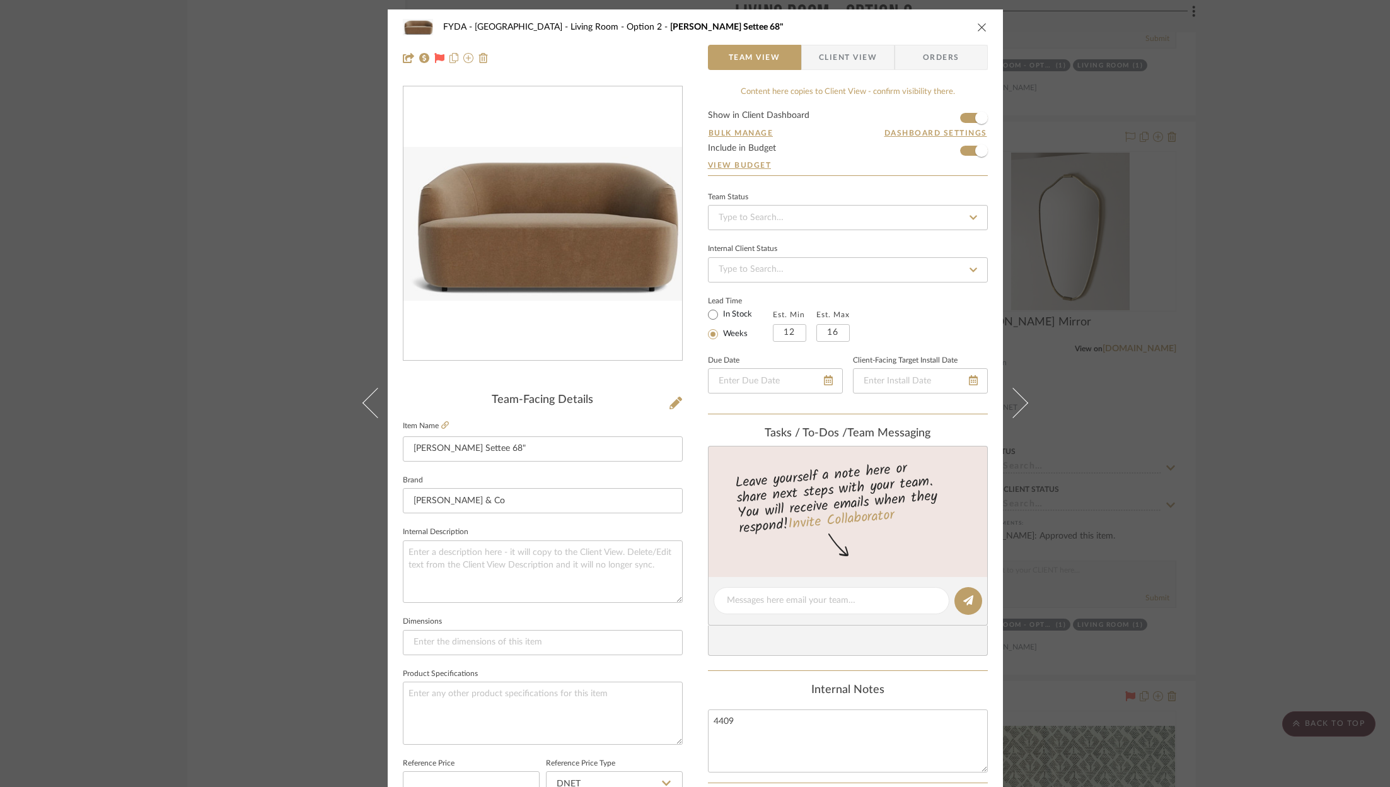
click at [978, 25] on icon "close" at bounding box center [982, 27] width 10 height 10
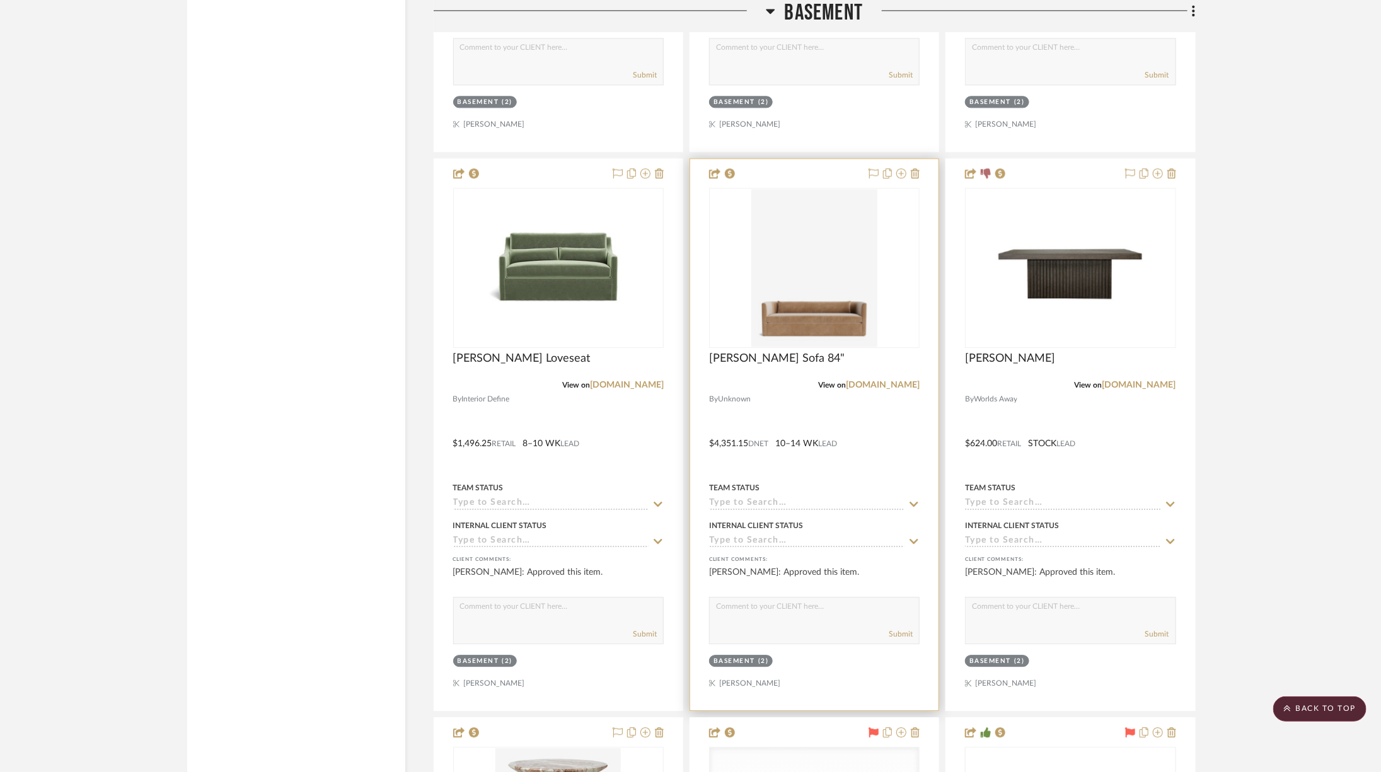
scroll to position [10079, 0]
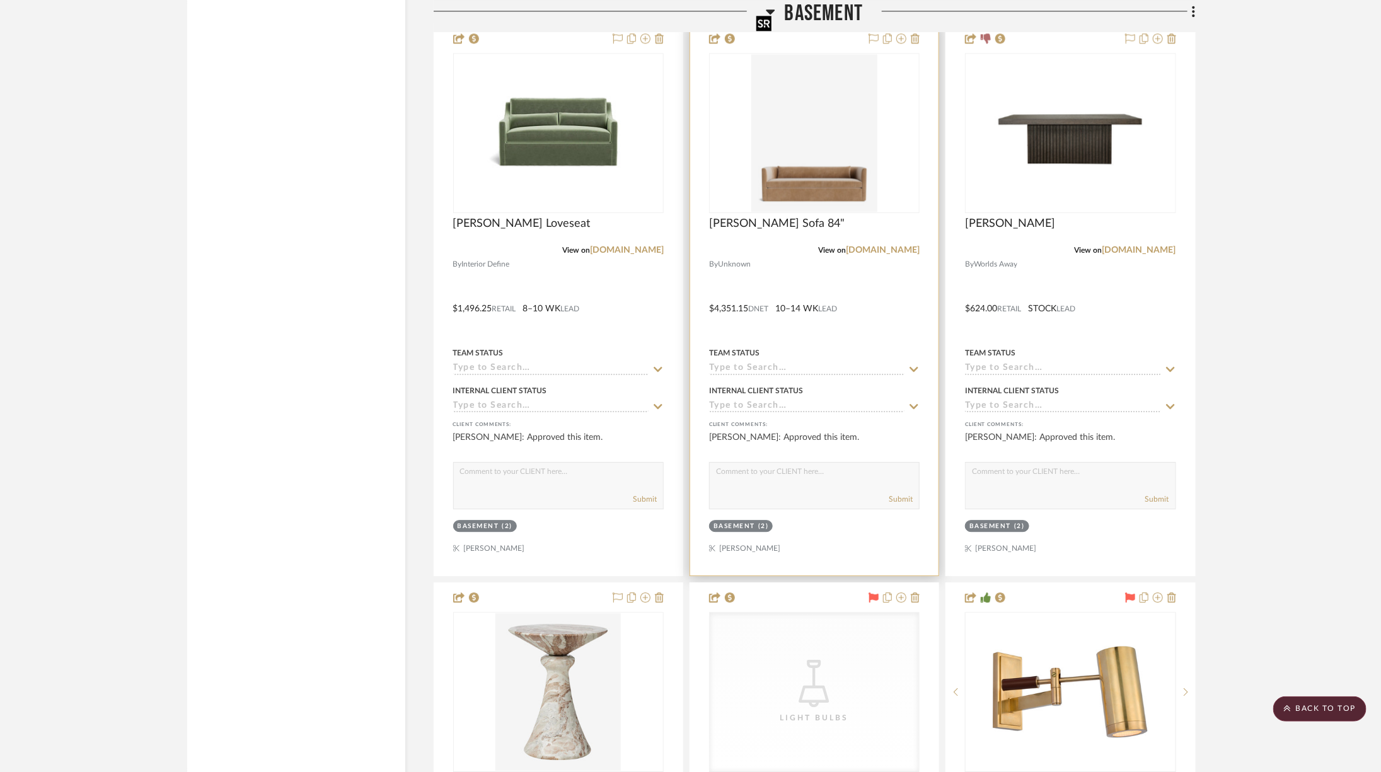
click at [804, 95] on img "0" at bounding box center [813, 133] width 125 height 158
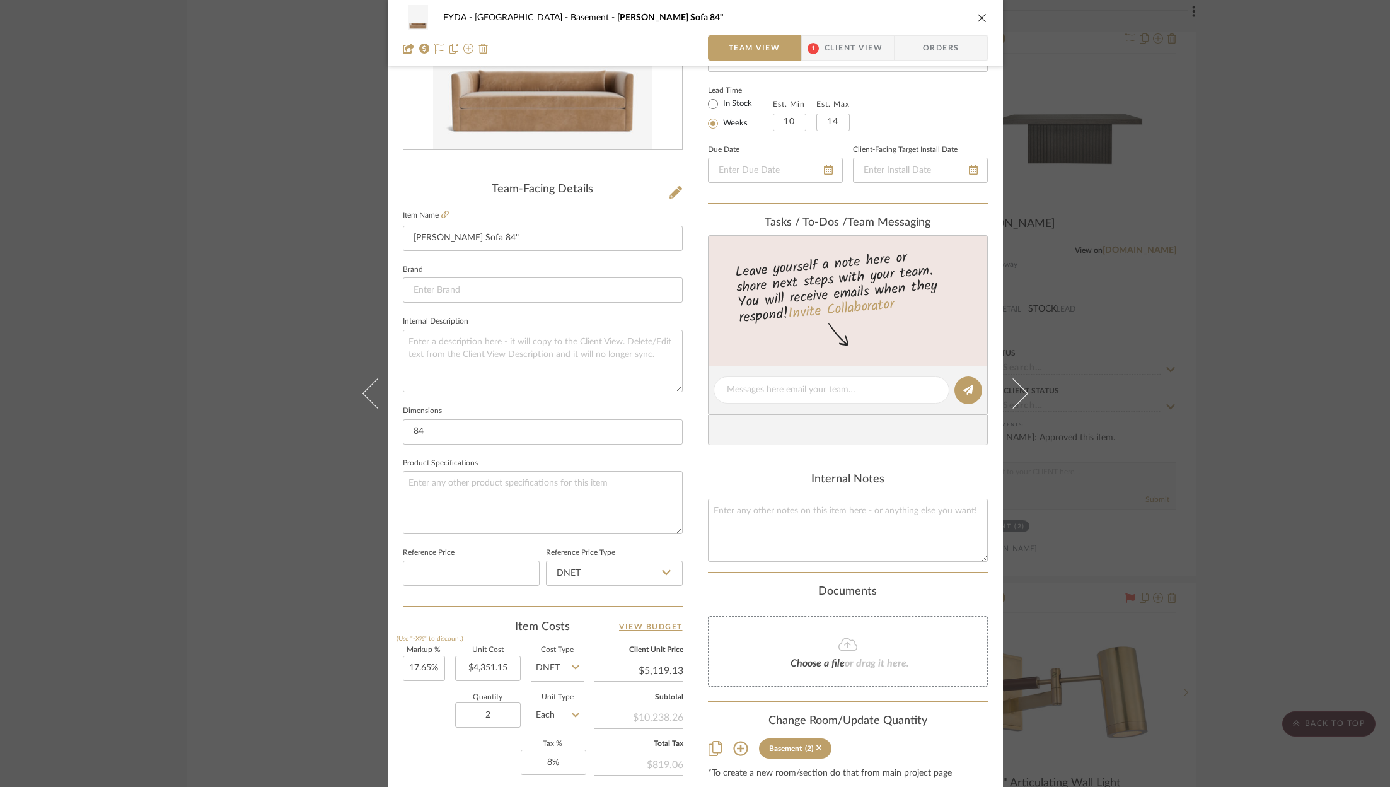
scroll to position [383, 0]
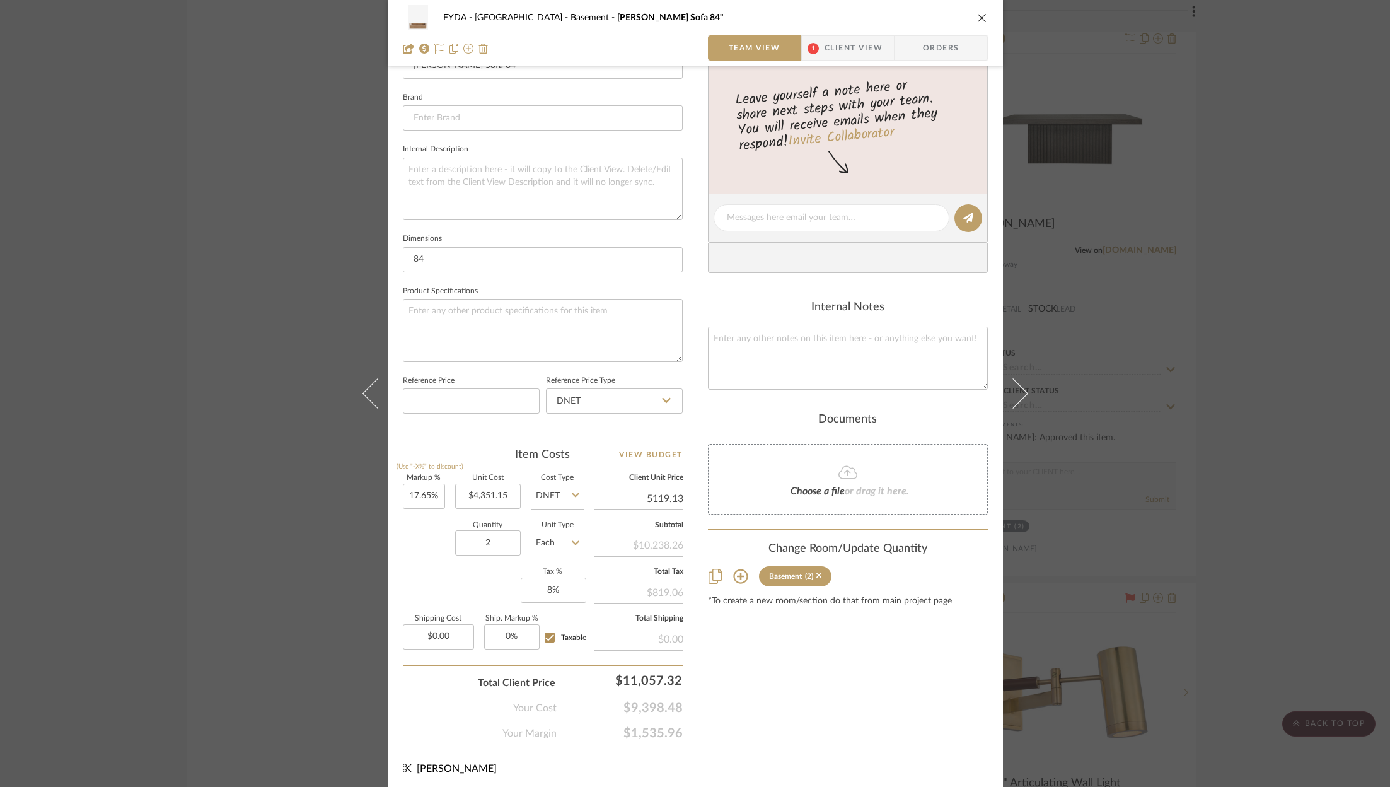
click at [674, 495] on input "5119.13" at bounding box center [638, 498] width 89 height 19
click at [676, 493] on input "5119.13" at bounding box center [638, 498] width 89 height 19
type input "$5,119.00"
click at [807, 678] on div "Content here copies to Client View - confirm visibility there. Show in Client D…" at bounding box center [848, 222] width 280 height 1038
click at [675, 497] on input "5119.13" at bounding box center [638, 498] width 89 height 19
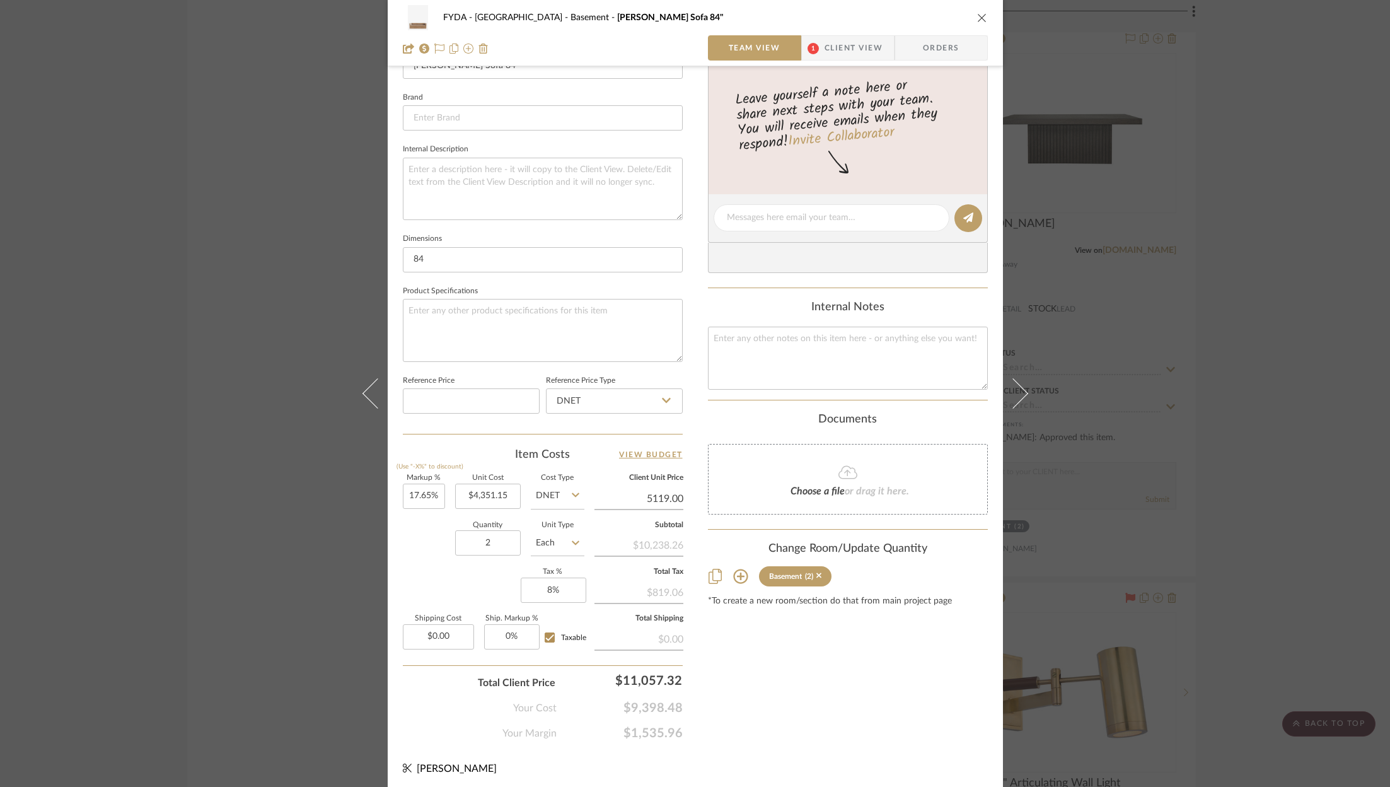
type input "$5,119.00"
click at [803, 654] on div "Content here copies to Client View - confirm visibility there. Show in Client D…" at bounding box center [848, 222] width 280 height 1038
click at [449, 632] on input "0.00" at bounding box center [438, 636] width 71 height 25
type input "$599.00"
click at [792, 765] on div "FYDA - 655 City Park Basement Reese Sofa 84" Team View 1 Client View Orders Tea…" at bounding box center [695, 209] width 615 height 1164
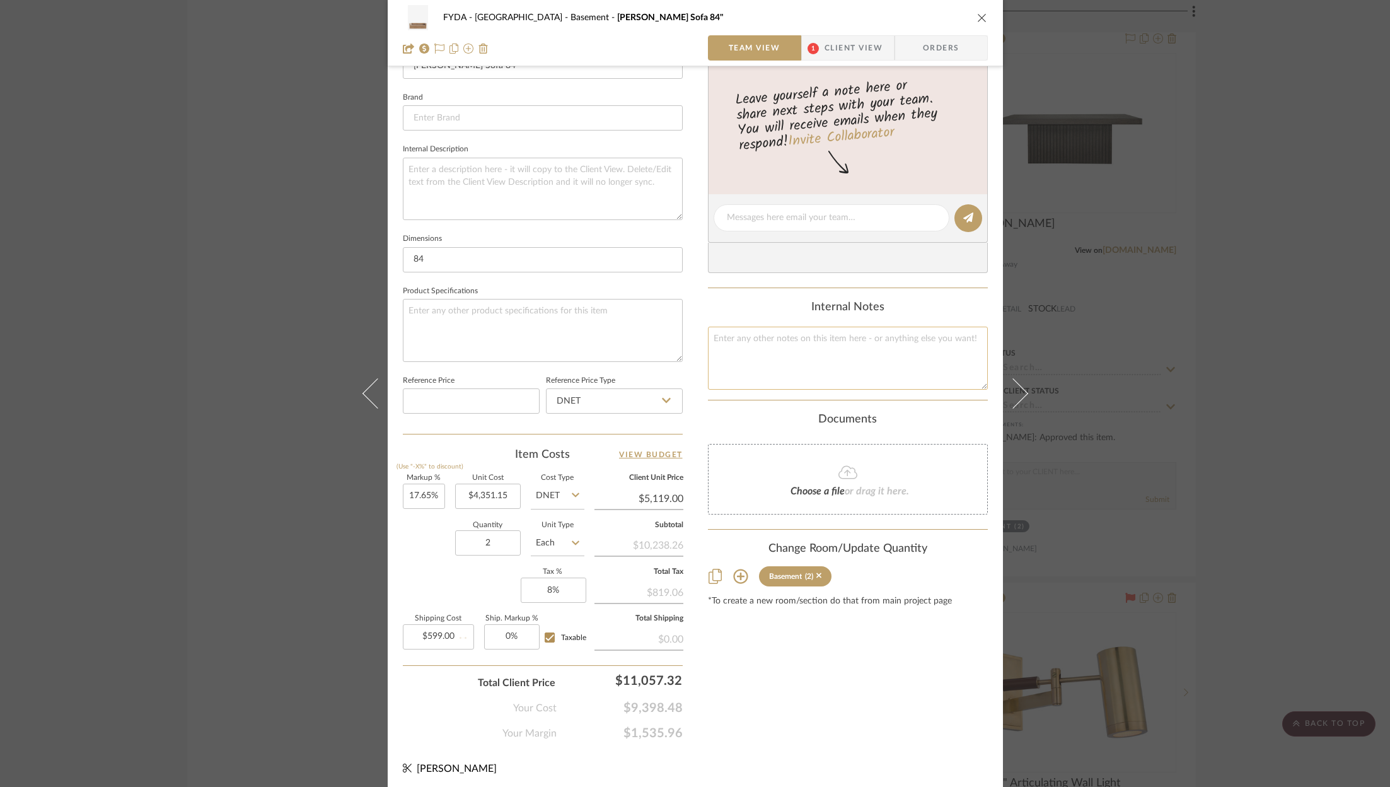
type input "$5,119.13"
click at [784, 342] on textarea at bounding box center [848, 358] width 280 height 62
type textarea "Shipping is for white glove delivery for these 2 sofas + living room settee"
type input "5119.13"
click at [678, 494] on input "5119.13" at bounding box center [638, 498] width 89 height 19
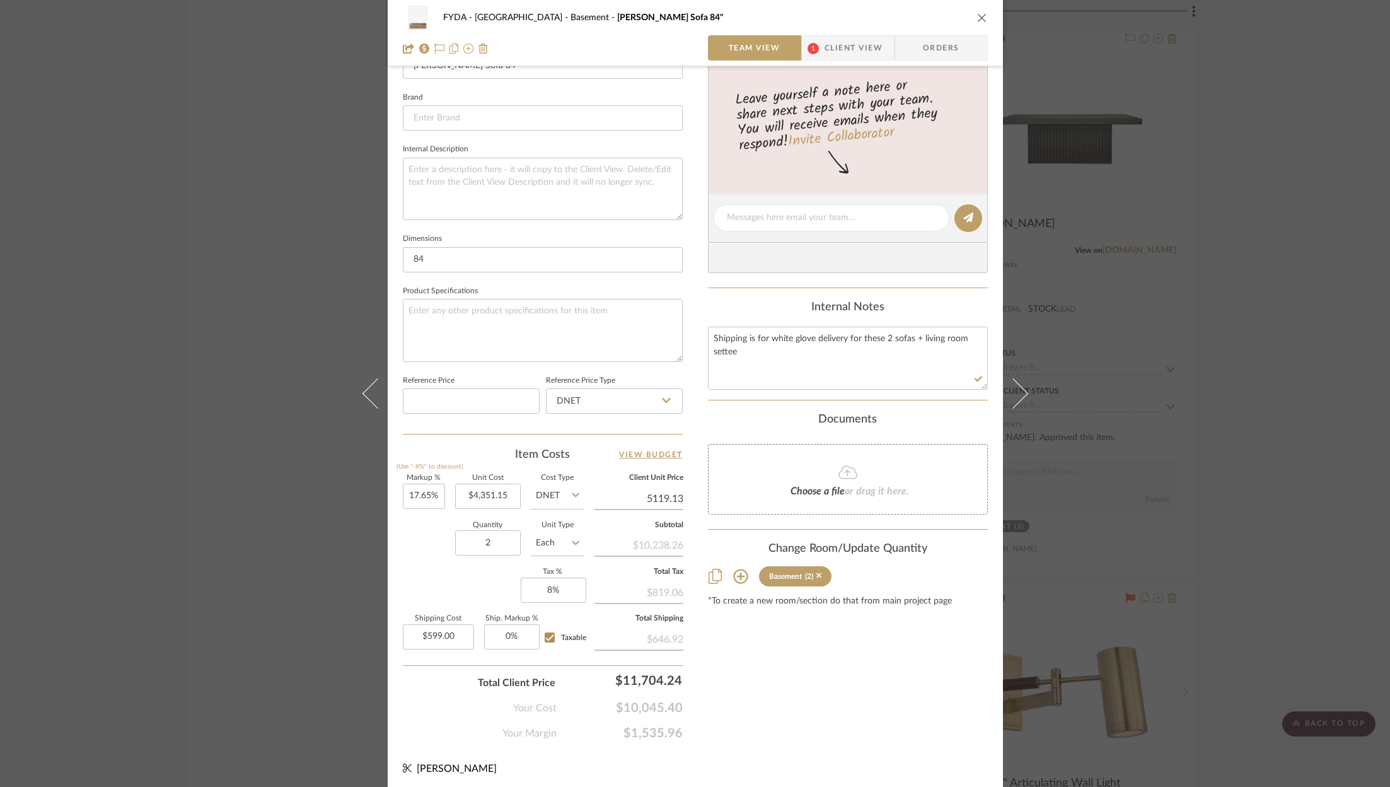
click at [674, 492] on input "5119.13" at bounding box center [638, 498] width 89 height 19
click at [673, 492] on input "5119.13" at bounding box center [638, 498] width 89 height 19
type input "$5,119.00"
click at [759, 685] on div "Content here copies to Client View - confirm visibility there. Show in Client D…" at bounding box center [848, 222] width 280 height 1038
click at [857, 59] on span "Client View" at bounding box center [853, 47] width 58 height 25
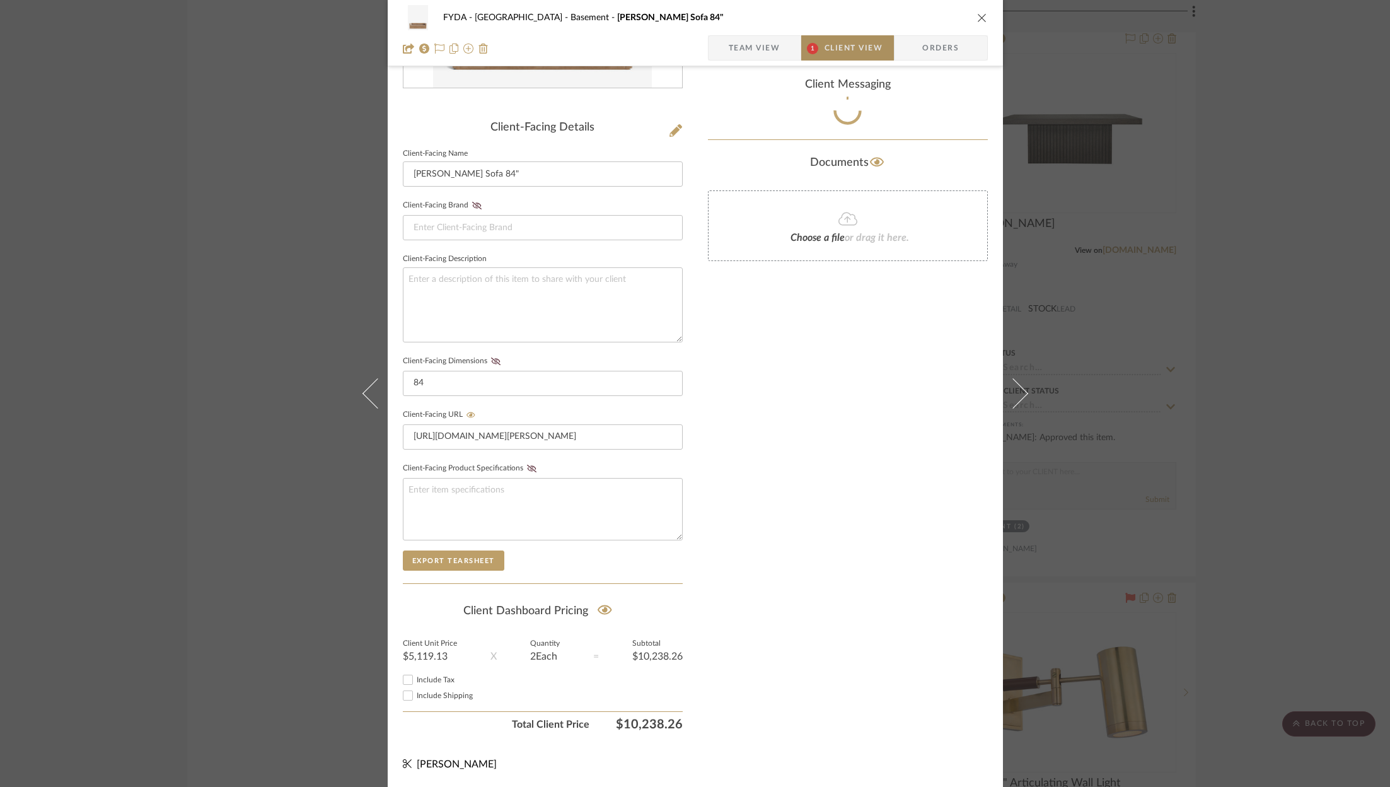
scroll to position [267, 0]
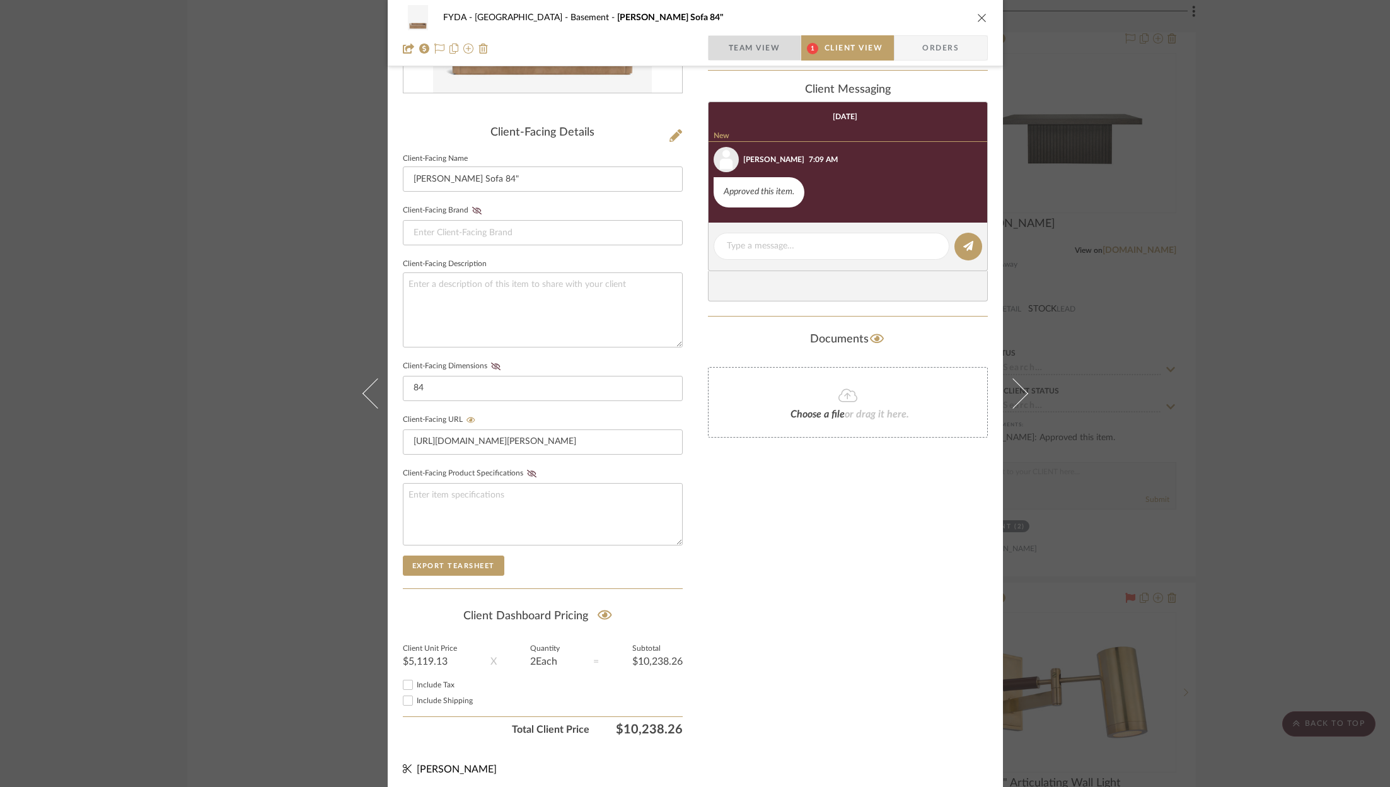
click at [772, 55] on span "Team View" at bounding box center [755, 47] width 52 height 25
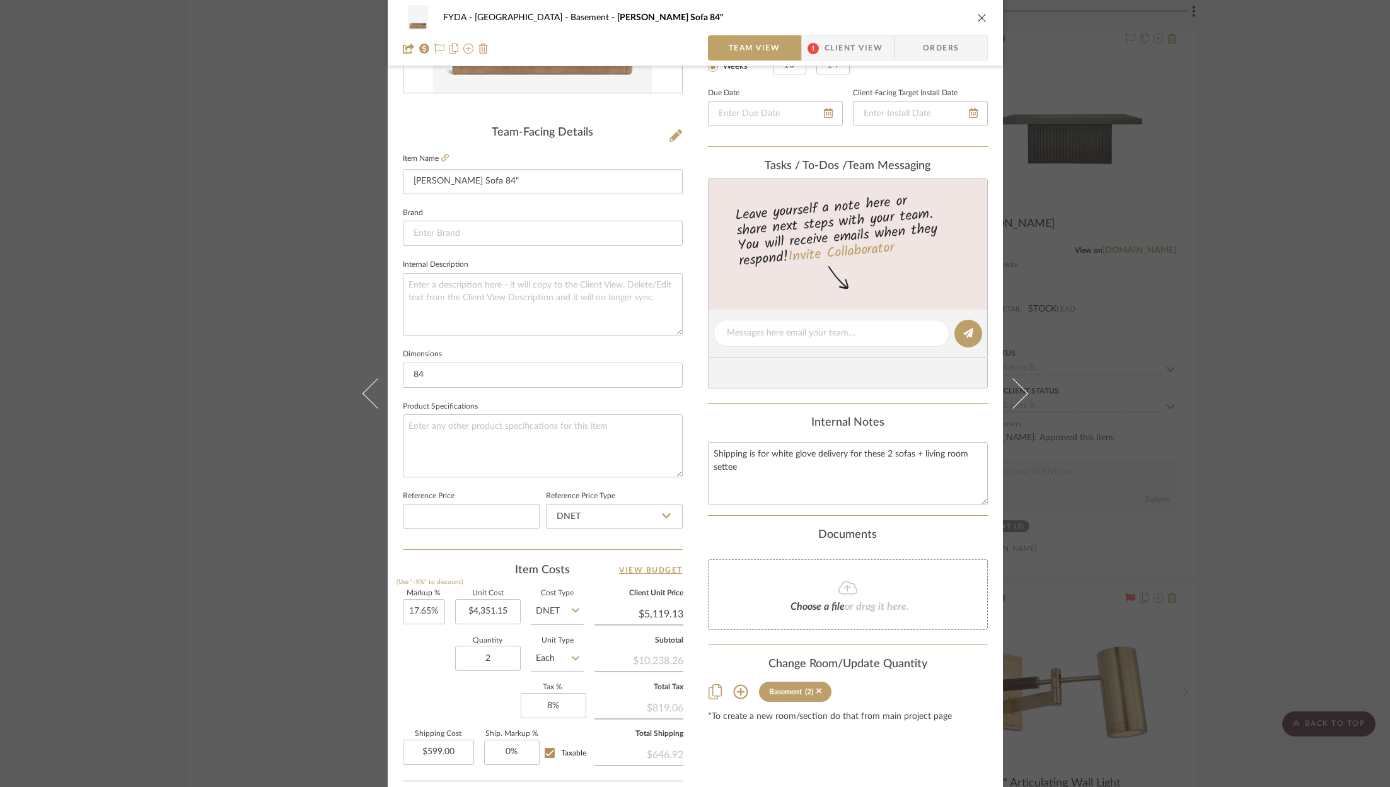
click at [680, 602] on div "FYDA - 655 City Park Basement Reese Sofa 84" Team View 1 Client View Orders Tea…" at bounding box center [695, 324] width 615 height 1164
click at [672, 614] on input "5119.13" at bounding box center [638, 614] width 89 height 19
click at [676, 610] on input "5119.13" at bounding box center [638, 614] width 89 height 19
click at [805, 768] on div "Content here copies to Client View - confirm visibility there. Show in Client D…" at bounding box center [848, 337] width 280 height 1038
type input "$5,119.13"
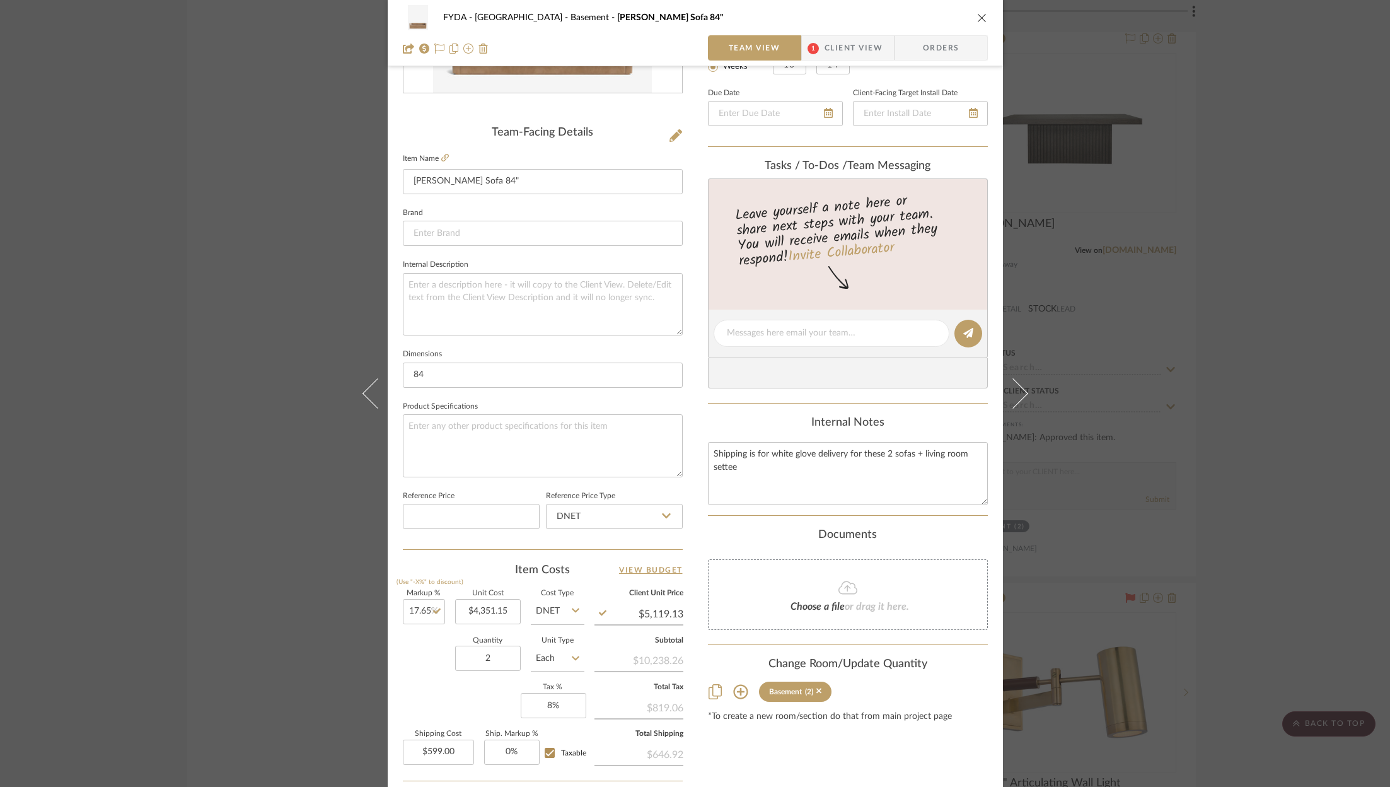
click at [679, 605] on div "FYDA - 655 City Park Basement Reese Sofa 84" Team View 1 Client View Orders Tea…" at bounding box center [695, 324] width 615 height 1164
click at [676, 608] on input "5119.13" at bounding box center [638, 614] width 89 height 19
click at [790, 747] on div "Content here copies to Client View - confirm visibility there. Show in Client D…" at bounding box center [848, 337] width 280 height 1038
click at [434, 44] on icon at bounding box center [439, 48] width 10 height 10
type input "$5,119.13"
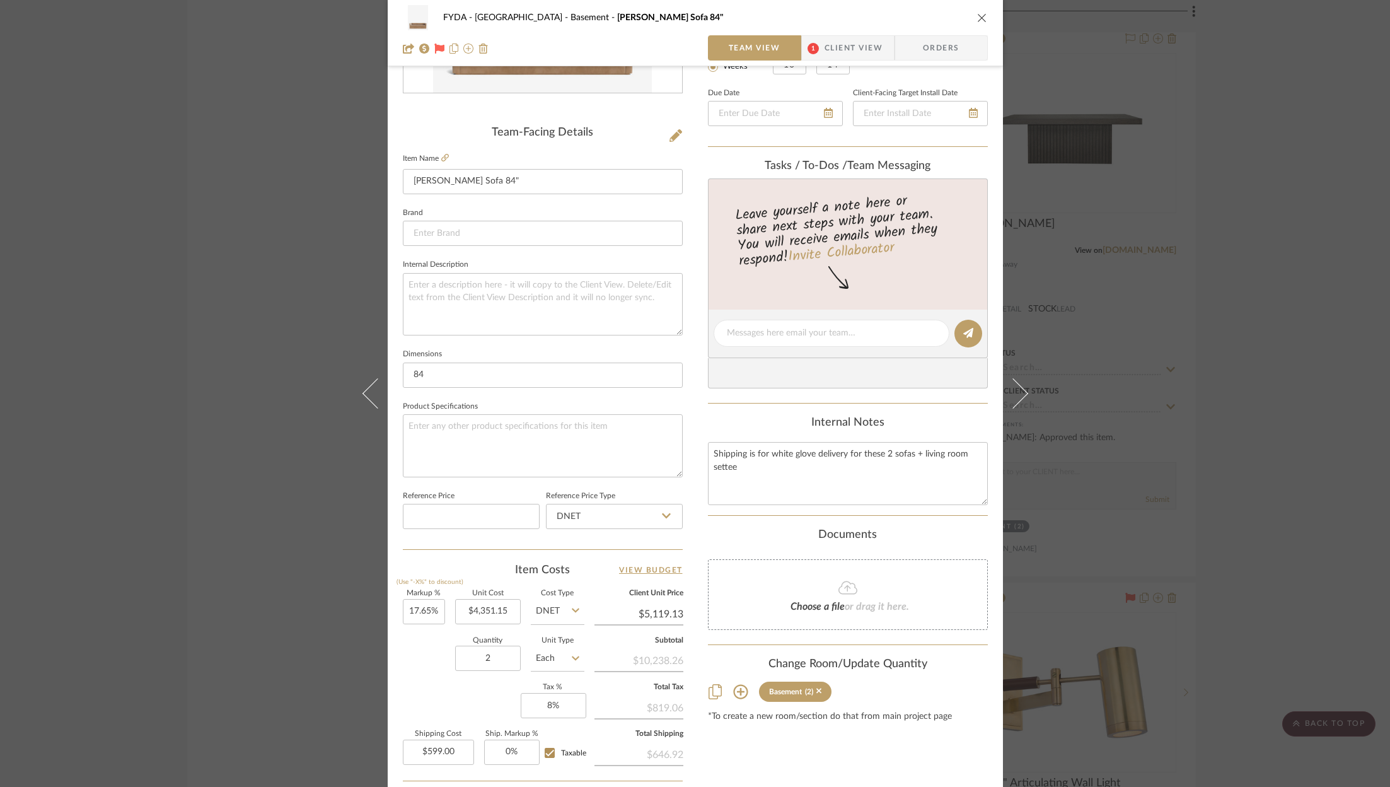
click at [977, 21] on icon "close" at bounding box center [982, 18] width 10 height 10
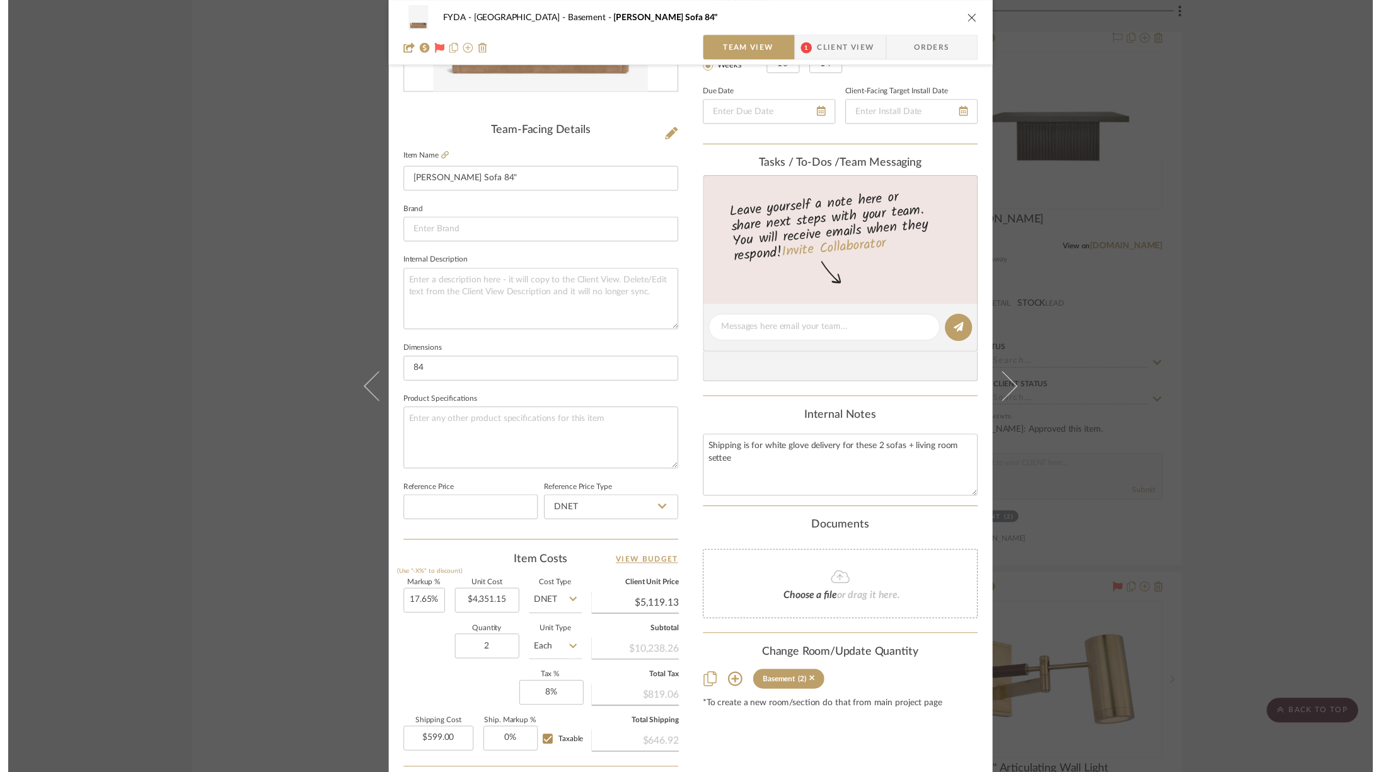
scroll to position [10079, 0]
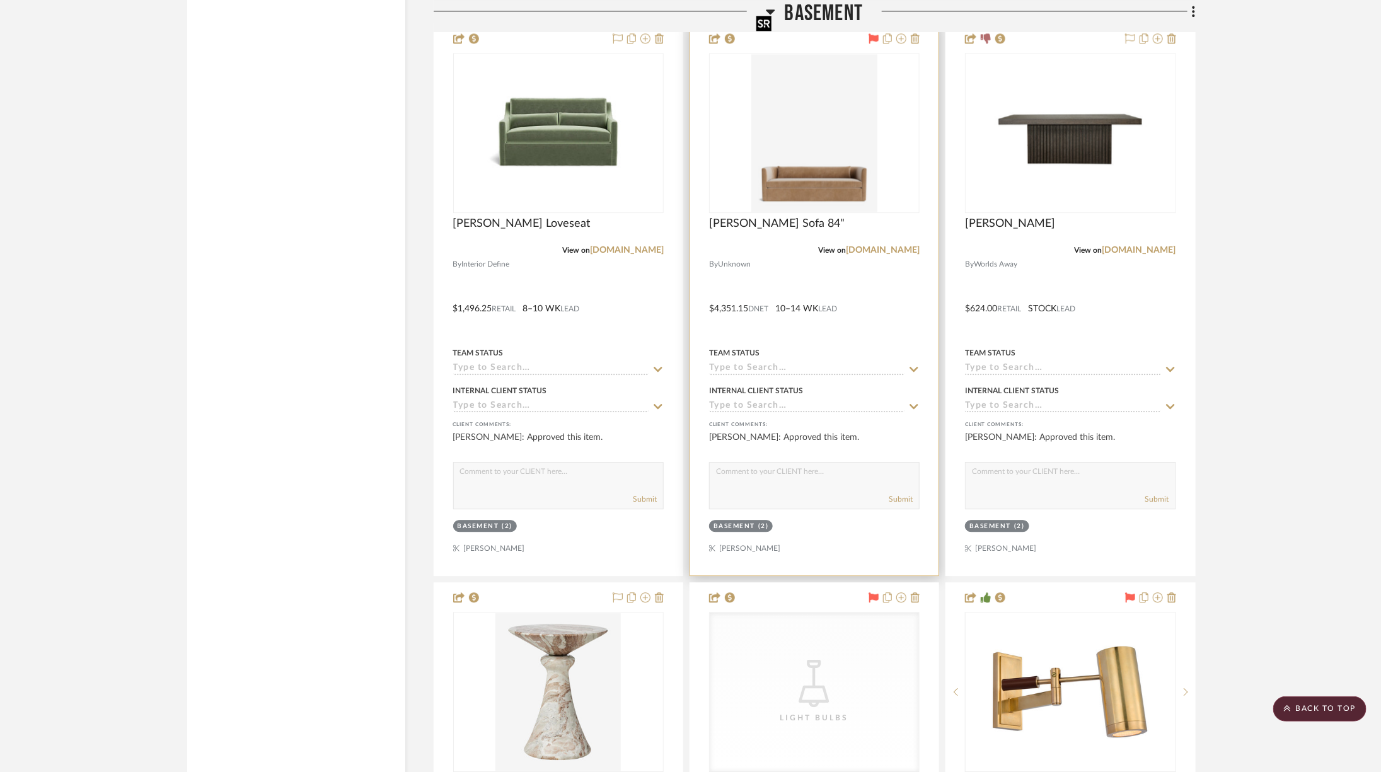
click at [860, 105] on img "0" at bounding box center [813, 133] width 125 height 158
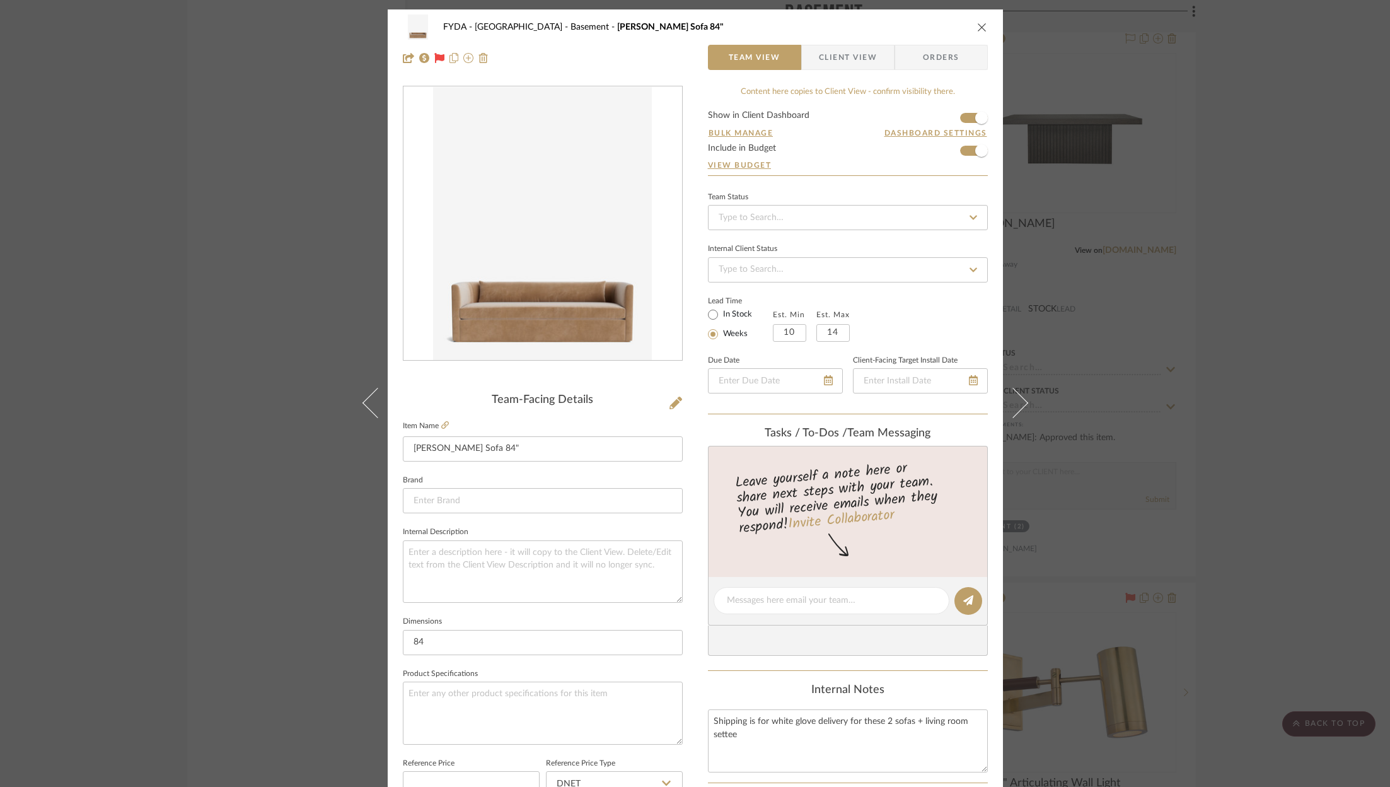
scroll to position [383, 0]
